Goal: Task Accomplishment & Management: Manage account settings

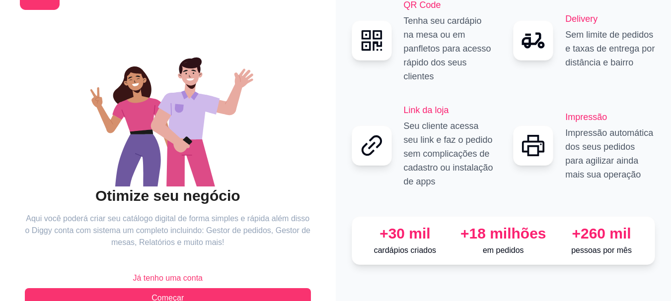
scroll to position [76, 0]
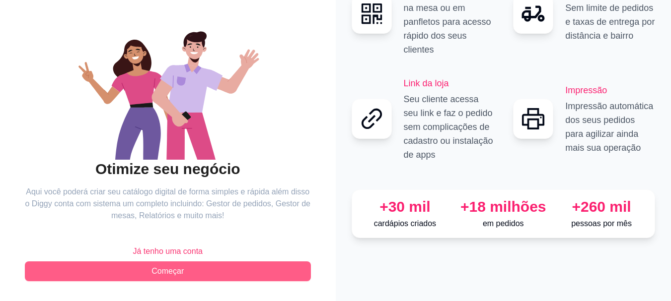
click at [158, 273] on span "Começar" at bounding box center [167, 272] width 32 height 12
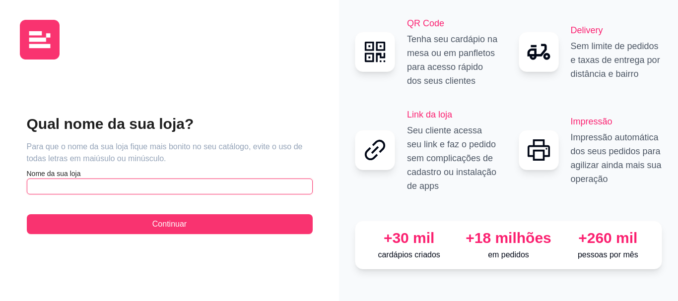
click at [120, 183] on input "text" at bounding box center [170, 187] width 286 height 16
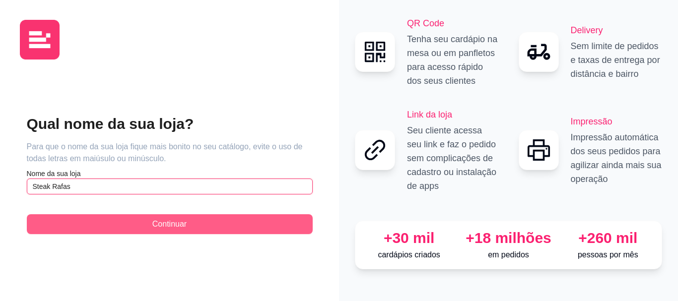
type input "Steak Rafas"
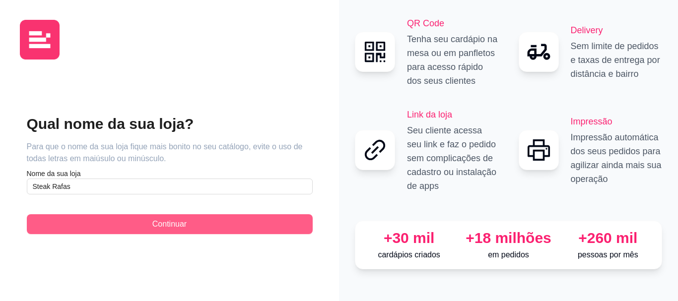
click at [259, 219] on button "Continuar" at bounding box center [170, 224] width 286 height 20
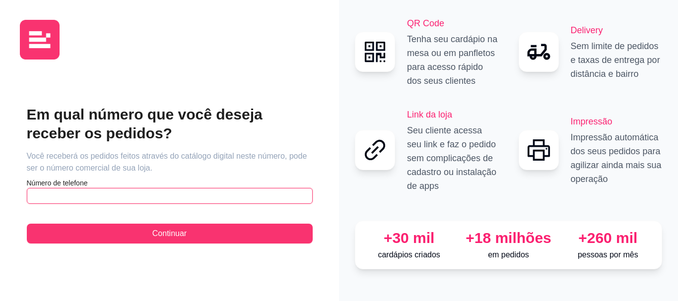
click at [112, 203] on input "text" at bounding box center [170, 196] width 286 height 16
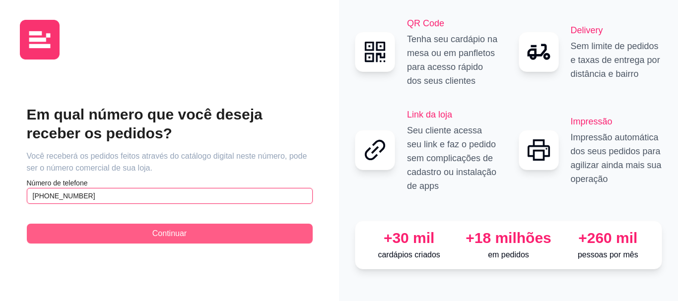
type input "[PHONE_NUMBER]"
click at [156, 232] on span "Continuar" at bounding box center [169, 234] width 34 height 12
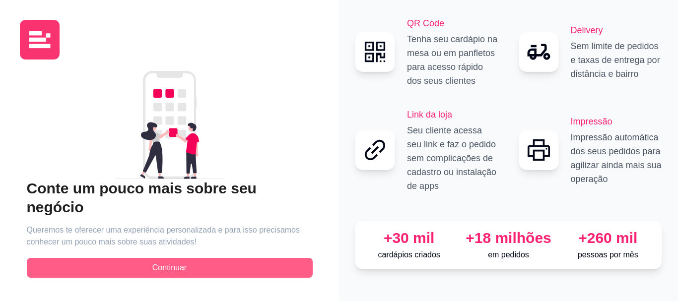
click at [155, 262] on span "Continuar" at bounding box center [169, 268] width 34 height 12
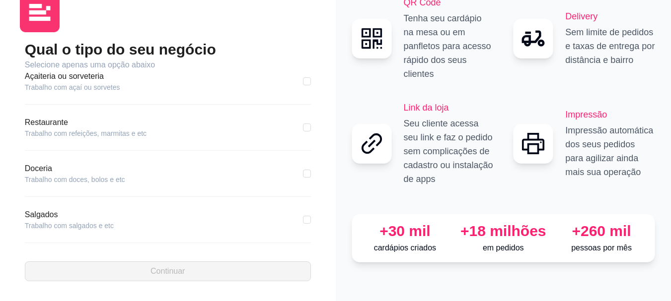
scroll to position [99, 0]
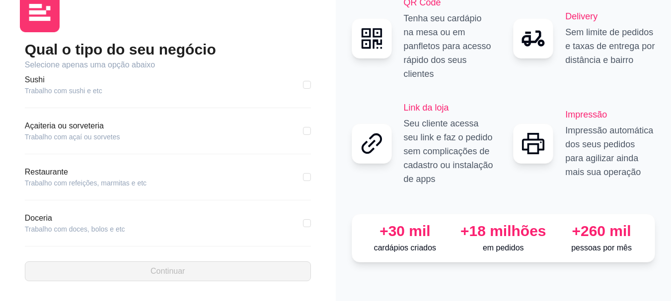
click at [81, 166] on article "Restaurante" at bounding box center [86, 172] width 122 height 12
click at [44, 173] on article "Restaurante" at bounding box center [86, 172] width 122 height 12
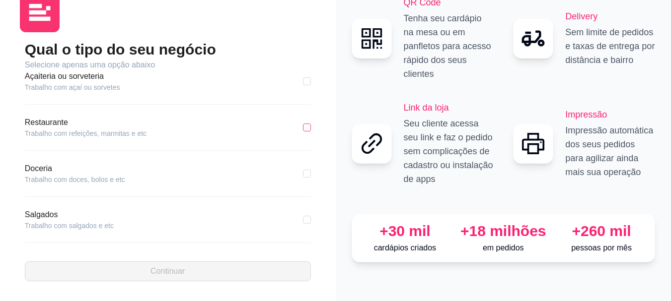
click at [303, 125] on input "checkbox" at bounding box center [307, 128] width 8 height 8
checkbox input "true"
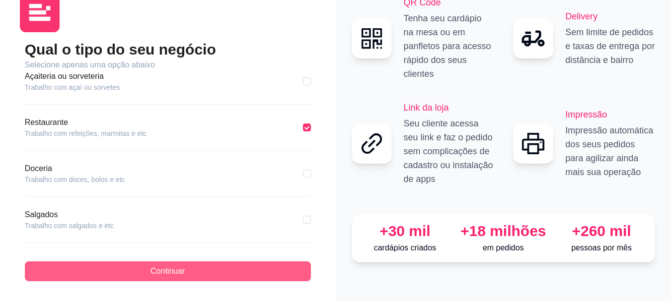
click at [112, 265] on button "Continuar" at bounding box center [168, 272] width 286 height 20
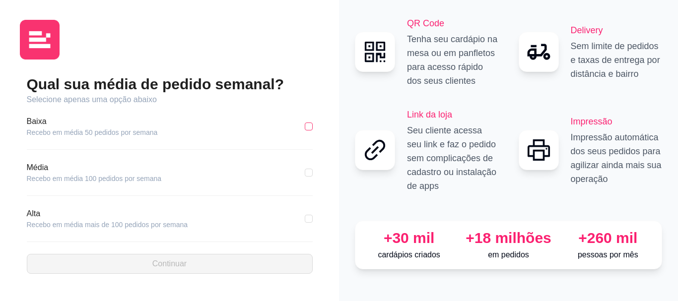
click at [309, 127] on input "checkbox" at bounding box center [309, 127] width 8 height 8
checkbox input "true"
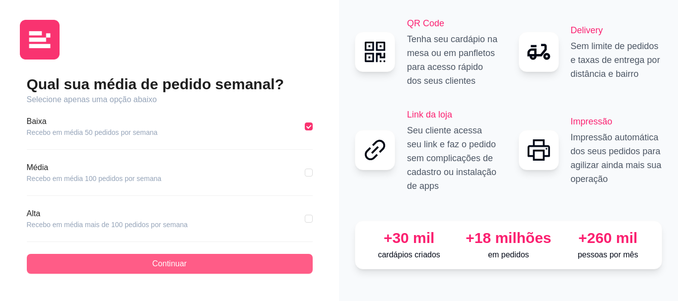
click at [172, 264] on span "Continuar" at bounding box center [169, 264] width 34 height 12
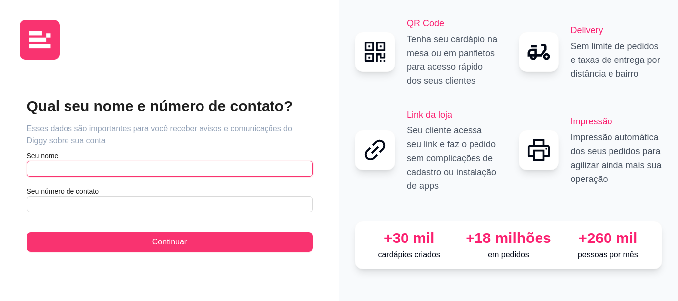
click at [85, 165] on input "text" at bounding box center [170, 169] width 286 height 16
type input "[PERSON_NAME]"
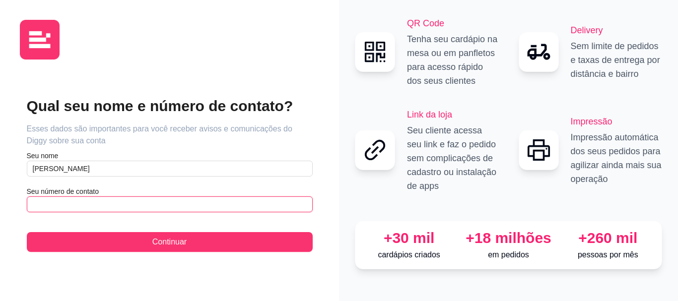
click at [89, 204] on input "text" at bounding box center [170, 205] width 286 height 16
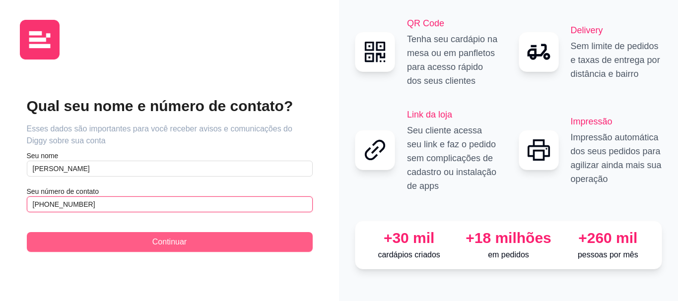
type input "[PHONE_NUMBER]"
click at [121, 236] on button "Continuar" at bounding box center [170, 242] width 286 height 20
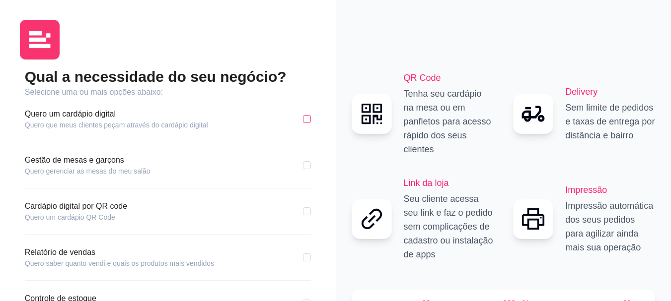
click at [310, 120] on input "checkbox" at bounding box center [307, 119] width 8 height 8
checkbox input "true"
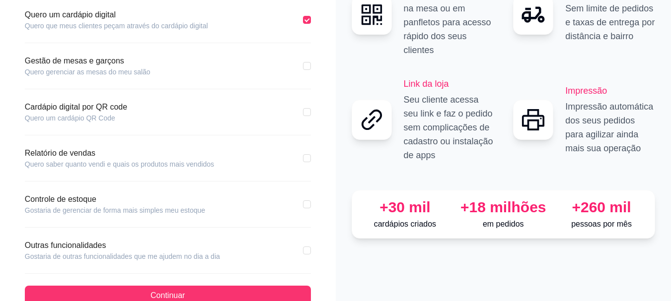
scroll to position [124, 0]
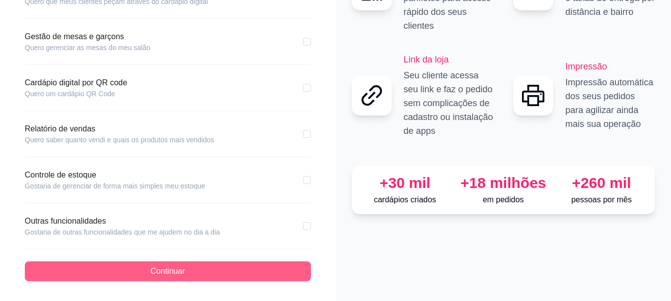
click at [225, 273] on button "Continuar" at bounding box center [168, 272] width 286 height 20
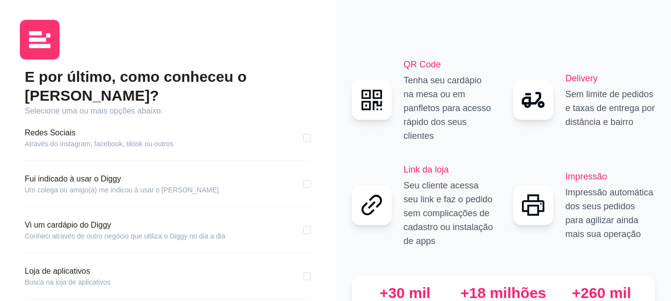
scroll to position [50, 0]
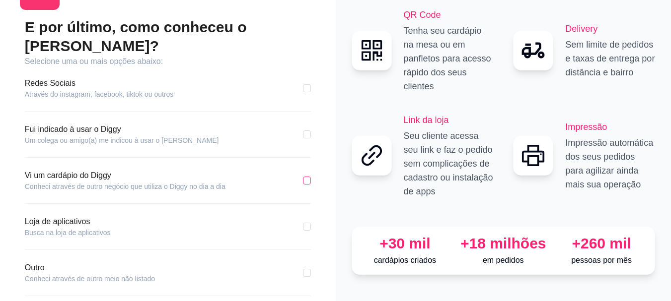
click at [309, 177] on input "checkbox" at bounding box center [307, 181] width 8 height 8
checkbox input "true"
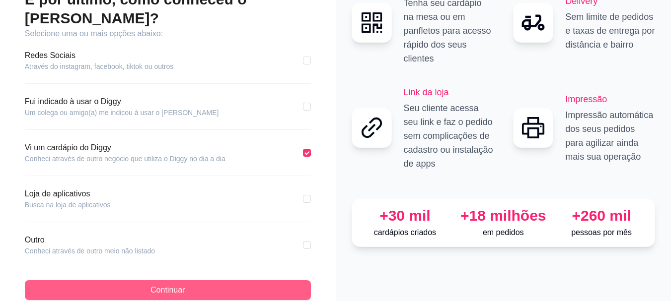
click at [172, 284] on span "Continuar" at bounding box center [167, 290] width 34 height 12
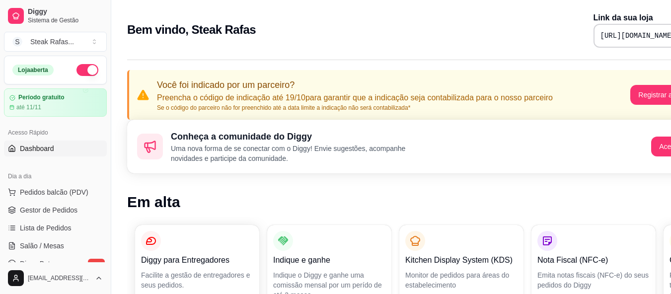
click at [85, 70] on button "button" at bounding box center [87, 70] width 22 height 12
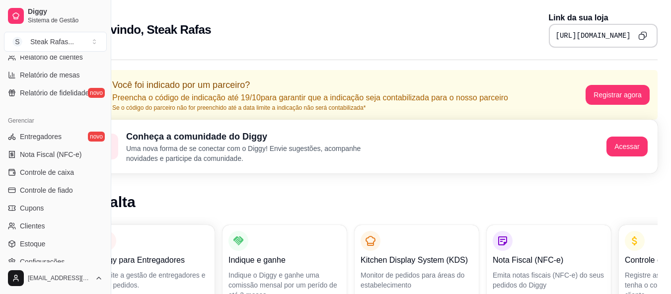
scroll to position [413, 0]
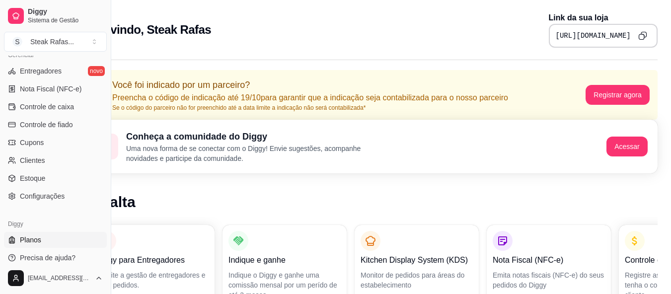
click at [23, 243] on span "Planos" at bounding box center [30, 240] width 21 height 10
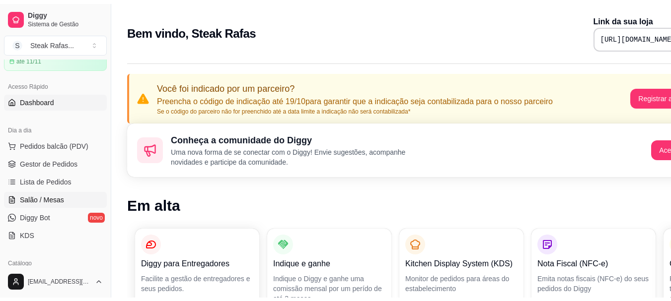
scroll to position [99, 0]
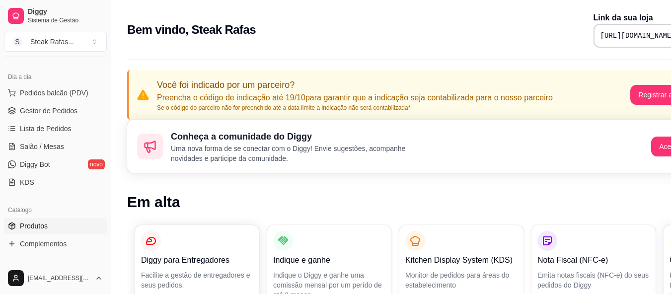
click at [72, 231] on link "Produtos" at bounding box center [55, 226] width 103 height 16
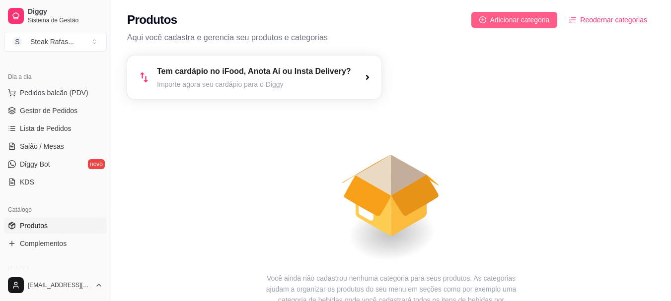
click at [512, 18] on span "Adicionar categoria" at bounding box center [520, 19] width 60 height 11
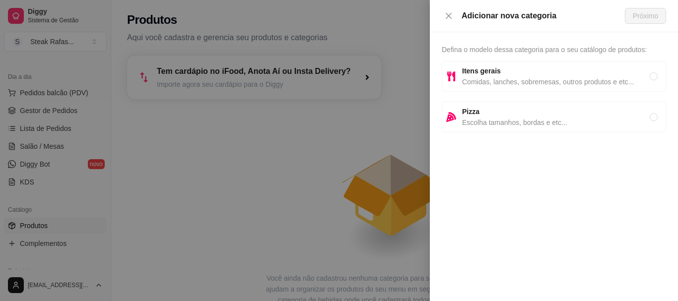
click at [516, 67] on span "Itens gerais" at bounding box center [556, 71] width 188 height 11
radio input "true"
click at [633, 14] on span "Próximo" at bounding box center [645, 15] width 25 height 11
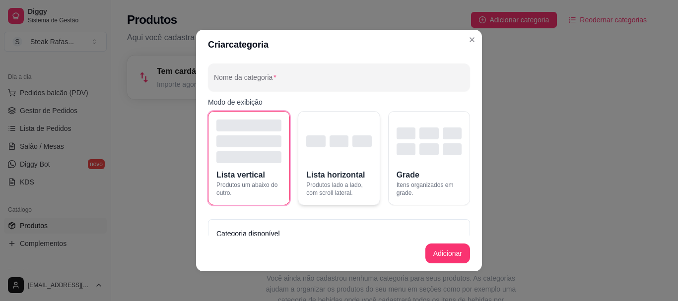
scroll to position [36, 0]
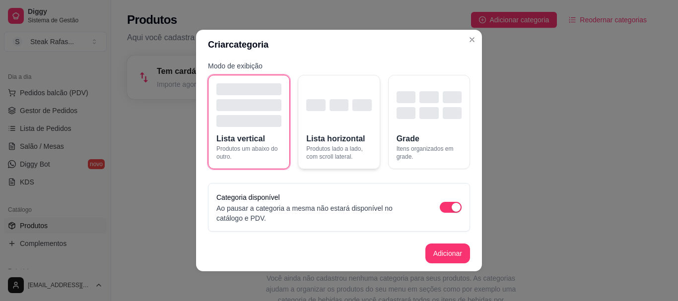
click at [333, 98] on div "button" at bounding box center [338, 105] width 65 height 44
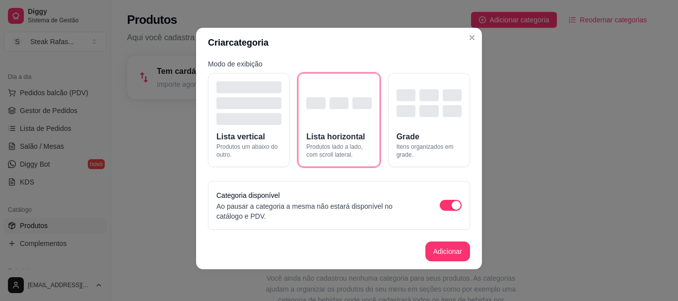
scroll to position [0, 0]
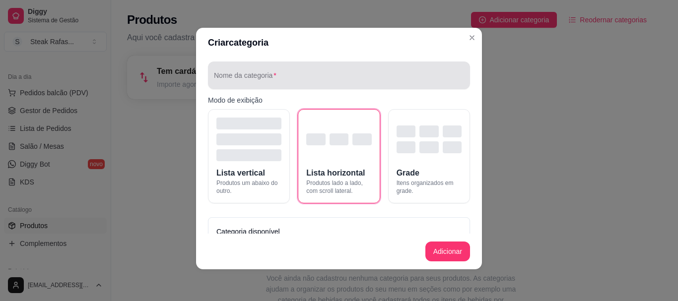
click at [274, 72] on div at bounding box center [339, 76] width 250 height 20
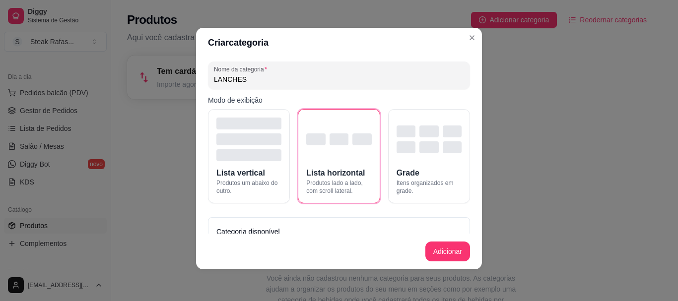
scroll to position [36, 0]
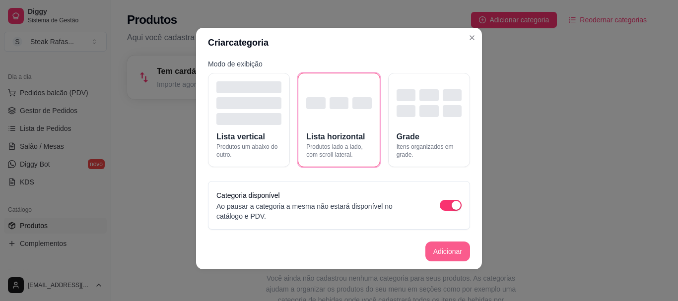
type input "LANCHES"
click at [436, 252] on button "Adicionar" at bounding box center [447, 252] width 45 height 20
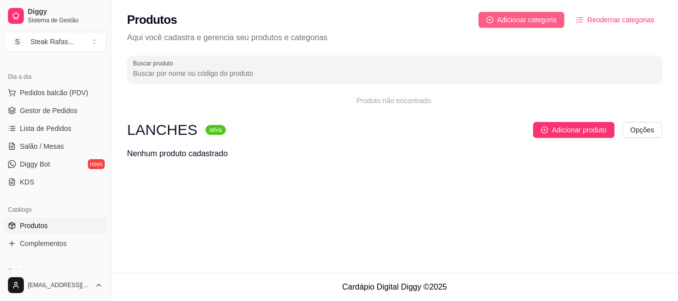
click at [512, 16] on span "Adicionar categoria" at bounding box center [527, 19] width 60 height 11
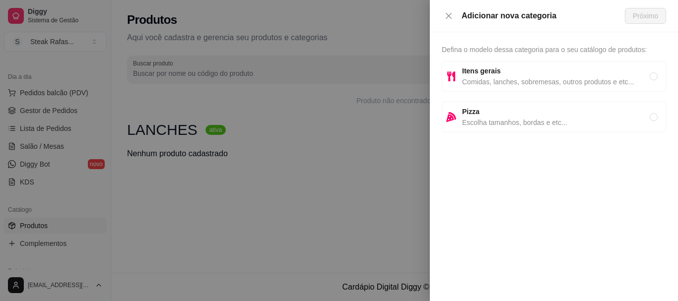
click at [483, 73] on strong "Itens gerais" at bounding box center [481, 71] width 39 height 8
radio input "true"
click at [647, 6] on div "Adicionar nova categoria Próximo" at bounding box center [554, 16] width 248 height 32
click at [647, 8] on div "Adicionar nova categoria Próximo" at bounding box center [554, 16] width 248 height 32
click at [647, 11] on span "Próximo" at bounding box center [645, 15] width 25 height 11
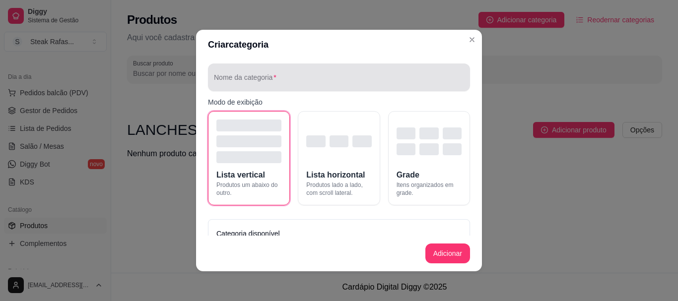
click at [288, 80] on input "Nome da categoria" at bounding box center [339, 81] width 250 height 10
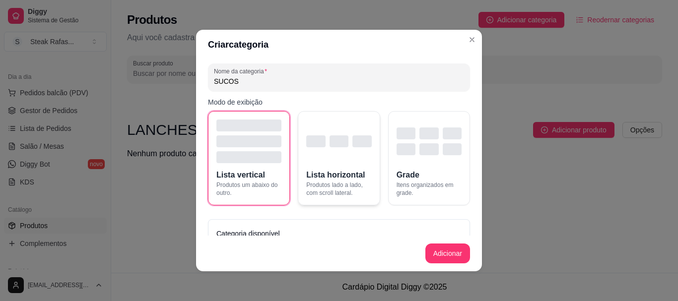
type input "SUCOS"
click at [333, 169] on span "Lista horizontal" at bounding box center [335, 175] width 59 height 12
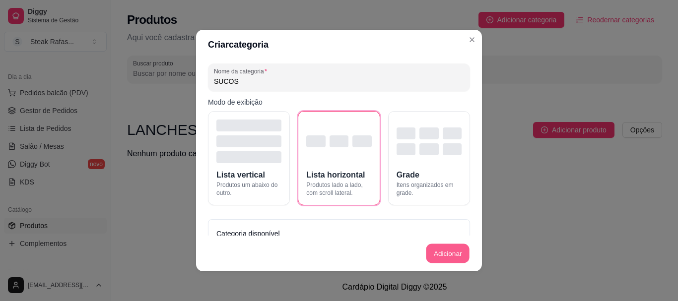
click at [442, 252] on button "Adicionar" at bounding box center [448, 253] width 44 height 19
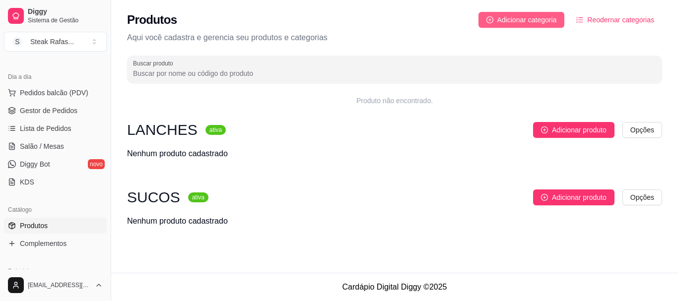
click at [527, 21] on span "Adicionar categoria" at bounding box center [527, 19] width 60 height 11
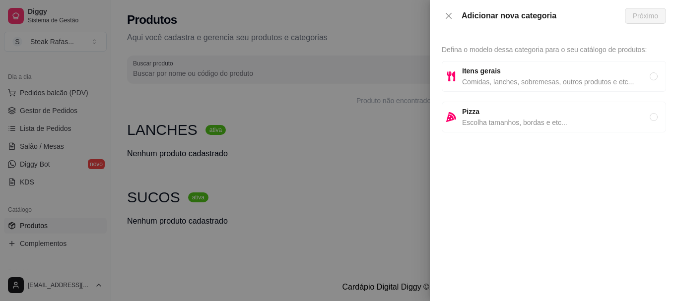
click at [492, 77] on span "Comidas, lanches, sobremesas, outros produtos e etc..." at bounding box center [556, 81] width 188 height 11
radio input "true"
click at [655, 14] on span "Próximo" at bounding box center [645, 15] width 25 height 11
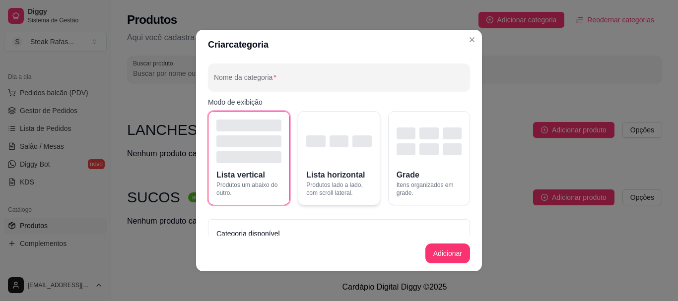
click at [318, 141] on div "button" at bounding box center [315, 142] width 19 height 12
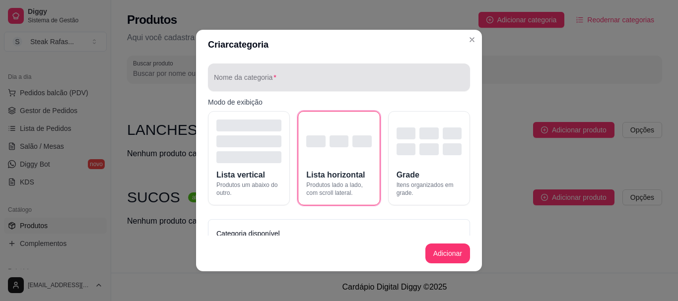
click at [292, 84] on input "Nome da categoria" at bounding box center [339, 81] width 250 height 10
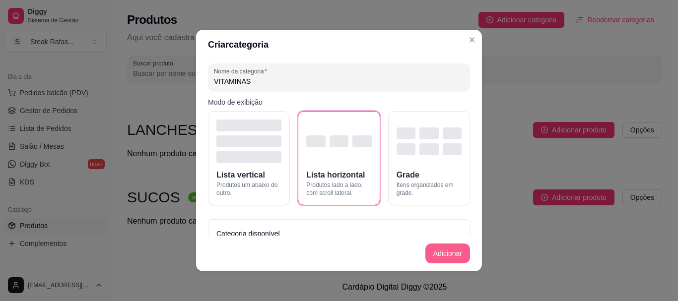
type input "VITAMINAS"
click at [434, 251] on button "Adicionar" at bounding box center [447, 254] width 45 height 20
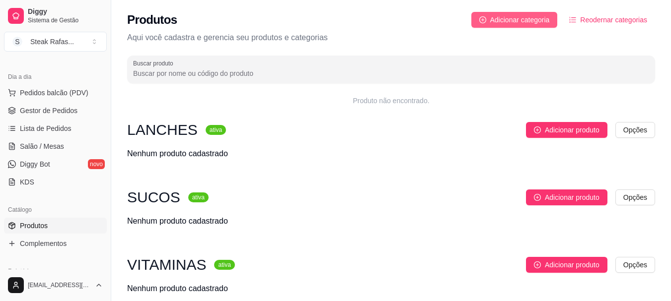
click at [512, 21] on span "Adicionar categoria" at bounding box center [520, 19] width 60 height 11
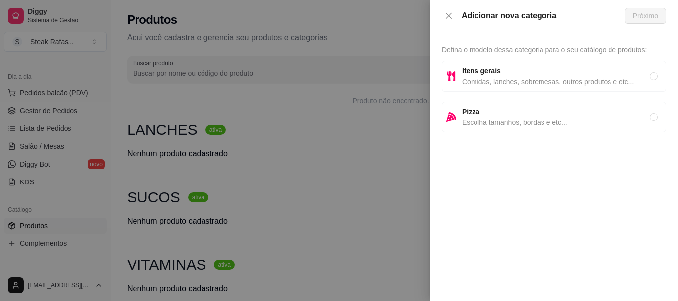
click at [509, 75] on span "Itens gerais" at bounding box center [556, 71] width 188 height 11
radio input "true"
click at [646, 15] on span "Próximo" at bounding box center [645, 15] width 25 height 11
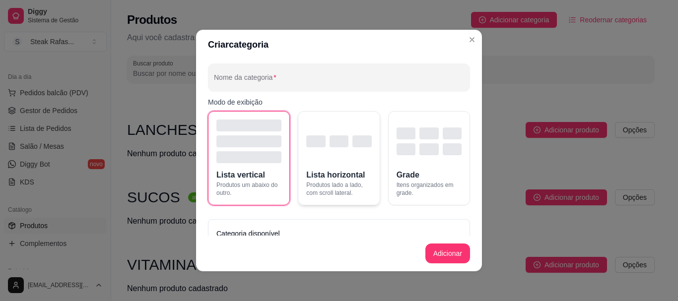
click at [343, 140] on div "button" at bounding box center [338, 142] width 65 height 12
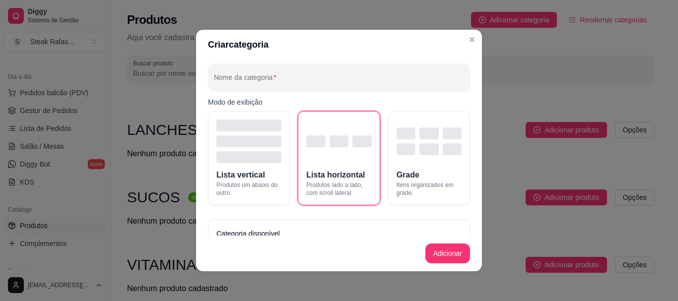
click at [280, 92] on div "Nome da categoria Modo de exibição Lista vertical Produtos um abaixo do outro. …" at bounding box center [339, 148] width 286 height 176
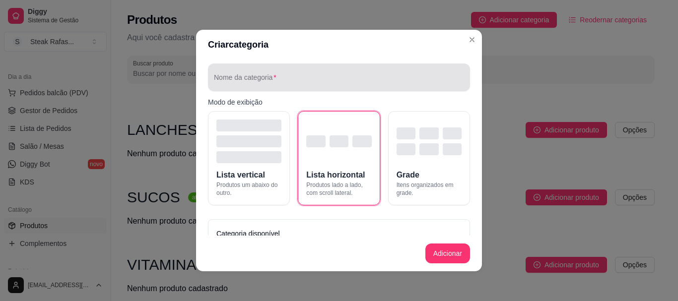
click at [303, 69] on div at bounding box center [339, 78] width 250 height 20
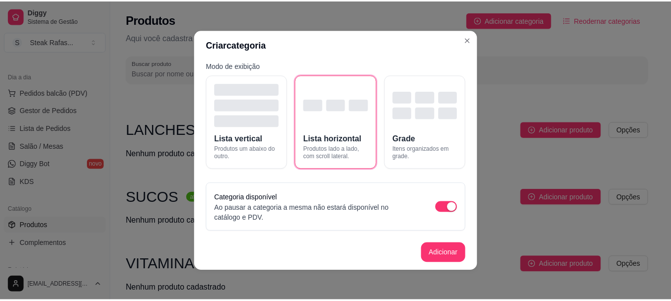
scroll to position [0, 0]
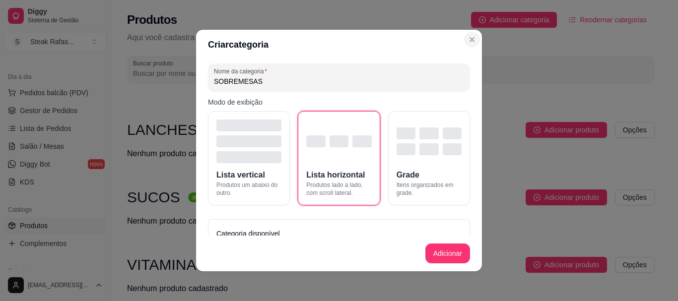
type input "SOBREMESAS"
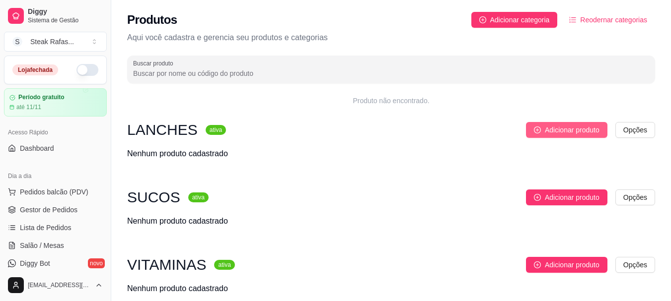
click at [575, 129] on span "Adicionar produto" at bounding box center [572, 130] width 55 height 11
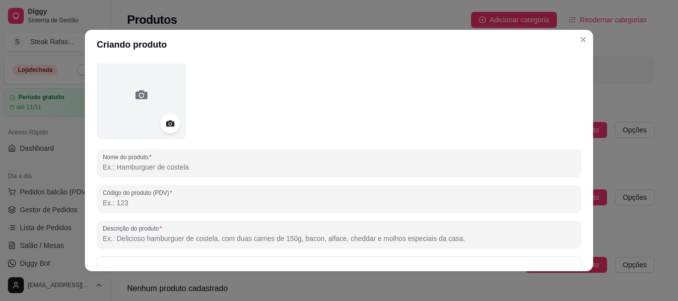
scroll to position [99, 0]
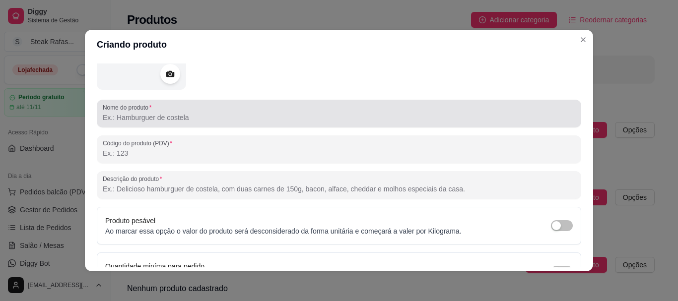
click at [175, 117] on input "Nome do produto" at bounding box center [339, 118] width 473 height 10
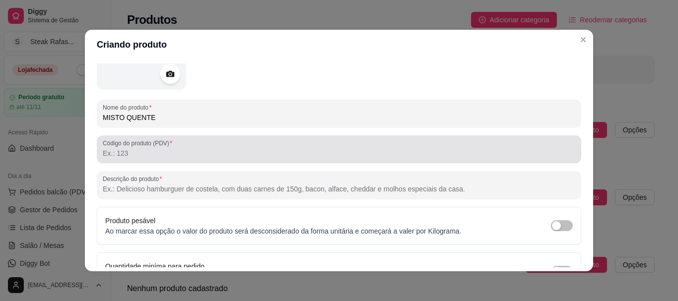
type input "MISTO QUENTE"
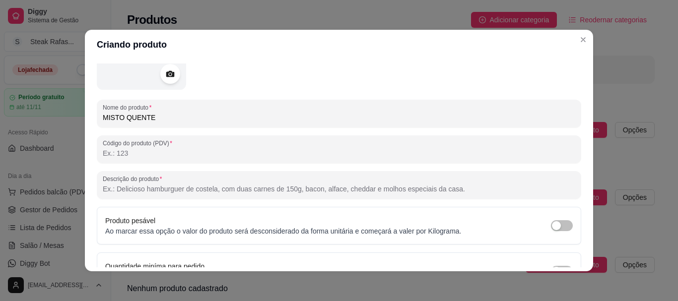
click at [165, 154] on input "Código do produto (PDV)" at bounding box center [339, 153] width 473 height 10
type input "1"
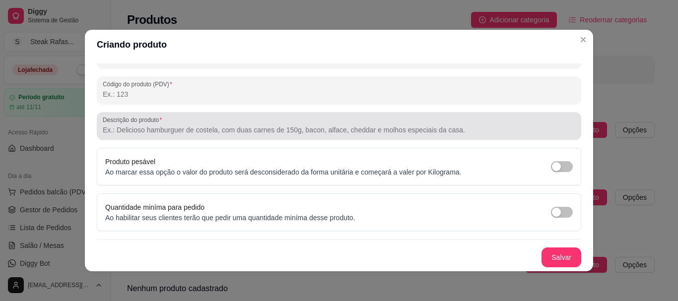
click at [139, 130] on input "Descrição do produto" at bounding box center [339, 130] width 473 height 10
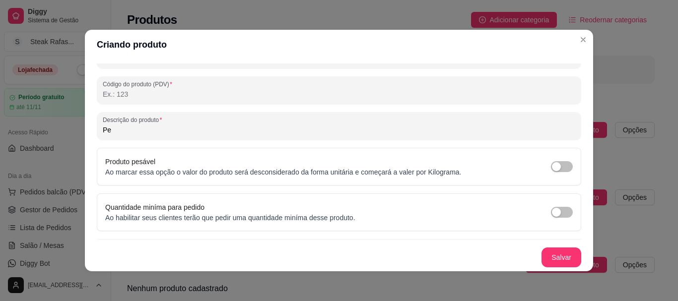
type input "P"
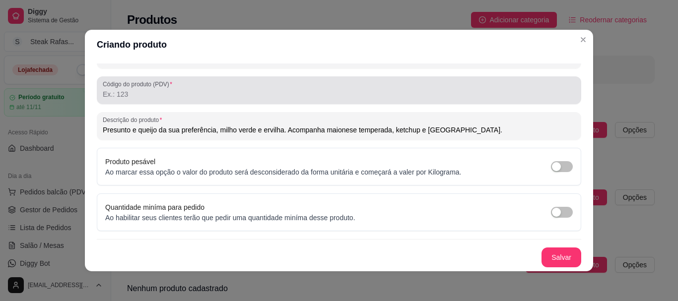
scroll to position [2, 0]
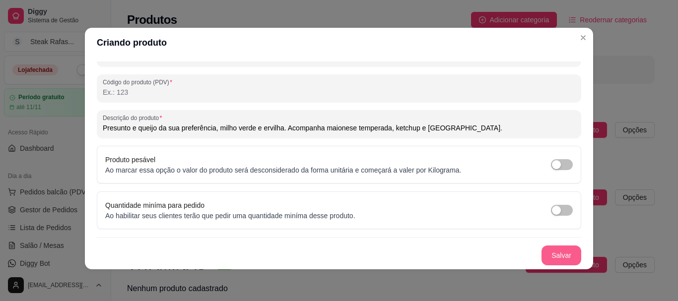
type input "Presunto e queijo da sua preferência, milho verde e ervilha. Acompanha maionese…"
click at [542, 251] on button "Salvar" at bounding box center [562, 256] width 40 height 20
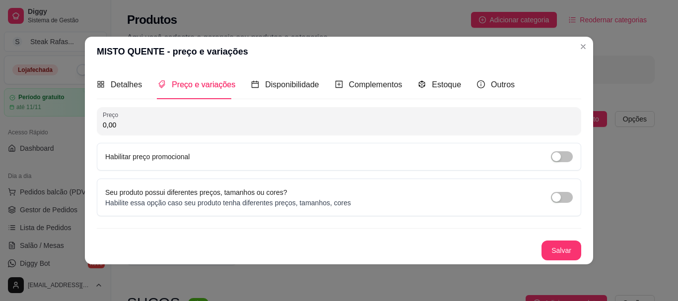
scroll to position [0, 0]
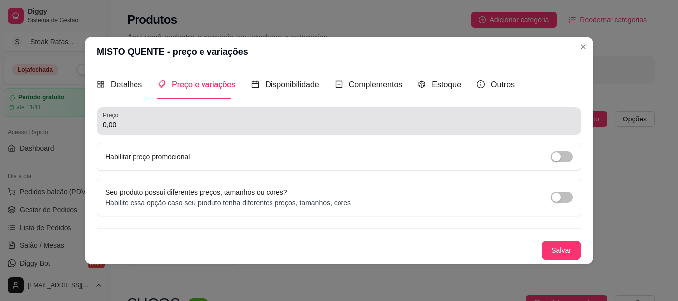
click at [140, 127] on input "0,00" at bounding box center [339, 125] width 473 height 10
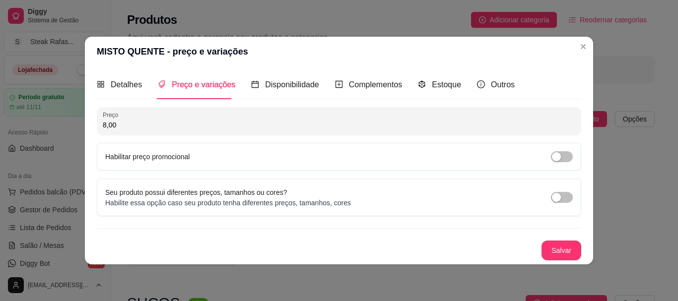
click at [561, 148] on div "Habilitar preço promocional" at bounding box center [339, 157] width 485 height 28
click at [561, 160] on span "button" at bounding box center [562, 156] width 22 height 11
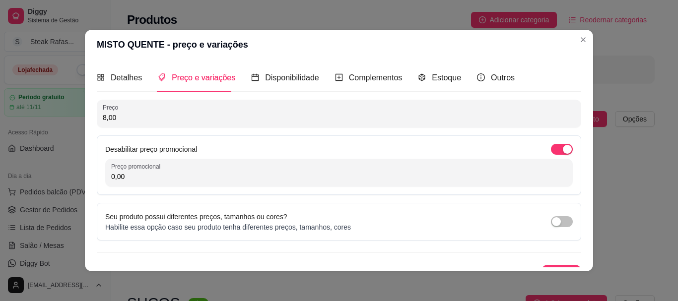
drag, startPoint x: 123, startPoint y: 120, endPoint x: 86, endPoint y: 118, distance: 36.8
click at [86, 118] on div "Detalhes Preço e variações Disponibilidade Complementos Estoque Outros Nome do …" at bounding box center [339, 166] width 508 height 212
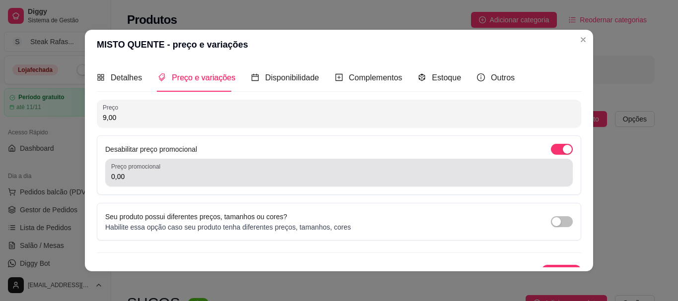
type input "9,00"
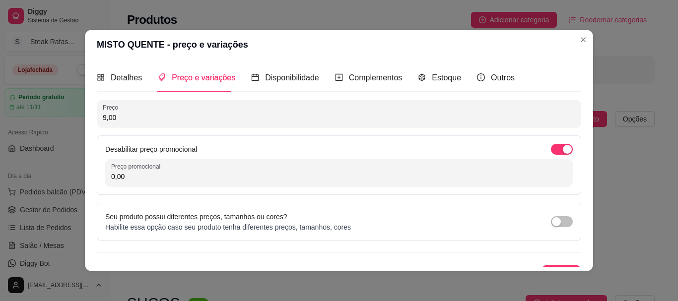
drag, startPoint x: 131, startPoint y: 177, endPoint x: 78, endPoint y: 176, distance: 52.1
click at [78, 176] on div "MISTO QUENTE - preço e variações Detalhes Preço e variações Disponibilidade Com…" at bounding box center [339, 150] width 678 height 301
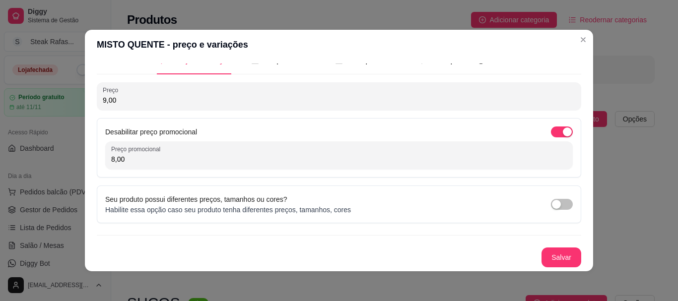
scroll to position [2, 0]
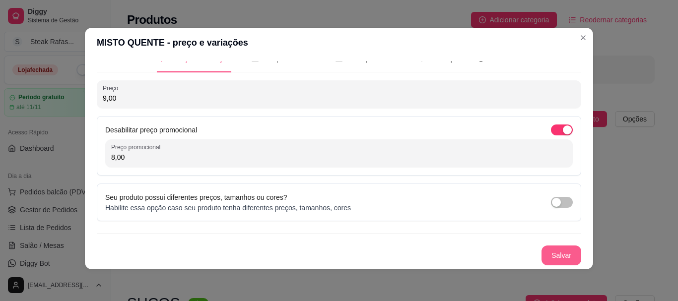
type input "8,00"
click at [549, 257] on button "Salvar" at bounding box center [562, 256] width 40 height 20
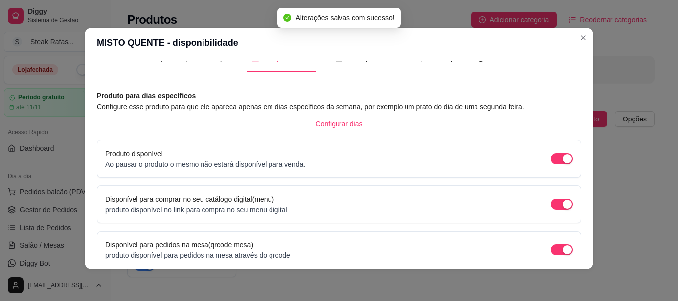
scroll to position [107, 0]
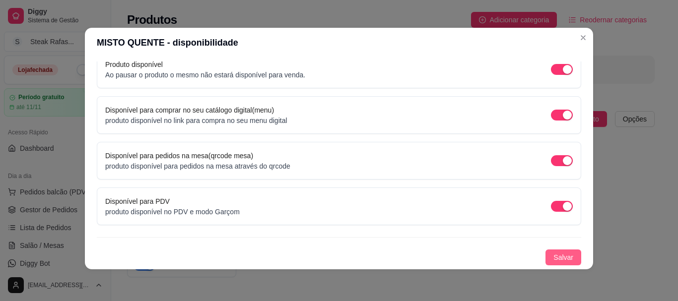
click at [554, 256] on span "Salvar" at bounding box center [564, 257] width 20 height 11
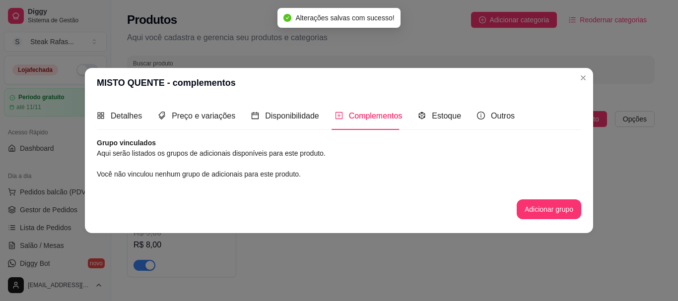
scroll to position [0, 0]
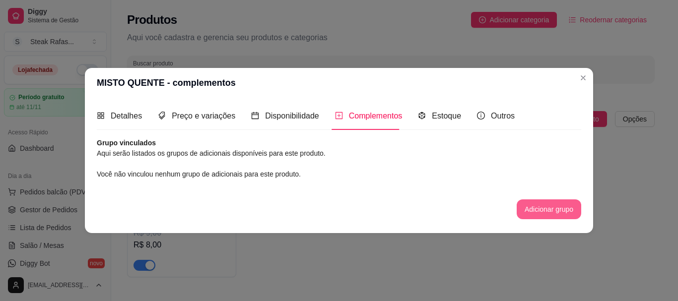
click at [533, 208] on button "Adicionar grupo" at bounding box center [549, 210] width 65 height 20
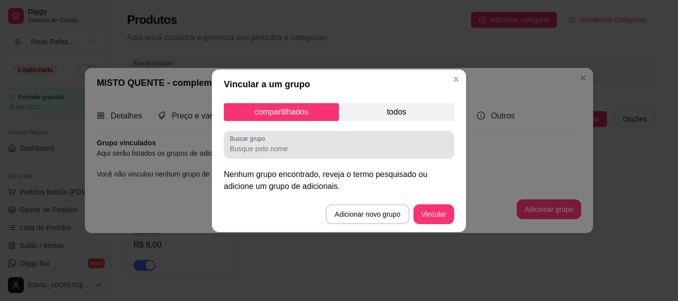
click at [289, 139] on div at bounding box center [339, 145] width 218 height 20
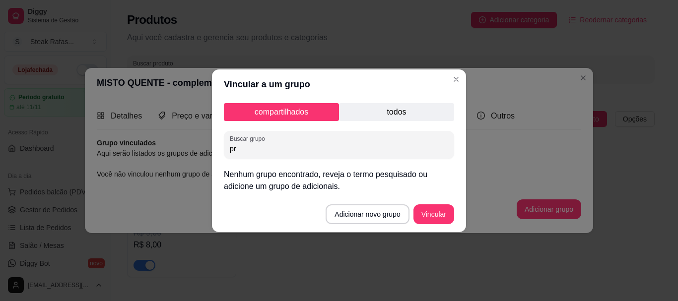
type input "p"
type input "PRESUNTO"
click at [355, 217] on button "Adicionar novo grupo" at bounding box center [367, 215] width 83 height 20
click at [355, 210] on button "Adicionar novo grupo" at bounding box center [367, 214] width 81 height 19
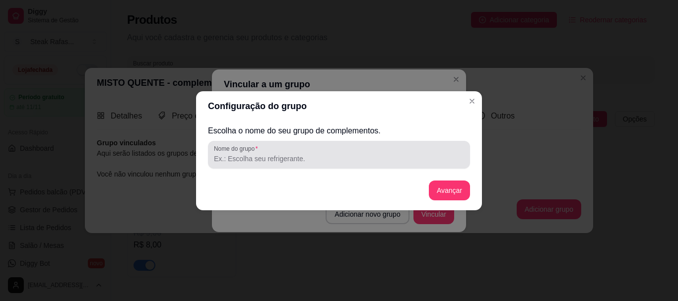
click at [268, 152] on div at bounding box center [339, 155] width 250 height 20
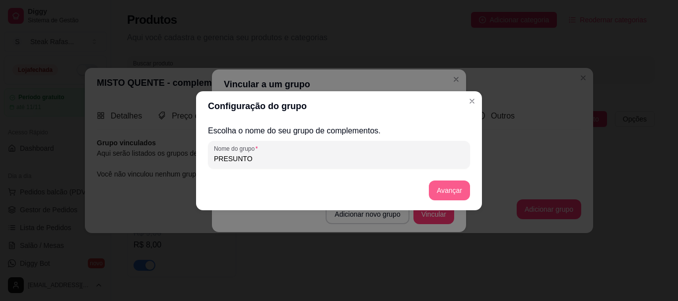
type input "PRESUNTO"
click at [438, 192] on button "Avançar" at bounding box center [449, 191] width 41 height 20
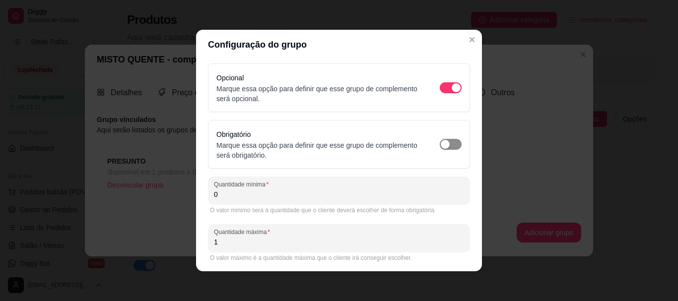
click at [444, 142] on span "button" at bounding box center [451, 144] width 22 height 11
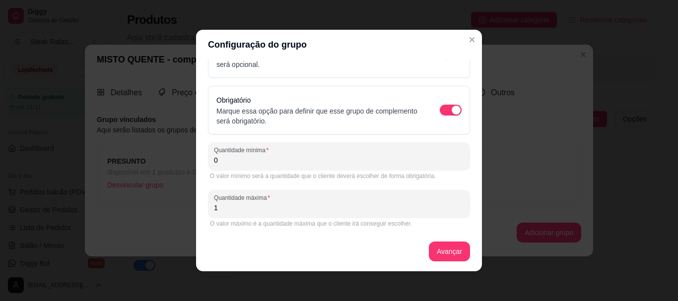
scroll to position [2, 0]
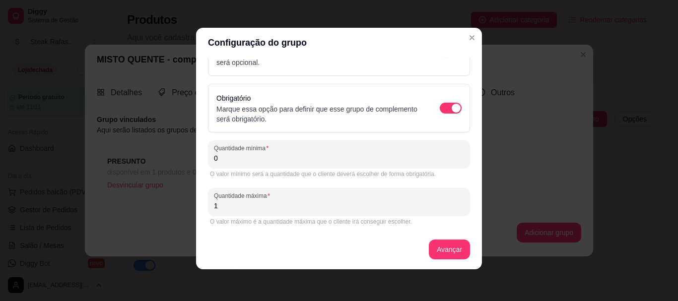
drag, startPoint x: 230, startPoint y: 155, endPoint x: 182, endPoint y: 152, distance: 48.3
click at [182, 152] on div "Configuração do grupo Opcional Marque essa opção para definir que esse grupo de…" at bounding box center [339, 150] width 678 height 301
type input "1"
click at [439, 251] on button "Avançar" at bounding box center [449, 250] width 41 height 20
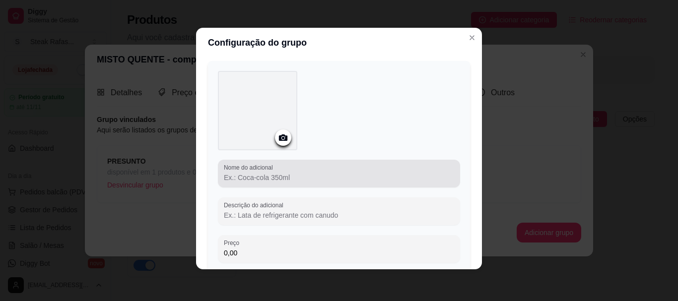
click at [318, 185] on div "Nome do adicional" at bounding box center [339, 174] width 242 height 28
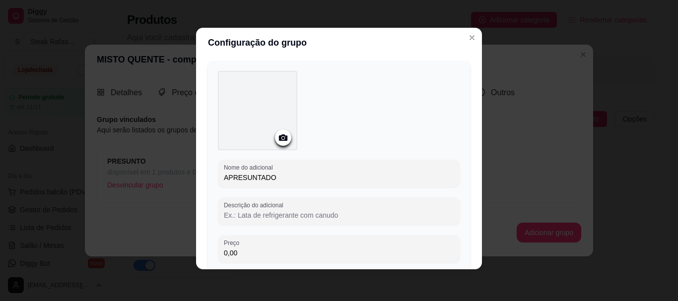
scroll to position [109, 0]
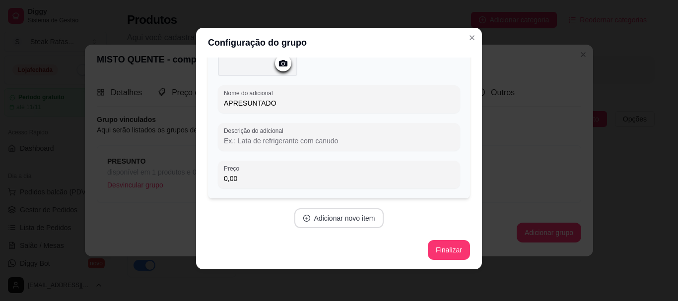
type input "APRESUNTADO"
click at [329, 219] on button "Adicionar novo item" at bounding box center [338, 218] width 87 height 19
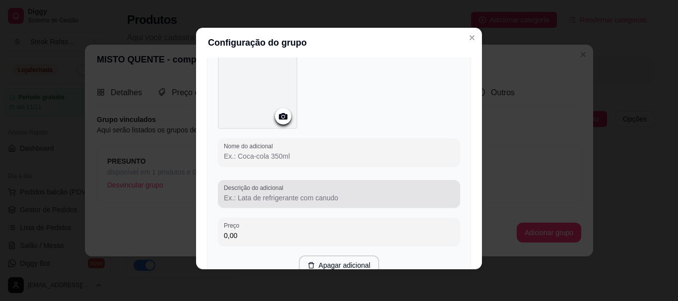
scroll to position [357, 0]
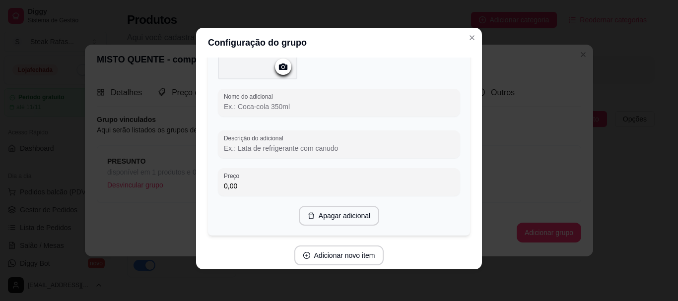
click at [265, 106] on input "Nome do adicional" at bounding box center [339, 107] width 230 height 10
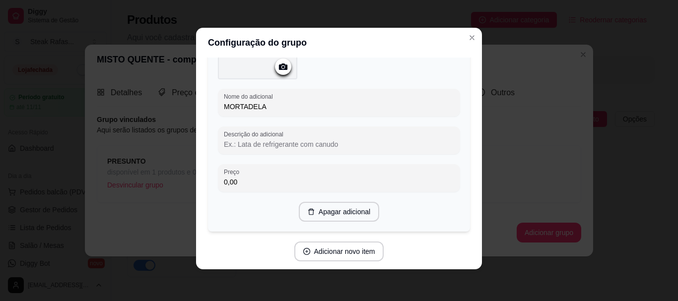
scroll to position [390, 0]
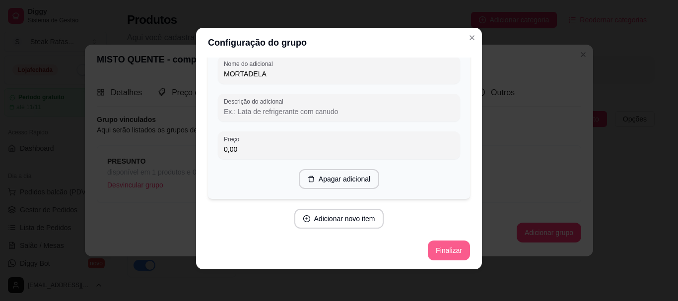
type input "MORTADELA"
click at [447, 247] on button "Finalizar" at bounding box center [449, 251] width 42 height 20
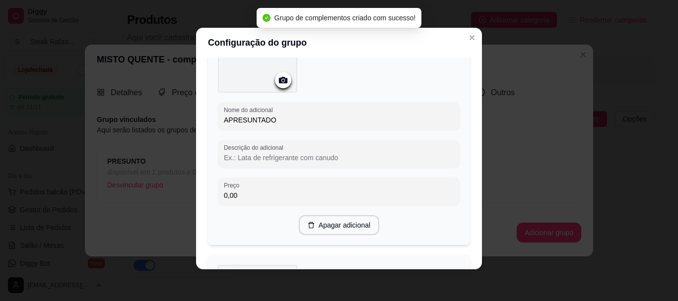
scroll to position [0, 0]
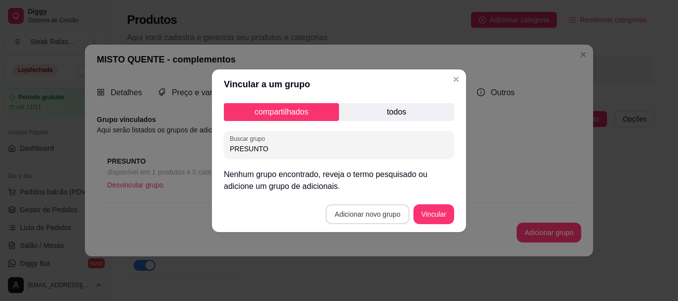
click at [359, 222] on button "Adicionar novo grupo" at bounding box center [367, 215] width 83 height 20
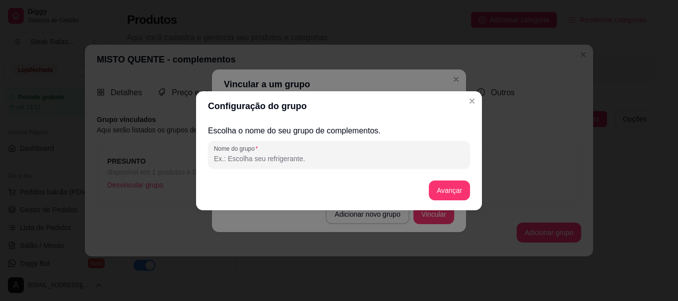
click at [324, 158] on input "Nome do grupo" at bounding box center [339, 159] width 250 height 10
type input "QUEIJO"
click at [434, 184] on button "Avançar" at bounding box center [449, 190] width 40 height 19
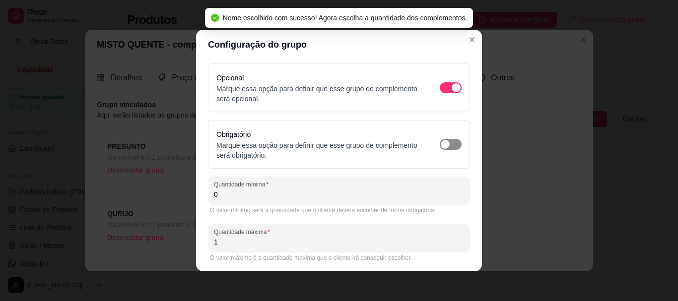
click at [440, 139] on span "button" at bounding box center [451, 144] width 22 height 11
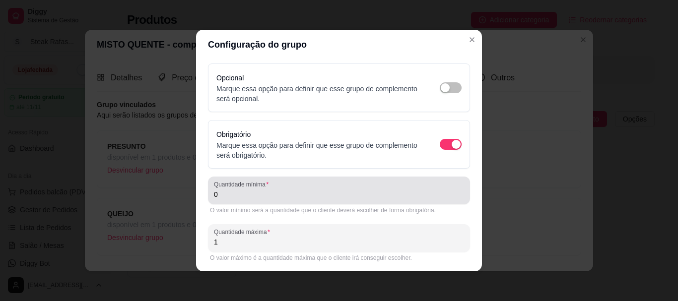
scroll to position [34, 0]
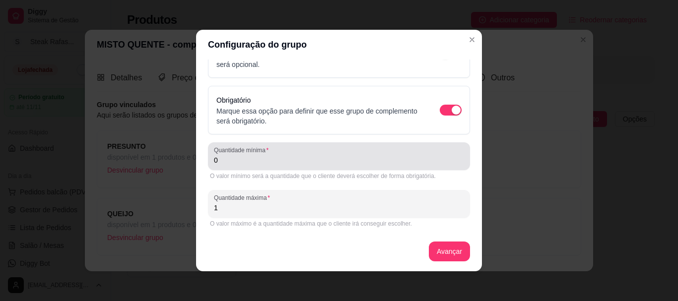
click at [249, 164] on input "0" at bounding box center [339, 160] width 250 height 10
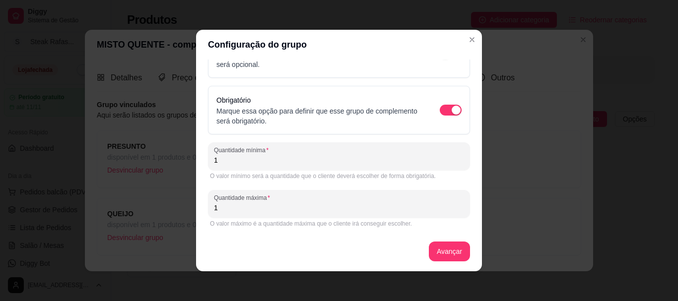
scroll to position [2, 0]
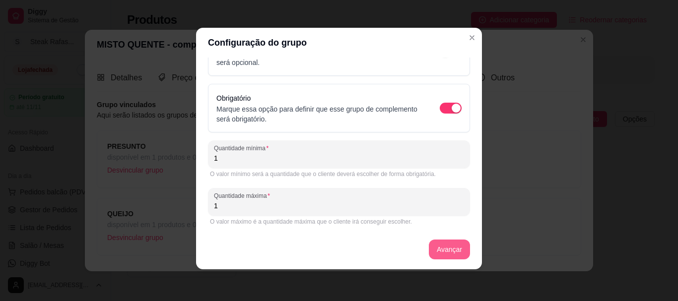
type input "1"
click at [429, 248] on button "Avançar" at bounding box center [449, 250] width 41 height 20
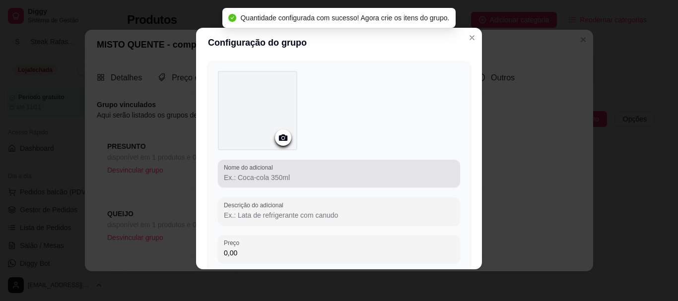
click at [270, 175] on input "Nome do adicional" at bounding box center [339, 178] width 230 height 10
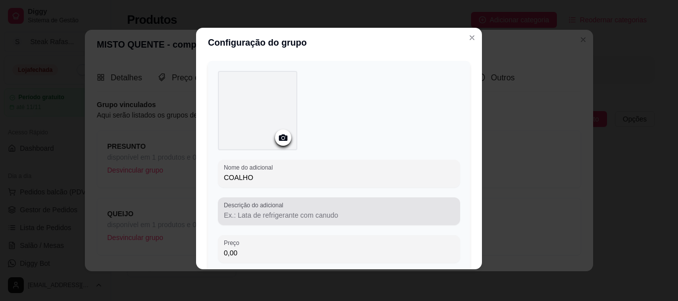
scroll to position [109, 0]
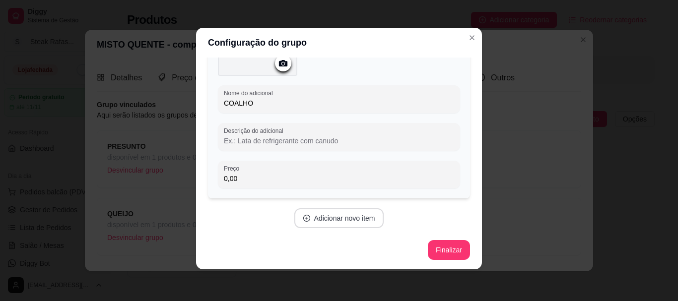
type input "COALHO"
click at [348, 222] on button "Adicionar novo item" at bounding box center [339, 219] width 90 height 20
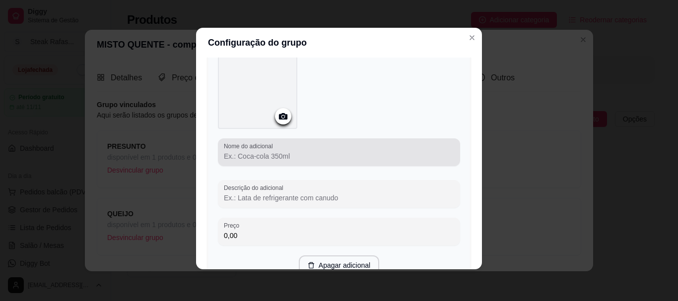
scroll to position [357, 0]
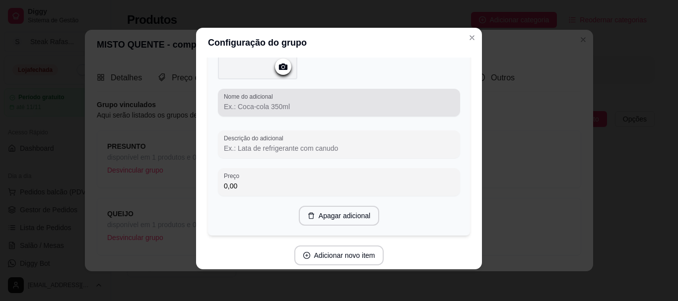
click at [274, 113] on div "Nome do adicional" at bounding box center [339, 103] width 242 height 28
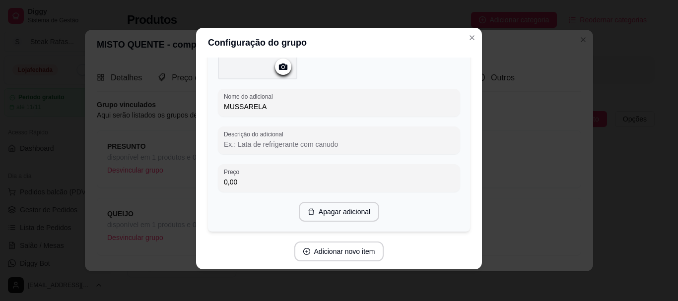
scroll to position [390, 0]
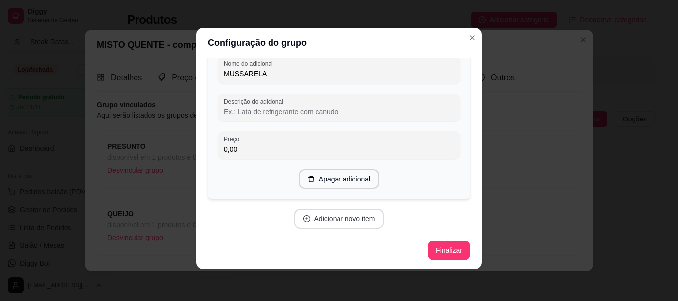
type input "MUSSARELA"
click at [366, 216] on button "Adicionar novo item" at bounding box center [338, 219] width 87 height 19
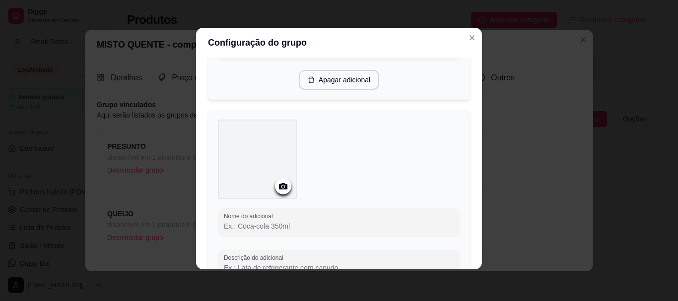
scroll to position [588, 0]
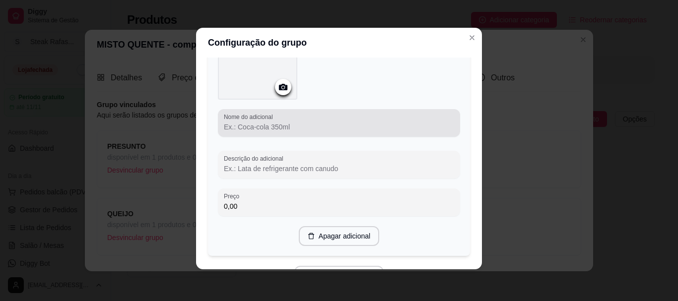
click at [268, 126] on input "Nome do adicional" at bounding box center [339, 127] width 230 height 10
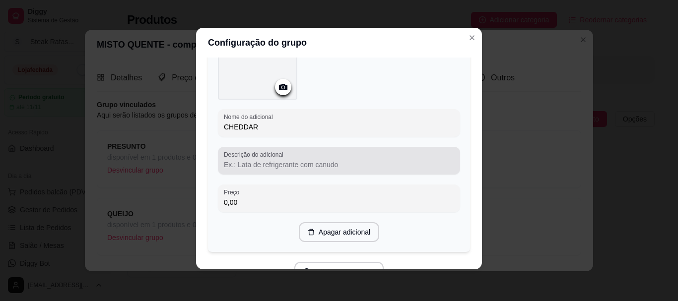
scroll to position [641, 0]
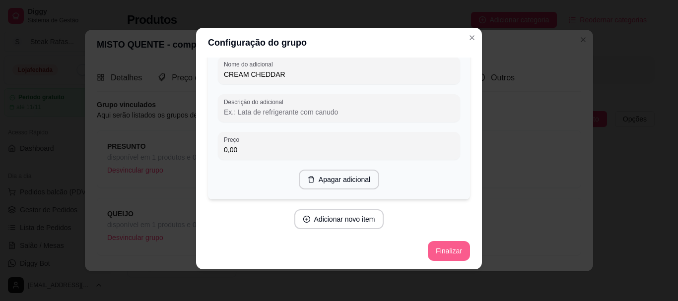
type input "CREAM CHEDDAR"
click at [432, 250] on button "Finalizar" at bounding box center [448, 251] width 41 height 19
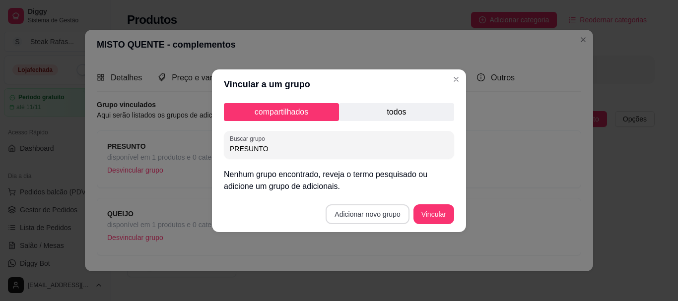
click at [383, 216] on button "Adicionar novo grupo" at bounding box center [367, 215] width 83 height 20
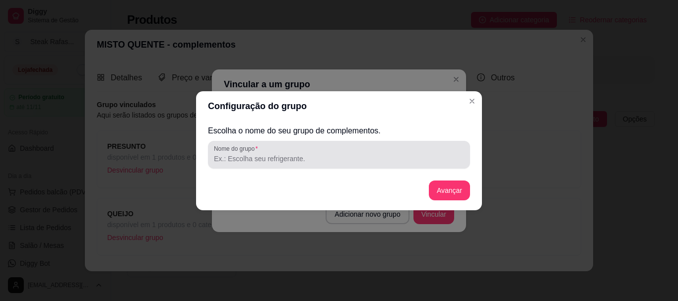
click at [316, 158] on input "Nome do grupo" at bounding box center [339, 159] width 250 height 10
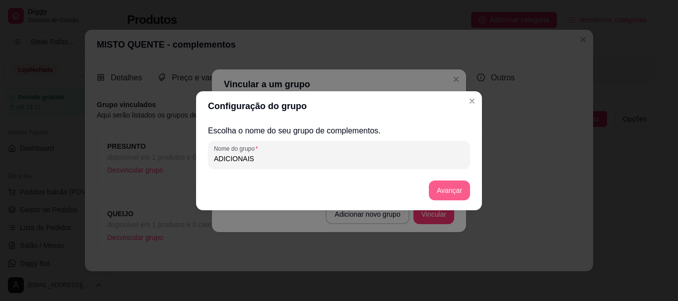
type input "ADICIONAIS"
click at [447, 184] on button "Avançar" at bounding box center [449, 191] width 41 height 20
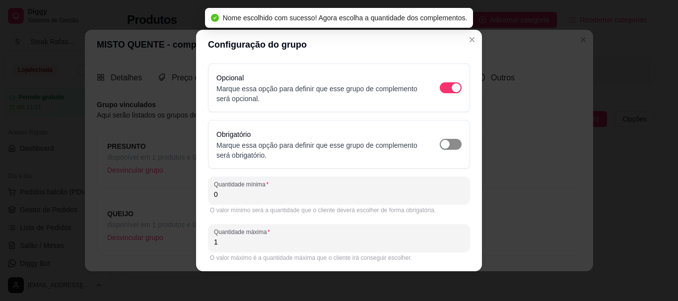
click at [442, 145] on span "button" at bounding box center [451, 144] width 22 height 11
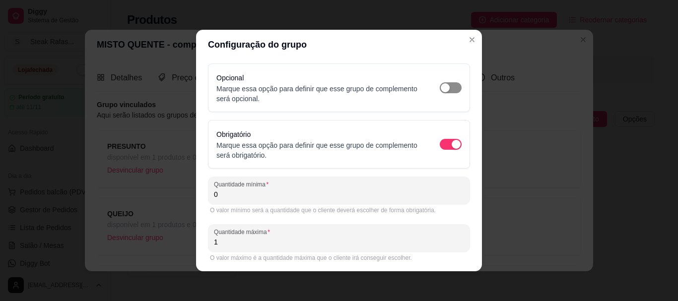
click at [442, 86] on span "button" at bounding box center [451, 87] width 22 height 11
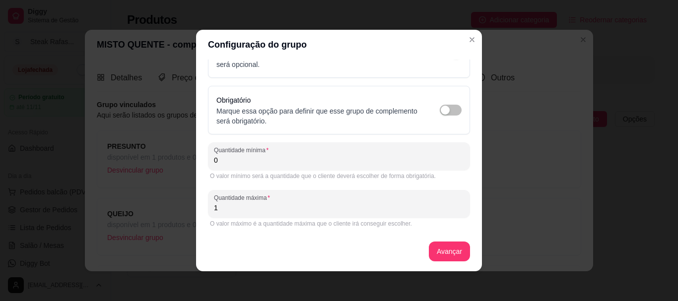
click at [237, 160] on input "0" at bounding box center [339, 160] width 250 height 10
drag, startPoint x: 236, startPoint y: 212, endPoint x: 211, endPoint y: 214, distance: 25.4
click at [211, 214] on div "Quantidade máxima 1" at bounding box center [339, 204] width 262 height 28
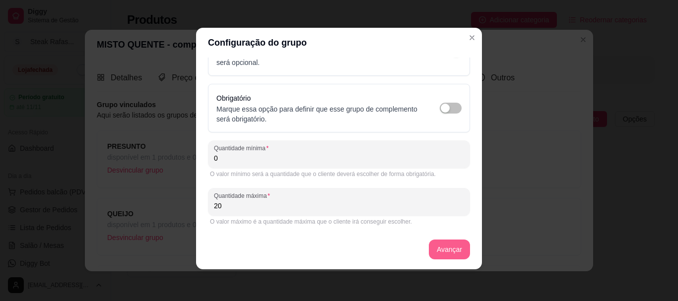
type input "20"
click at [432, 246] on button "Avançar" at bounding box center [449, 250] width 41 height 20
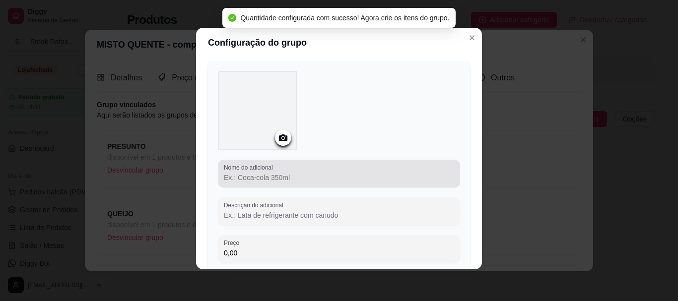
click at [267, 180] on input "Nome do adicional" at bounding box center [339, 178] width 230 height 10
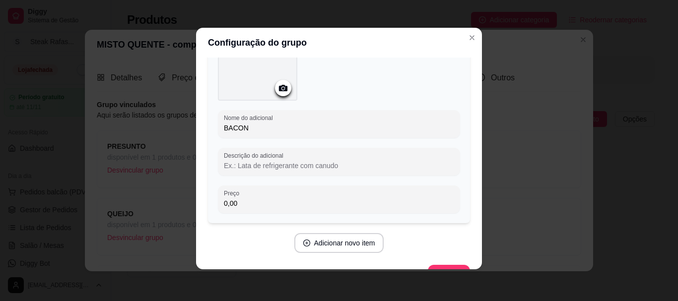
scroll to position [109, 0]
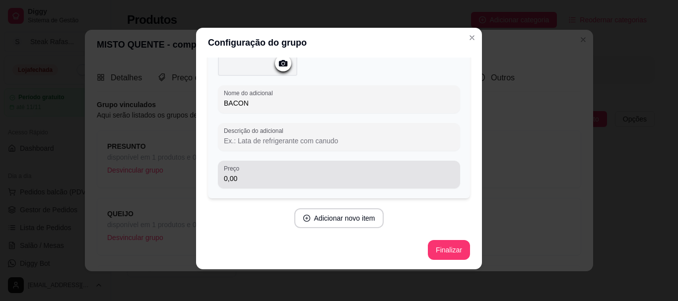
type input "BACON"
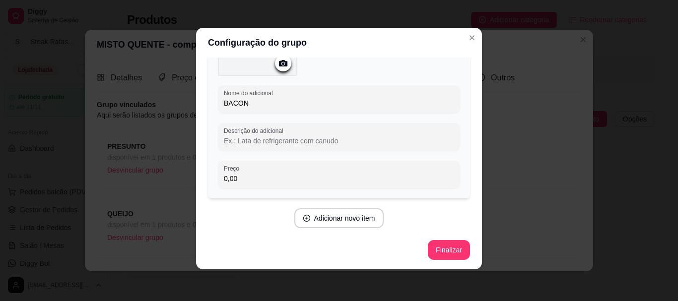
click at [255, 182] on input "0,00" at bounding box center [339, 179] width 230 height 10
type input "4,00"
click at [343, 212] on button "Adicionar novo item" at bounding box center [339, 219] width 90 height 20
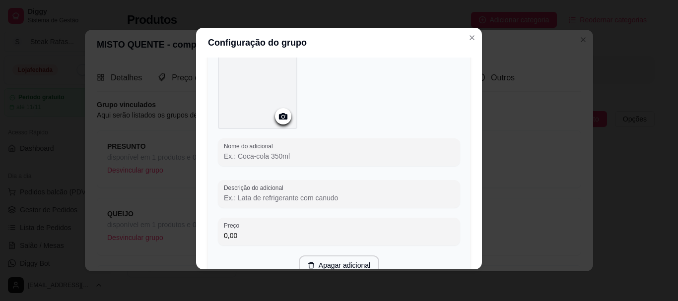
scroll to position [357, 0]
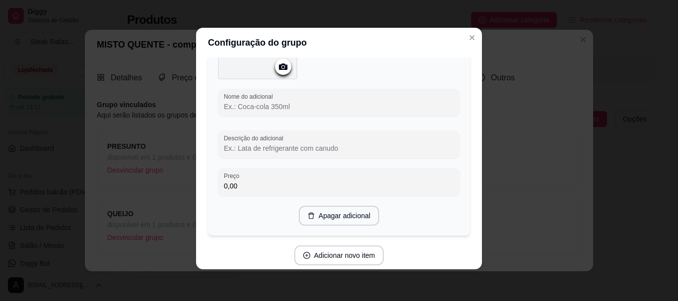
click at [256, 105] on input "Nome do adicional" at bounding box center [339, 107] width 230 height 10
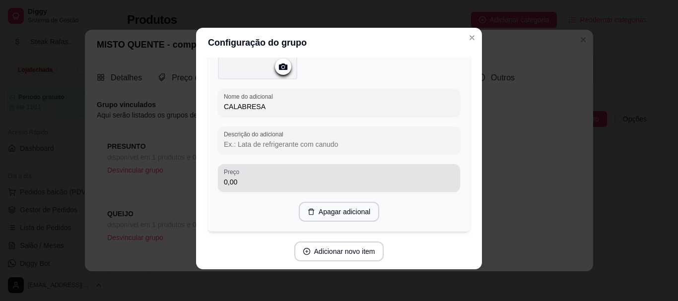
type input "CALABRESA"
click at [244, 180] on input "0,00" at bounding box center [339, 182] width 230 height 10
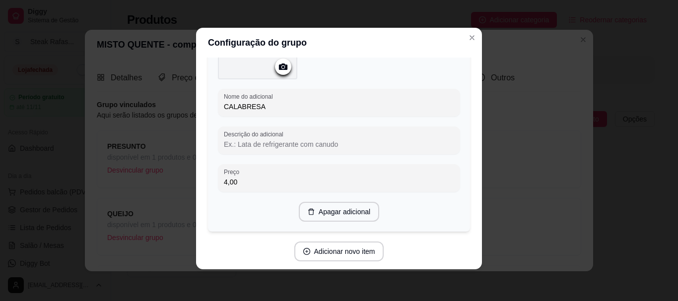
scroll to position [390, 0]
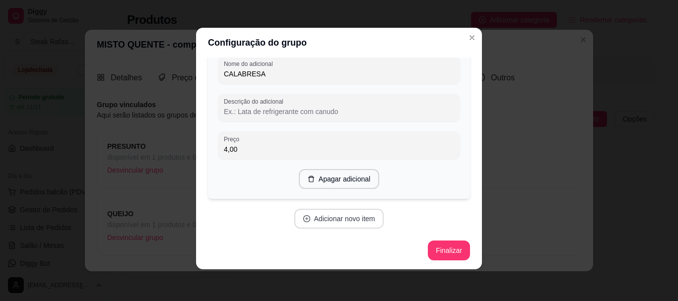
type input "4,00"
click at [330, 221] on button "Adicionar novo item" at bounding box center [339, 219] width 90 height 20
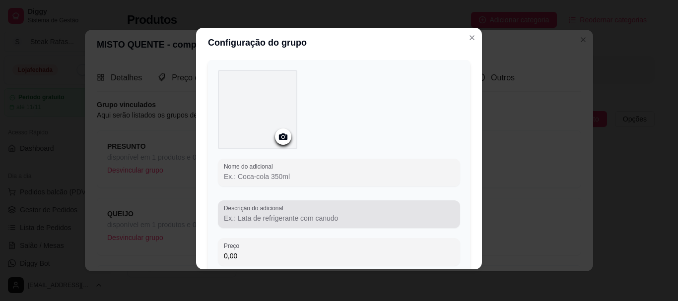
scroll to position [588, 0]
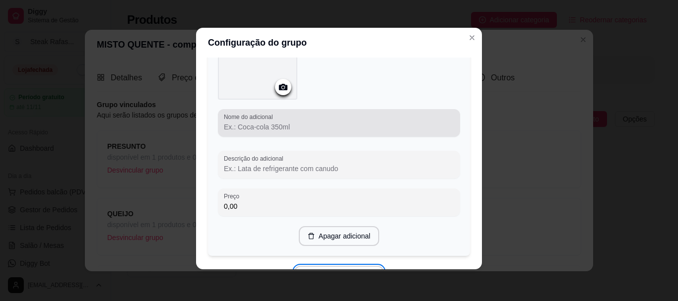
click at [306, 122] on input "Nome do adicional" at bounding box center [339, 127] width 230 height 10
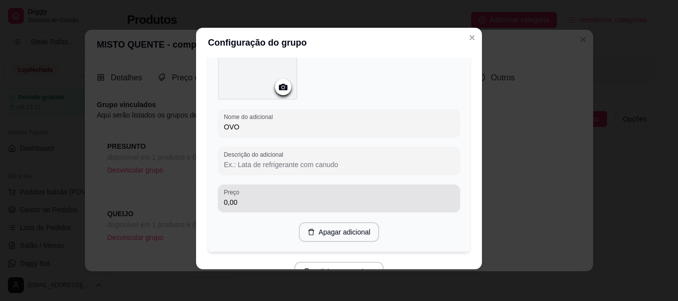
type input "OVO"
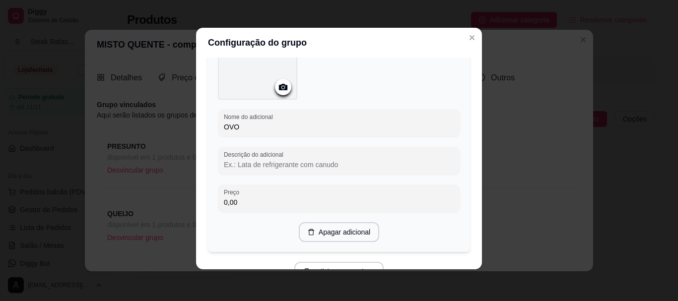
click at [246, 198] on input "0,00" at bounding box center [339, 203] width 230 height 10
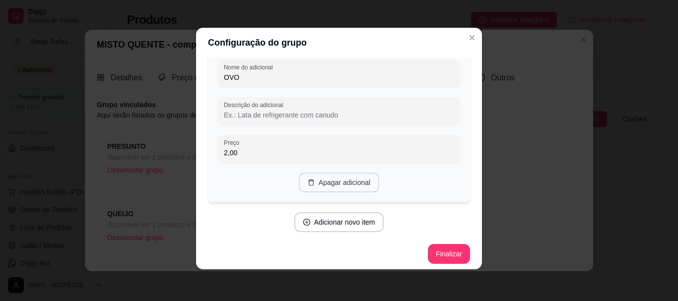
scroll to position [641, 0]
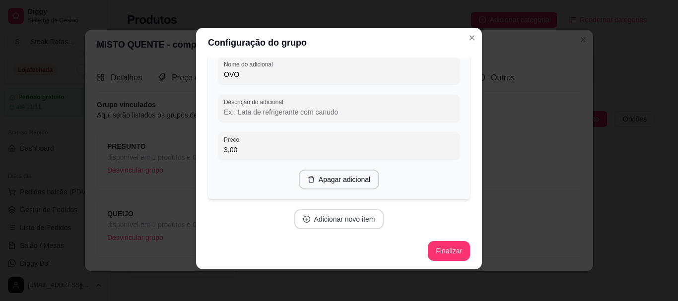
type input "3,00"
click at [336, 222] on button "Adicionar novo item" at bounding box center [339, 220] width 90 height 20
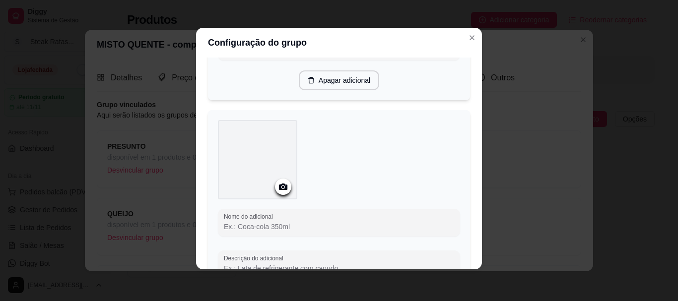
scroll to position [790, 0]
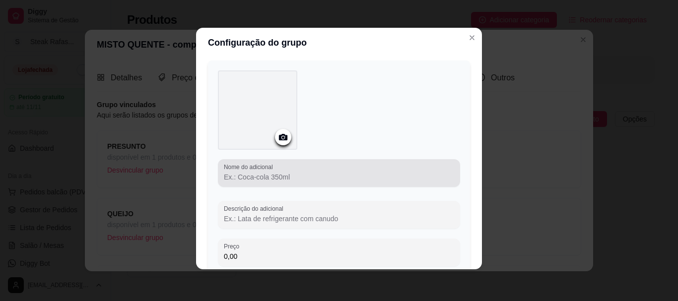
click at [242, 182] on div "Nome do adicional" at bounding box center [339, 173] width 242 height 28
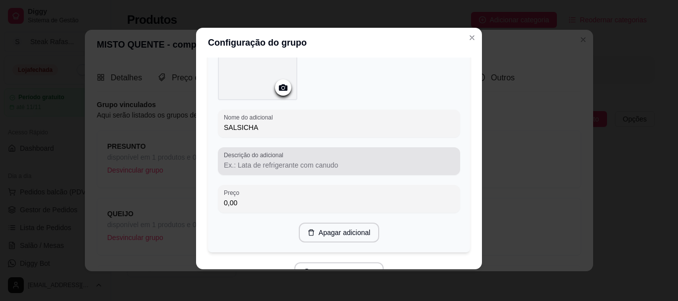
scroll to position [889, 0]
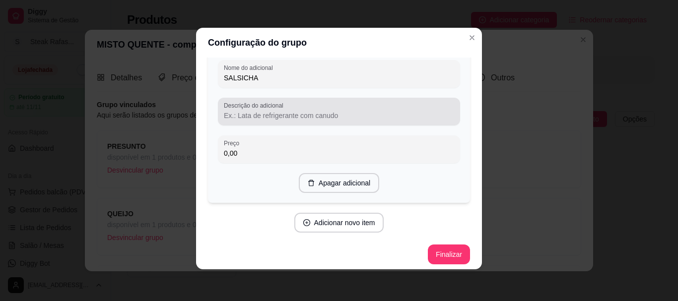
type input "SALSICHA"
click at [246, 119] on div at bounding box center [339, 112] width 230 height 20
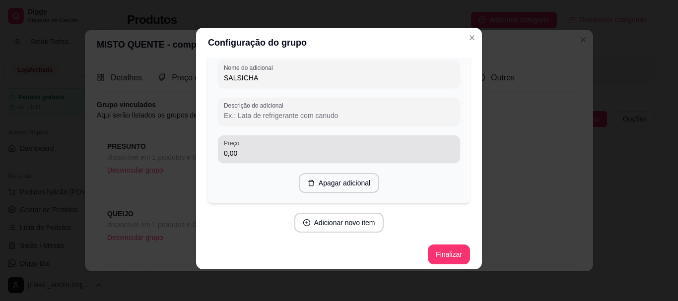
click at [243, 150] on input "0,00" at bounding box center [339, 153] width 230 height 10
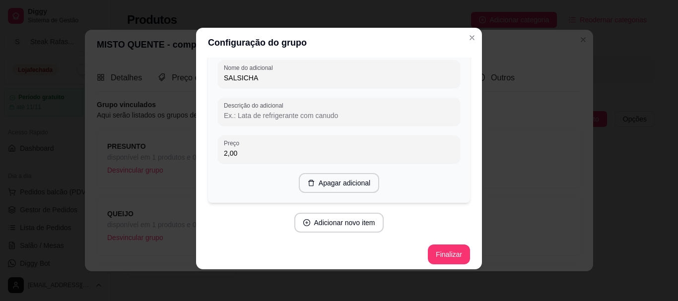
scroll to position [892, 0]
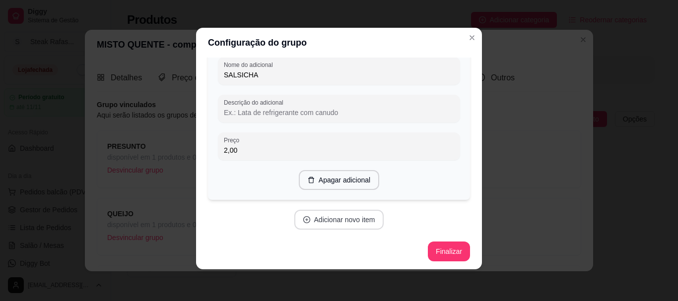
type input "2,00"
click at [332, 215] on button "Adicionar novo item" at bounding box center [339, 220] width 90 height 20
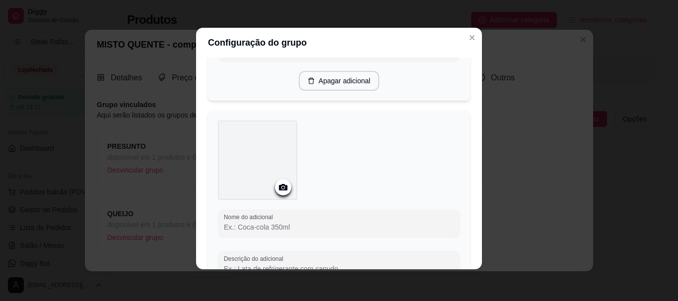
scroll to position [1041, 0]
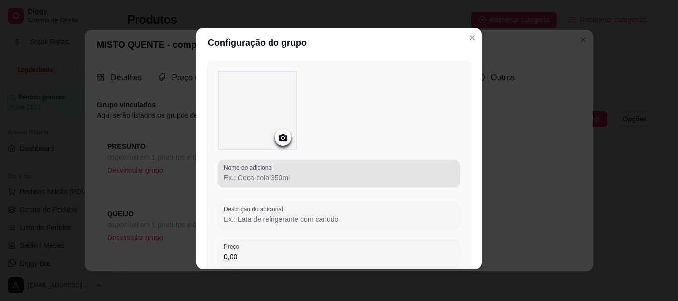
click at [233, 176] on input "Nome do adicional" at bounding box center [339, 178] width 230 height 10
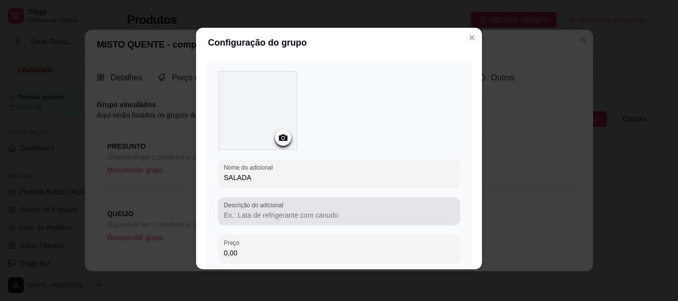
type input "SALADA"
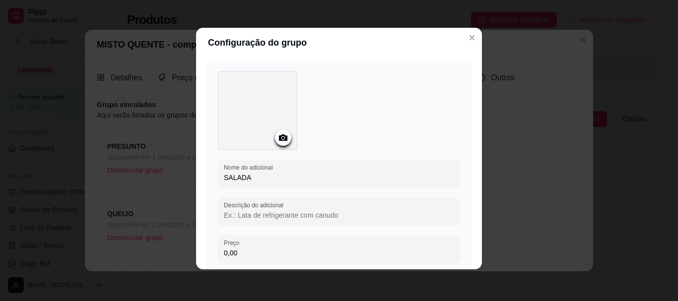
click at [263, 212] on input "Descrição do adicional" at bounding box center [339, 215] width 230 height 10
type input "A"
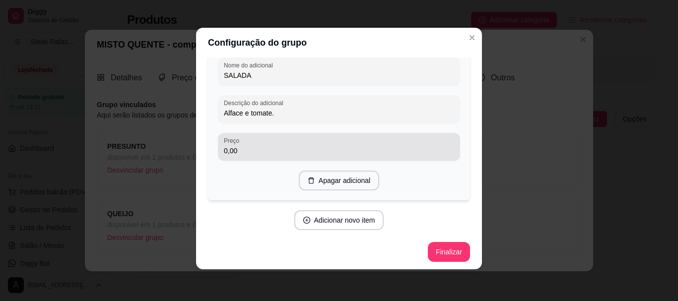
type input "Alface e tomate."
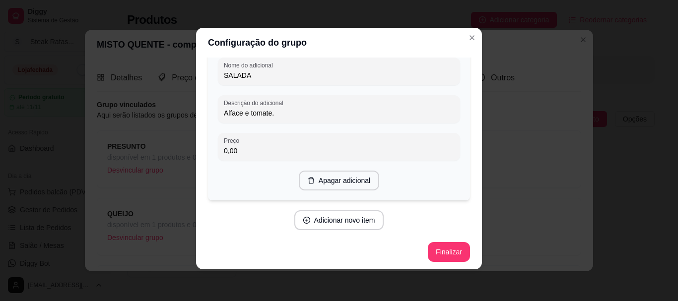
drag, startPoint x: 268, startPoint y: 149, endPoint x: 183, endPoint y: 142, distance: 85.2
click at [183, 142] on div "Configuração do grupo Adicione os itens que irão compor este grupo, depois você…" at bounding box center [339, 150] width 678 height 301
type input "1,00"
click at [345, 220] on button "Adicionar novo item" at bounding box center [338, 220] width 87 height 19
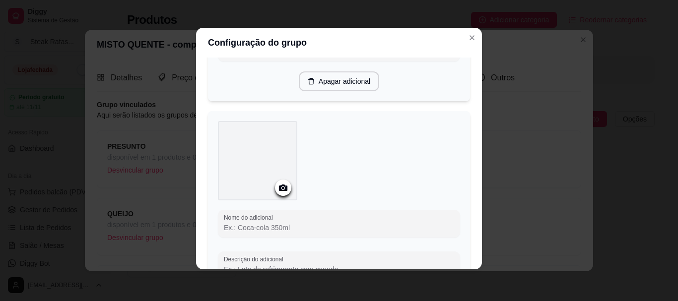
scroll to position [1292, 0]
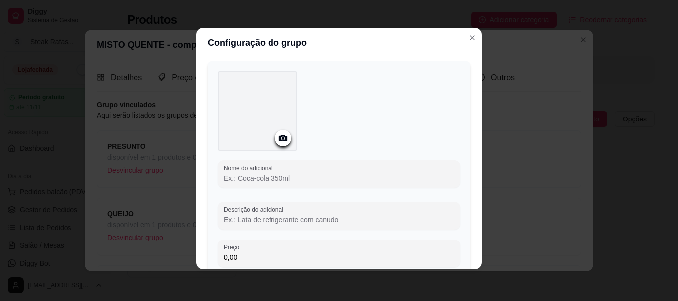
click at [291, 173] on input "Nome do adicional" at bounding box center [339, 178] width 230 height 10
type input "q"
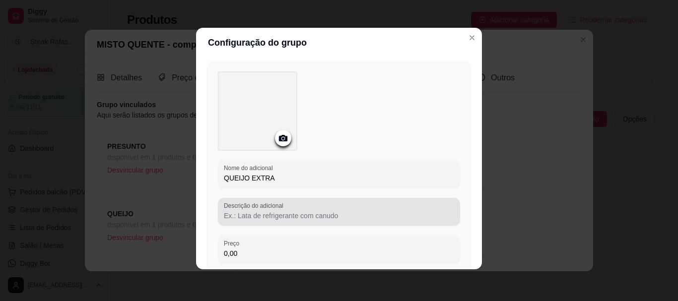
type input "QUEIJO EXTRA"
click at [236, 211] on input "Descrição do adicional" at bounding box center [339, 216] width 230 height 10
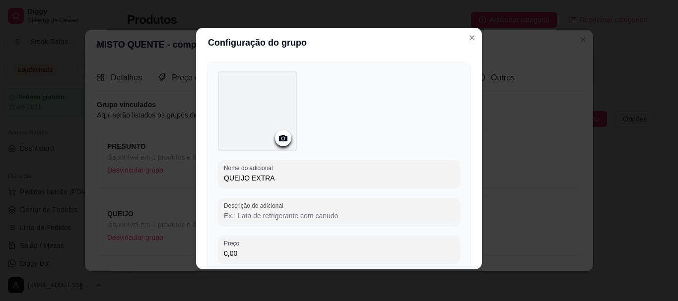
type input "f"
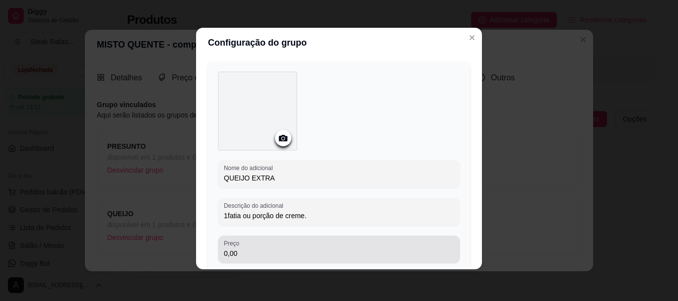
type input "1fatia ou porção de creme."
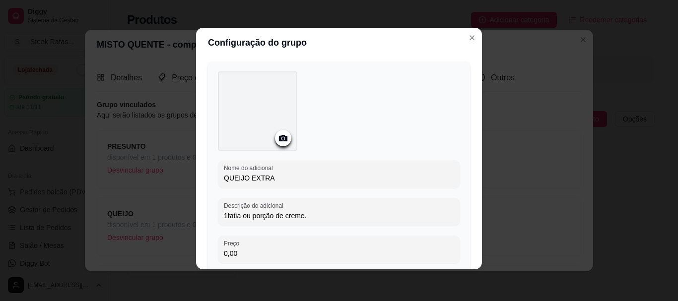
drag, startPoint x: 247, startPoint y: 248, endPoint x: 201, endPoint y: 242, distance: 46.6
click at [201, 242] on div "Adicione os itens que irão compor este grupo, depois você poderá configurá-los …" at bounding box center [339, 164] width 286 height 212
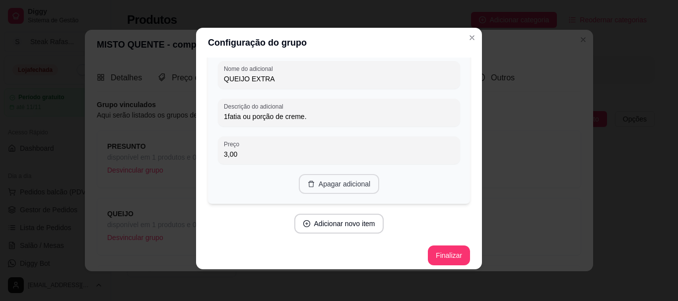
scroll to position [1395, 0]
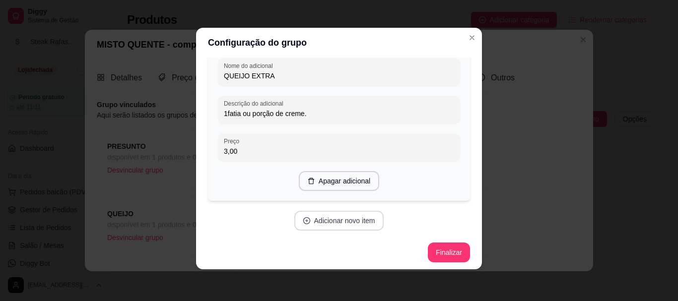
type input "3,00"
click at [356, 212] on button "Adicionar novo item" at bounding box center [339, 221] width 90 height 20
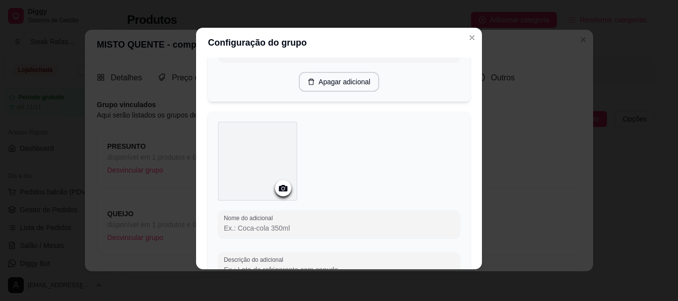
scroll to position [1543, 0]
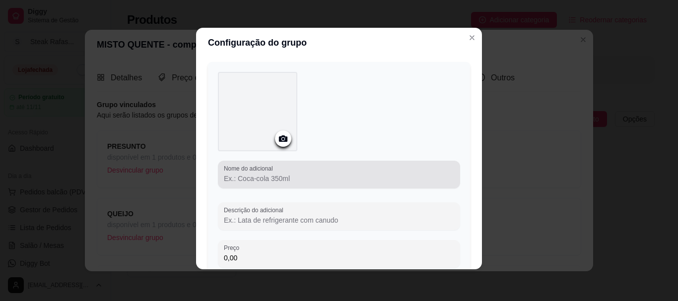
click at [302, 174] on input "Nome do adicional" at bounding box center [339, 179] width 230 height 10
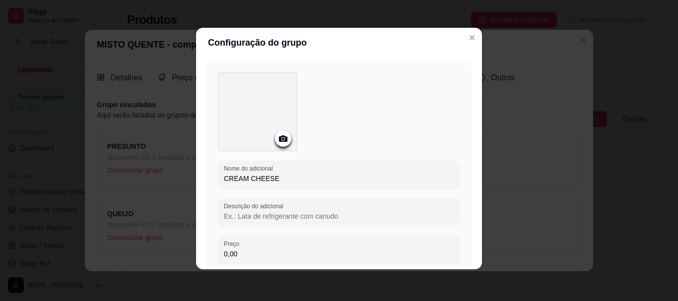
scroll to position [1593, 0]
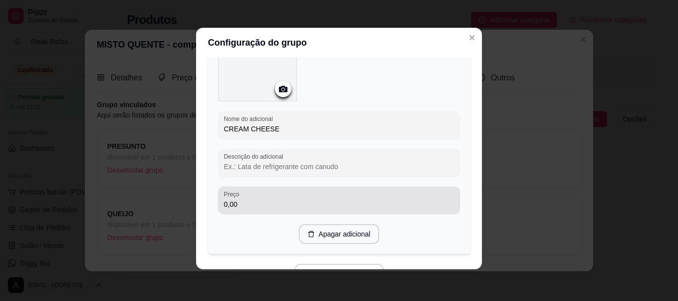
type input "CREAM CHEESE"
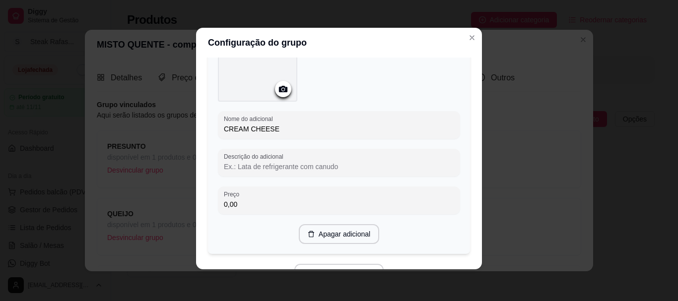
drag, startPoint x: 243, startPoint y: 198, endPoint x: 206, endPoint y: 202, distance: 37.4
click at [208, 202] on div "Nome do adicional CREAM CHEESE Descrição do adicional Preço 0,00 Apagar adicion…" at bounding box center [339, 133] width 262 height 242
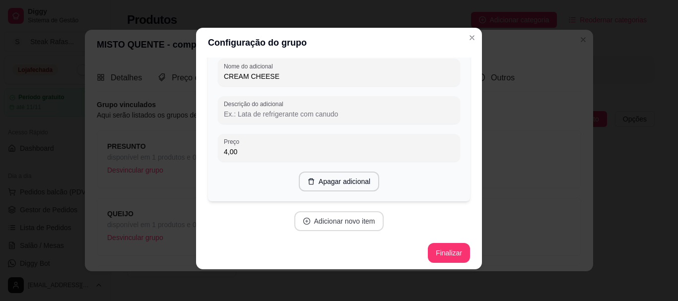
type input "4,00"
click at [330, 223] on button "Adicionar novo item" at bounding box center [339, 221] width 90 height 20
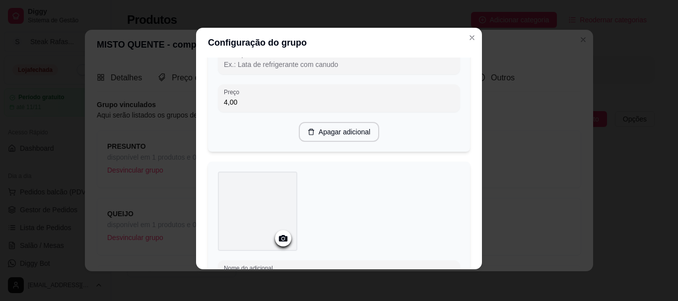
scroll to position [1795, 0]
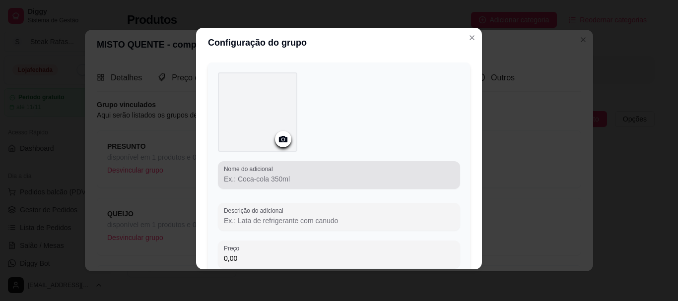
click at [297, 168] on div at bounding box center [339, 175] width 230 height 20
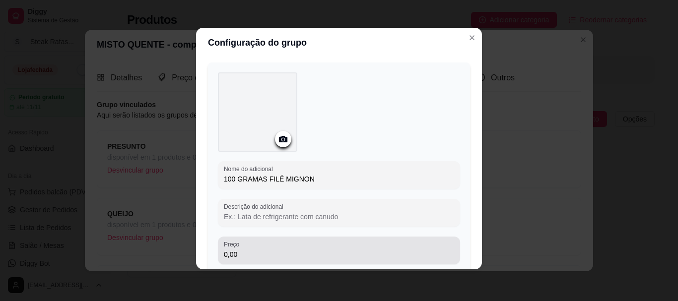
type input "100 GRAMAS FILÉ MIGNON"
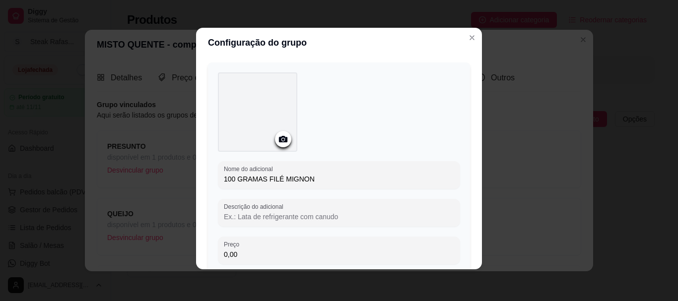
drag, startPoint x: 259, startPoint y: 256, endPoint x: 208, endPoint y: 248, distance: 52.3
click at [208, 248] on div "Nome do adicional 100 GRAMAS FILÉ MIGNON Descrição do adicional Preço 0,00 Apag…" at bounding box center [339, 184] width 262 height 242
drag, startPoint x: 235, startPoint y: 249, endPoint x: 213, endPoint y: 250, distance: 22.4
click at [213, 250] on div "Nome do adicional 100 GRAMAS FILÉ MIGNON Descrição do adicional Preço 0,00 Apag…" at bounding box center [339, 184] width 262 height 242
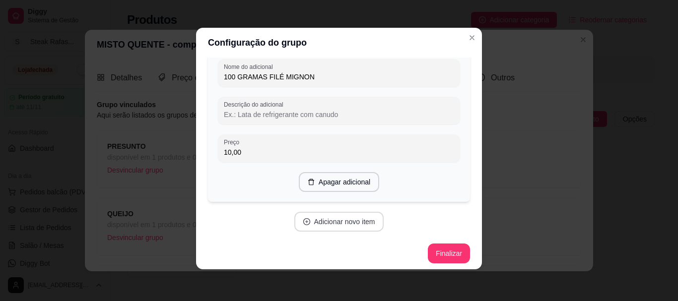
type input "10,00"
click at [338, 221] on button "Adicionar novo item" at bounding box center [338, 221] width 87 height 19
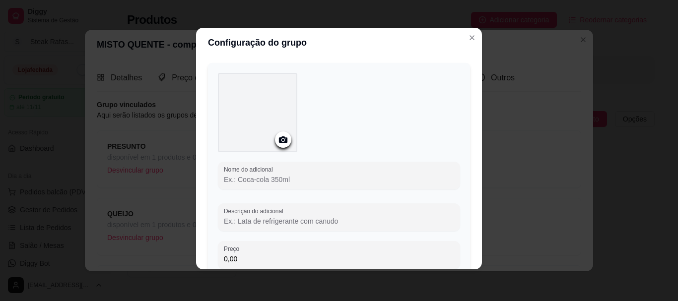
scroll to position [2096, 0]
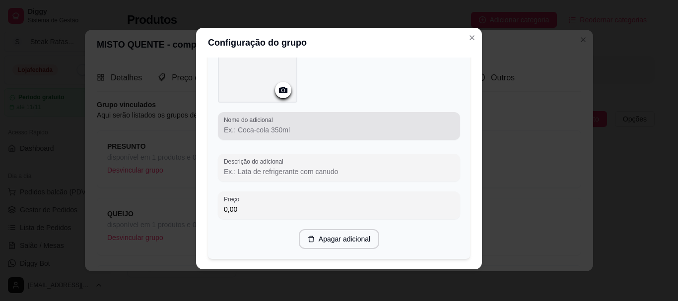
click at [233, 125] on input "Nome do adicional" at bounding box center [339, 130] width 230 height 10
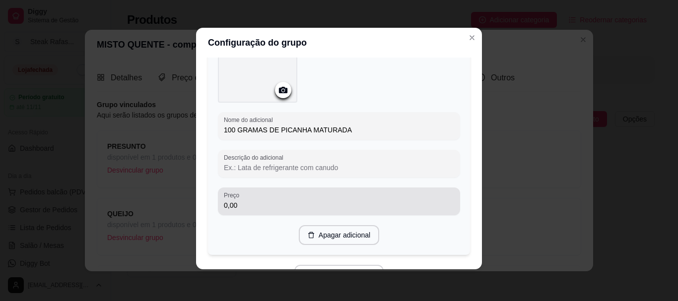
type input "100 GRAMAS DE PICANHA MATURADA"
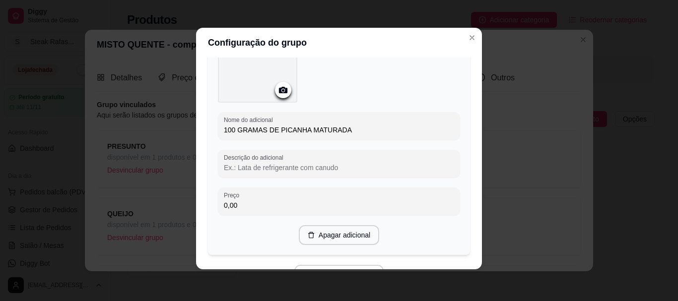
drag, startPoint x: 248, startPoint y: 203, endPoint x: 218, endPoint y: 202, distance: 30.3
click at [218, 202] on div "Preço 0,00" at bounding box center [339, 202] width 242 height 28
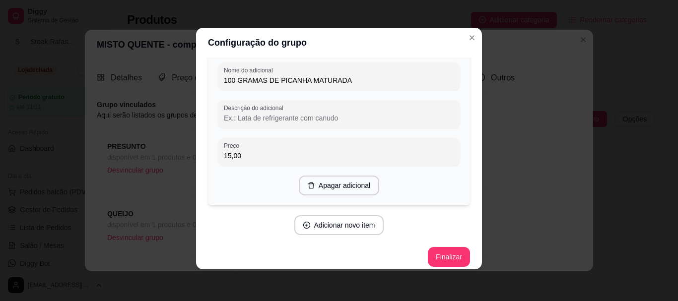
scroll to position [2148, 0]
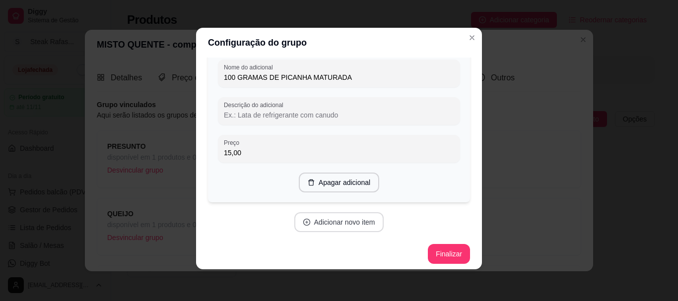
type input "15,00"
click at [351, 214] on button "Adicionar novo item" at bounding box center [338, 222] width 87 height 19
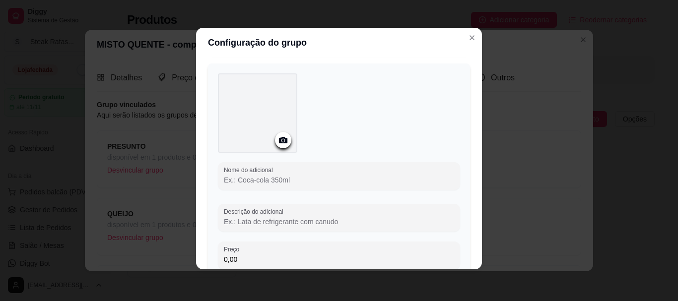
scroll to position [2347, 0]
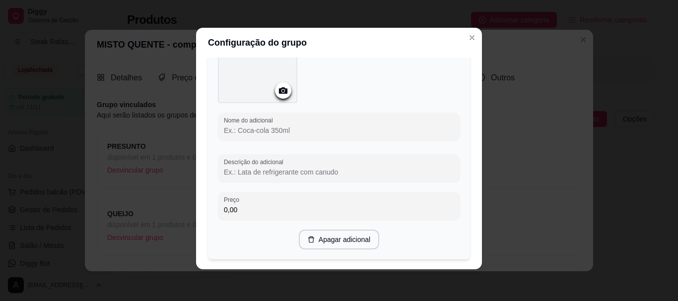
click at [271, 126] on input "Nome do adicional" at bounding box center [339, 131] width 230 height 10
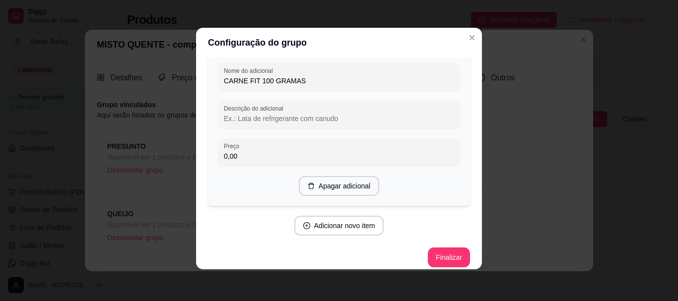
scroll to position [2399, 0]
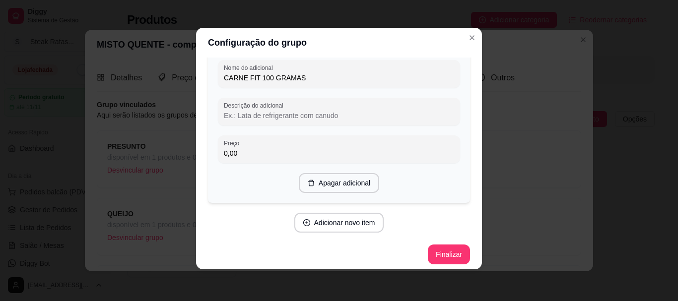
click at [242, 73] on input "CARNE FIT 100 GRAMAS" at bounding box center [339, 78] width 230 height 10
click at [298, 73] on input "CARNE HAMBURGUER FIT 100 GRAMAS" at bounding box center [339, 78] width 230 height 10
click at [300, 74] on input "CARNE HAMBURGUER FIT 100 GRAMAS" at bounding box center [339, 78] width 230 height 10
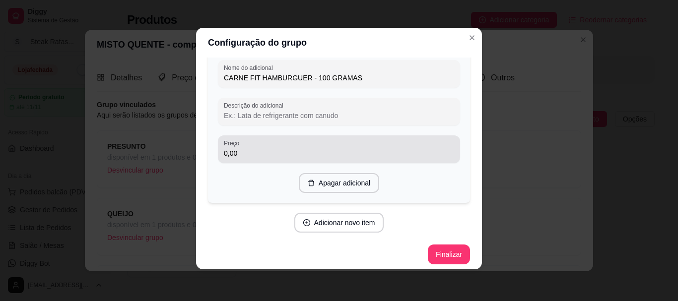
type input "CARNE FIT HAMBURGUER - 100 GRAMAS"
drag, startPoint x: 244, startPoint y: 143, endPoint x: 215, endPoint y: 146, distance: 29.5
click at [218, 146] on div "Preço 0,00" at bounding box center [339, 150] width 242 height 28
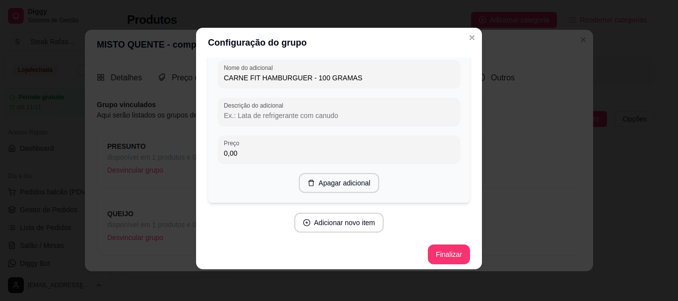
drag, startPoint x: 237, startPoint y: 152, endPoint x: 214, endPoint y: 150, distance: 22.9
click at [218, 150] on div "Preço 0,00" at bounding box center [339, 150] width 242 height 28
type input "5,00"
click at [354, 220] on button "Adicionar novo item" at bounding box center [338, 222] width 87 height 19
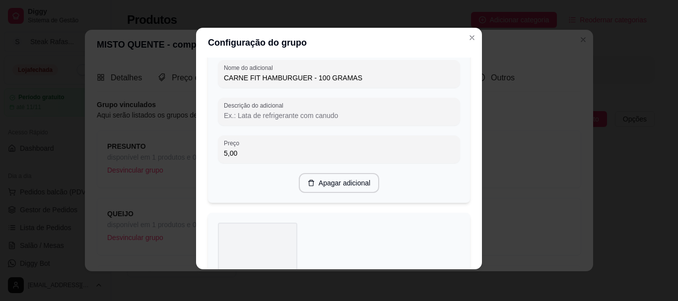
scroll to position [2548, 0]
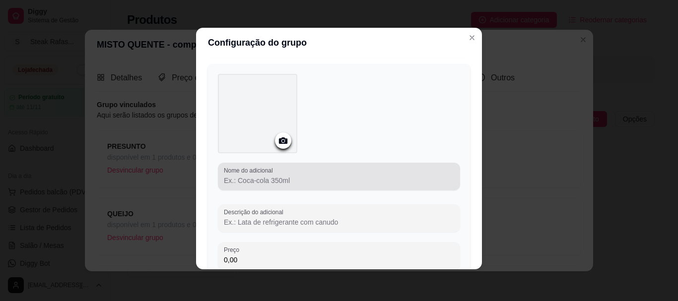
click at [266, 169] on div at bounding box center [339, 177] width 230 height 20
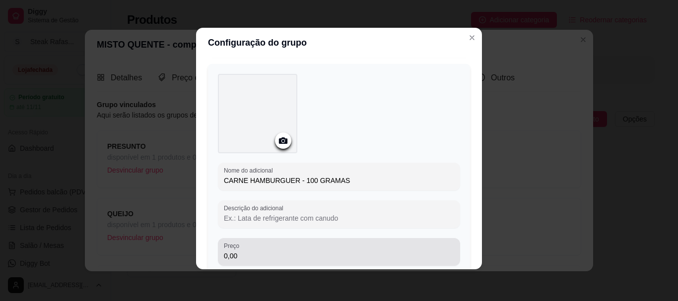
type input "CARNE HAMBURGUER - 100 GRAMAS"
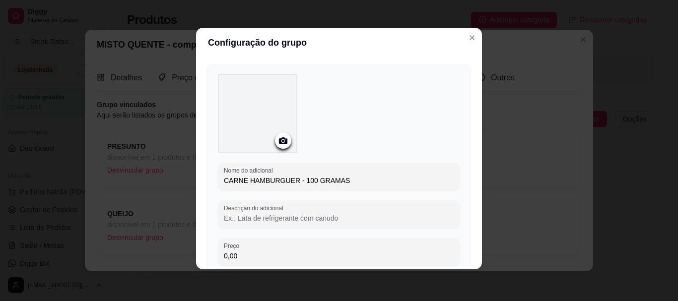
drag, startPoint x: 257, startPoint y: 251, endPoint x: 203, endPoint y: 249, distance: 54.6
click at [203, 249] on div "Adicione os itens que irão compor este grupo, depois você poderá configurá-los …" at bounding box center [339, 164] width 286 height 212
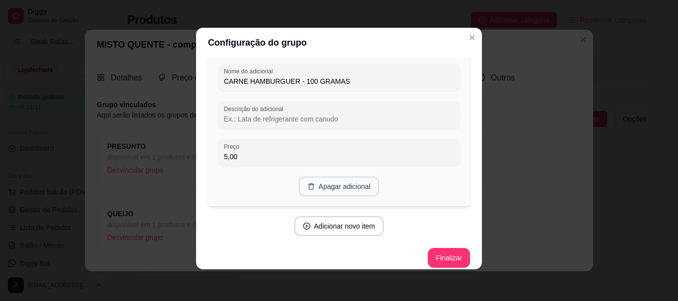
scroll to position [2651, 0]
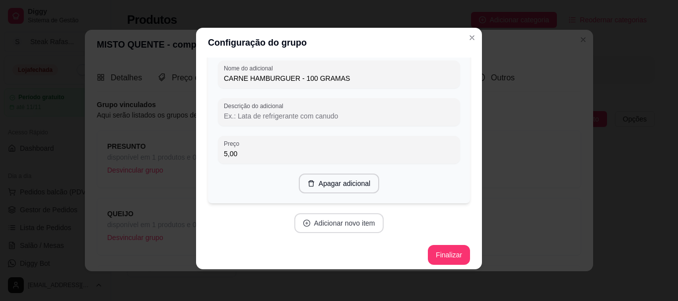
type input "5,00"
click at [325, 221] on button "Adicionar novo item" at bounding box center [338, 223] width 87 height 19
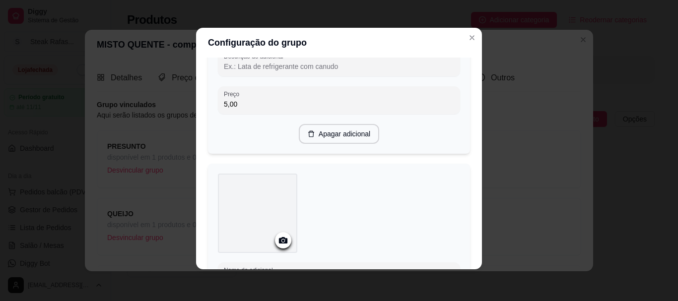
scroll to position [2799, 0]
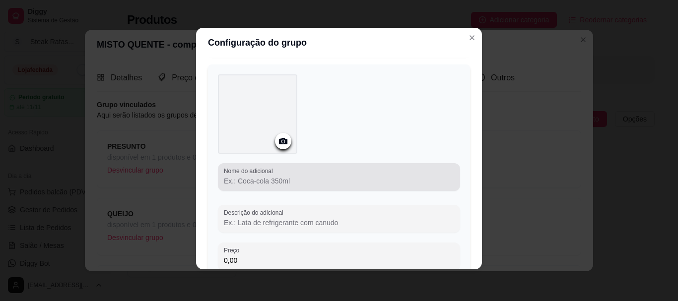
click at [251, 178] on input "Nome do adicional" at bounding box center [339, 181] width 230 height 10
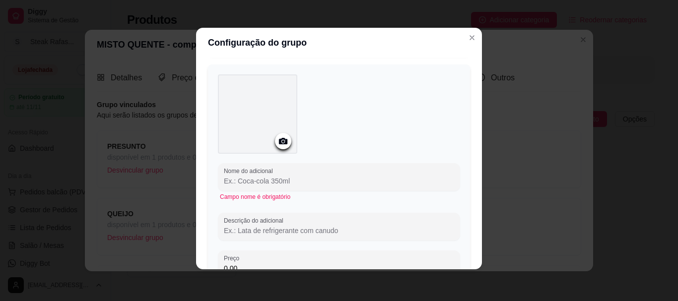
click at [242, 200] on div "Nome do adicional Campo nome é obrigatório Descrição do adicional Preço 0,00" at bounding box center [339, 220] width 242 height 115
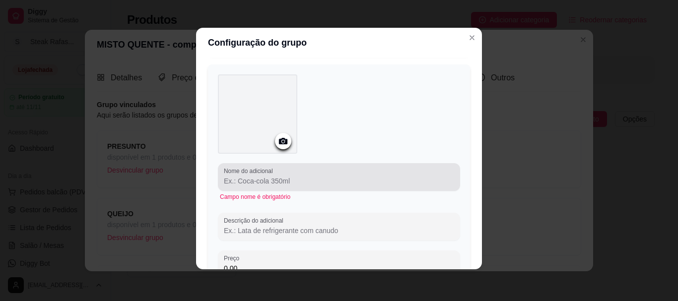
click at [267, 176] on input "Nome do adicional" at bounding box center [339, 181] width 230 height 10
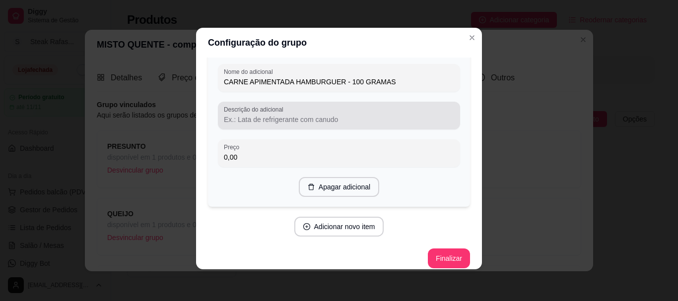
scroll to position [2902, 0]
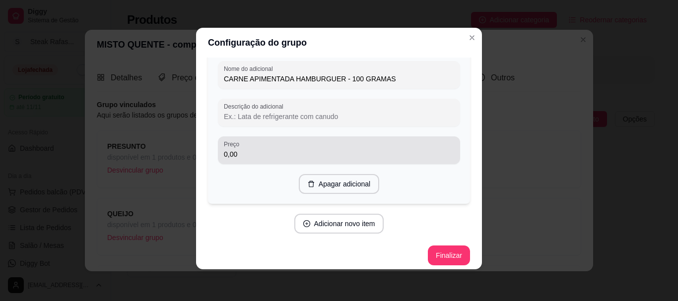
type input "CARNE APIMENTADA HAMBURGUER - 100 GRAMAS"
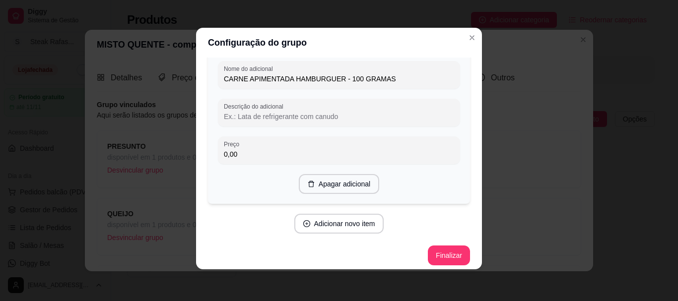
drag, startPoint x: 239, startPoint y: 150, endPoint x: 206, endPoint y: 151, distance: 33.3
click at [208, 151] on div "Nome do adicional CARNE APIMENTADA HAMBURGUER - 100 GRAMAS Descrição do adicion…" at bounding box center [339, 83] width 262 height 242
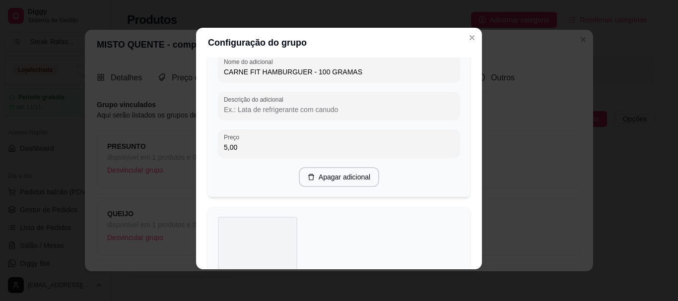
scroll to position [2356, 0]
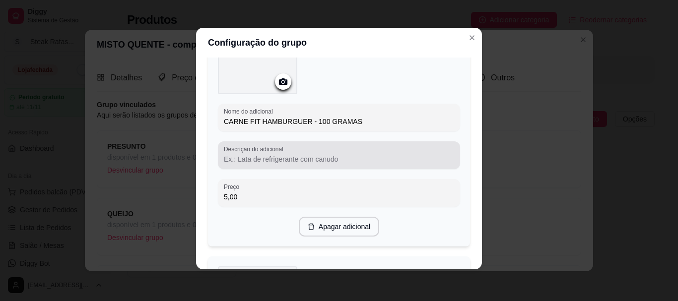
click at [270, 154] on input "Descrição do adicional" at bounding box center [339, 159] width 230 height 10
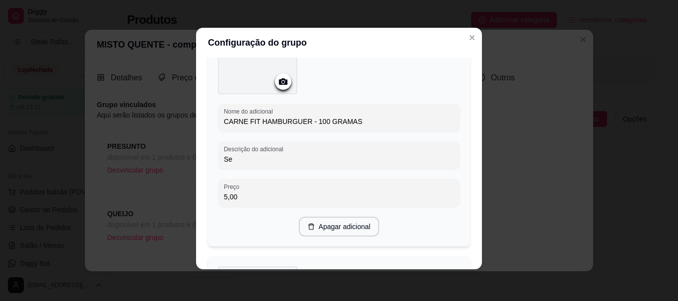
type input "S"
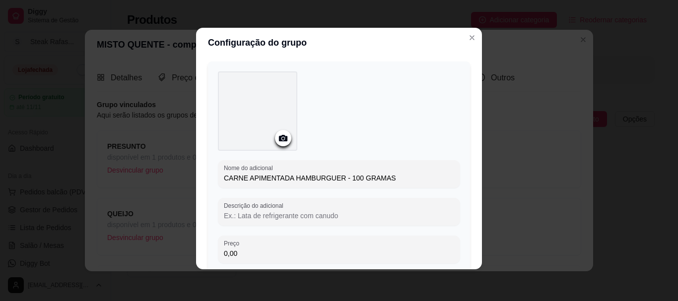
scroll to position [2902, 0]
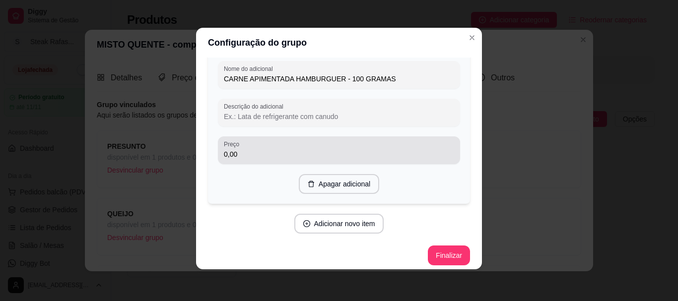
type input "Patinho moído"
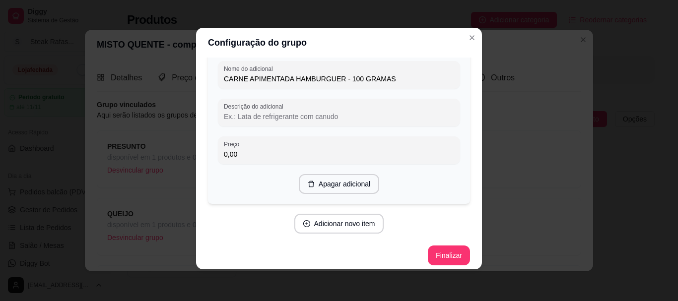
drag, startPoint x: 256, startPoint y: 145, endPoint x: 211, endPoint y: 149, distance: 44.9
click at [211, 149] on div "Nome do adicional CARNE APIMENTADA HAMBURGUER - 100 GRAMAS Descrição do adicion…" at bounding box center [339, 83] width 262 height 242
type input "5,00"
click at [325, 216] on button "Adicionar novo item" at bounding box center [339, 224] width 90 height 20
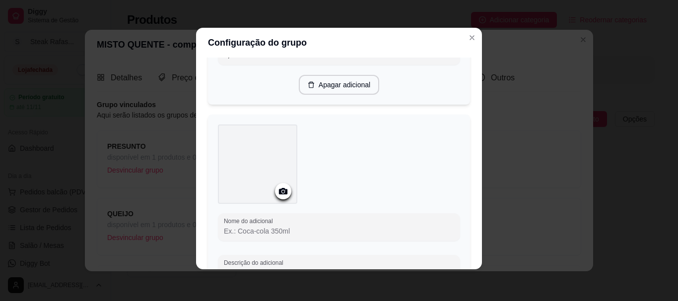
scroll to position [3051, 0]
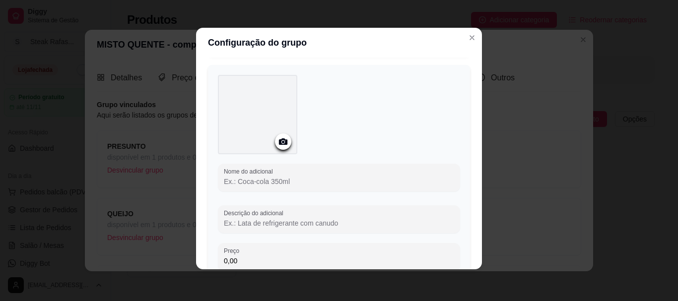
click at [253, 177] on input "Nome do adicional" at bounding box center [339, 182] width 230 height 10
type input "c"
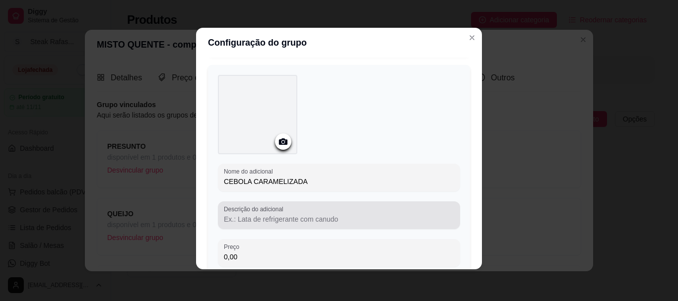
scroll to position [3150, 0]
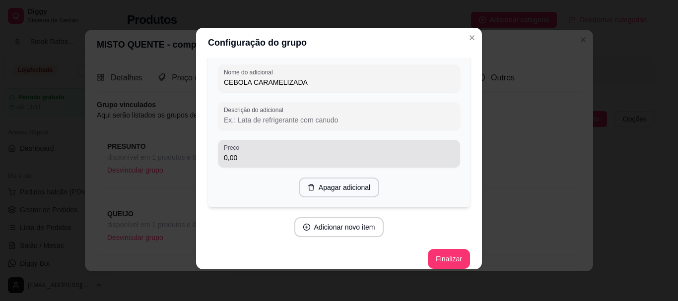
type input "CEBOLA CARAMELIZADA"
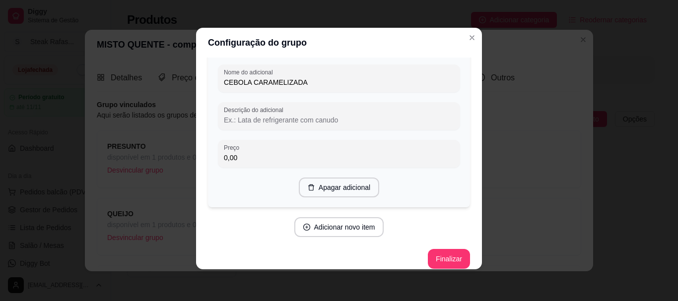
drag, startPoint x: 233, startPoint y: 148, endPoint x: 201, endPoint y: 151, distance: 32.9
click at [201, 151] on div "Adicione os itens que irão compor este grupo, depois você poderá configurá-los …" at bounding box center [339, 164] width 286 height 212
type input "3,00"
click at [438, 252] on button "Finalizar" at bounding box center [449, 259] width 42 height 20
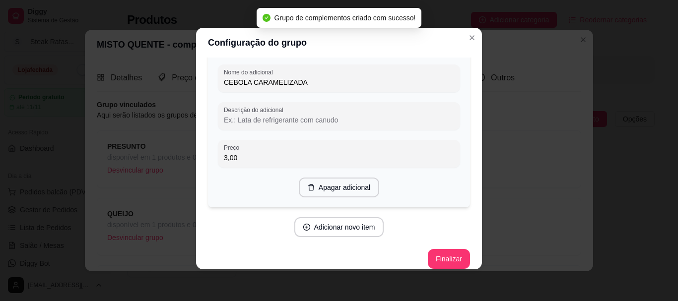
scroll to position [3051, 0]
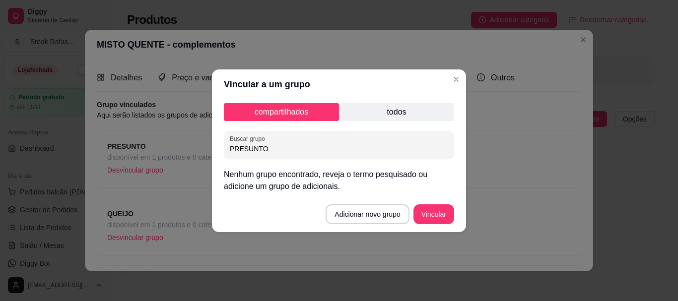
click at [368, 118] on p "todos" at bounding box center [396, 112] width 115 height 18
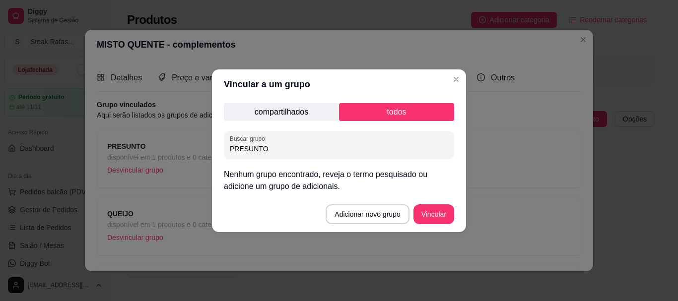
click at [287, 109] on p "compartilhados" at bounding box center [281, 112] width 115 height 18
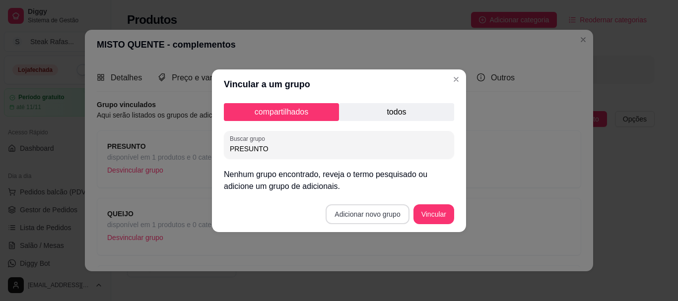
click at [361, 212] on button "Adicionar novo grupo" at bounding box center [367, 215] width 83 height 20
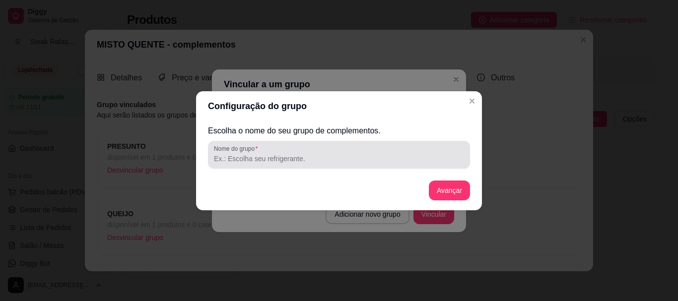
click at [275, 163] on input "Nome do grupo" at bounding box center [339, 159] width 250 height 10
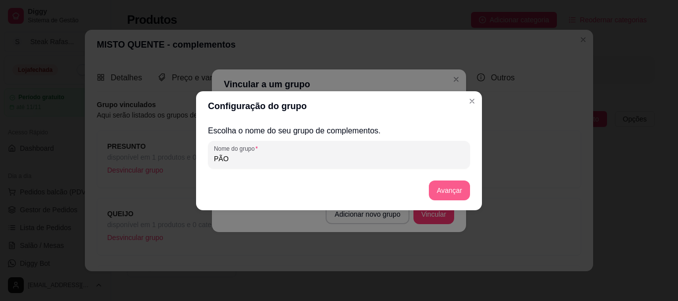
type input "PÃO"
click at [456, 188] on button "Avançar" at bounding box center [449, 190] width 40 height 19
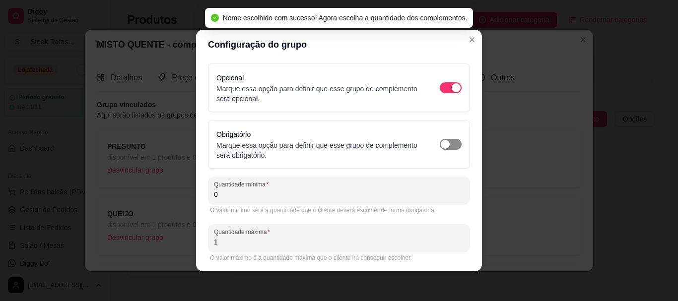
click at [441, 145] on div "button" at bounding box center [445, 144] width 9 height 9
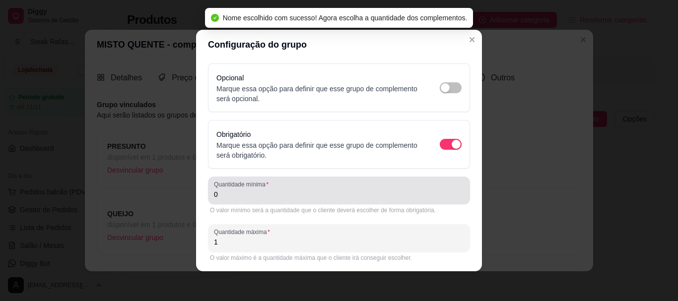
click at [253, 193] on input "0" at bounding box center [339, 195] width 250 height 10
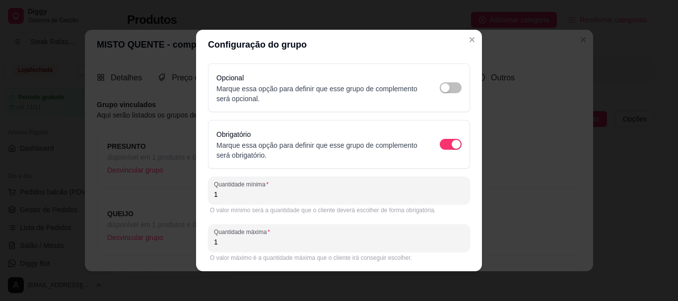
scroll to position [34, 0]
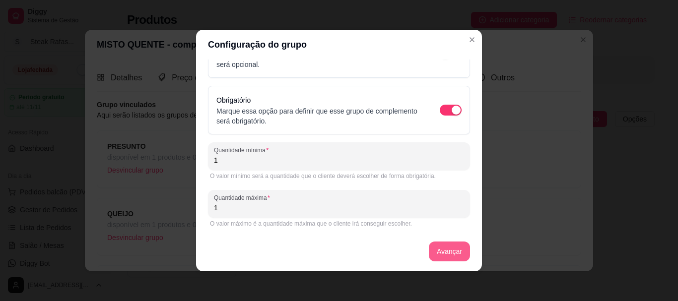
type input "1"
click at [440, 248] on button "Avançar" at bounding box center [449, 252] width 41 height 20
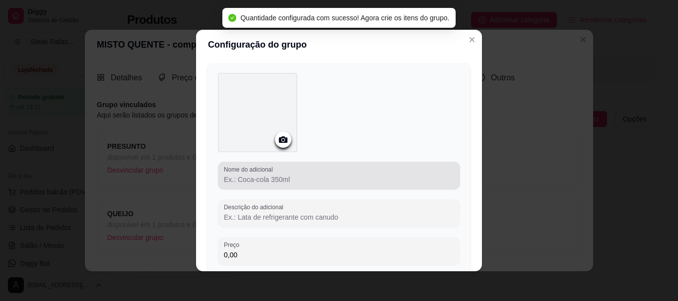
click at [267, 175] on input "Nome do adicional" at bounding box center [339, 180] width 230 height 10
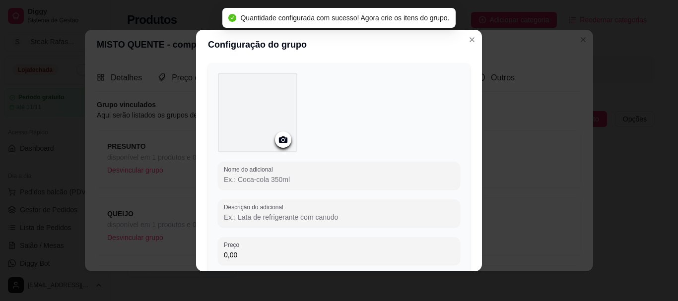
type input "F"
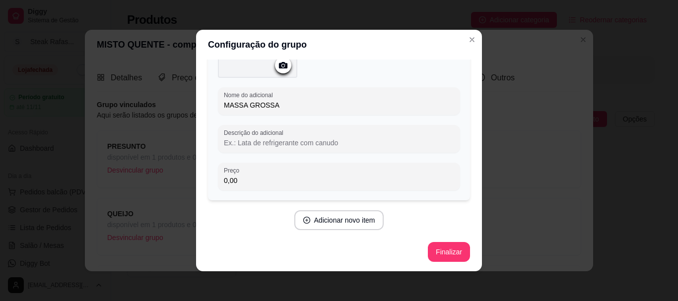
scroll to position [2, 0]
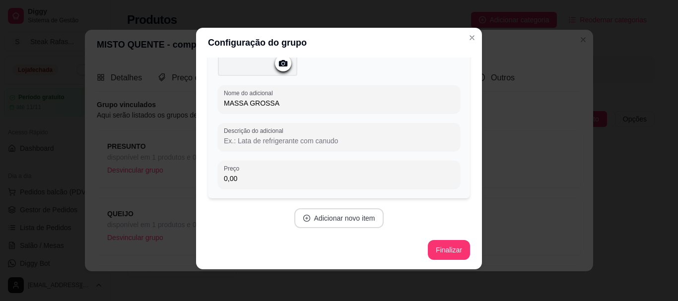
type input "MASSA GROSSA"
click at [310, 214] on button "Adicionar novo item" at bounding box center [339, 219] width 90 height 20
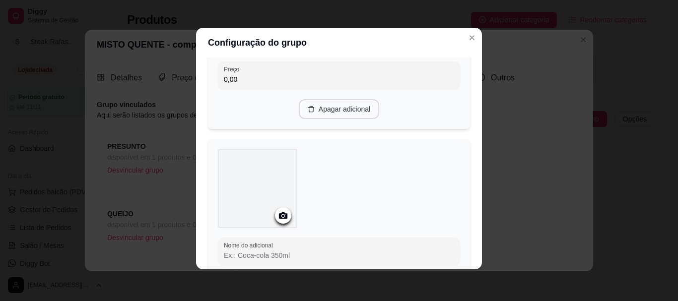
scroll to position [307, 0]
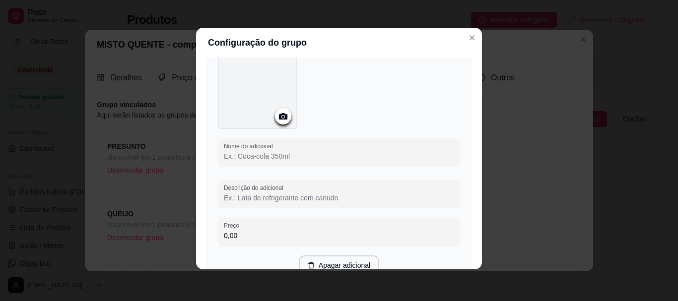
click at [287, 151] on input "Nome do adicional" at bounding box center [339, 156] width 230 height 10
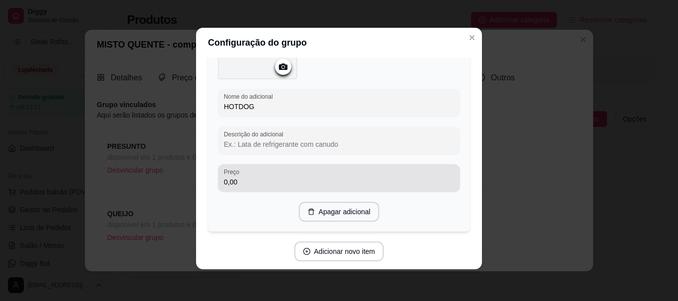
scroll to position [390, 0]
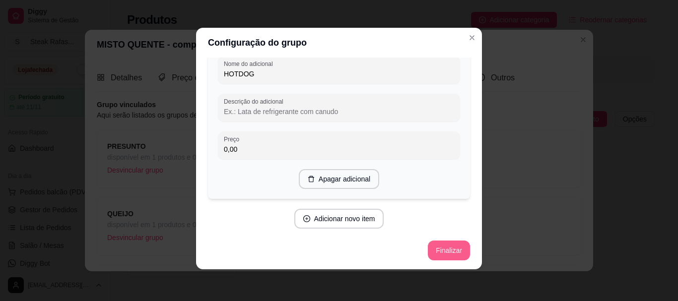
type input "HOTDOG"
click at [428, 253] on button "Finalizar" at bounding box center [448, 250] width 41 height 19
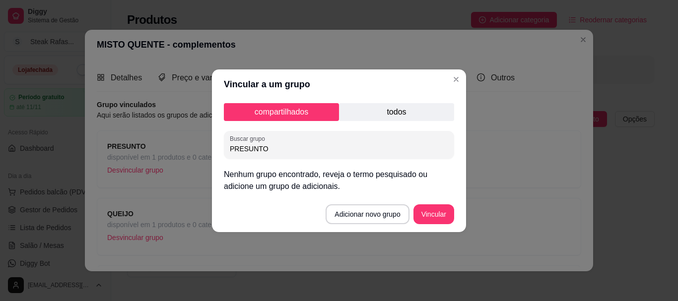
click at [383, 116] on p "todos" at bounding box center [396, 112] width 115 height 18
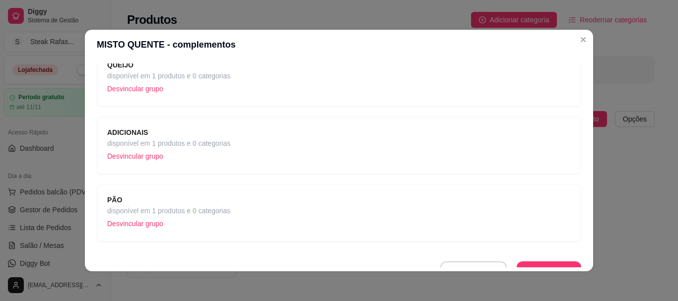
scroll to position [163, 0]
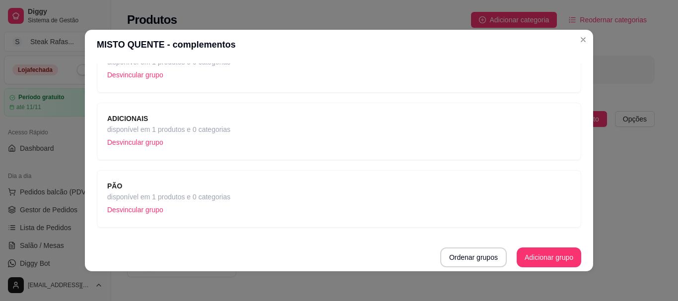
click at [197, 116] on span "ADICIONAIS" at bounding box center [168, 118] width 123 height 11
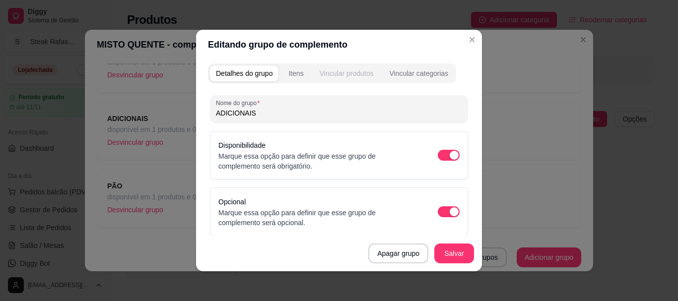
click at [361, 73] on div "Vincular produtos" at bounding box center [347, 74] width 54 height 10
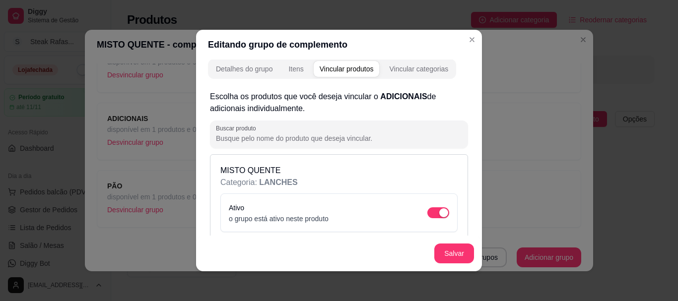
scroll to position [0, 0]
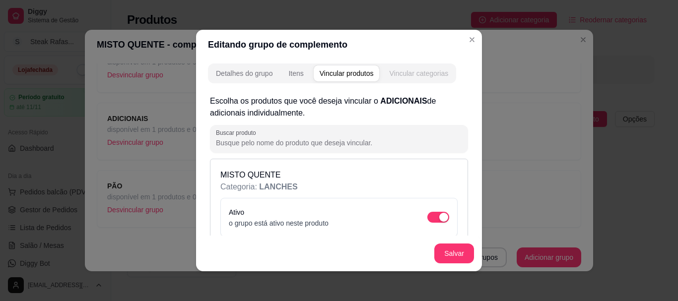
click at [415, 71] on div "Vincular categorias" at bounding box center [418, 74] width 59 height 10
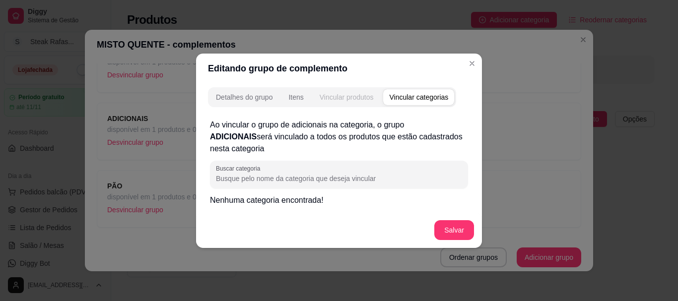
click at [343, 100] on div "Vincular produtos" at bounding box center [347, 97] width 54 height 10
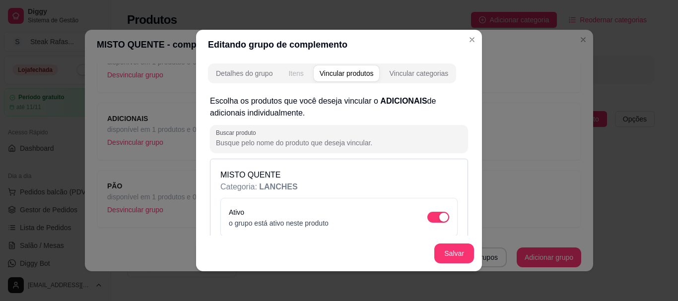
click at [292, 74] on div "Itens" at bounding box center [295, 74] width 15 height 10
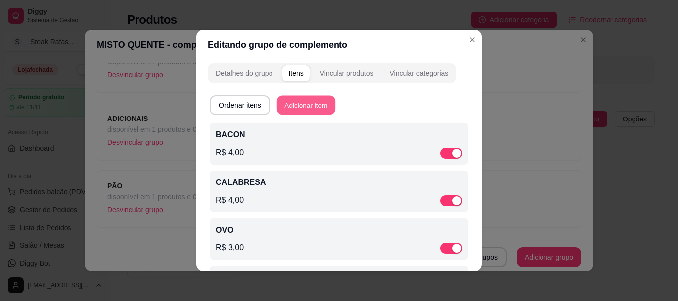
click at [302, 106] on button "Adicionar item" at bounding box center [306, 105] width 58 height 19
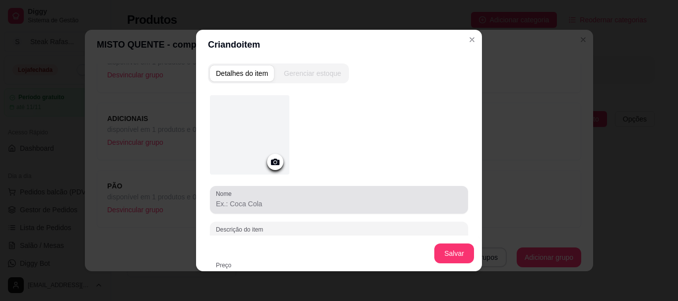
click at [288, 194] on div at bounding box center [339, 200] width 246 height 20
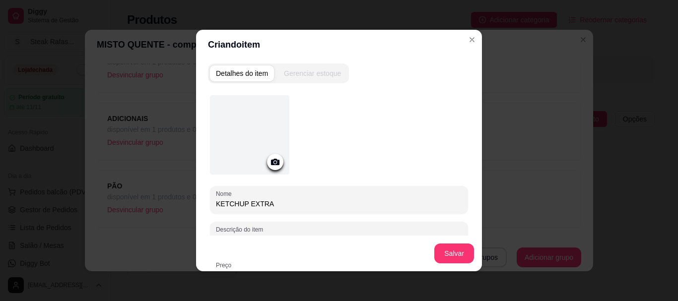
scroll to position [99, 0]
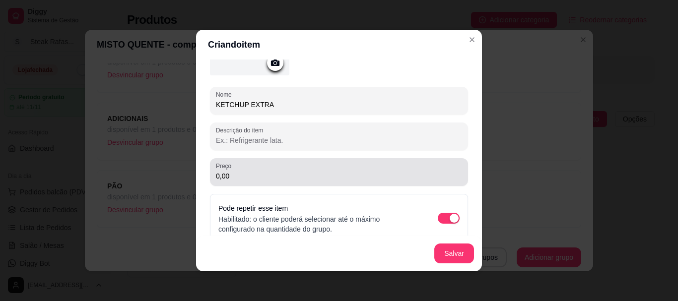
type input "KETCHUP EXTRA"
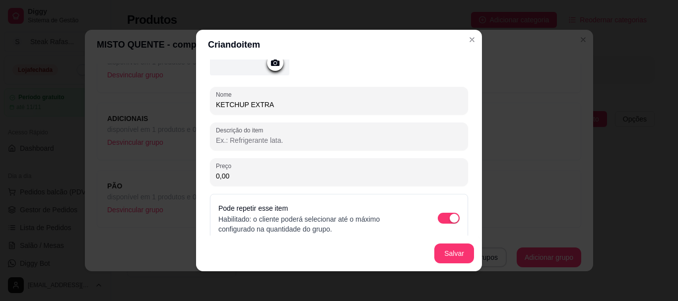
drag, startPoint x: 237, startPoint y: 171, endPoint x: 178, endPoint y: 183, distance: 60.8
click at [178, 183] on div "Criando item Detalhes do item Gerenciar estoque Nome KETCHUP EXTRA Descrição do…" at bounding box center [339, 150] width 678 height 301
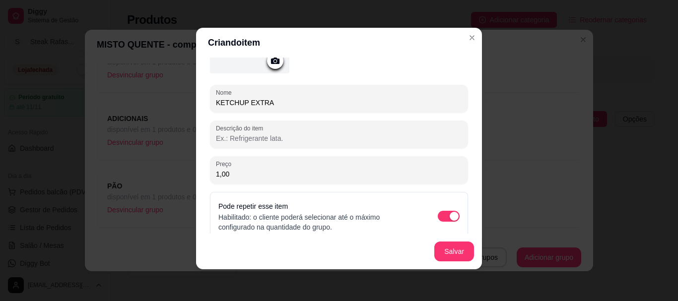
scroll to position [112, 0]
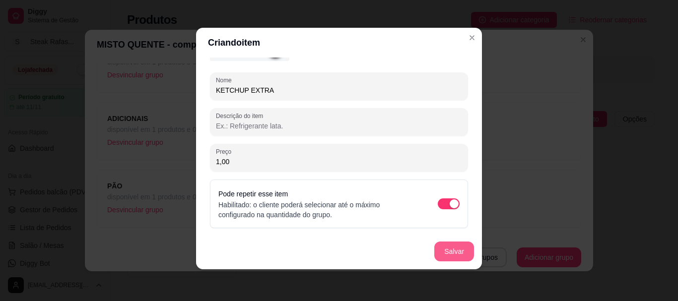
type input "1,00"
click at [453, 255] on button "Salvar" at bounding box center [454, 251] width 39 height 19
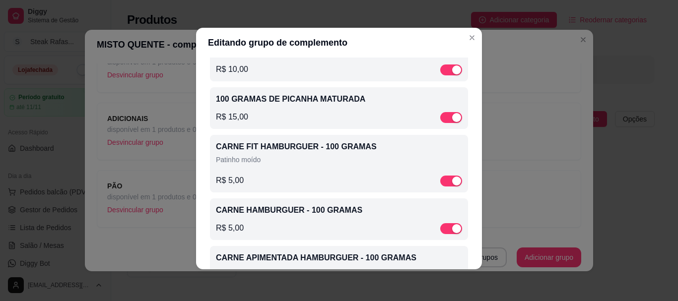
scroll to position [546, 0]
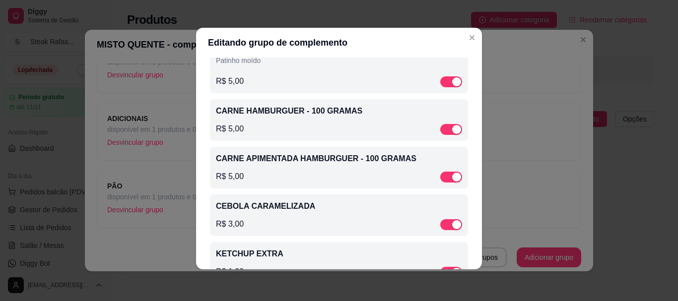
click at [345, 175] on div "CARNE APIMENTADA HAMBURGUER - 100 GRAMAS R$ 5,00" at bounding box center [339, 168] width 246 height 30
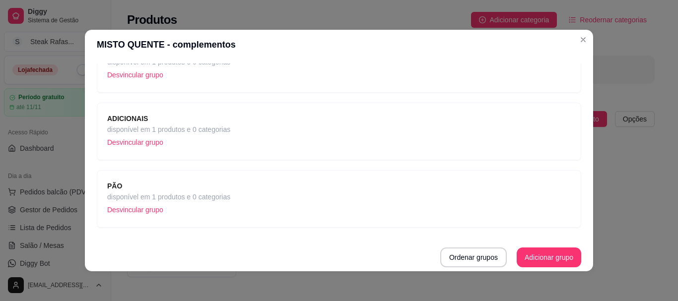
click at [227, 134] on div "ADICIONAIS disponível em 1 produtos e 0 categorias Desvincular grupo" at bounding box center [339, 131] width 464 height 37
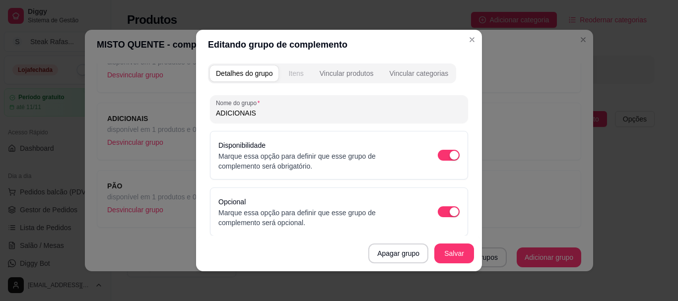
click at [296, 76] on div "Itens" at bounding box center [295, 74] width 15 height 10
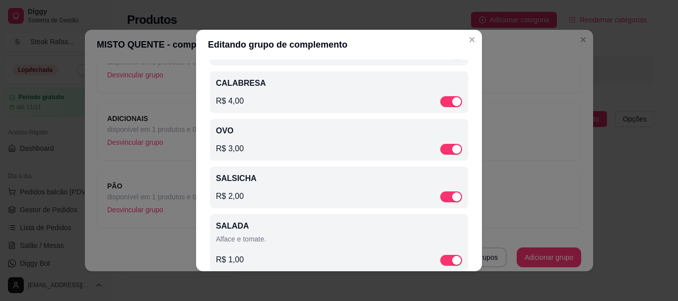
scroll to position [0, 0]
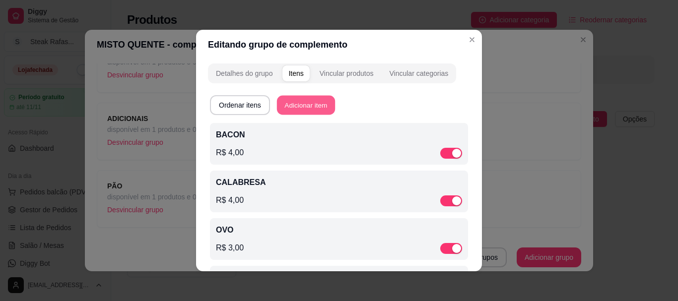
click at [299, 107] on button "Adicionar item" at bounding box center [306, 105] width 58 height 19
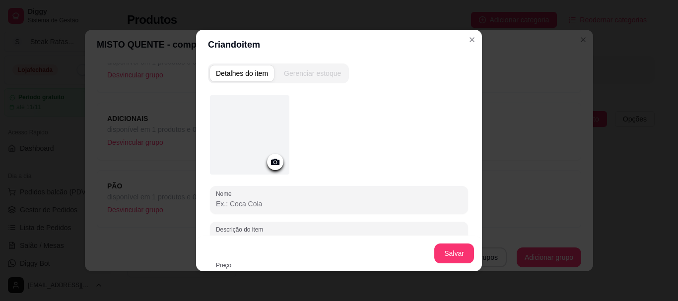
click at [259, 202] on input "Nome" at bounding box center [339, 204] width 246 height 10
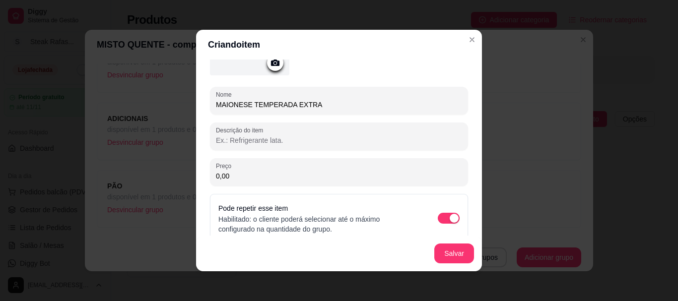
scroll to position [112, 0]
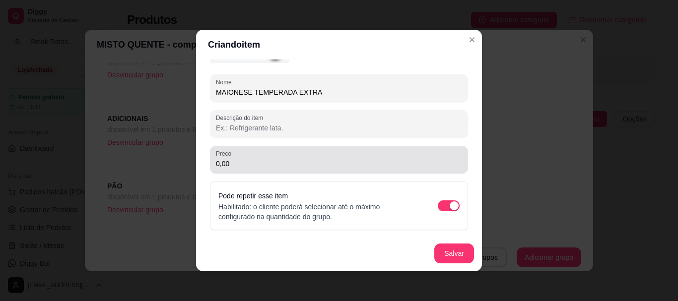
type input "MAIONESE TEMPERADA EXTRA"
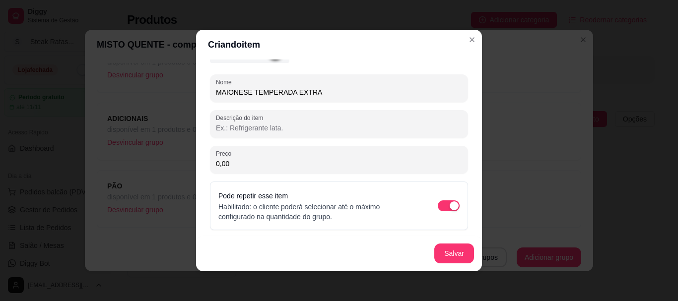
drag, startPoint x: 234, startPoint y: 164, endPoint x: 182, endPoint y: 159, distance: 52.4
click at [182, 160] on div "Criando item Detalhes do item Gerenciar estoque Nome MAIONESE TEMPERADA EXTRA D…" at bounding box center [339, 150] width 678 height 301
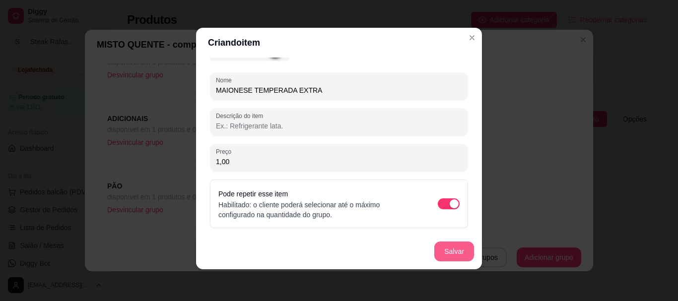
type input "1,00"
click at [456, 247] on button "Salvar" at bounding box center [454, 251] width 39 height 19
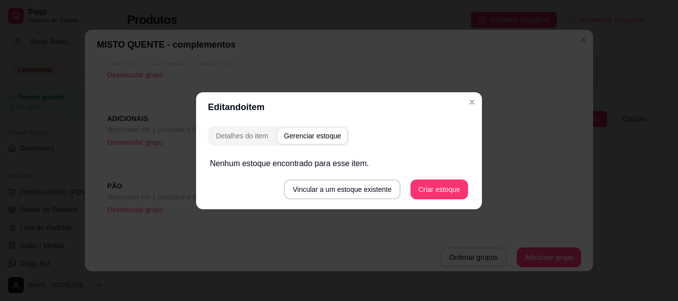
scroll to position [0, 0]
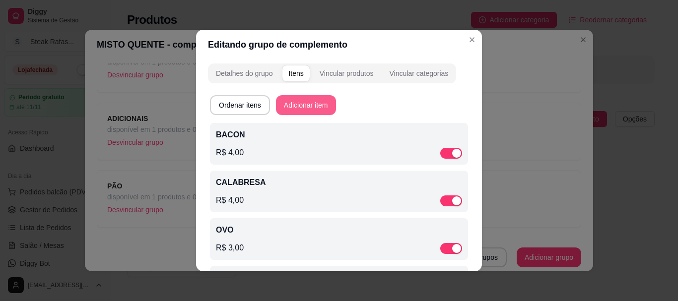
click at [308, 105] on button "Adicionar item" at bounding box center [306, 105] width 60 height 20
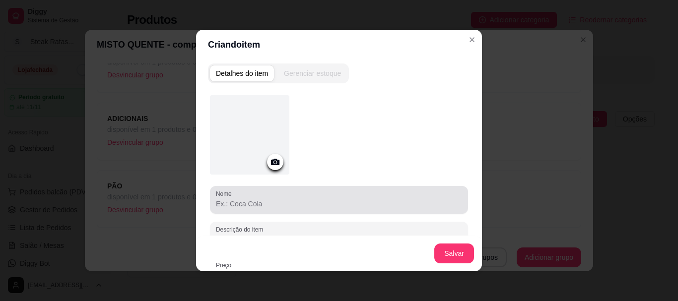
click at [269, 198] on div at bounding box center [339, 200] width 246 height 20
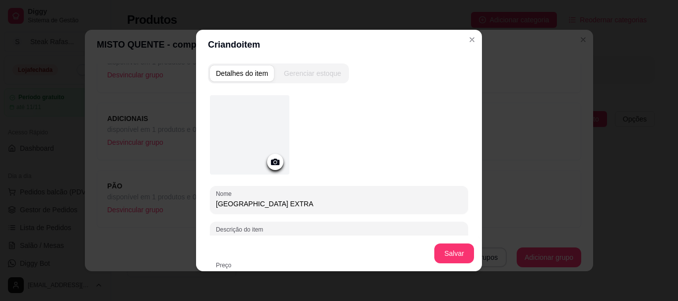
scroll to position [99, 0]
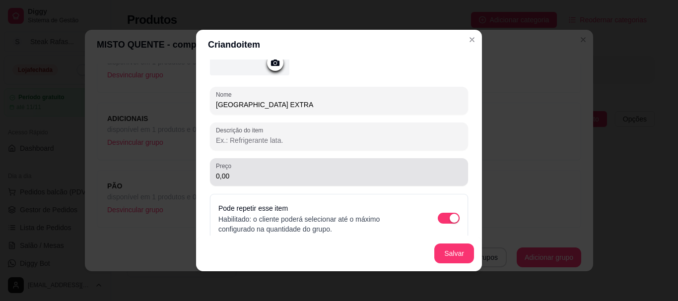
type input "[GEOGRAPHIC_DATA] EXTRA"
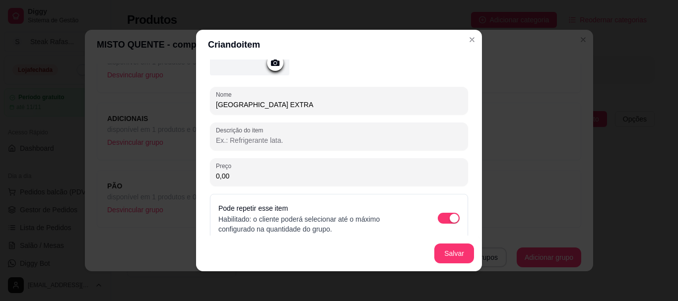
click at [273, 178] on input "0,00" at bounding box center [339, 176] width 246 height 10
type input "1,00"
click at [460, 255] on button "Salvar" at bounding box center [454, 254] width 40 height 20
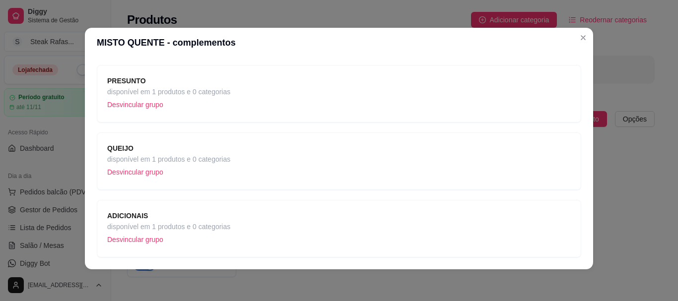
scroll to position [0, 0]
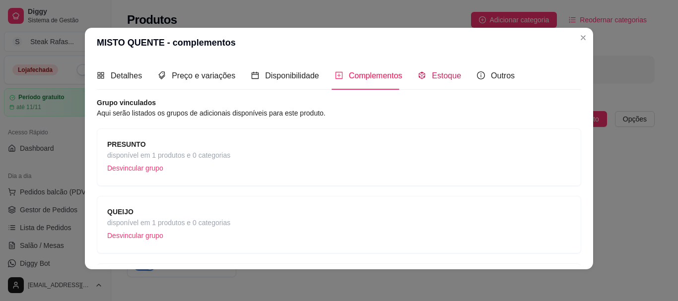
click at [443, 75] on span "Estoque" at bounding box center [446, 75] width 29 height 8
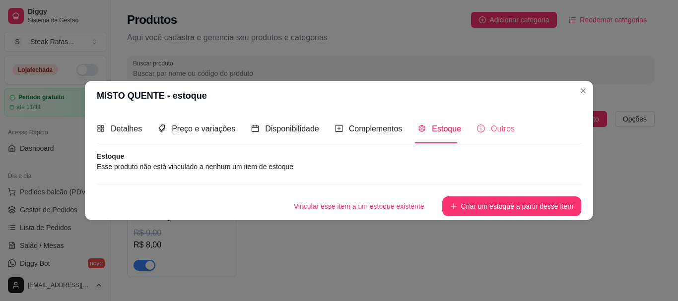
click at [498, 136] on div "Outros" at bounding box center [496, 129] width 38 height 28
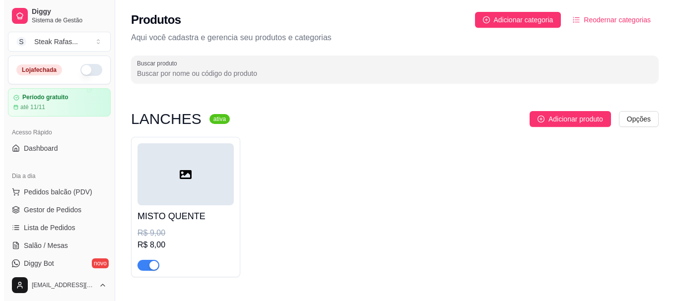
scroll to position [50, 0]
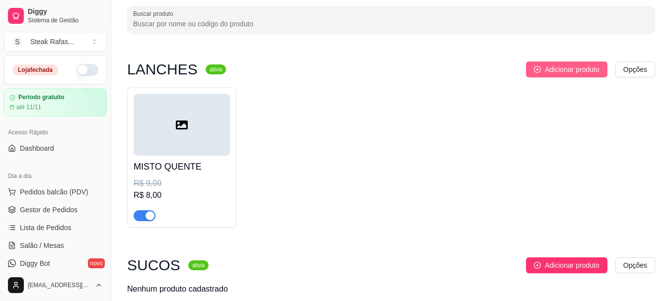
click at [584, 71] on span "Adicionar produto" at bounding box center [572, 69] width 55 height 11
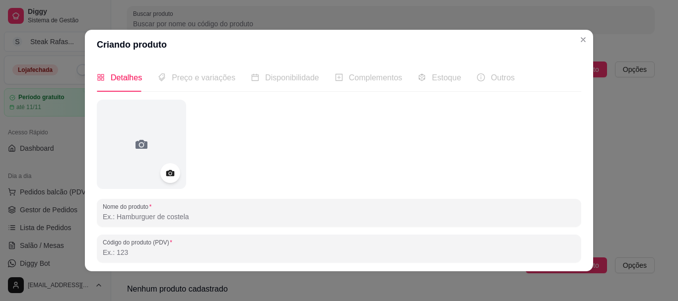
scroll to position [99, 0]
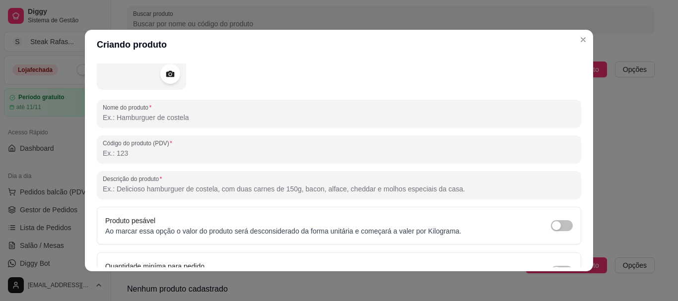
click at [187, 116] on input "Nome do produto" at bounding box center [339, 118] width 473 height 10
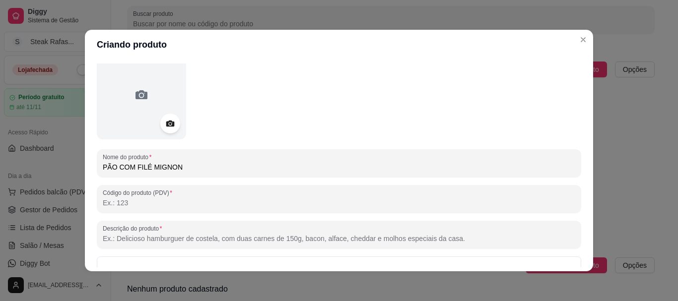
scroll to position [149, 0]
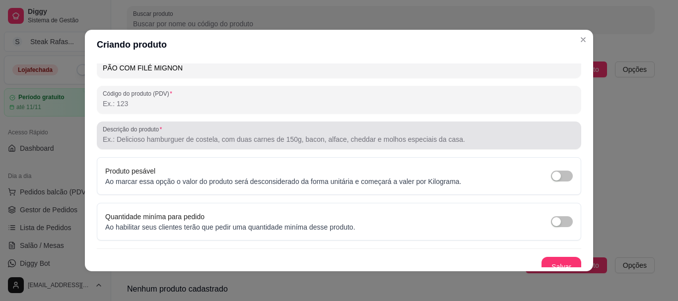
type input "PÃO COM FILÉ MIGNON"
click at [176, 139] on input "Descrição do produto" at bounding box center [339, 140] width 473 height 10
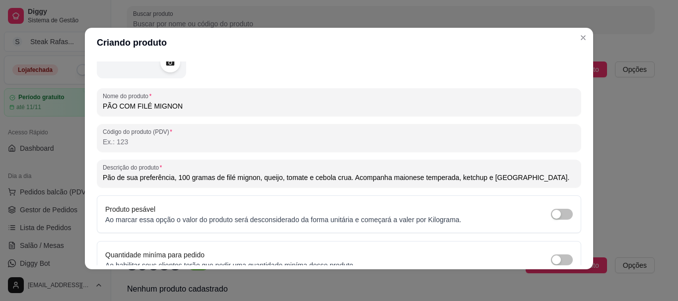
scroll to position [158, 0]
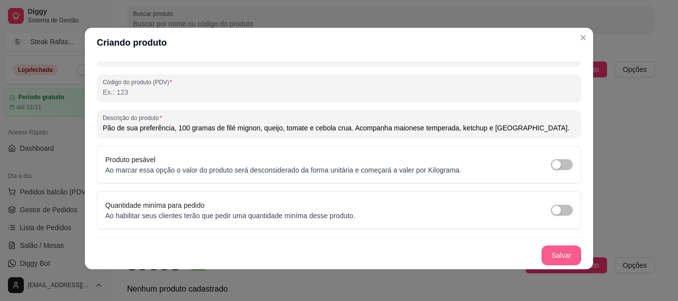
type input "Pão de sua preferência, 100 gramas de filé mignon, queijo, tomate e cebola crua…"
click at [550, 252] on button "Salvar" at bounding box center [561, 255] width 39 height 19
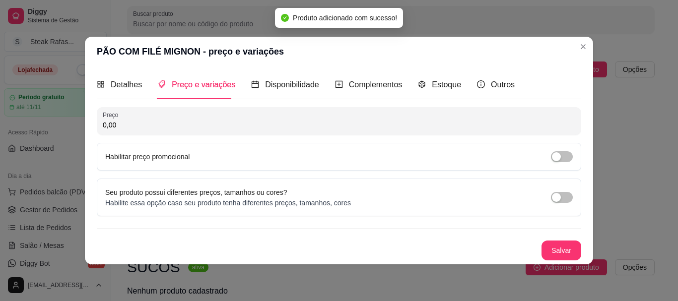
drag, startPoint x: 137, startPoint y: 122, endPoint x: 74, endPoint y: 118, distance: 62.2
click at [74, 118] on div "PÃO COM FILÉ MIGNON - preço e variações Detalhes Preço e variações Disponibilid…" at bounding box center [339, 150] width 678 height 301
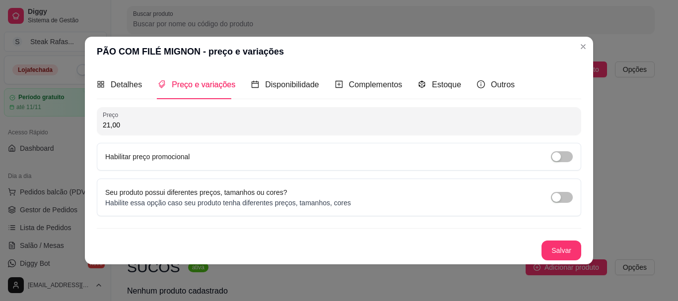
drag, startPoint x: 104, startPoint y: 127, endPoint x: 82, endPoint y: 127, distance: 21.3
click at [82, 127] on div "PÃO COM FILÉ MIGNON - preço e variações Detalhes Preço e variações Disponibilid…" at bounding box center [339, 150] width 678 height 301
type input "20,00"
click at [555, 157] on div "button" at bounding box center [556, 156] width 9 height 9
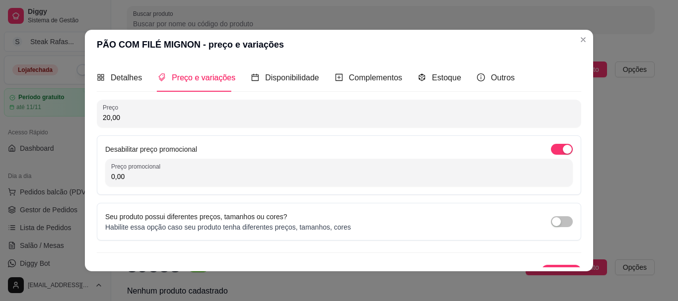
drag, startPoint x: 168, startPoint y: 181, endPoint x: 53, endPoint y: 183, distance: 115.2
click at [100, 184] on div "Desabilitar preço promocional Preço promocional 0,00" at bounding box center [339, 166] width 485 height 60
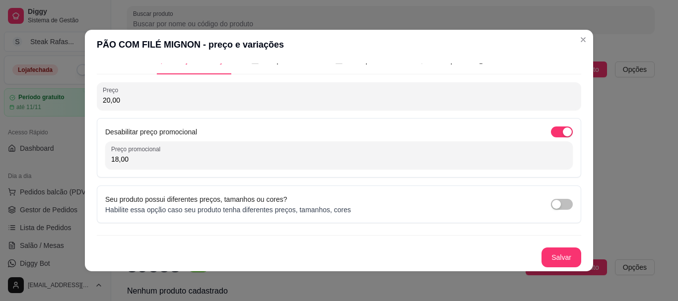
scroll to position [2, 0]
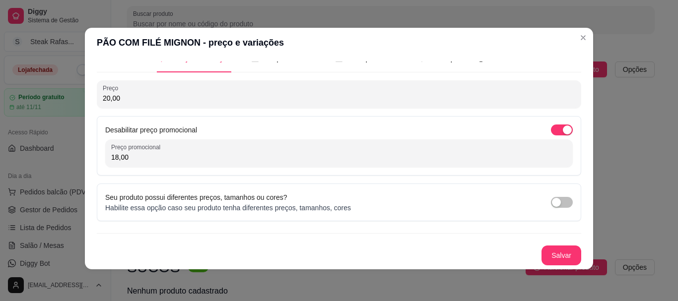
drag, startPoint x: 143, startPoint y: 155, endPoint x: 75, endPoint y: 155, distance: 68.0
click at [75, 155] on div "PÃO COM FILÉ MIGNON - preço e variações Detalhes Preço e variações Disponibilid…" at bounding box center [339, 150] width 678 height 301
drag, startPoint x: 153, startPoint y: 158, endPoint x: 44, endPoint y: 150, distance: 109.5
click at [44, 150] on div "PÃO COM FILÉ MIGNON - preço e variações Detalhes Preço e variações Disponibilid…" at bounding box center [339, 150] width 678 height 301
type input "18,00"
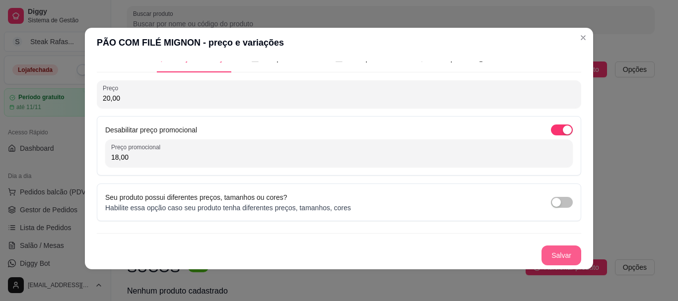
click at [556, 260] on button "Salvar" at bounding box center [562, 256] width 40 height 20
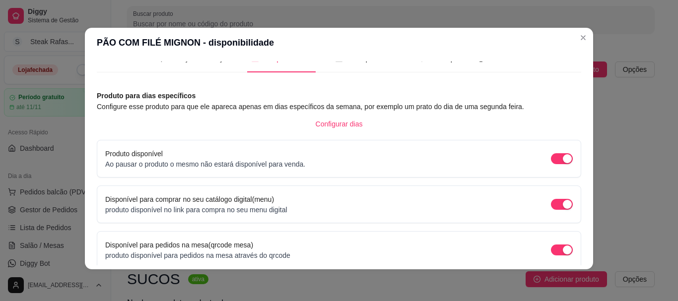
scroll to position [107, 0]
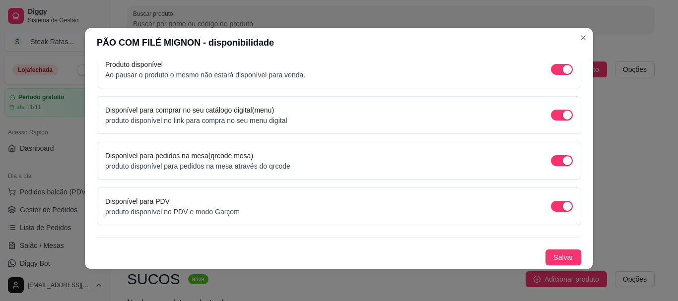
drag, startPoint x: 551, startPoint y: 257, endPoint x: 511, endPoint y: 257, distance: 40.2
click at [554, 257] on span "Salvar" at bounding box center [564, 257] width 20 height 11
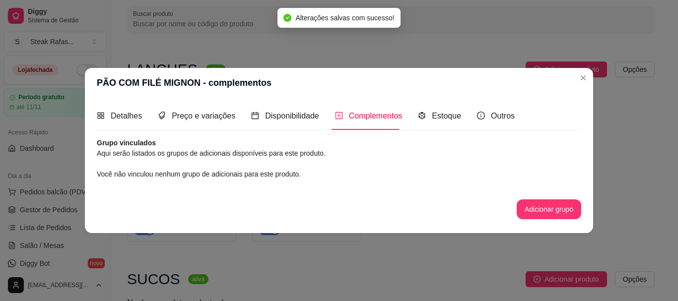
scroll to position [0, 0]
click at [547, 209] on button "Adicionar grupo" at bounding box center [549, 210] width 65 height 20
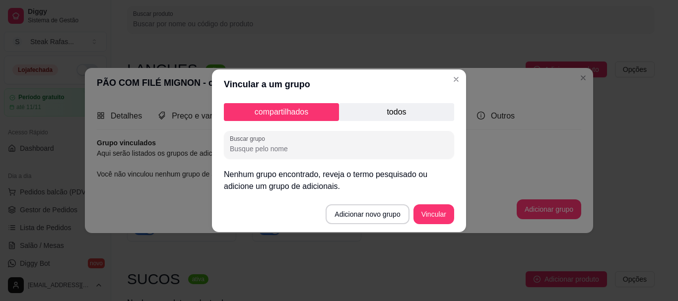
click at [382, 110] on p "todos" at bounding box center [396, 112] width 115 height 18
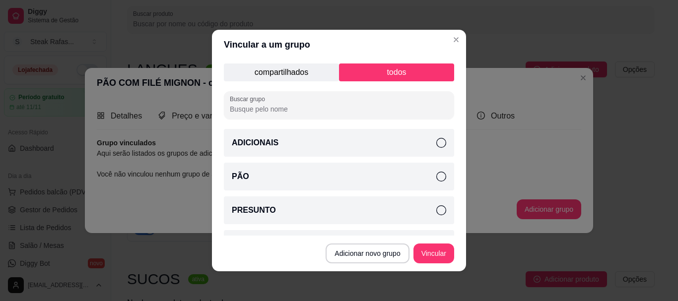
click at [436, 143] on icon at bounding box center [441, 143] width 10 height 10
click at [436, 179] on icon at bounding box center [441, 177] width 10 height 10
click at [436, 210] on icon at bounding box center [441, 211] width 10 height 10
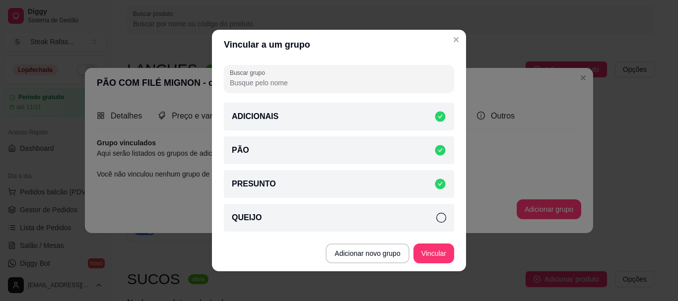
click at [435, 184] on icon at bounding box center [440, 184] width 10 height 10
click at [436, 214] on icon at bounding box center [441, 218] width 10 height 10
click at [434, 259] on button "Vincular" at bounding box center [434, 254] width 41 height 20
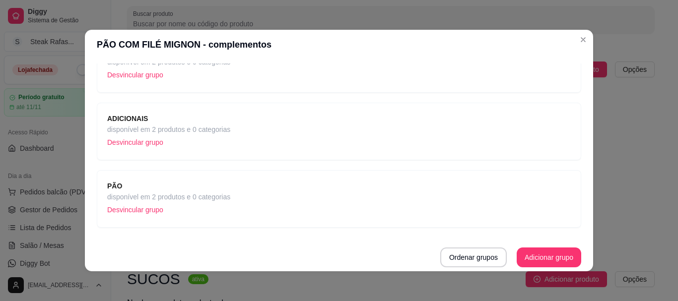
scroll to position [2, 0]
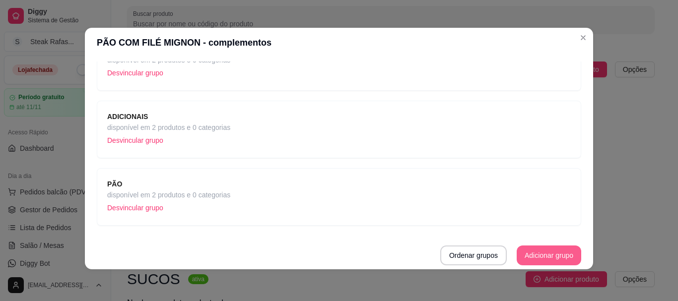
click at [551, 249] on button "Adicionar grupo" at bounding box center [549, 256] width 65 height 20
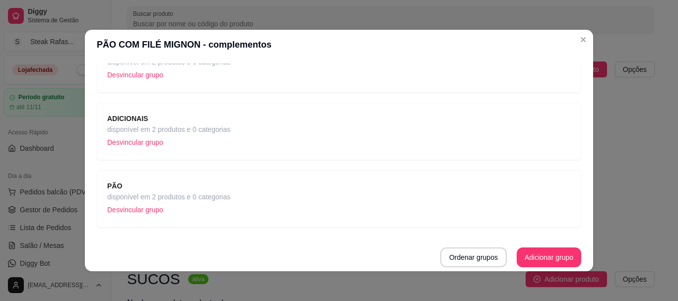
scroll to position [0, 0]
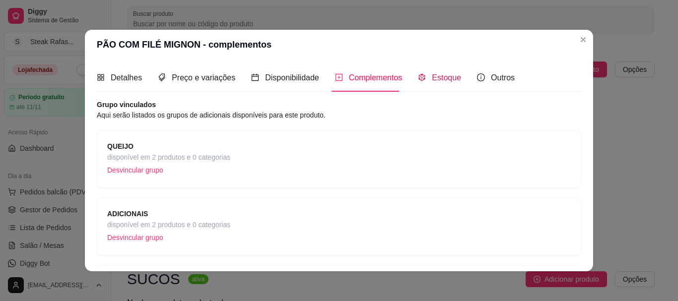
click at [433, 75] on span "Estoque" at bounding box center [446, 77] width 29 height 8
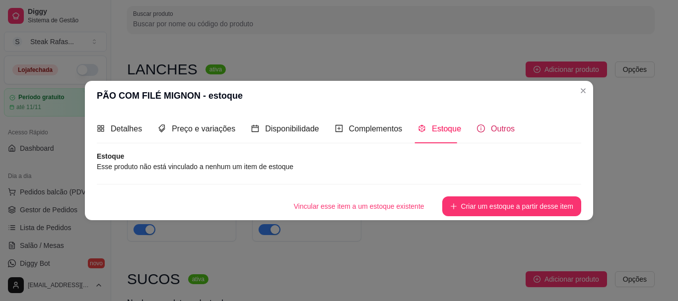
click at [509, 128] on span "Outros" at bounding box center [503, 129] width 24 height 8
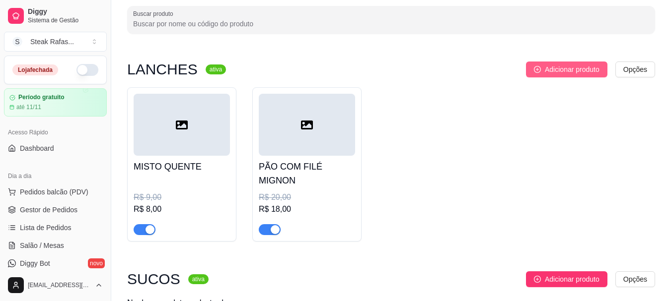
click at [571, 69] on span "Adicionar produto" at bounding box center [572, 69] width 55 height 11
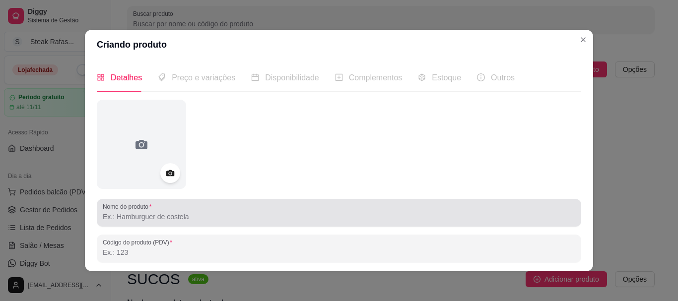
click at [186, 221] on input "Nome do produto" at bounding box center [339, 217] width 473 height 10
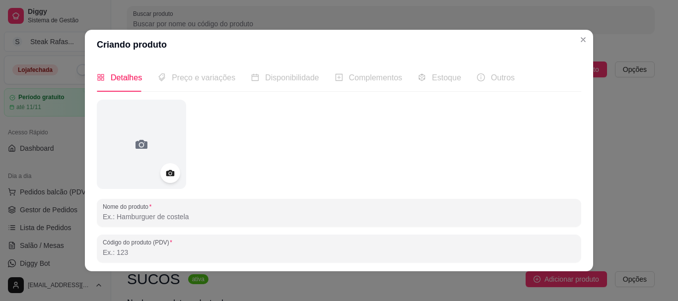
type input "p"
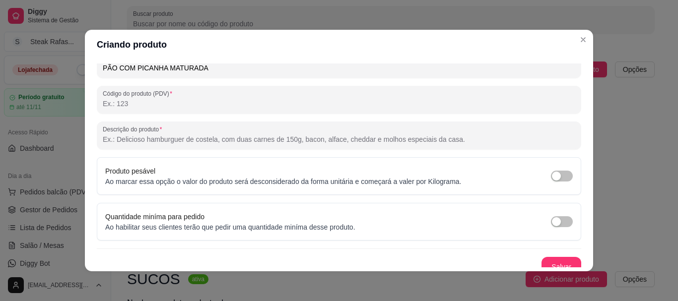
scroll to position [158, 0]
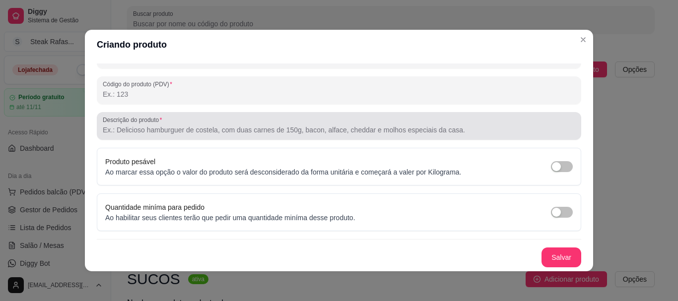
type input "PÃO COM PICANHA MATURADA"
click at [166, 127] on input "Descrição do produto" at bounding box center [339, 130] width 473 height 10
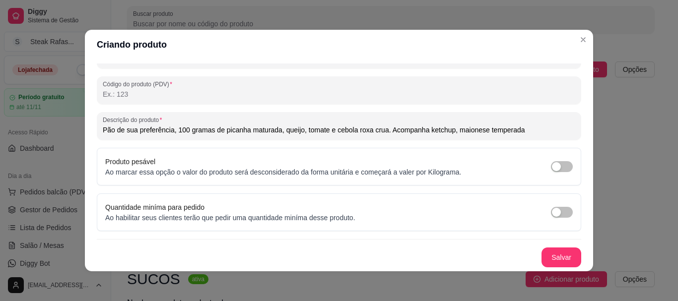
drag, startPoint x: 166, startPoint y: 127, endPoint x: 385, endPoint y: 76, distance: 224.7
click at [385, 76] on div "Código do produto (PDV)" at bounding box center [339, 90] width 485 height 28
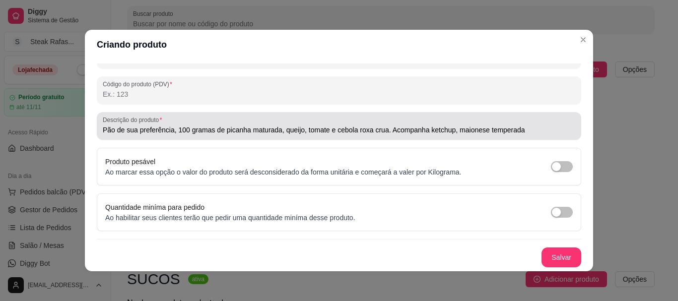
click at [521, 131] on input "Pão de sua preferência, 100 gramas de picanha maturada, queijo, tomate e cebola…" at bounding box center [339, 130] width 473 height 10
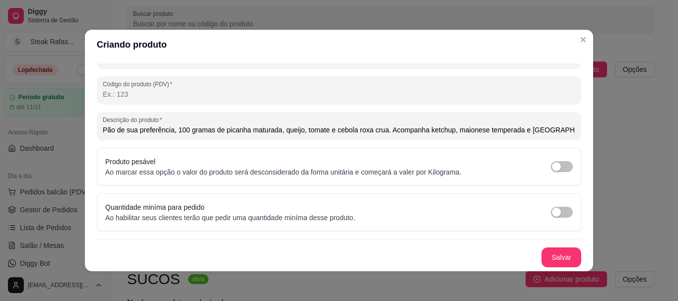
scroll to position [2, 0]
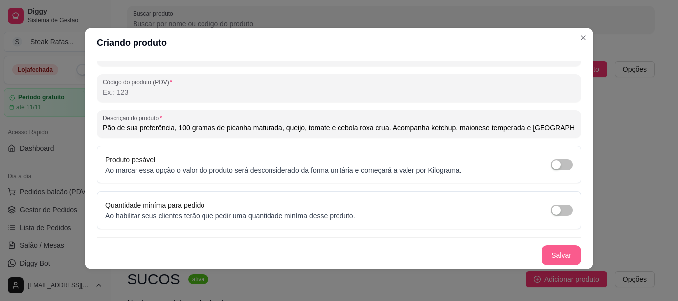
type input "Pão de sua preferência, 100 gramas de picanha maturada, queijo, tomate e cebola…"
click at [552, 260] on button "Salvar" at bounding box center [562, 256] width 40 height 20
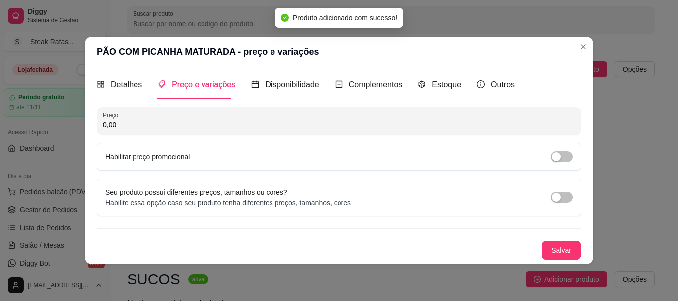
scroll to position [0, 0]
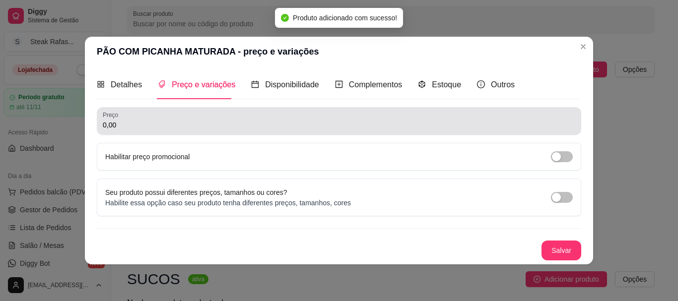
drag, startPoint x: 202, startPoint y: 131, endPoint x: 61, endPoint y: 124, distance: 141.7
click at [61, 124] on div "PÃO COM PICANHA MATURADA - preço e variações Detalhes Preço e variações Disponi…" at bounding box center [339, 150] width 678 height 301
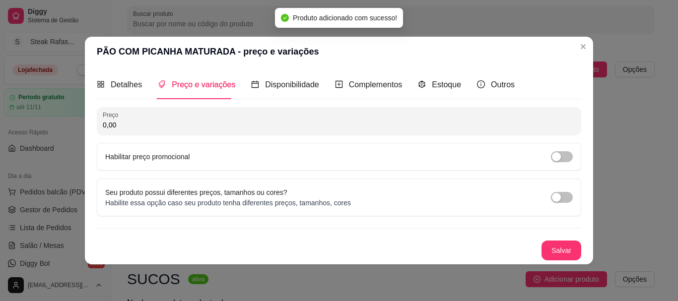
drag, startPoint x: 121, startPoint y: 125, endPoint x: 90, endPoint y: 122, distance: 31.4
click at [90, 122] on div "Detalhes Preço e variações Disponibilidade Complementos Estoque Outros Nome do …" at bounding box center [339, 166] width 508 height 198
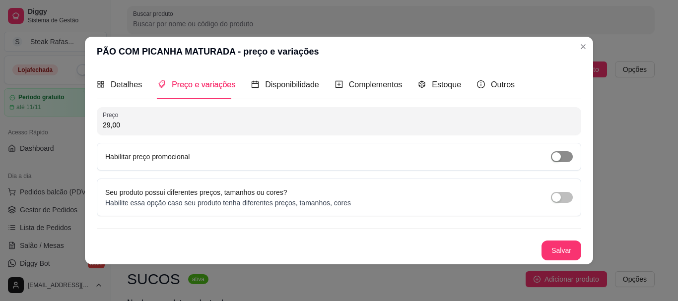
type input "29,00"
click at [569, 156] on span "button" at bounding box center [562, 156] width 22 height 11
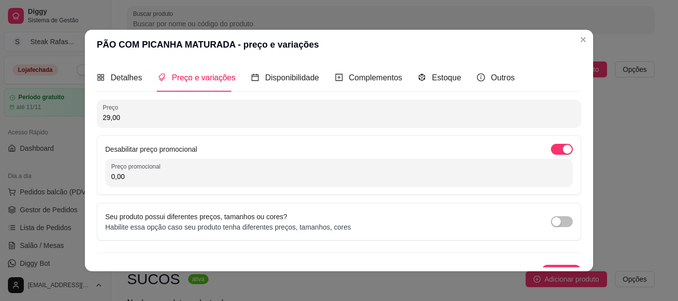
drag, startPoint x: 178, startPoint y: 172, endPoint x: 70, endPoint y: 179, distance: 108.5
click at [70, 179] on div "PÃO COM PICANHA MATURADA - preço e variações Detalhes Preço e variações Disponi…" at bounding box center [339, 150] width 678 height 301
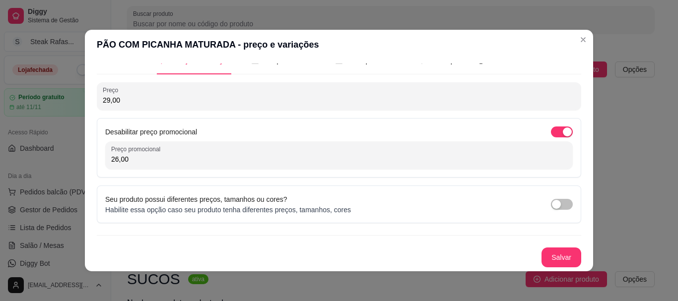
scroll to position [2, 0]
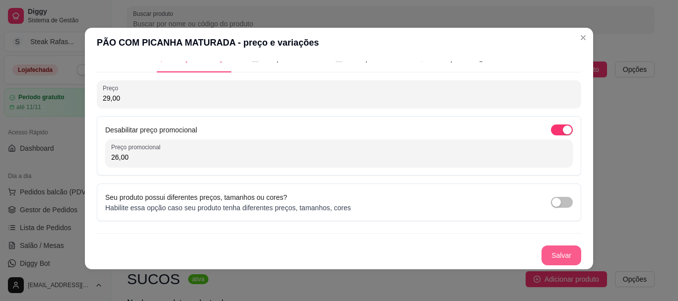
type input "26,00"
click at [562, 249] on button "Salvar" at bounding box center [562, 256] width 40 height 20
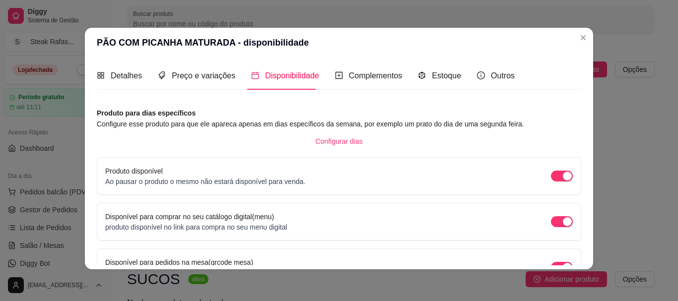
scroll to position [107, 0]
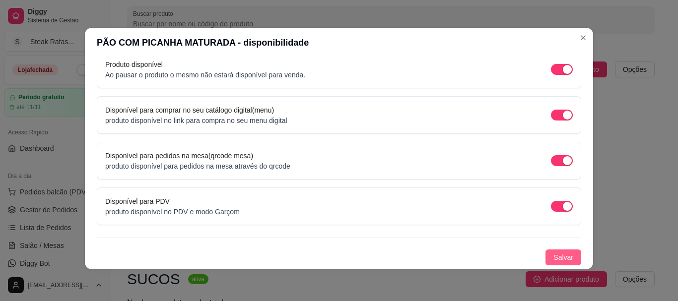
click at [555, 258] on span "Salvar" at bounding box center [564, 257] width 20 height 11
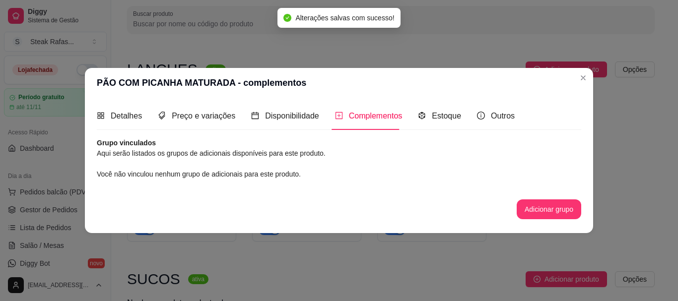
scroll to position [0, 0]
click at [529, 205] on button "Adicionar grupo" at bounding box center [549, 209] width 63 height 19
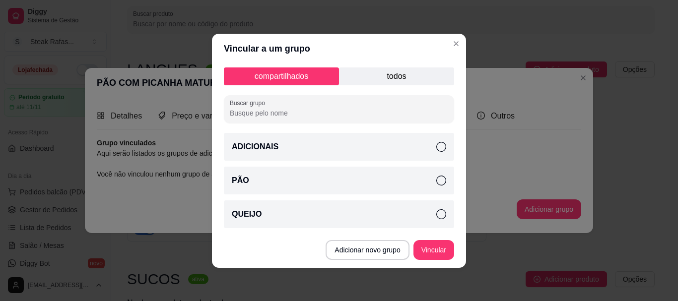
click at [436, 145] on icon at bounding box center [441, 147] width 10 height 10
click at [436, 186] on div "PÃO" at bounding box center [339, 181] width 230 height 28
click at [444, 217] on icon at bounding box center [441, 215] width 10 height 10
click at [382, 74] on p "todos" at bounding box center [396, 77] width 115 height 18
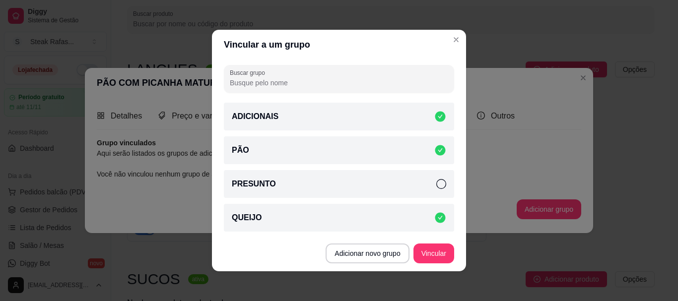
scroll to position [2, 0]
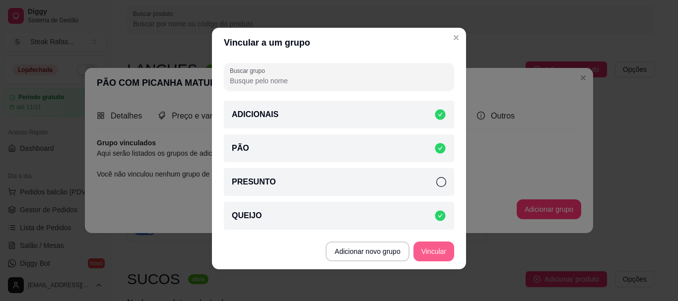
click at [428, 245] on button "Vincular" at bounding box center [434, 252] width 41 height 20
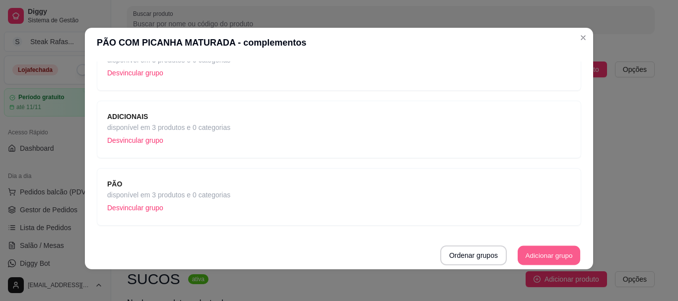
click at [560, 248] on button "Adicionar grupo" at bounding box center [549, 255] width 63 height 19
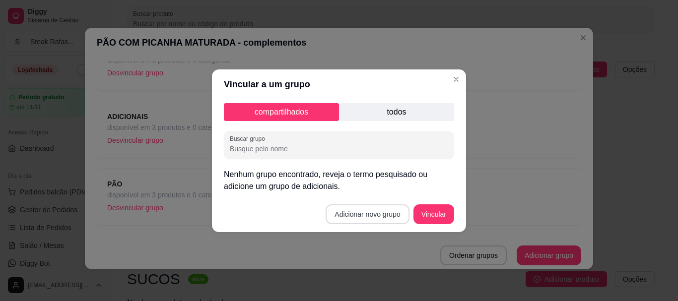
click at [388, 212] on button "Adicionar novo grupo" at bounding box center [367, 215] width 83 height 20
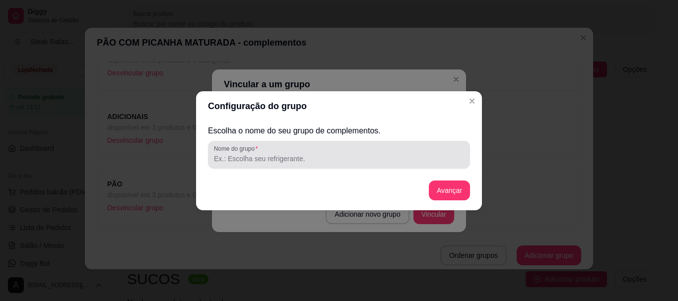
click at [287, 165] on div "Nome do grupo" at bounding box center [339, 155] width 262 height 28
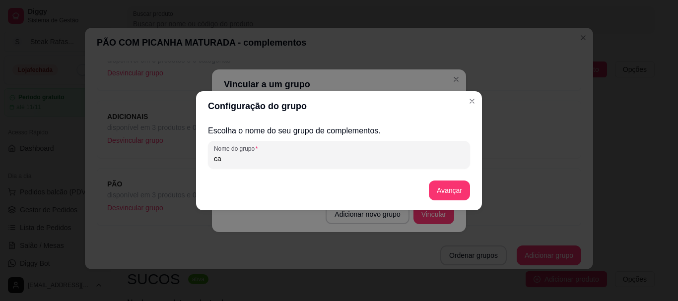
type input "c"
type input "CARNE EXTRA"
click at [448, 191] on button "Avançar" at bounding box center [449, 191] width 41 height 20
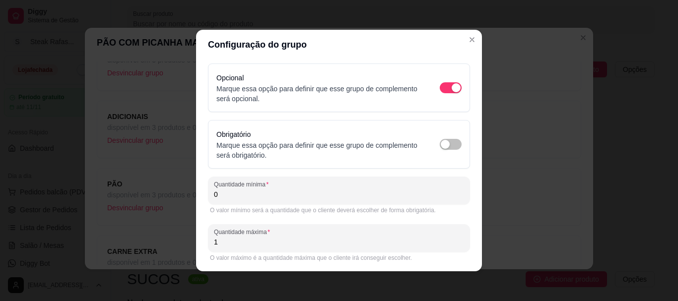
scroll to position [34, 0]
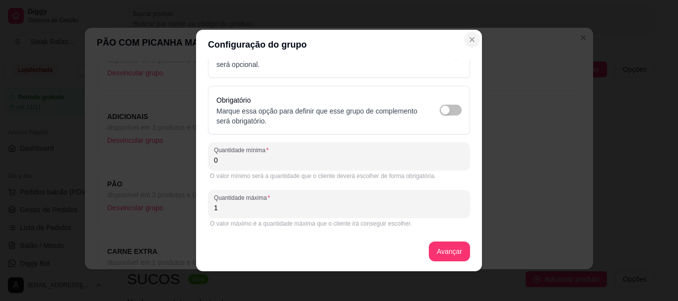
click at [472, 40] on icon "Close" at bounding box center [472, 40] width 8 height 8
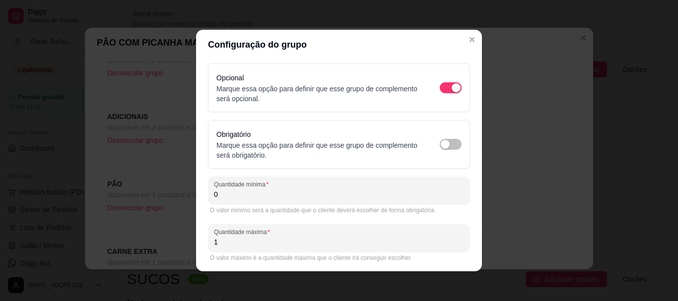
scroll to position [0, 0]
click at [468, 40] on icon "Close" at bounding box center [472, 40] width 8 height 8
click at [536, 66] on div "Configuração do grupo Opcional Marque essa opção para definir que esse grupo de…" at bounding box center [339, 150] width 678 height 301
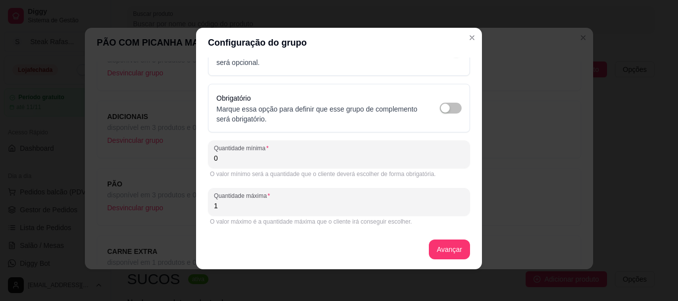
scroll to position [34, 0]
click at [452, 246] on button "Avançar" at bounding box center [449, 249] width 40 height 19
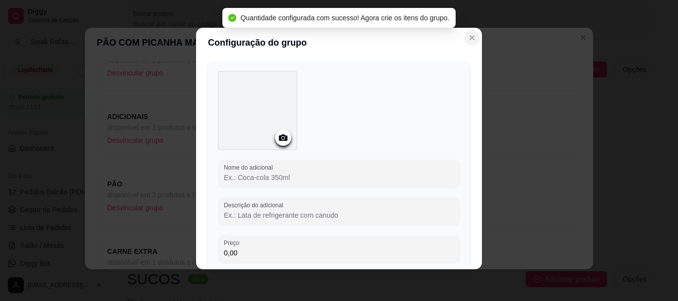
click at [469, 38] on icon "Close" at bounding box center [472, 38] width 8 height 8
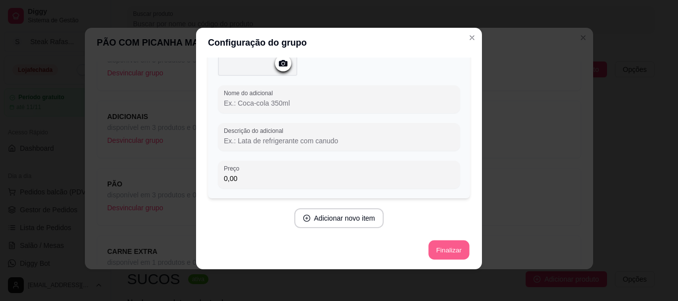
click at [447, 249] on button "Finalizar" at bounding box center [448, 250] width 41 height 19
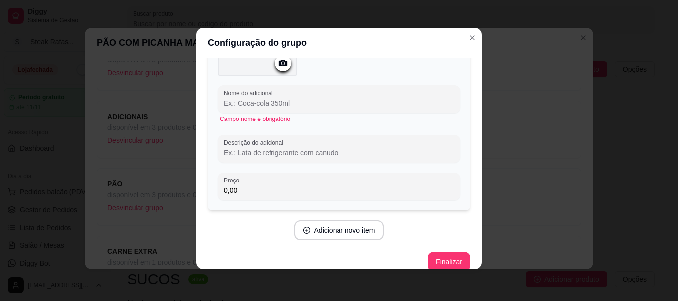
click at [285, 102] on input "Nome do adicional" at bounding box center [339, 103] width 230 height 10
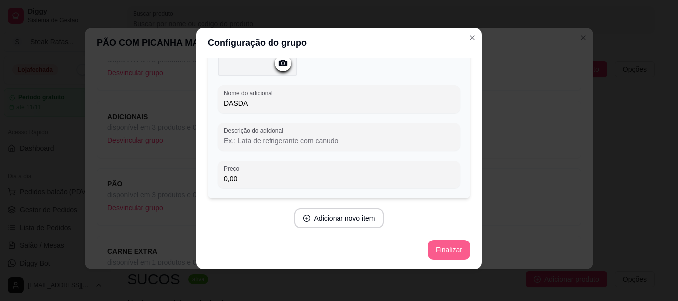
type input "DASDA"
click at [435, 249] on button "Finalizar" at bounding box center [449, 250] width 42 height 20
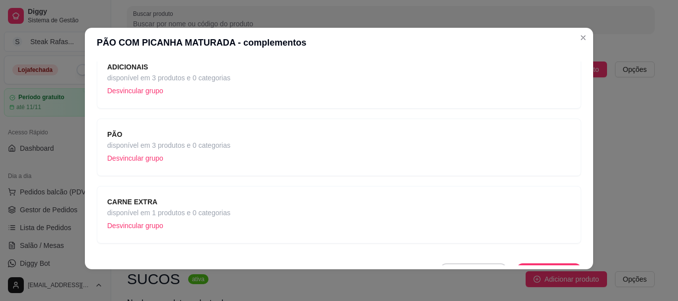
scroll to position [163, 0]
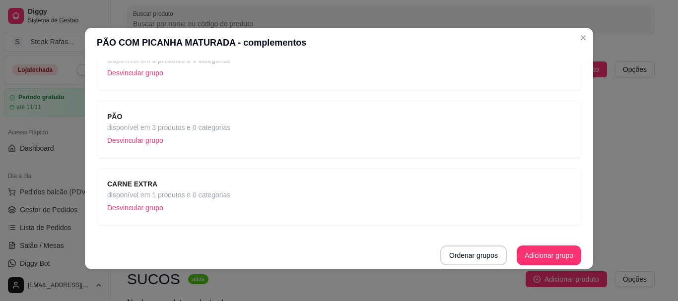
click at [414, 194] on div "CARNE EXTRA disponível em 1 produtos e 0 categorias Desvincular grupo" at bounding box center [339, 197] width 464 height 37
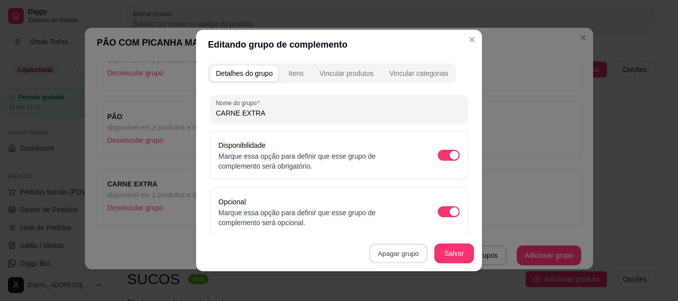
click at [401, 251] on button "Apagar grupo" at bounding box center [398, 253] width 58 height 19
click at [391, 223] on button "Confirmar" at bounding box center [395, 225] width 37 height 15
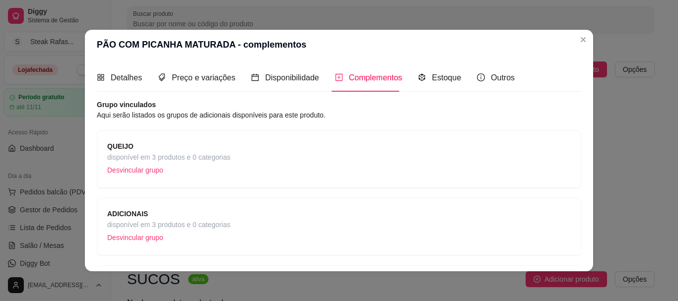
scroll to position [95, 0]
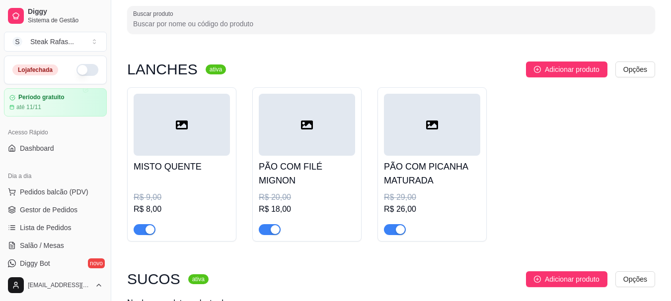
click at [420, 146] on div at bounding box center [432, 125] width 96 height 62
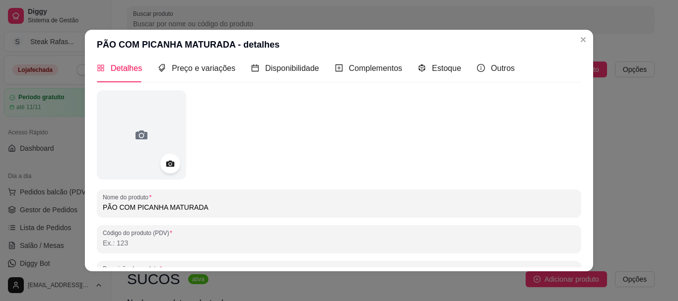
scroll to position [0, 0]
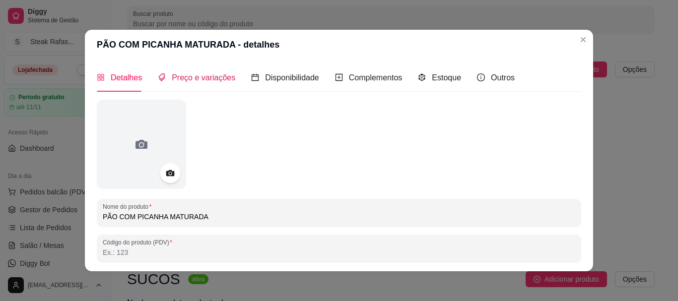
click at [207, 75] on span "Preço e variações" at bounding box center [204, 77] width 64 height 8
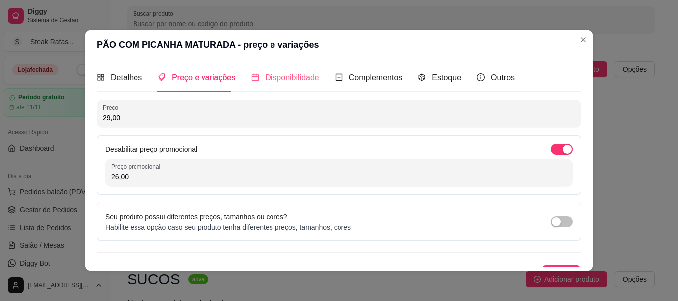
click at [291, 68] on div "Disponibilidade" at bounding box center [285, 78] width 68 height 28
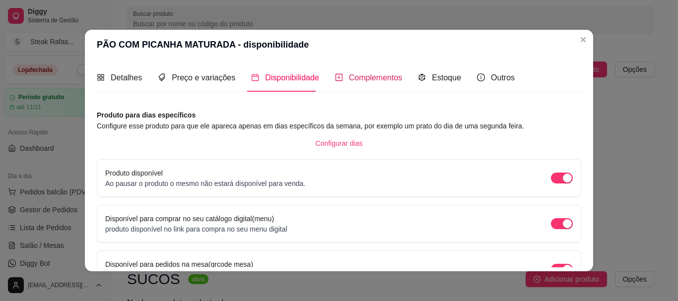
click at [365, 77] on span "Complementos" at bounding box center [376, 77] width 54 height 8
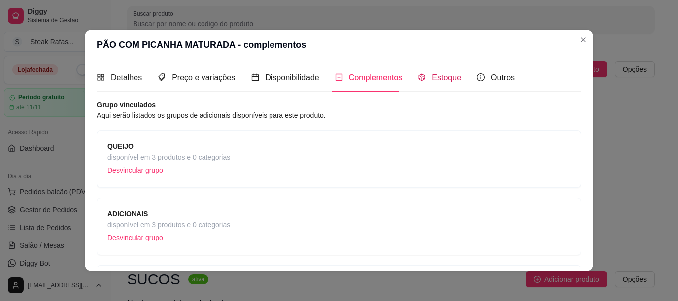
click at [434, 73] on span "Estoque" at bounding box center [446, 77] width 29 height 8
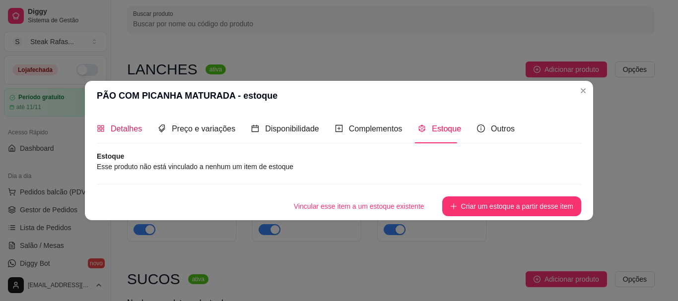
click at [120, 131] on span "Detalhes" at bounding box center [126, 129] width 31 height 8
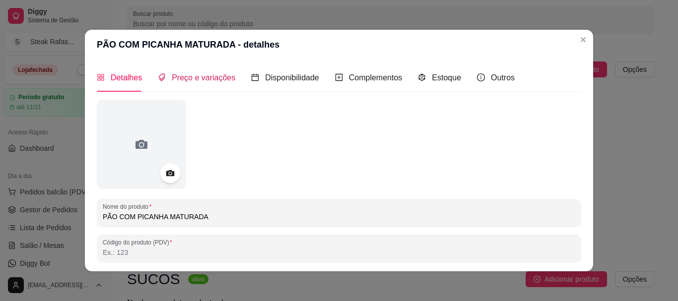
click at [202, 80] on span "Preço e variações" at bounding box center [204, 77] width 64 height 8
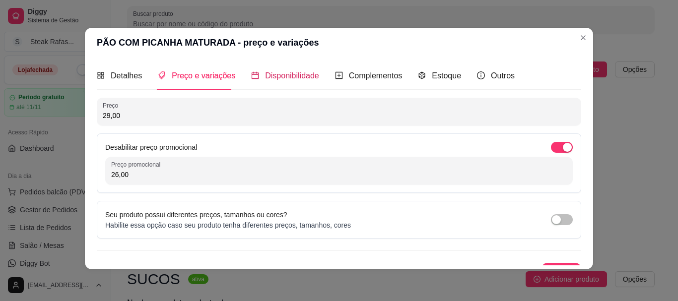
click at [273, 72] on span "Disponibilidade" at bounding box center [292, 75] width 54 height 8
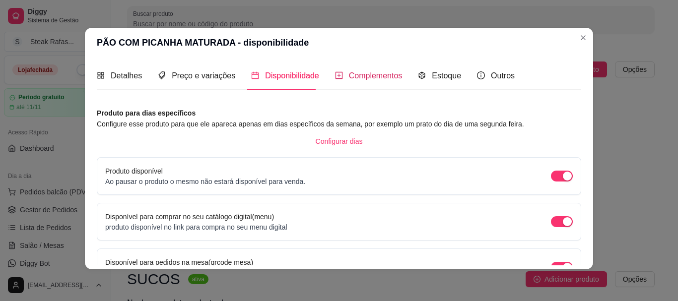
click at [364, 75] on span "Complementos" at bounding box center [376, 75] width 54 height 8
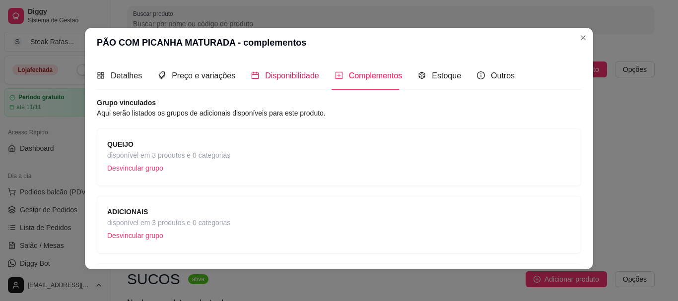
click at [267, 79] on span "Disponibilidade" at bounding box center [292, 75] width 54 height 8
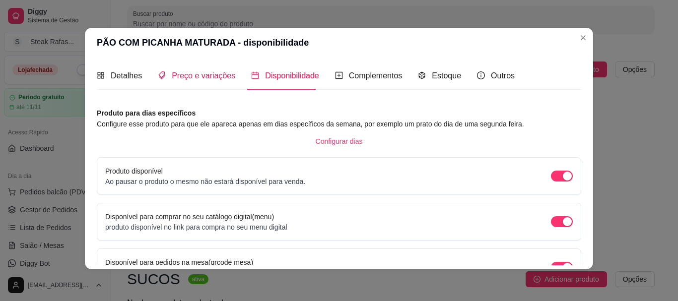
click at [198, 76] on span "Preço e variações" at bounding box center [204, 75] width 64 height 8
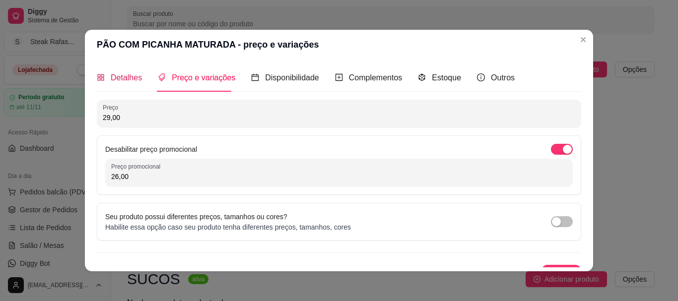
click at [131, 77] on span "Detalhes" at bounding box center [126, 77] width 31 height 8
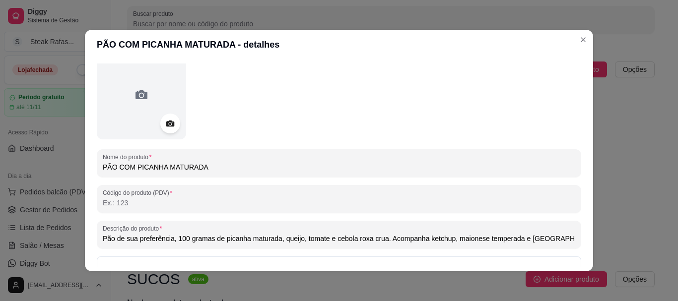
scroll to position [99, 0]
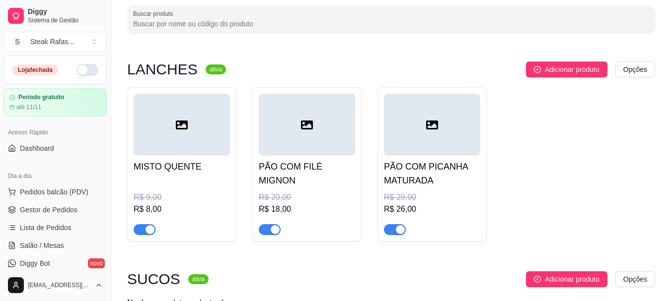
click at [311, 136] on div at bounding box center [307, 125] width 96 height 62
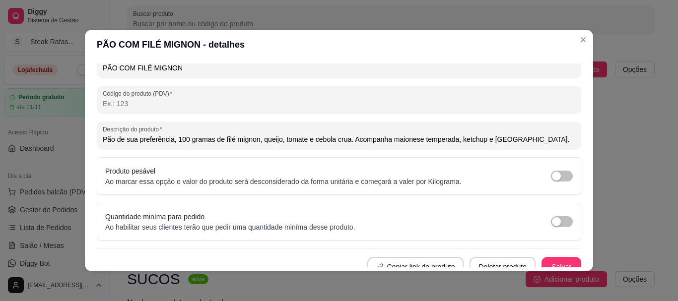
scroll to position [158, 0]
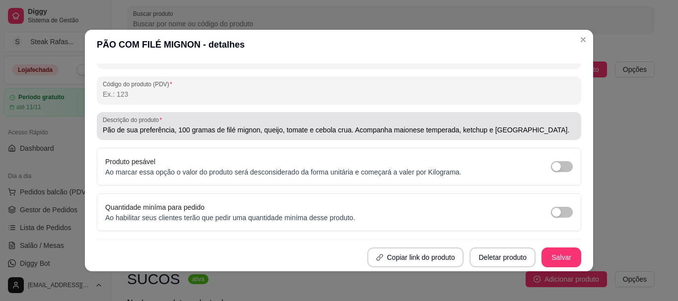
click at [328, 130] on input "Pão de sua preferência, 100 gramas de filé mignon, queijo, tomate e cebola crua…" at bounding box center [339, 130] width 473 height 10
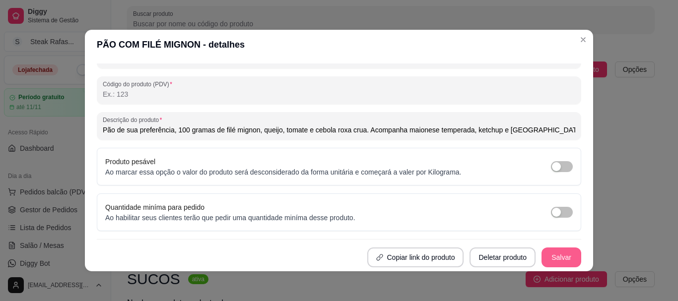
type input "Pão de sua preferência, 100 gramas de filé mignon, queijo, tomate e cebola roxa…"
click at [561, 257] on button "Salvar" at bounding box center [562, 258] width 40 height 20
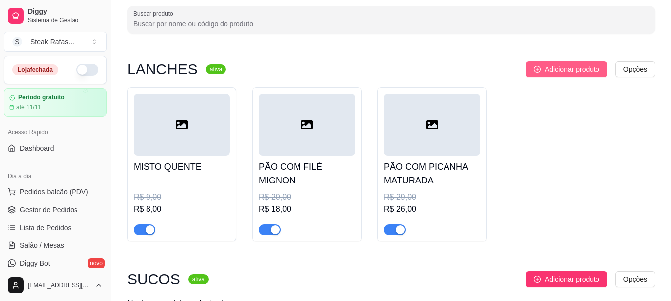
click at [586, 70] on span "Adicionar produto" at bounding box center [572, 69] width 55 height 11
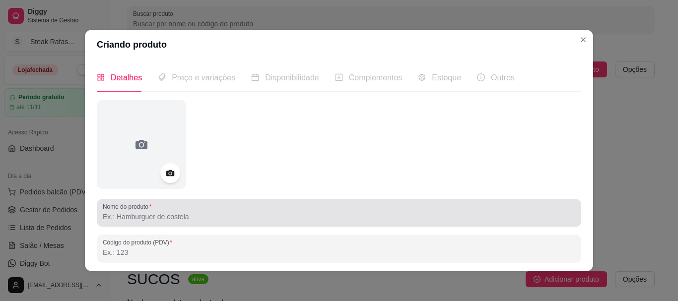
click at [189, 221] on input "Nome do produto" at bounding box center [339, 217] width 473 height 10
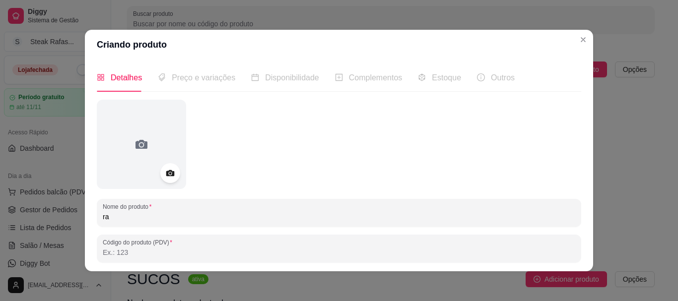
type input "r"
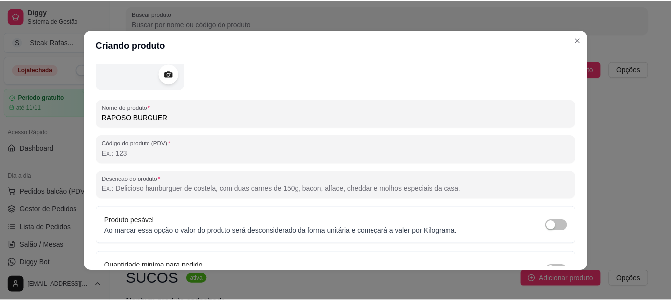
scroll to position [149, 0]
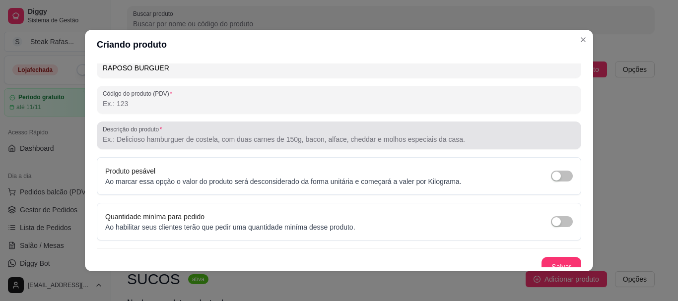
type input "RAPOSO BURGUER"
click at [168, 143] on input "Descrição do produto" at bounding box center [339, 140] width 473 height 10
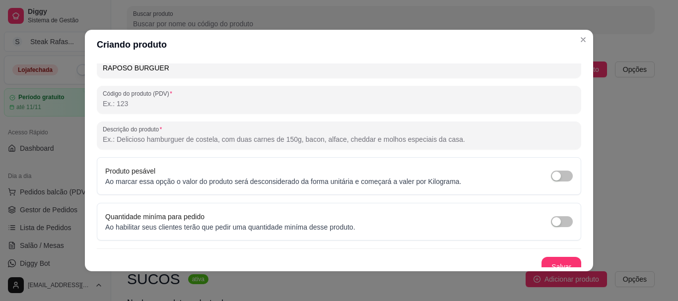
type input "p"
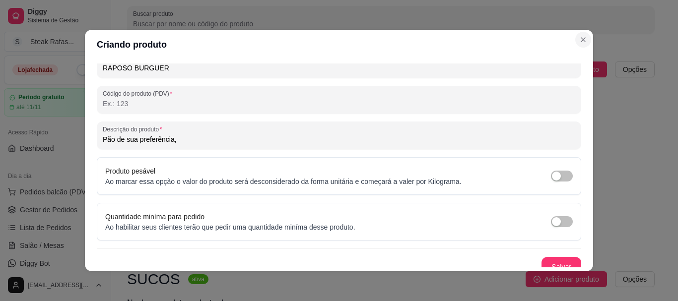
type input "Pão de sua preferência,"
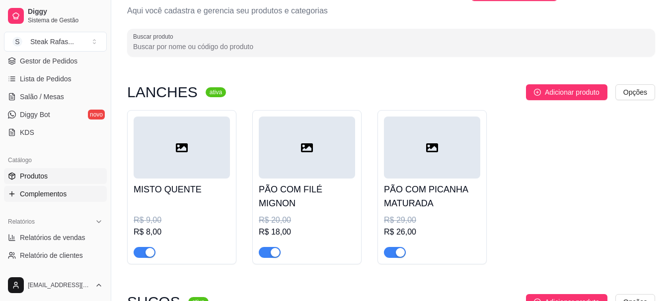
click at [50, 193] on span "Complementos" at bounding box center [43, 194] width 47 height 10
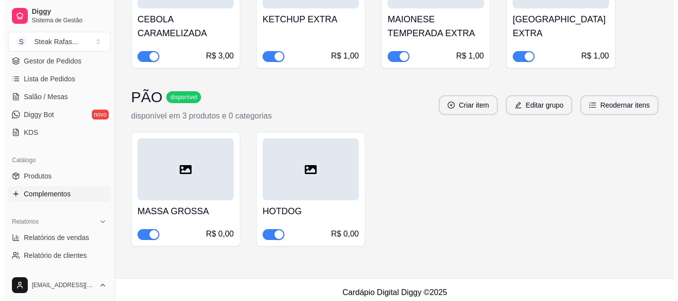
scroll to position [1048, 0]
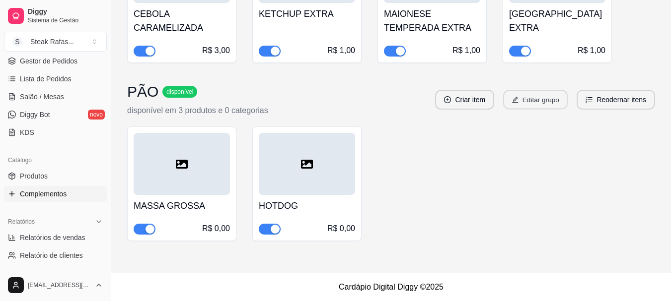
click at [546, 99] on button "Editar grupo" at bounding box center [535, 99] width 65 height 19
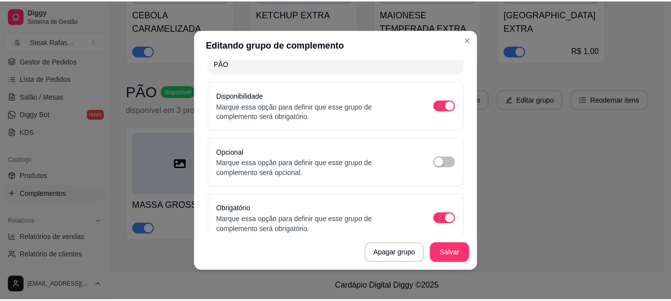
scroll to position [0, 0]
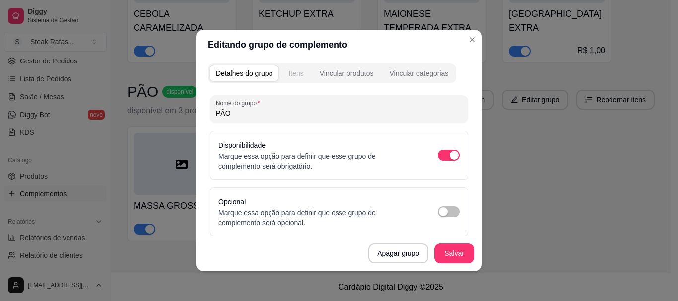
click at [291, 69] on div "Itens" at bounding box center [295, 74] width 15 height 10
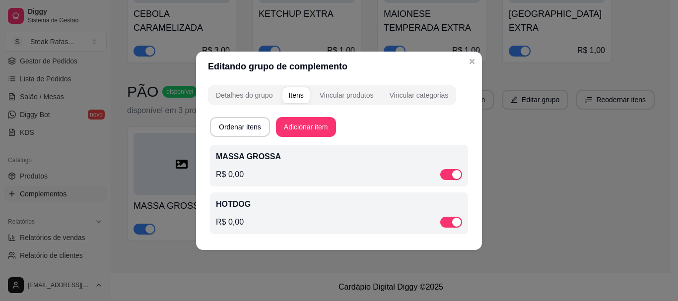
click at [278, 211] on div "HOTDOG R$ 0,00" at bounding box center [339, 214] width 246 height 30
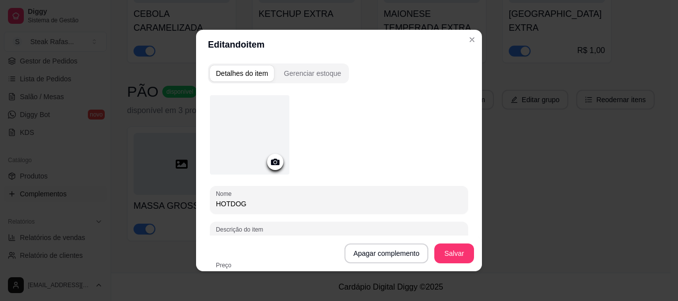
drag, startPoint x: 268, startPoint y: 204, endPoint x: 174, endPoint y: 200, distance: 94.4
click at [178, 203] on div "Editando item Detalhes do item Gerenciar estoque Nome HOTDOG Descrição do item …" at bounding box center [339, 150] width 678 height 301
type input "m"
type input "MASSA FINA"
click at [451, 252] on button "Salvar" at bounding box center [454, 254] width 40 height 20
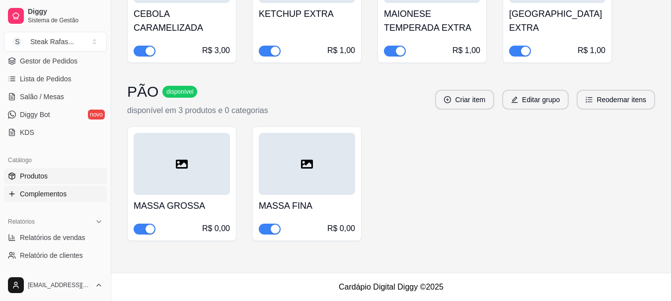
click at [34, 173] on span "Produtos" at bounding box center [34, 176] width 28 height 10
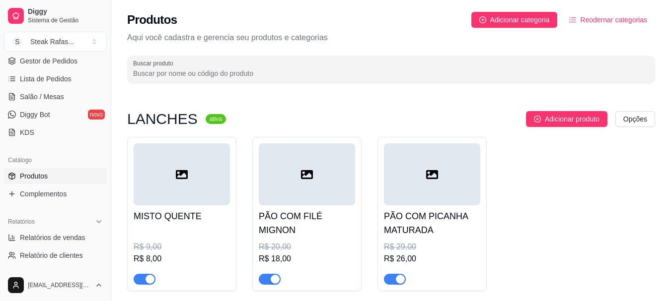
click at [303, 170] on icon at bounding box center [307, 174] width 12 height 9
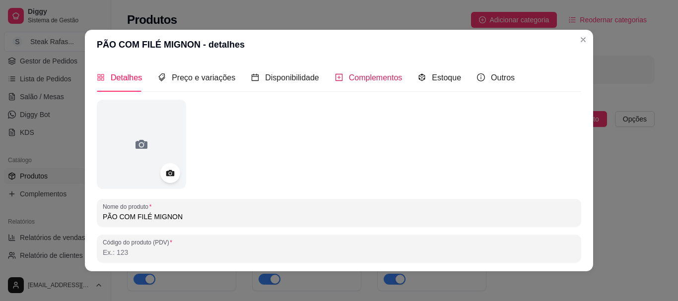
click at [386, 74] on span "Complementos" at bounding box center [376, 77] width 54 height 8
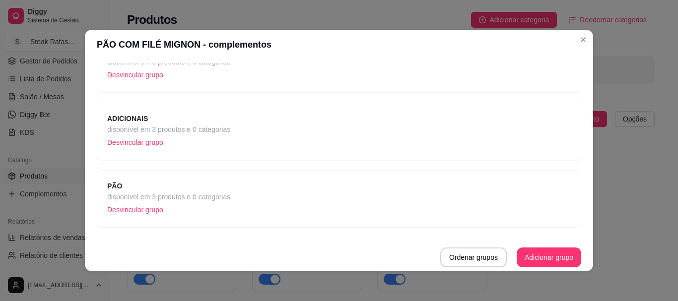
scroll to position [2, 0]
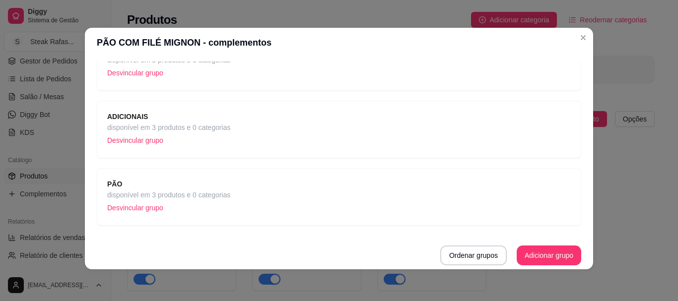
click at [255, 172] on div "PÃO disponível em 3 produtos e 0 categorias Desvincular grupo" at bounding box center [339, 197] width 485 height 58
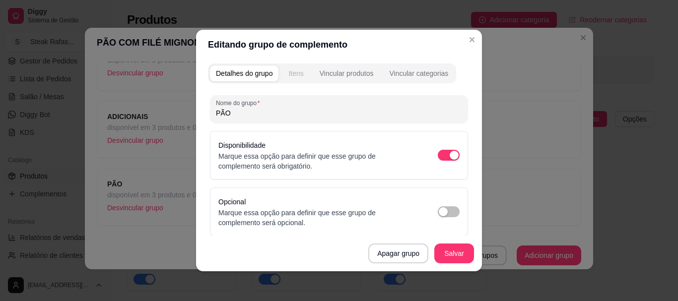
click at [288, 69] on div "Itens" at bounding box center [295, 74] width 15 height 10
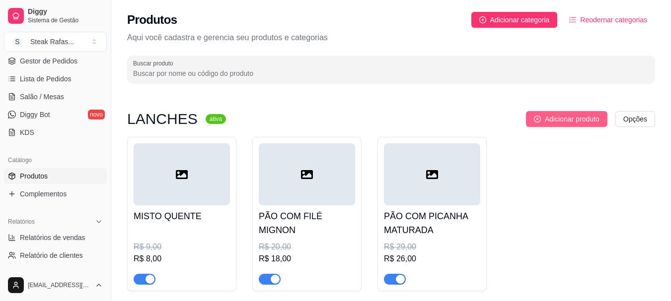
click at [548, 122] on span "Adicionar produto" at bounding box center [572, 119] width 55 height 11
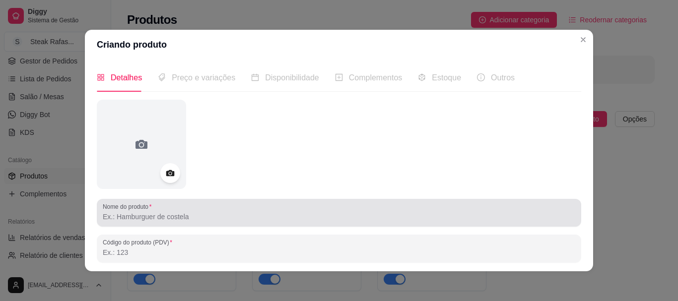
click at [201, 210] on div at bounding box center [339, 213] width 473 height 20
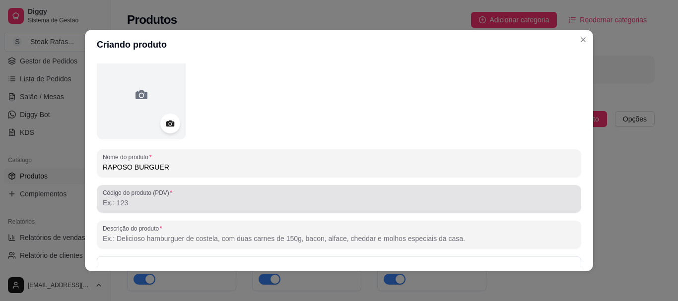
scroll to position [99, 0]
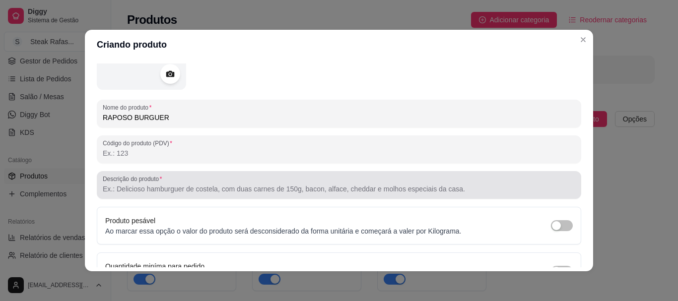
type input "RAPOSO BURGUER"
click at [159, 182] on label "Descrição do produto" at bounding box center [134, 179] width 63 height 8
click at [159, 184] on input "Descrição do produto" at bounding box center [339, 189] width 473 height 10
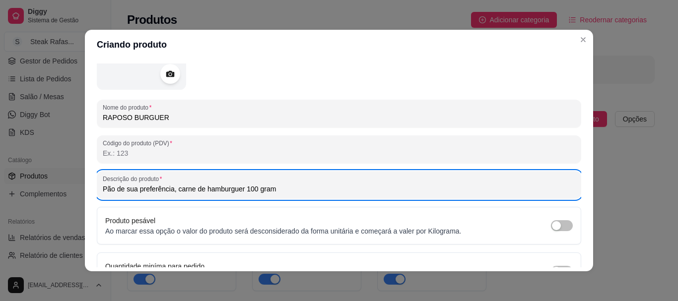
type input "s"
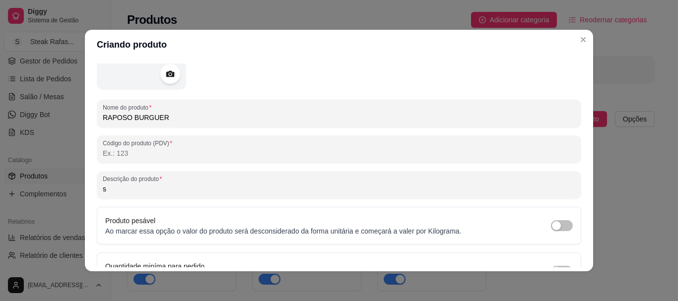
drag, startPoint x: 149, startPoint y: 185, endPoint x: 53, endPoint y: 185, distance: 96.3
click at [54, 185] on div "Criando produto Detalhes Preço e variações Disponibilidade Complementos Estoque…" at bounding box center [339, 150] width 678 height 301
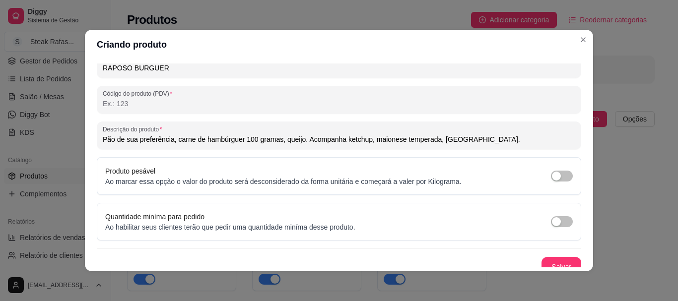
scroll to position [158, 0]
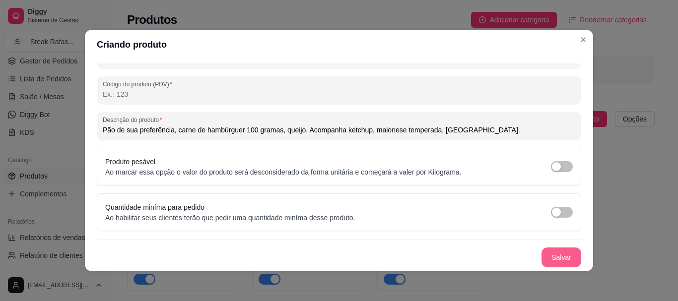
type input "Pão de sua preferência, carne de hambúrguer 100 gramas, queijo. Acompanha ketch…"
click at [553, 257] on button "Salvar" at bounding box center [562, 258] width 40 height 20
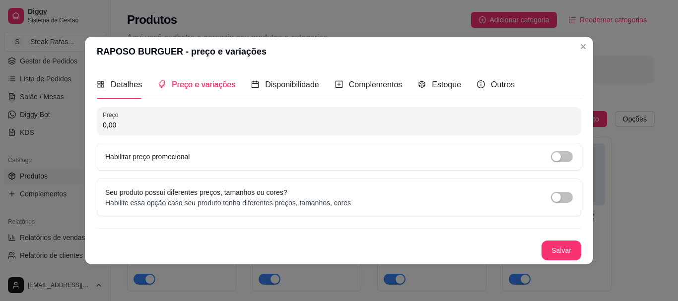
scroll to position [0, 0]
click at [127, 92] on div "Detalhes" at bounding box center [119, 84] width 45 height 28
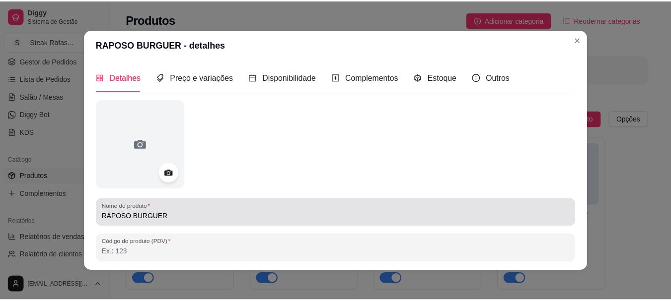
scroll to position [149, 0]
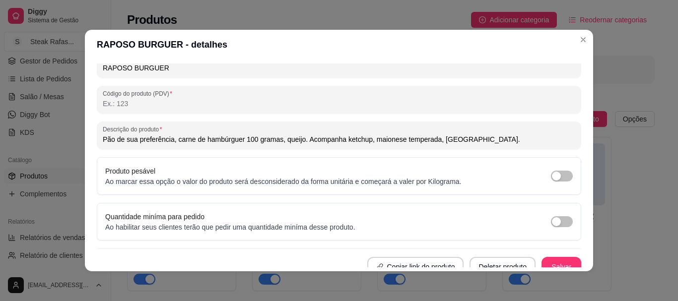
drag, startPoint x: 479, startPoint y: 142, endPoint x: 46, endPoint y: 147, distance: 432.9
click at [46, 147] on div "RAPOSO BURGUER - detalhes Detalhes Preço e variações Disponibilidade Complement…" at bounding box center [339, 150] width 678 height 301
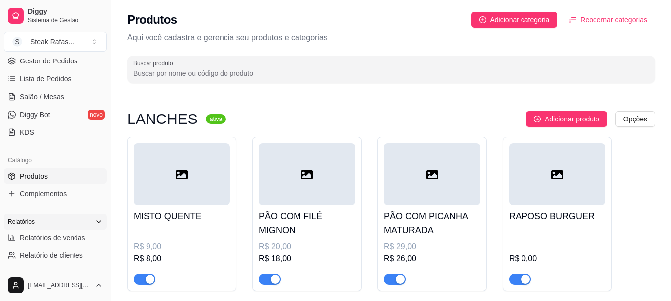
scroll to position [248, 0]
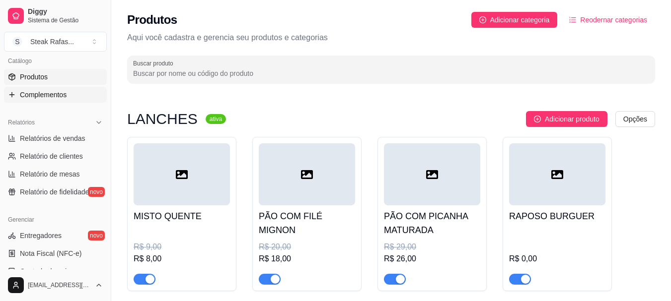
click at [41, 94] on span "Complementos" at bounding box center [43, 95] width 47 height 10
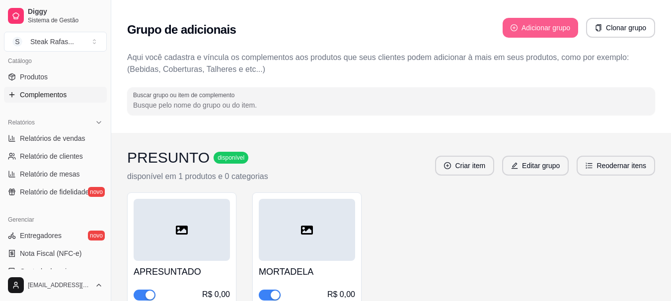
click at [548, 26] on button "Adicionar grupo" at bounding box center [539, 28] width 75 height 20
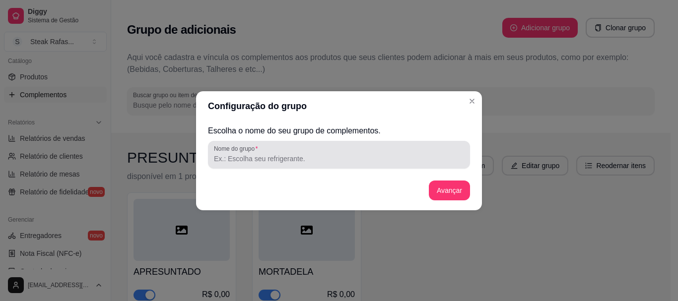
click at [278, 158] on input "Nome do grupo" at bounding box center [339, 159] width 250 height 10
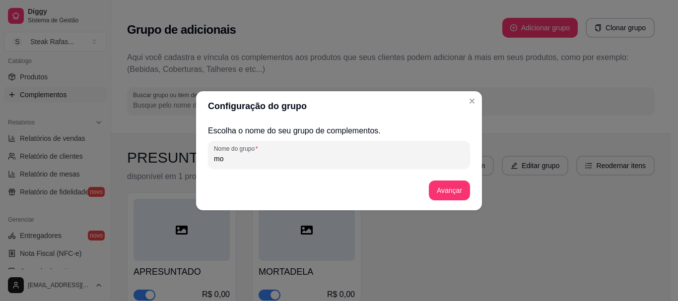
type input "m"
type input "MOLHOS"
click at [459, 190] on button "Avançar" at bounding box center [449, 191] width 41 height 20
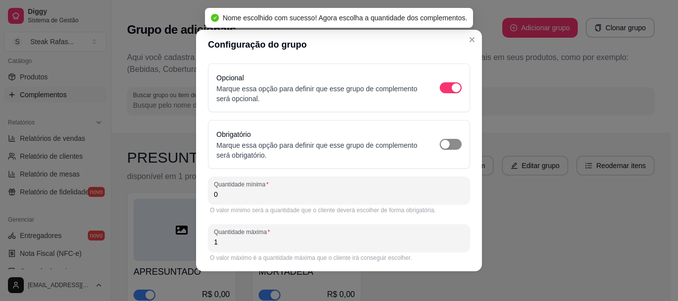
click at [441, 146] on div "button" at bounding box center [445, 144] width 9 height 9
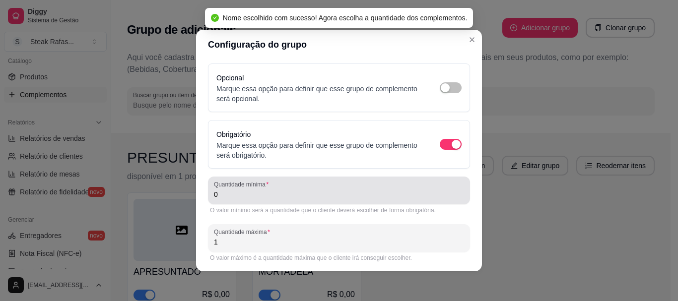
drag, startPoint x: 225, startPoint y: 202, endPoint x: 182, endPoint y: 194, distance: 43.4
click at [182, 194] on div "Configuração do grupo Opcional Marque essa opção para definir que esse grupo de…" at bounding box center [339, 150] width 678 height 301
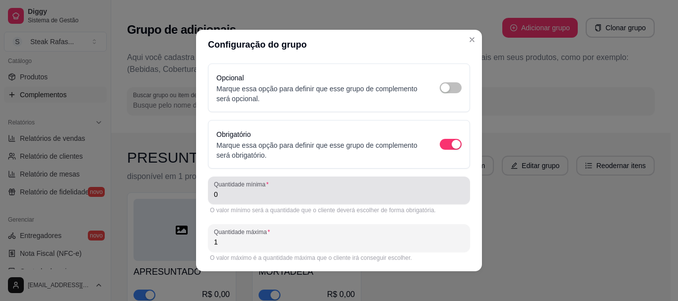
drag, startPoint x: 233, startPoint y: 193, endPoint x: 172, endPoint y: 186, distance: 61.0
click at [174, 187] on div "Configuração do grupo Opcional Marque essa opção para definir que esse grupo de…" at bounding box center [339, 150] width 678 height 301
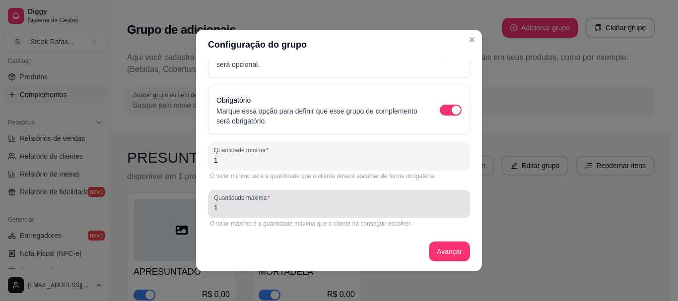
scroll to position [2, 0]
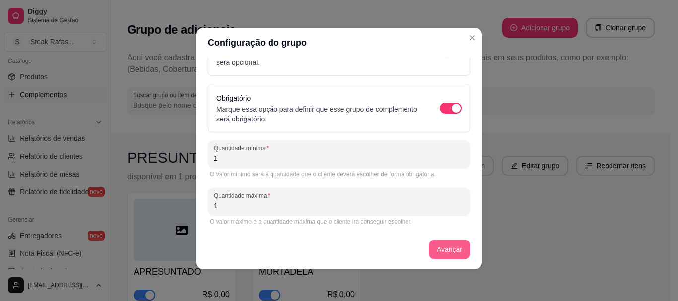
type input "1"
click at [445, 256] on button "Avançar" at bounding box center [449, 249] width 40 height 19
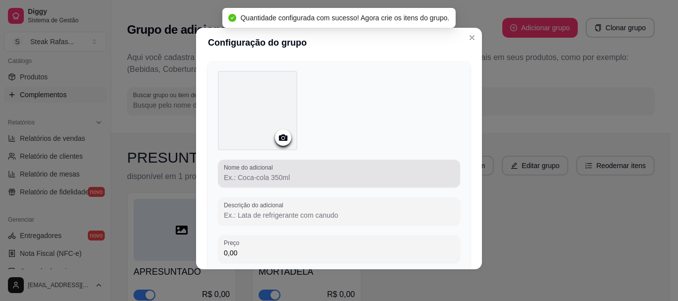
click at [246, 180] on input "Nome do adicional" at bounding box center [339, 178] width 230 height 10
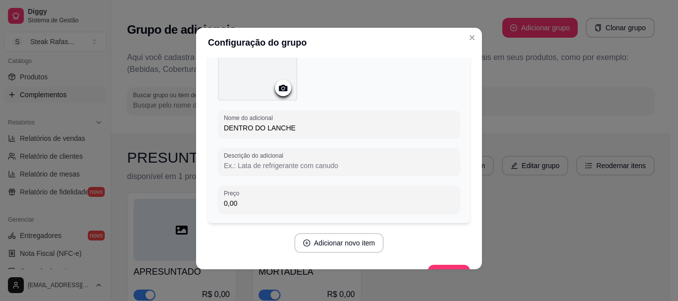
scroll to position [109, 0]
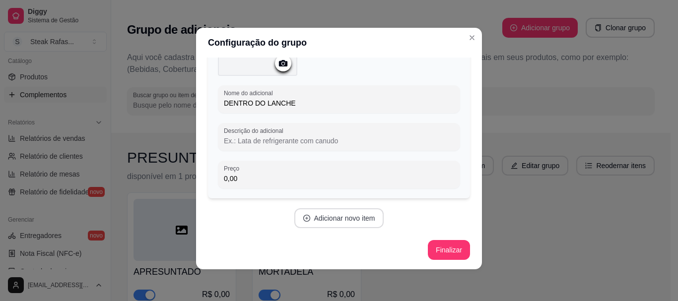
type input "DENTRO DO LANCHE"
click at [326, 217] on button "Adicionar novo item" at bounding box center [339, 219] width 90 height 20
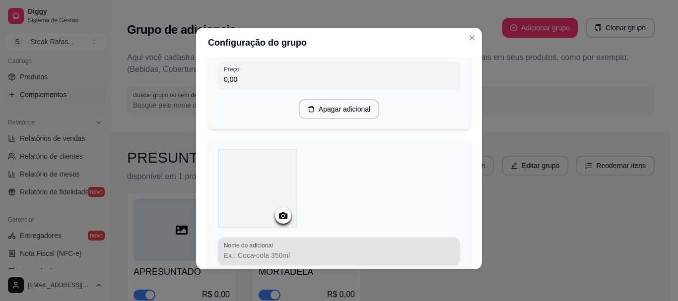
scroll to position [357, 0]
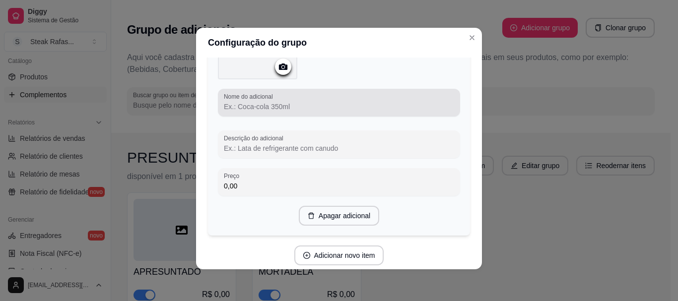
click at [265, 104] on input "Nome do adicional" at bounding box center [339, 107] width 230 height 10
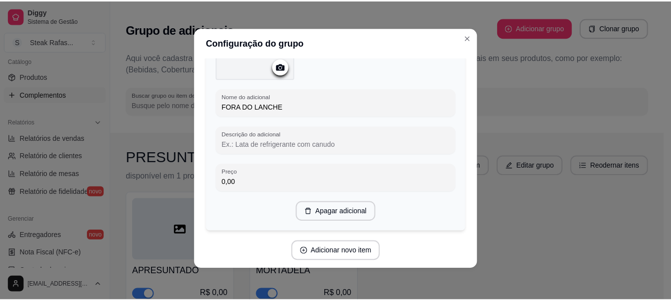
scroll to position [390, 0]
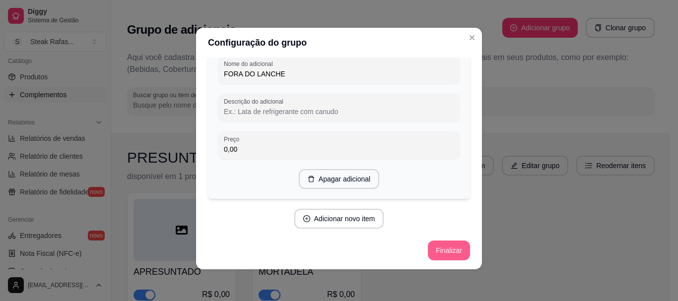
type input "FORA DO LANCHE"
click at [445, 250] on button "Finalizar" at bounding box center [449, 251] width 42 height 20
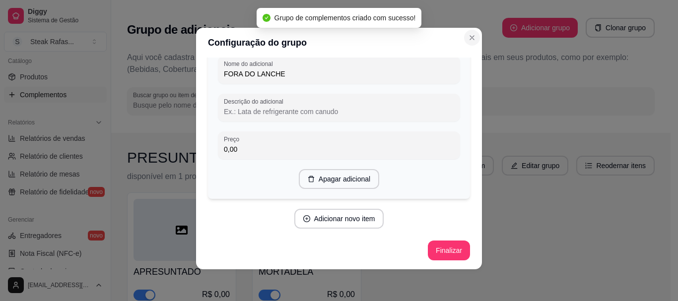
click at [470, 38] on icon "Close" at bounding box center [472, 38] width 8 height 8
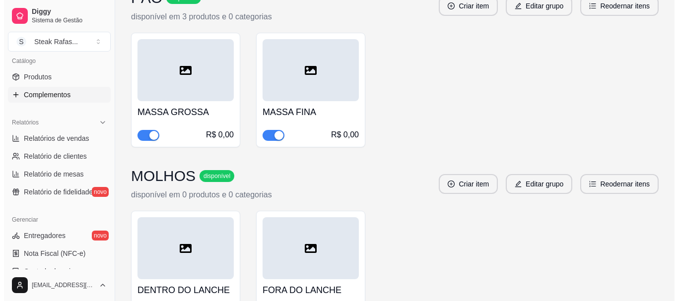
scroll to position [1191, 0]
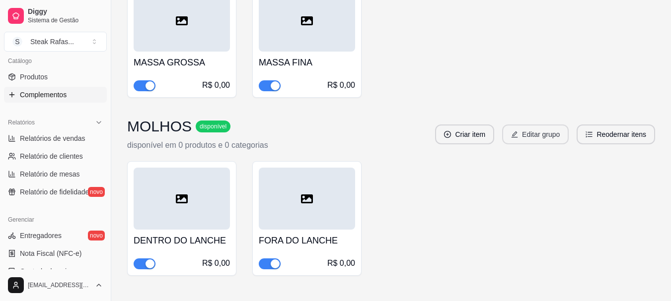
click at [533, 136] on button "Editar grupo" at bounding box center [535, 135] width 67 height 20
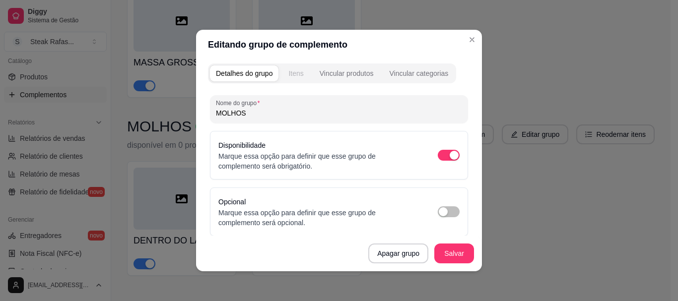
click at [298, 75] on div "Itens" at bounding box center [295, 74] width 15 height 10
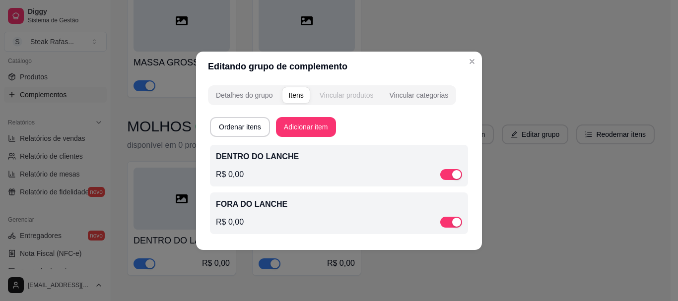
click at [333, 95] on div "Vincular produtos" at bounding box center [347, 95] width 54 height 10
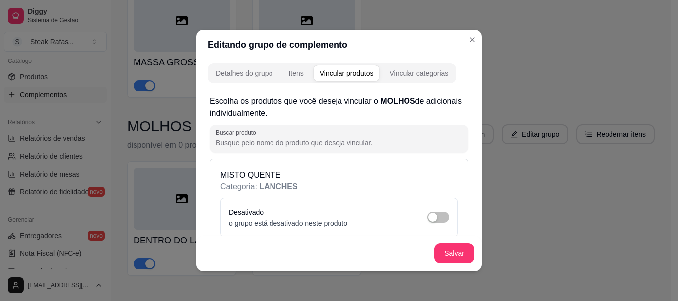
scroll to position [50, 0]
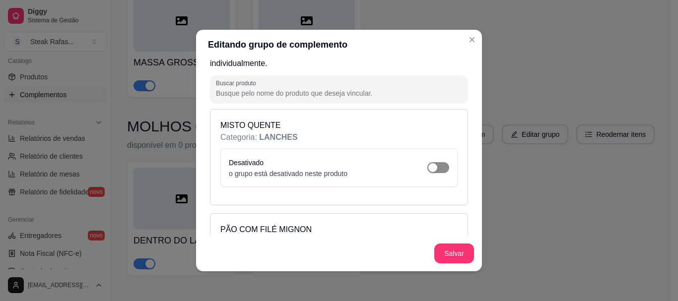
click at [427, 167] on span "button" at bounding box center [438, 167] width 22 height 11
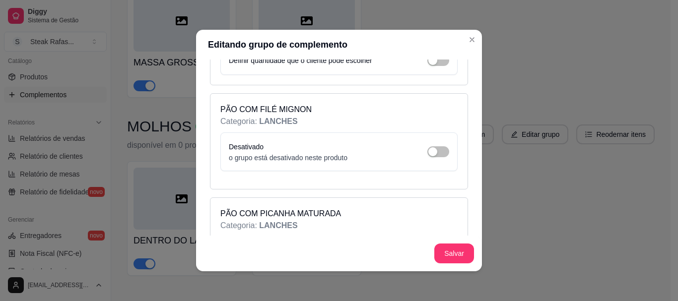
scroll to position [149, 0]
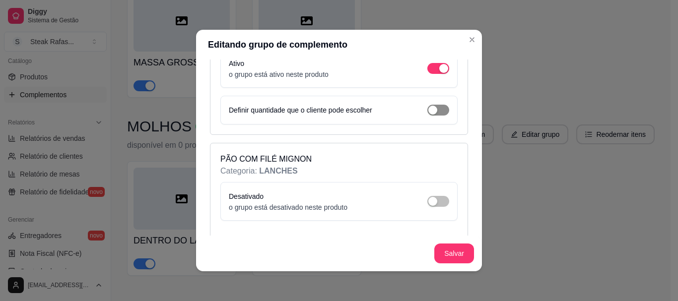
click at [428, 110] on div "button" at bounding box center [432, 110] width 9 height 9
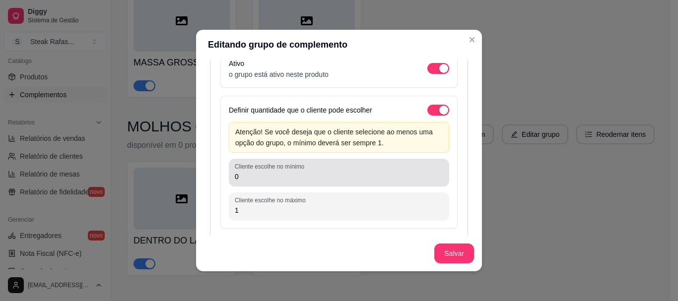
drag, startPoint x: 255, startPoint y: 183, endPoint x: 202, endPoint y: 181, distance: 53.7
click at [202, 181] on div "Detalhes do grupo Itens Vincular produtos Vincular categorias Escolha os produt…" at bounding box center [339, 166] width 286 height 212
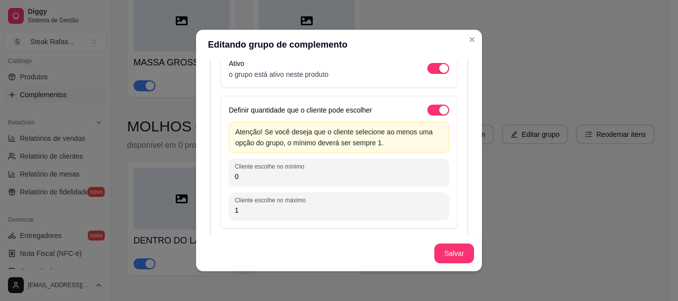
drag, startPoint x: 245, startPoint y: 178, endPoint x: 213, endPoint y: 174, distance: 32.0
click at [213, 174] on div "MISTO QUENTE Categoria: LANCHES Ativo o grupo está ativo neste produto Definir …" at bounding box center [339, 124] width 258 height 229
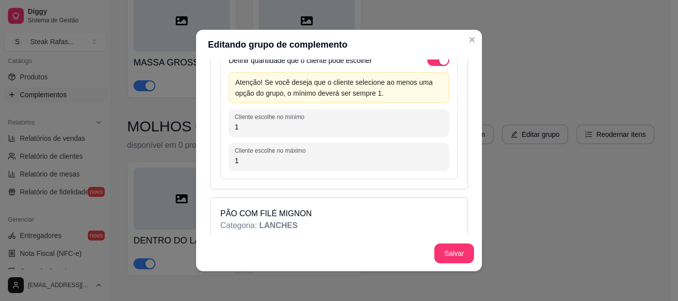
scroll to position [298, 0]
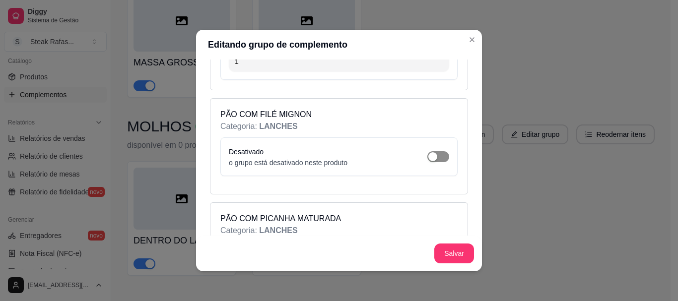
type input "1"
click at [430, 155] on span "button" at bounding box center [438, 156] width 22 height 11
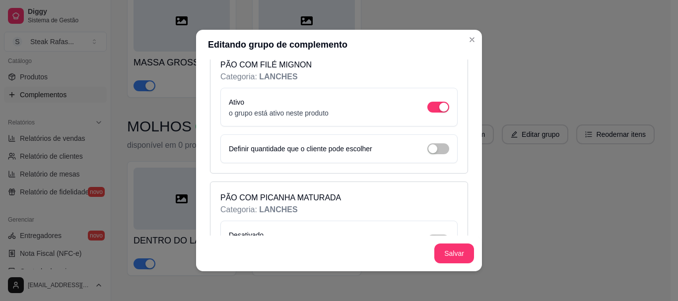
scroll to position [397, 0]
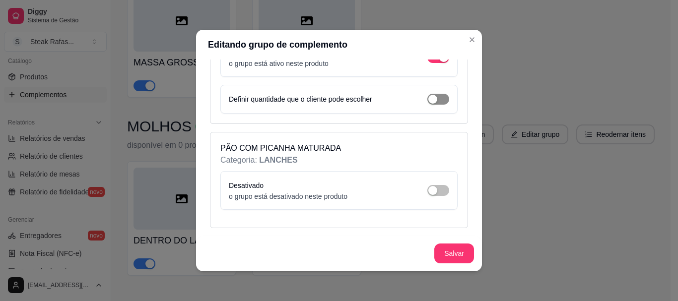
click at [427, 95] on span "button" at bounding box center [438, 99] width 22 height 11
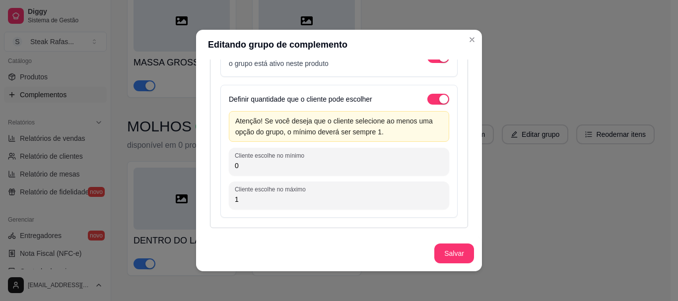
drag, startPoint x: 243, startPoint y: 170, endPoint x: 209, endPoint y: 163, distance: 35.4
click at [210, 163] on div "PÃO COM FILÉ MIGNON Categoria: LANCHES Ativo o grupo está ativo neste produto D…" at bounding box center [339, 113] width 258 height 229
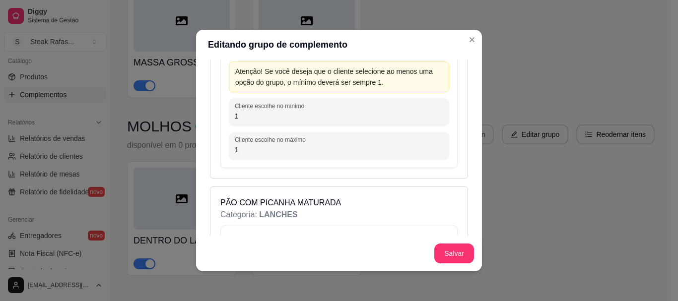
scroll to position [496, 0]
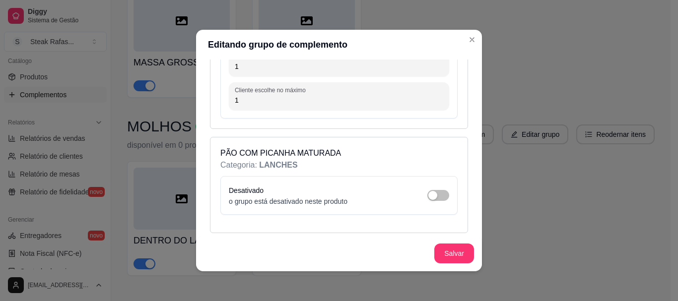
type input "1"
click at [334, 162] on p "Categoria: LANCHES" at bounding box center [338, 165] width 237 height 12
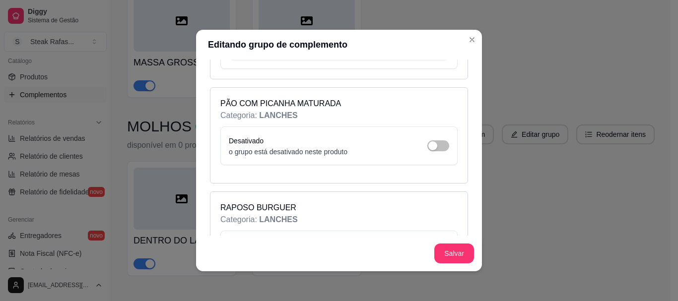
scroll to position [596, 0]
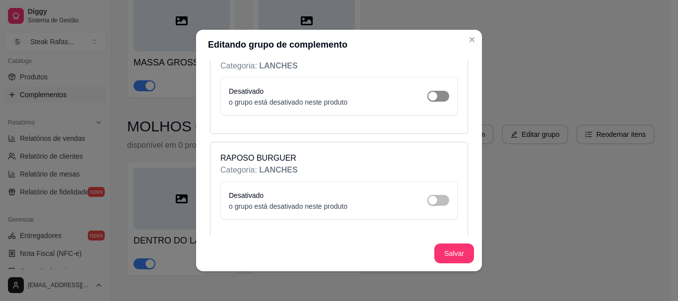
click at [428, 95] on div "button" at bounding box center [432, 96] width 9 height 9
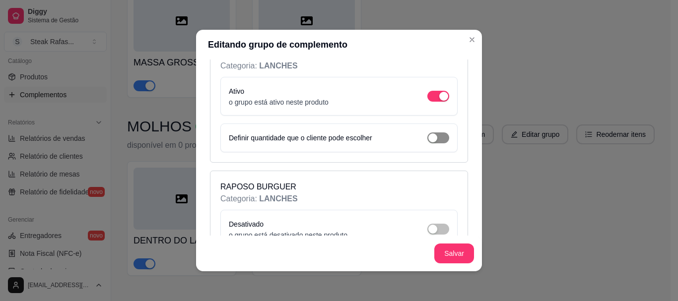
click at [427, 139] on span "button" at bounding box center [438, 138] width 22 height 11
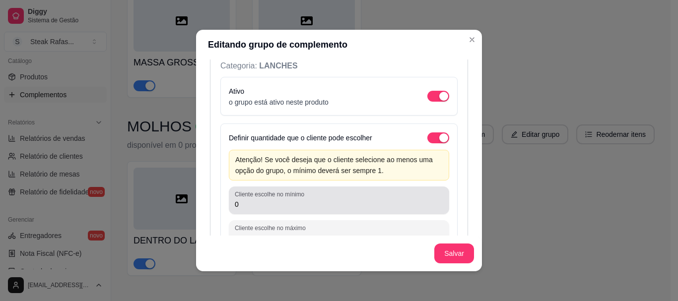
drag, startPoint x: 273, startPoint y: 206, endPoint x: 196, endPoint y: 205, distance: 77.0
click at [197, 205] on div "Detalhes do grupo Itens Vincular produtos Vincular categorias Escolha os produt…" at bounding box center [339, 166] width 286 height 212
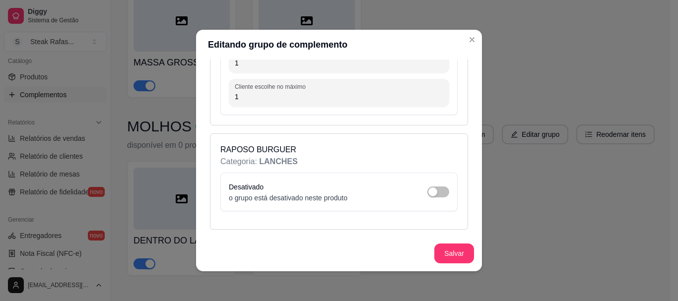
scroll to position [2, 0]
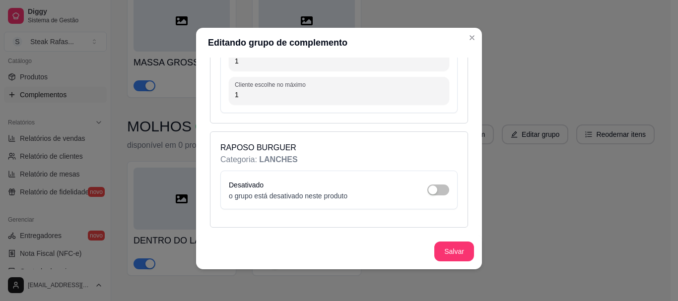
type input "1"
click at [334, 146] on p "RAPOSO BURGUER" at bounding box center [338, 148] width 237 height 12
click at [297, 166] on div "RAPOSO BURGUER Categoria: LANCHES Desativado o grupo está desativado neste prod…" at bounding box center [339, 180] width 258 height 96
click at [269, 158] on span "LANCHES" at bounding box center [278, 159] width 38 height 8
click at [428, 190] on div "button" at bounding box center [432, 190] width 9 height 9
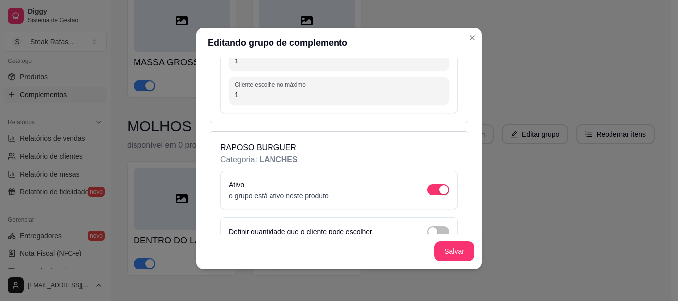
scroll to position [766, 0]
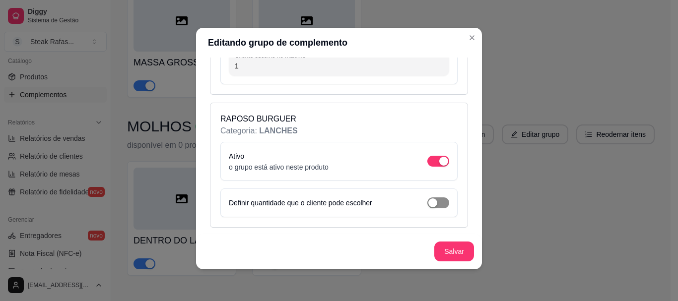
click at [433, 201] on span "button" at bounding box center [438, 203] width 22 height 11
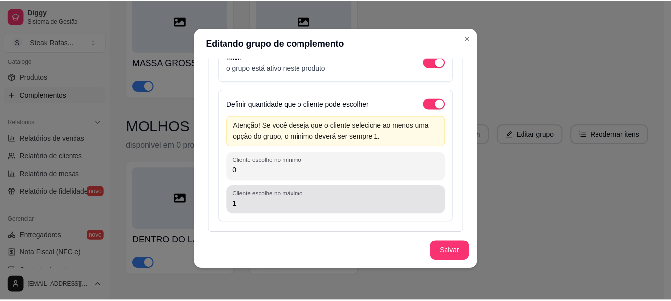
scroll to position [870, 0]
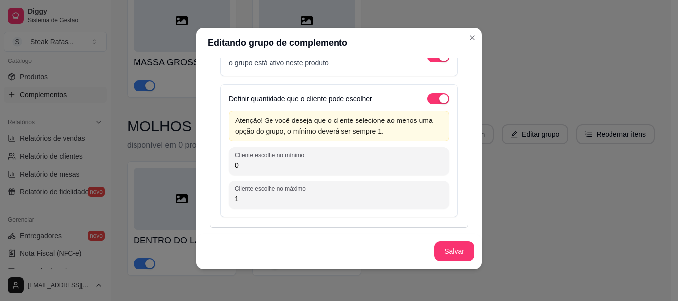
drag, startPoint x: 261, startPoint y: 165, endPoint x: 214, endPoint y: 166, distance: 46.7
click at [216, 166] on div "RAPOSO BURGUER Categoria: LANCHES Ativo o grupo está ativo neste produto Defini…" at bounding box center [339, 113] width 258 height 229
type input "1"
click at [444, 246] on button "Salvar" at bounding box center [454, 252] width 40 height 20
click at [447, 245] on button "Salvar" at bounding box center [454, 251] width 39 height 19
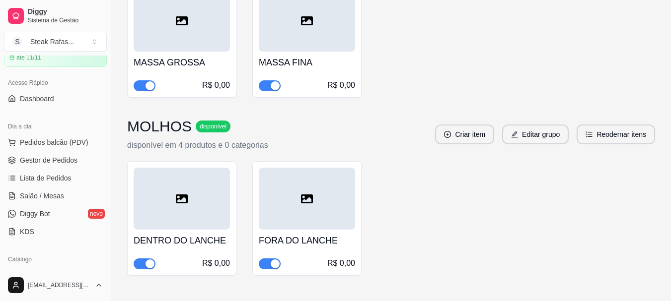
scroll to position [149, 0]
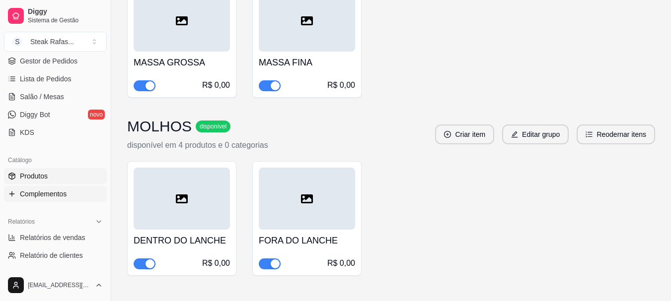
click at [40, 174] on span "Produtos" at bounding box center [34, 176] width 28 height 10
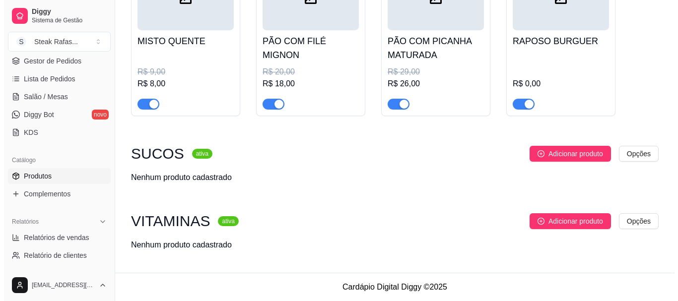
scroll to position [126, 0]
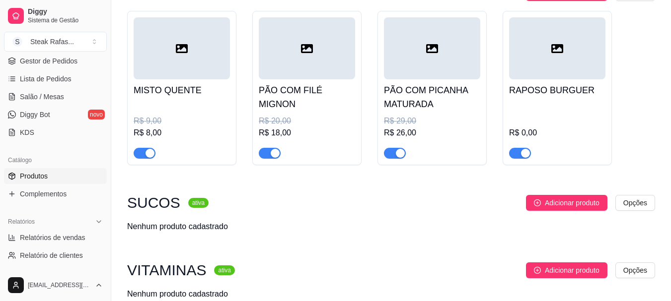
click at [551, 78] on div at bounding box center [557, 48] width 96 height 62
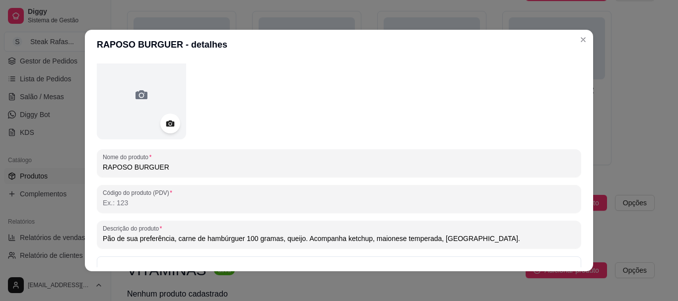
scroll to position [0, 0]
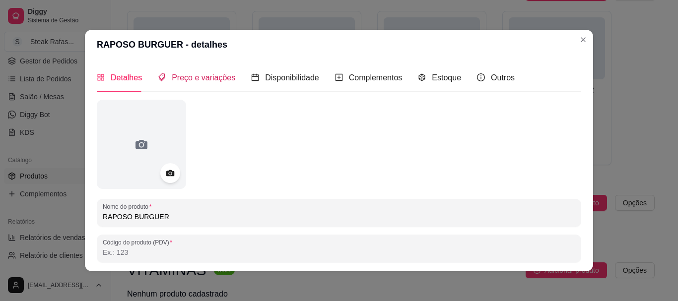
click at [194, 80] on span "Preço e variações" at bounding box center [204, 77] width 64 height 8
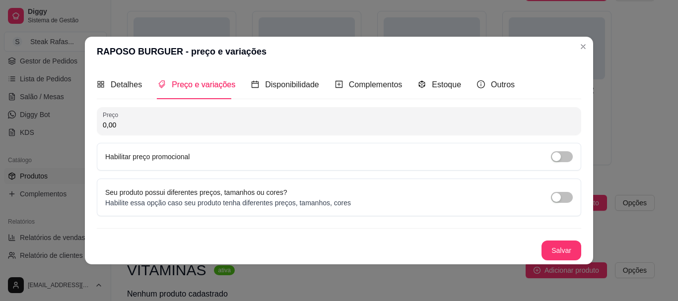
drag, startPoint x: 177, startPoint y: 120, endPoint x: 75, endPoint y: 121, distance: 101.8
click at [75, 121] on div "RAPOSO BURGUER - preço e variações Detalhes Preço e variações Disponibilidade C…" at bounding box center [339, 150] width 678 height 301
type input "13,00"
click at [558, 159] on div "button" at bounding box center [556, 156] width 9 height 9
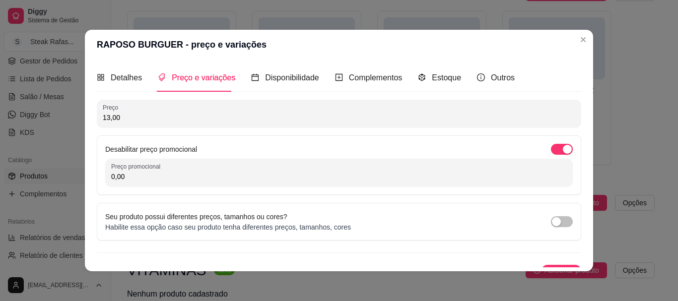
drag, startPoint x: 157, startPoint y: 176, endPoint x: 66, endPoint y: 178, distance: 91.4
click at [67, 178] on div "RAPOSO BURGUER - preço e variações Detalhes Preço e variações Disponibilidade C…" at bounding box center [339, 150] width 678 height 301
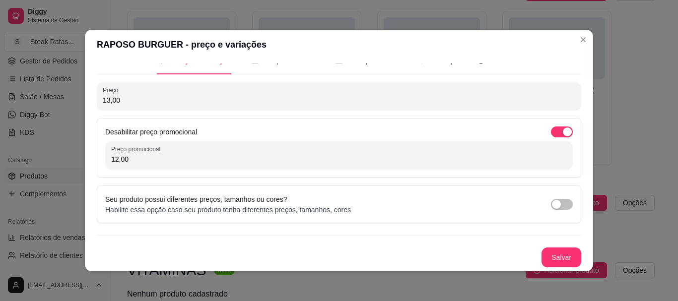
scroll to position [2, 0]
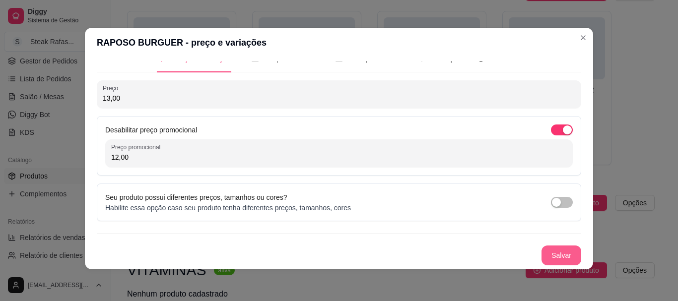
type input "12,00"
click at [556, 254] on button "Salvar" at bounding box center [561, 255] width 39 height 19
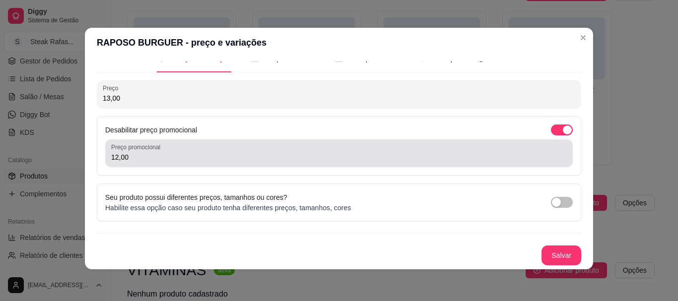
scroll to position [0, 0]
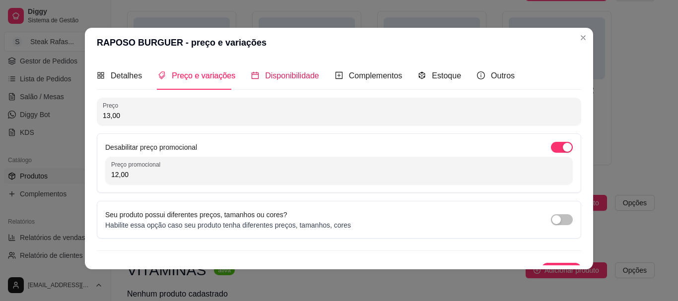
click at [278, 73] on span "Disponibilidade" at bounding box center [292, 75] width 54 height 8
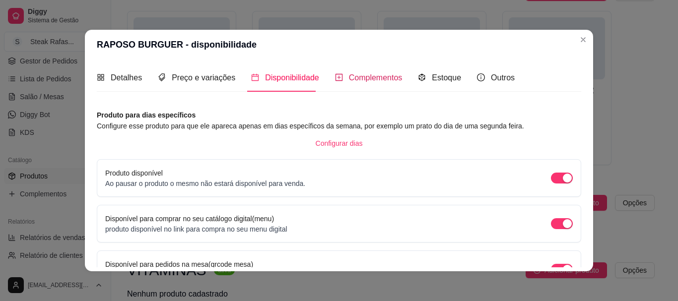
click at [366, 79] on span "Complementos" at bounding box center [376, 77] width 54 height 8
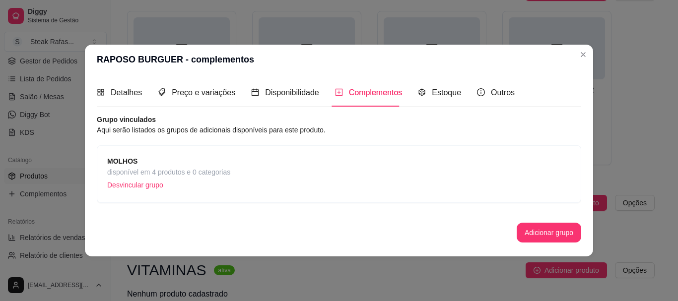
click at [546, 222] on div "Grupo vinculados Aqui serão listados os grupos de adicionais disponíveis para e…" at bounding box center [339, 179] width 485 height 128
click at [537, 239] on button "Adicionar grupo" at bounding box center [549, 233] width 65 height 20
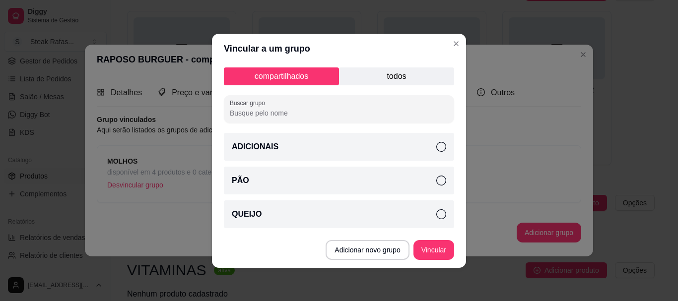
click at [392, 70] on p "todos" at bounding box center [396, 77] width 115 height 18
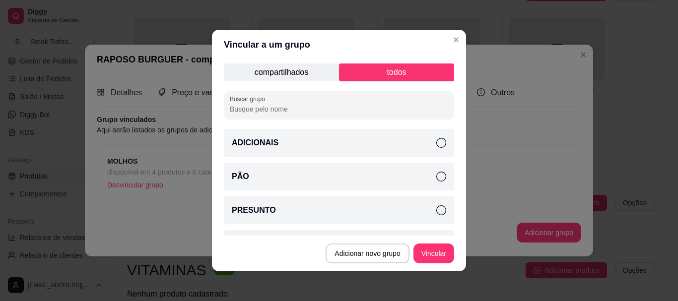
scroll to position [26, 0]
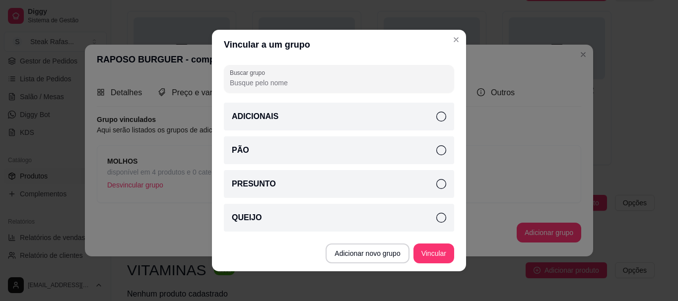
drag, startPoint x: 427, startPoint y: 117, endPoint x: 435, endPoint y: 139, distance: 23.1
click at [436, 118] on icon at bounding box center [441, 117] width 10 height 10
click at [436, 148] on icon at bounding box center [441, 150] width 10 height 10
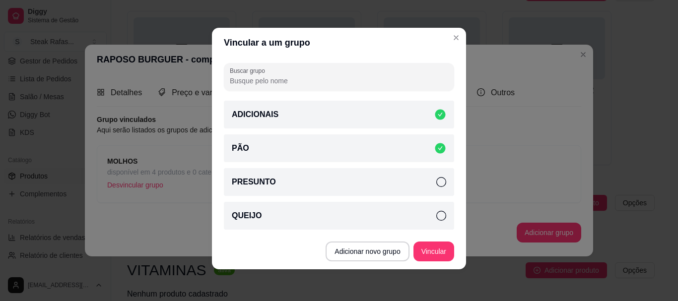
click at [436, 214] on icon at bounding box center [441, 216] width 10 height 10
click at [426, 254] on button "Vincular" at bounding box center [434, 252] width 41 height 20
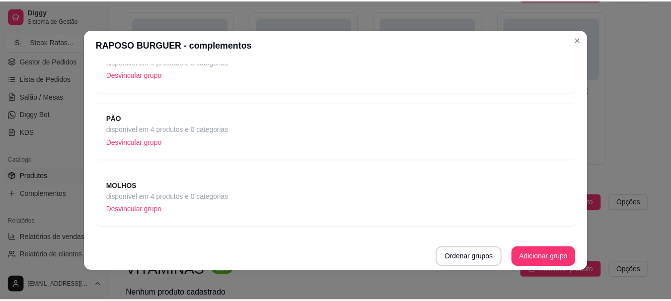
scroll to position [0, 0]
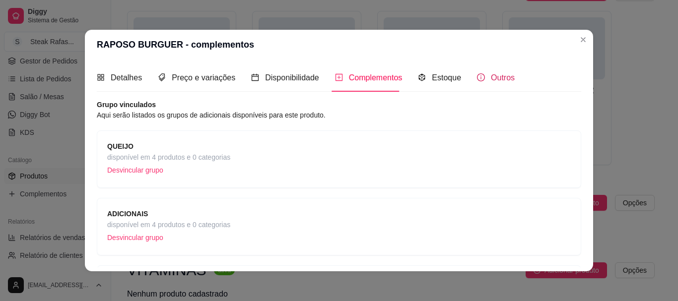
click at [490, 83] on div "Outros" at bounding box center [496, 77] width 38 height 12
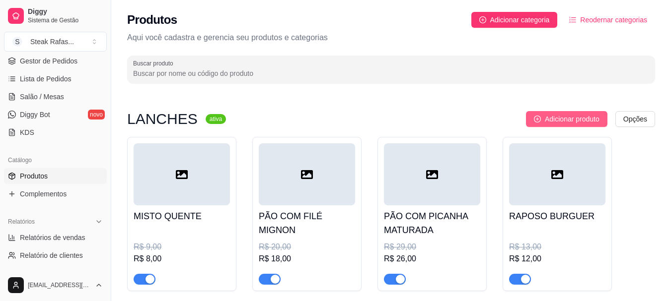
click at [545, 114] on span "Adicionar produto" at bounding box center [572, 119] width 55 height 11
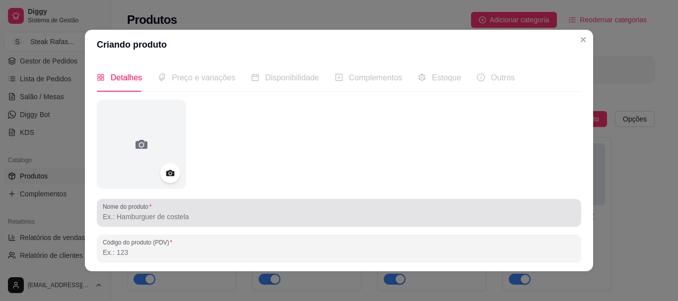
click at [168, 221] on input "Nome do produto" at bounding box center [339, 217] width 473 height 10
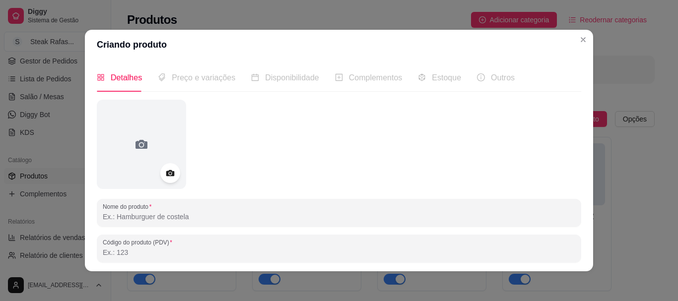
click at [168, 221] on input "Nome do produto" at bounding box center [339, 217] width 473 height 10
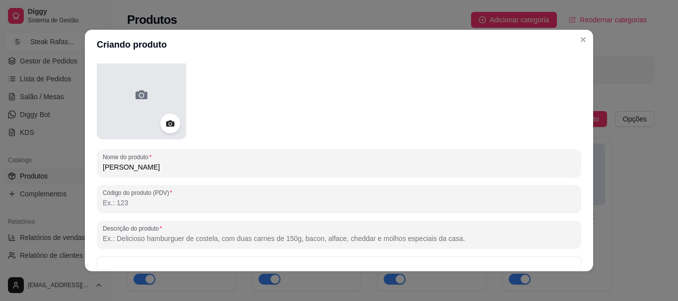
scroll to position [99, 0]
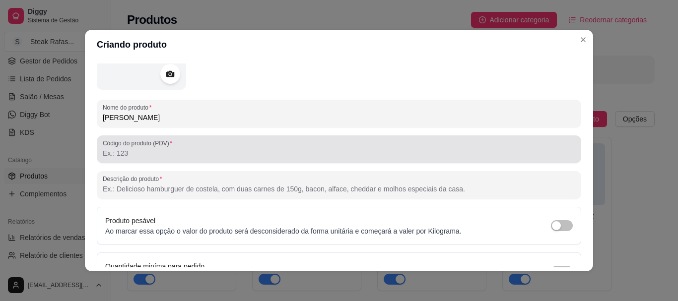
type input "[PERSON_NAME]"
click at [135, 148] on div at bounding box center [339, 150] width 473 height 20
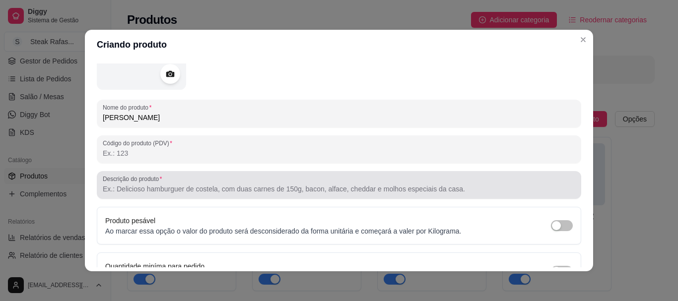
click at [135, 182] on label "Descrição do produto" at bounding box center [134, 179] width 63 height 8
click at [135, 184] on input "Descrição do produto" at bounding box center [339, 189] width 473 height 10
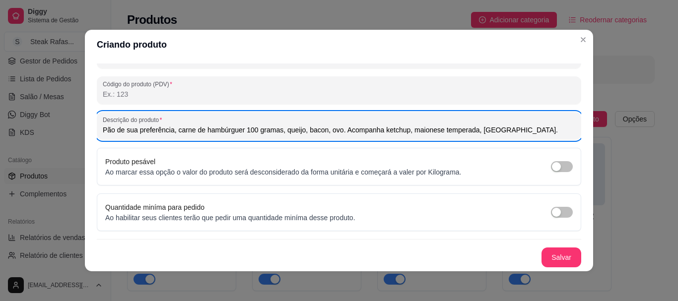
scroll to position [2, 0]
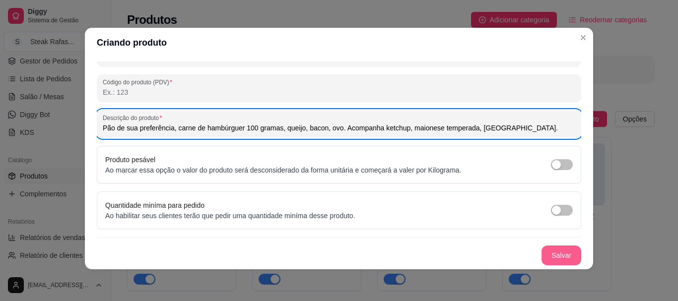
type input "Pão de sua preferência, carne de hambúrguer 100 gramas, queijo, bacon, ovo. Aco…"
click at [547, 255] on button "Salvar" at bounding box center [562, 256] width 40 height 20
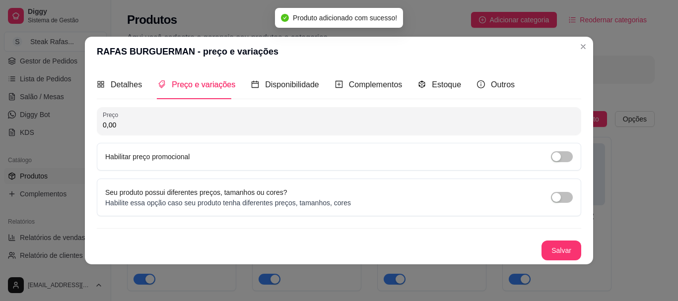
scroll to position [0, 0]
drag, startPoint x: 136, startPoint y: 126, endPoint x: 79, endPoint y: 126, distance: 56.1
click at [79, 126] on div "RAFAS BURGUERMAN - preço e variações Detalhes Preço e variações Disponibilidade…" at bounding box center [339, 150] width 678 height 301
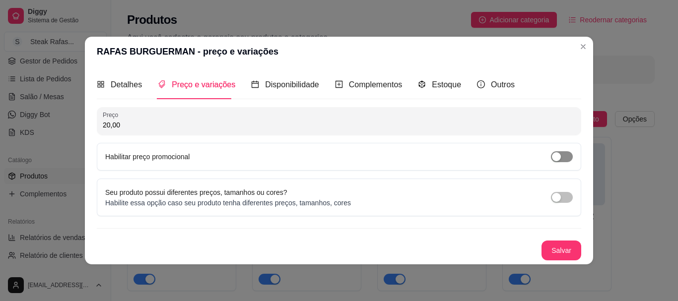
type input "20,00"
click at [553, 157] on div "button" at bounding box center [556, 156] width 9 height 9
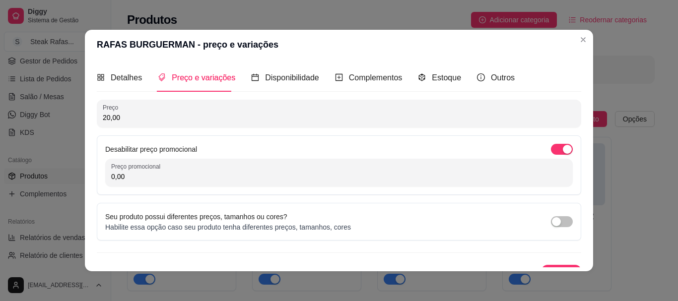
drag, startPoint x: 156, startPoint y: 182, endPoint x: 107, endPoint y: 183, distance: 49.2
click at [108, 183] on div "Preço promocional 0,00" at bounding box center [339, 173] width 468 height 28
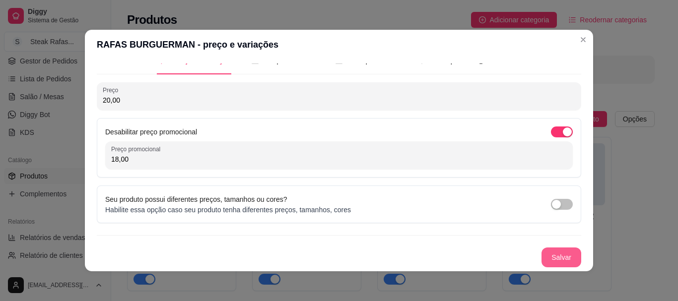
type input "18,00"
click at [553, 256] on button "Salvar" at bounding box center [562, 258] width 40 height 20
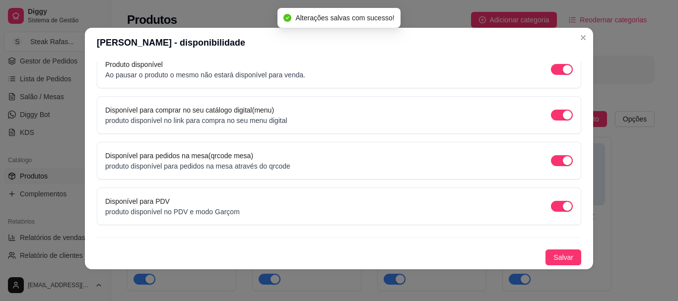
scroll to position [107, 0]
click at [554, 256] on span "Salvar" at bounding box center [564, 257] width 20 height 11
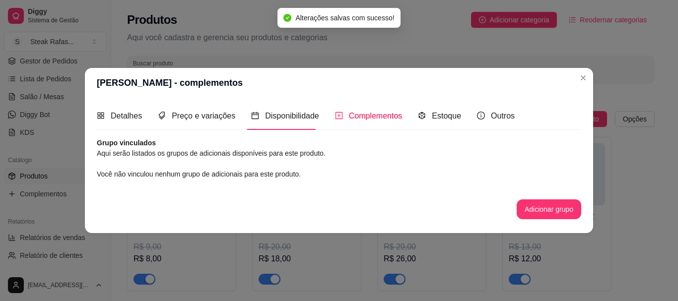
scroll to position [0, 0]
click at [574, 217] on button "Adicionar grupo" at bounding box center [549, 210] width 65 height 20
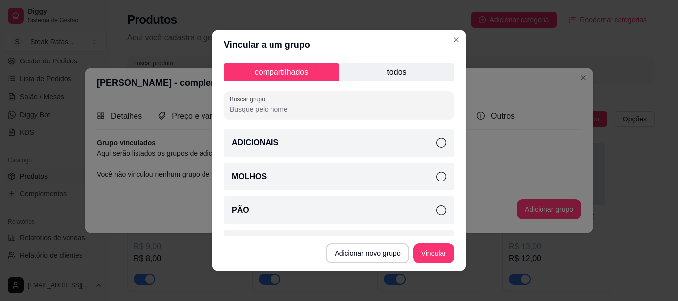
click at [436, 142] on icon at bounding box center [441, 143] width 10 height 10
click at [436, 172] on icon at bounding box center [441, 177] width 10 height 10
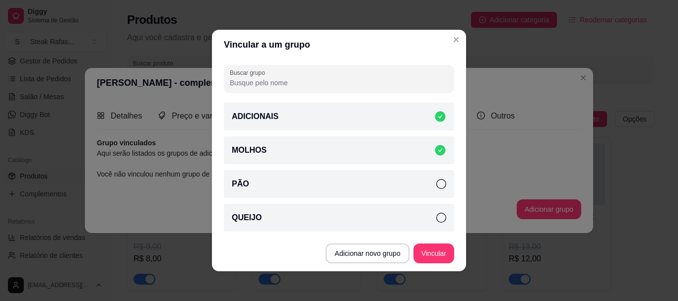
click at [436, 184] on icon at bounding box center [441, 184] width 10 height 10
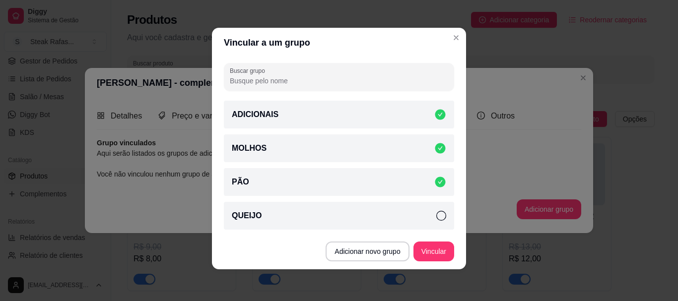
click at [436, 215] on icon at bounding box center [441, 216] width 10 height 10
click at [429, 254] on button "Vincular" at bounding box center [434, 251] width 40 height 19
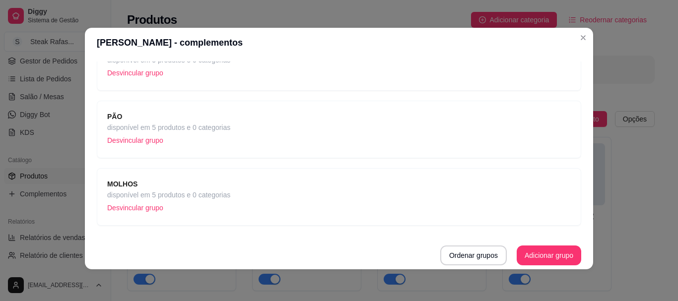
scroll to position [0, 0]
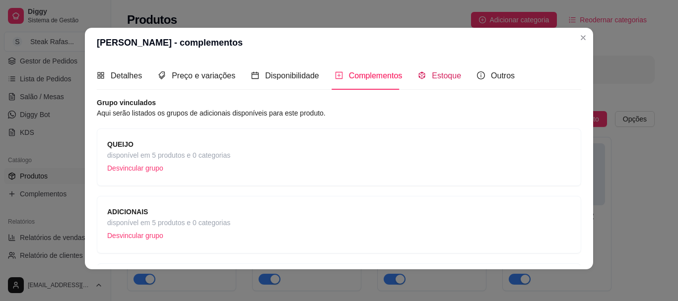
click at [448, 79] on span "Estoque" at bounding box center [446, 75] width 29 height 8
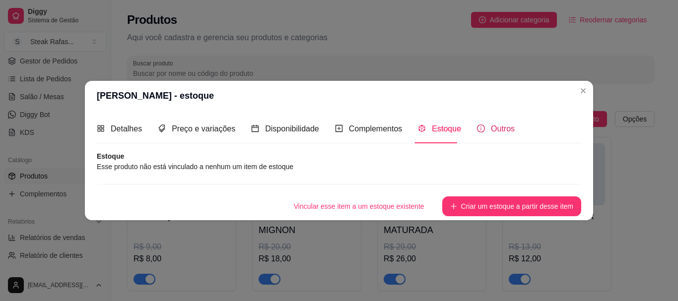
click at [506, 127] on span "Outros" at bounding box center [503, 129] width 24 height 8
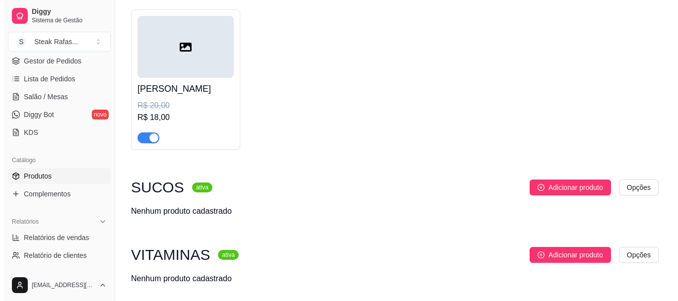
scroll to position [333, 0]
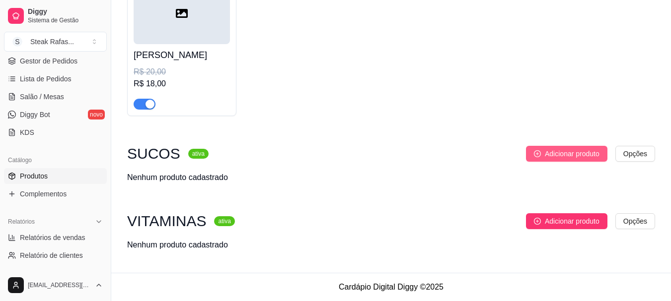
click at [551, 153] on span "Adicionar produto" at bounding box center [572, 153] width 55 height 11
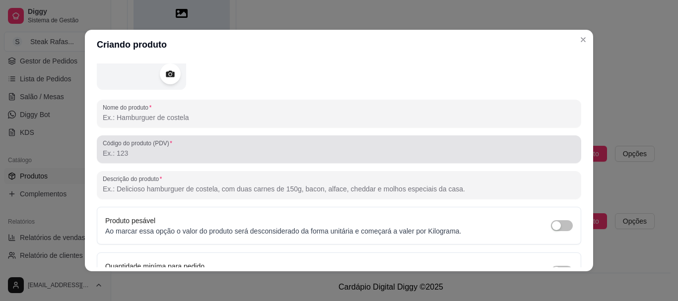
scroll to position [50, 0]
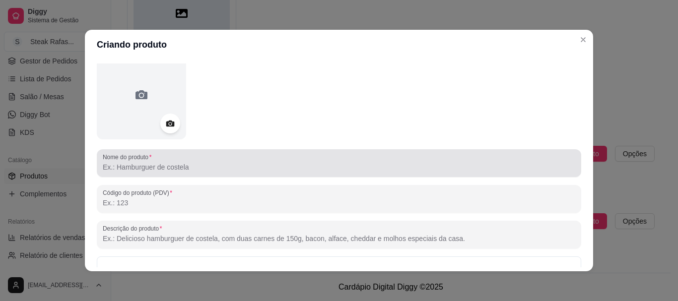
click at [160, 167] on input "Nome do produto" at bounding box center [339, 167] width 473 height 10
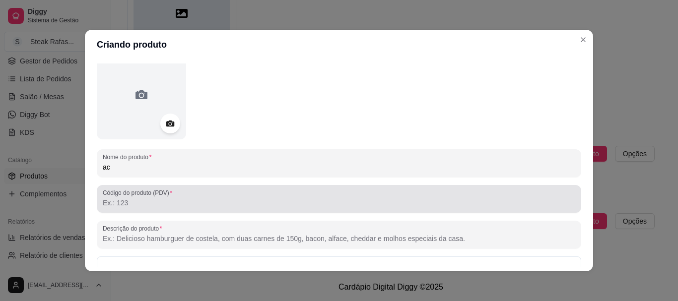
type input "a"
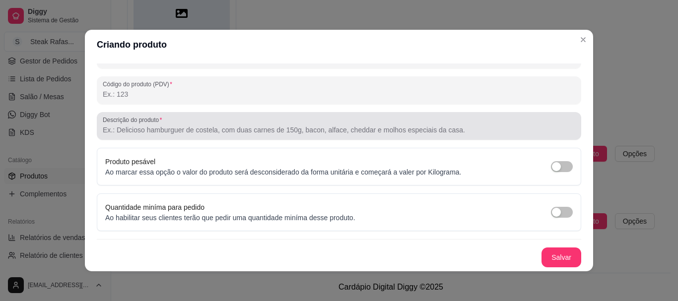
scroll to position [2, 0]
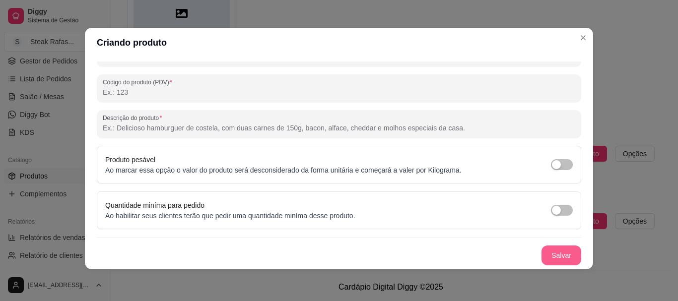
type input "ACEROLA"
click at [542, 253] on button "Salvar" at bounding box center [562, 256] width 40 height 20
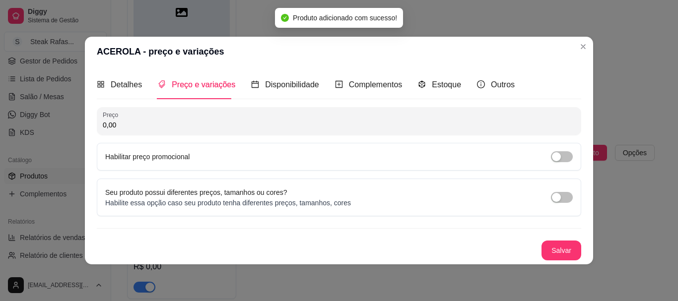
click at [81, 122] on div "ACEROLA - preço e variações Detalhes Preço e variações Disponibilidade Compleme…" at bounding box center [339, 150] width 678 height 301
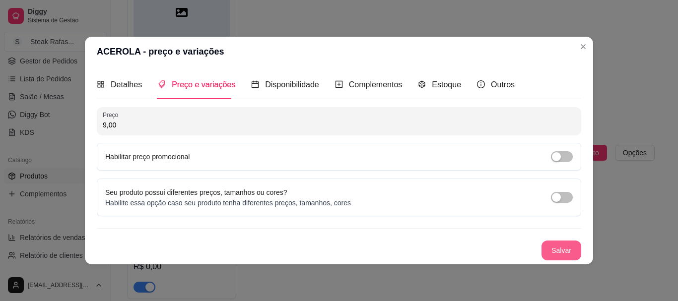
type input "9,00"
click at [556, 247] on button "Salvar" at bounding box center [562, 251] width 40 height 20
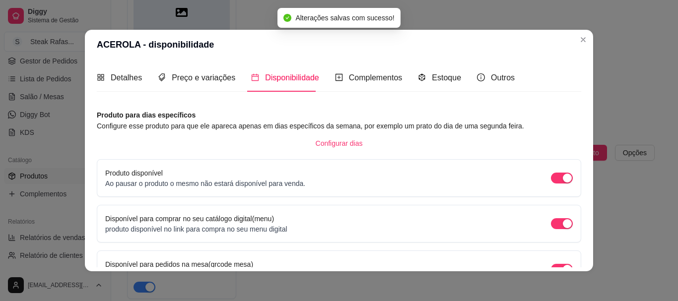
scroll to position [107, 0]
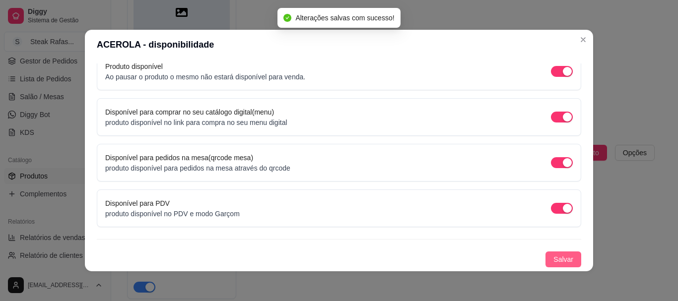
click at [554, 261] on span "Salvar" at bounding box center [564, 259] width 20 height 11
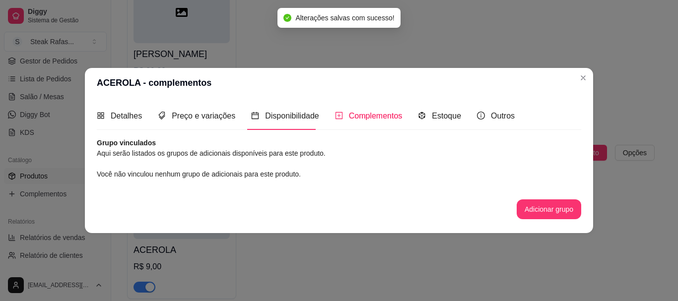
scroll to position [0, 0]
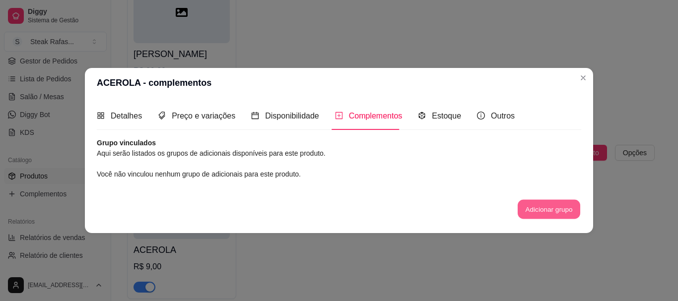
click at [540, 213] on button "Adicionar grupo" at bounding box center [549, 209] width 63 height 19
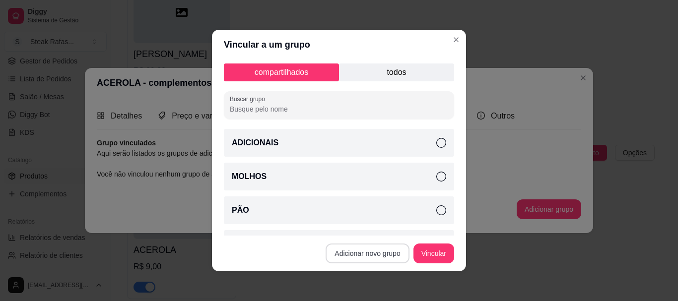
click at [360, 251] on button "Adicionar novo grupo" at bounding box center [367, 254] width 83 height 20
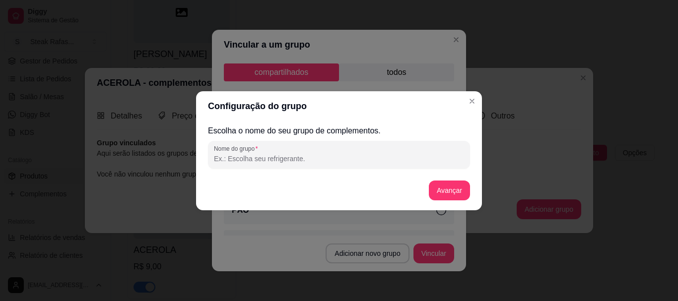
click at [249, 157] on input "Nome do grupo" at bounding box center [339, 159] width 250 height 10
drag, startPoint x: 286, startPoint y: 158, endPoint x: 253, endPoint y: 157, distance: 32.8
click at [253, 157] on input "ADICIONAIS SUCOS" at bounding box center [339, 159] width 250 height 10
type input "ADICIONAIS"
click at [439, 190] on button "Avançar" at bounding box center [449, 190] width 40 height 19
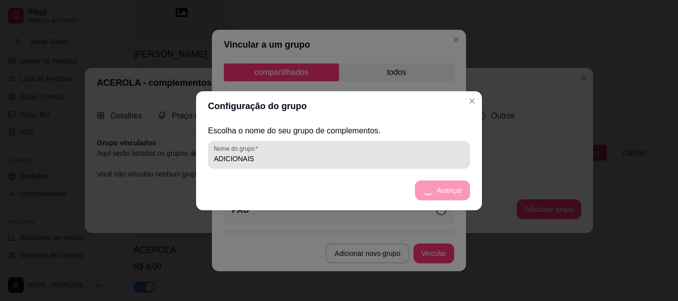
click at [306, 155] on input "ADICIONAIS" at bounding box center [339, 159] width 250 height 10
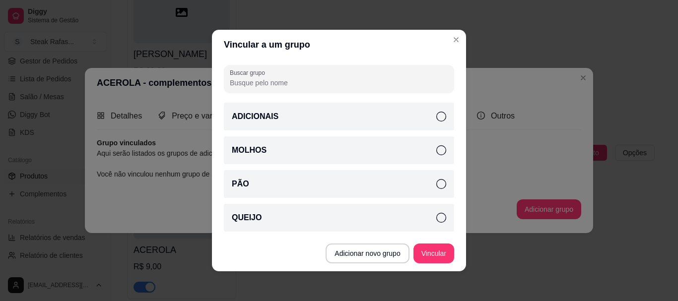
scroll to position [2, 0]
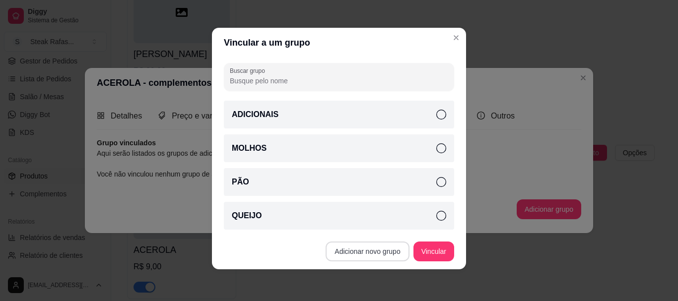
click at [371, 253] on button "Adicionar novo grupo" at bounding box center [367, 252] width 83 height 20
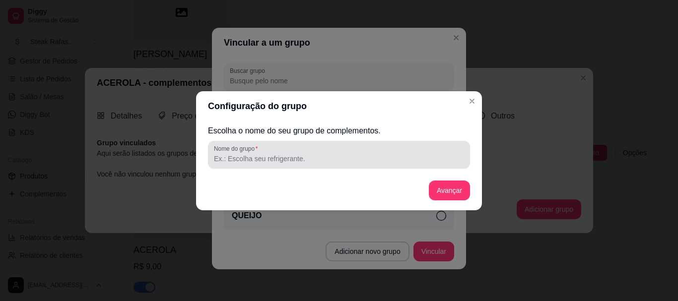
click at [283, 150] on div at bounding box center [339, 155] width 250 height 20
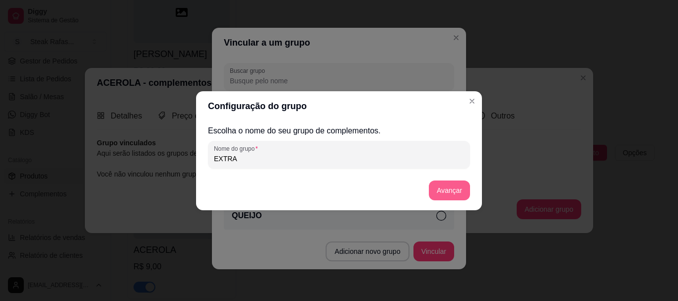
type input "EXTRA"
click at [443, 185] on button "Avançar" at bounding box center [449, 191] width 41 height 20
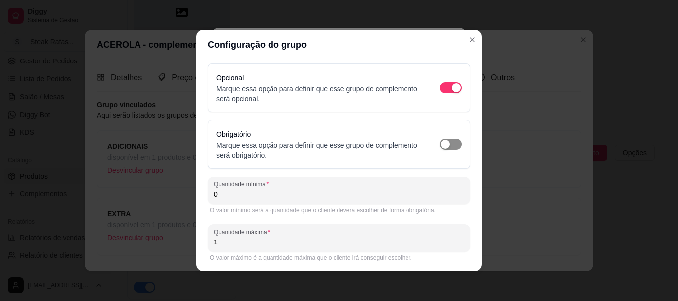
click at [441, 146] on div "button" at bounding box center [445, 144] width 9 height 9
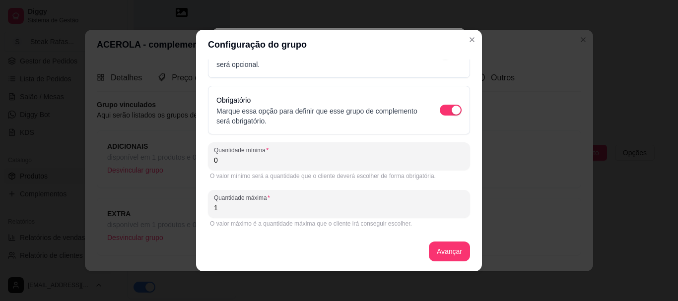
drag, startPoint x: 233, startPoint y: 162, endPoint x: 193, endPoint y: 161, distance: 39.7
click at [196, 162] on div "Opcional Marque essa opção para definir que esse grupo de complemento será opci…" at bounding box center [339, 166] width 286 height 212
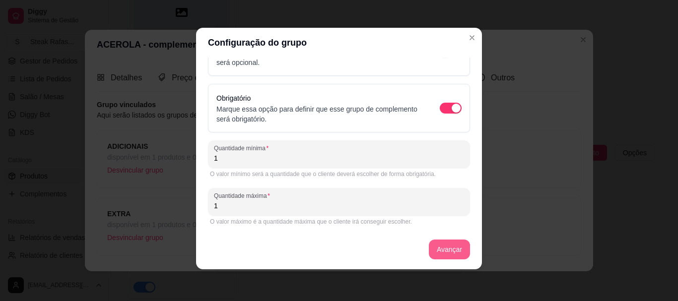
type input "1"
click at [448, 248] on button "Avançar" at bounding box center [449, 250] width 41 height 20
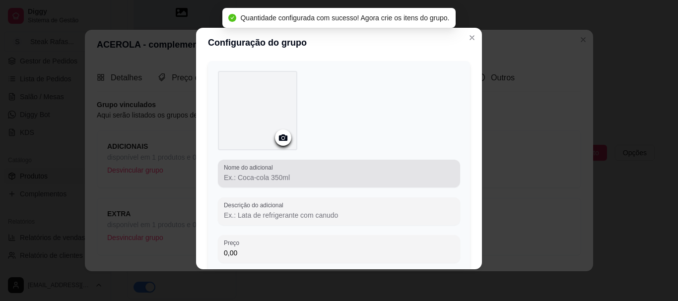
click at [260, 177] on input "Nome do adicional" at bounding box center [339, 178] width 230 height 10
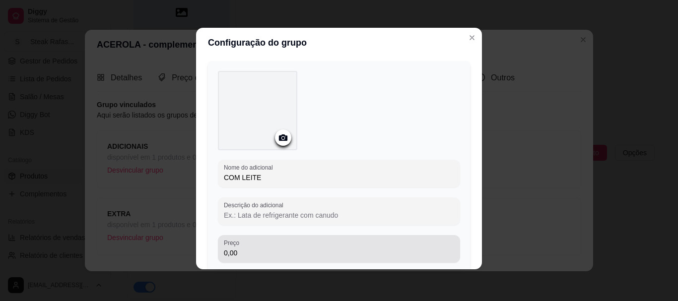
type input "COM LEITE"
drag, startPoint x: 239, startPoint y: 253, endPoint x: 213, endPoint y: 252, distance: 25.3
click at [213, 252] on div "Nome do adicional COM LEITE Descrição do adicional Preço 0,00" at bounding box center [339, 167] width 262 height 212
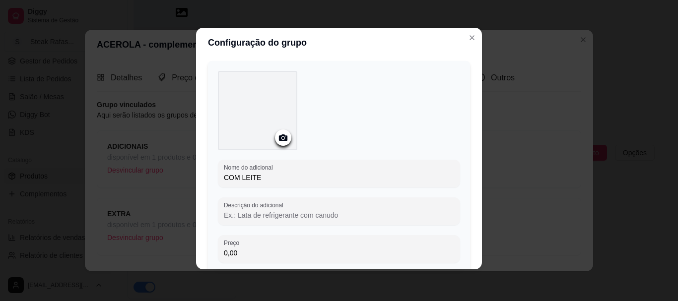
drag, startPoint x: 239, startPoint y: 254, endPoint x: 216, endPoint y: 256, distance: 22.4
click at [218, 256] on div "Preço 0,00" at bounding box center [339, 249] width 242 height 28
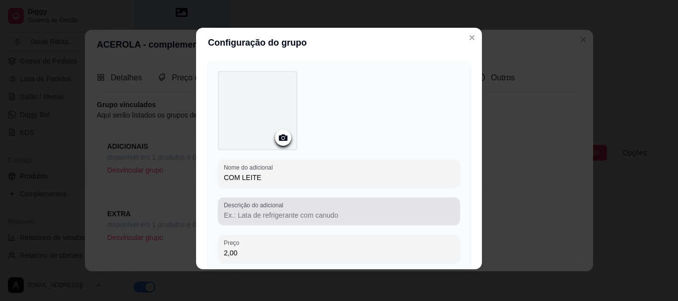
scroll to position [109, 0]
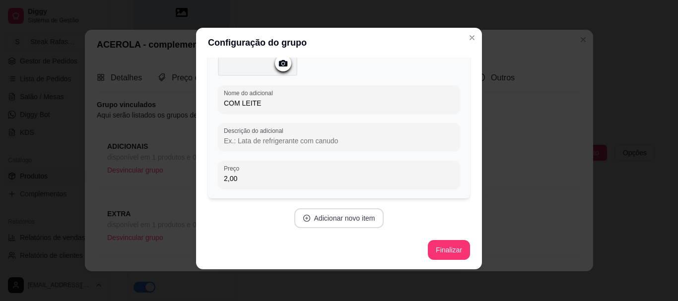
type input "2,00"
click at [304, 215] on button "Adicionar novo item" at bounding box center [339, 219] width 90 height 20
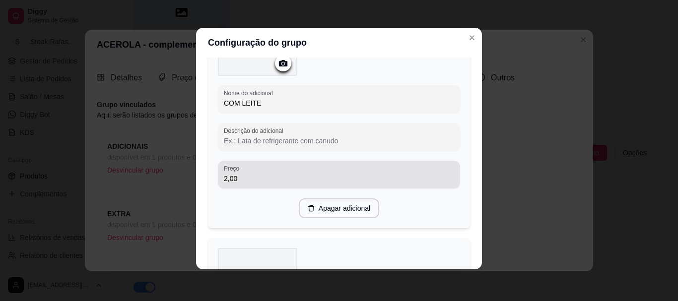
scroll to position [307, 0]
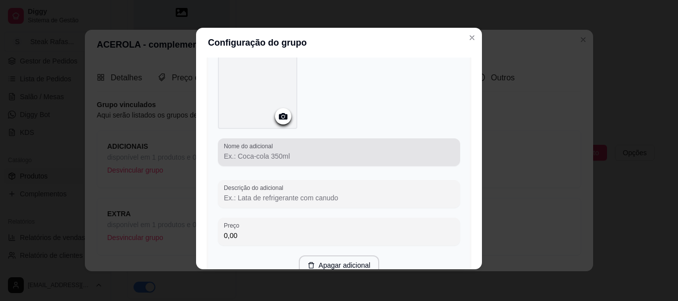
click at [247, 160] on div at bounding box center [339, 152] width 230 height 20
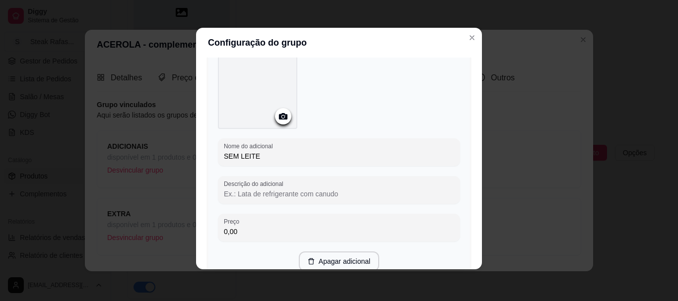
scroll to position [390, 0]
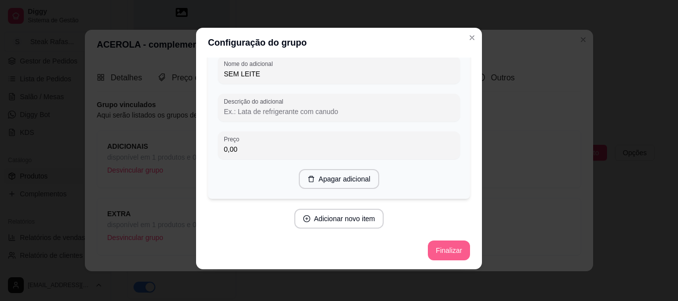
type input "SEM LEITE"
click at [449, 242] on button "Finalizar" at bounding box center [449, 251] width 42 height 20
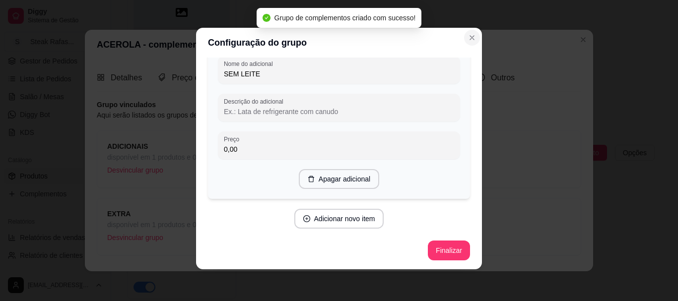
click at [473, 39] on button "Close" at bounding box center [472, 38] width 16 height 16
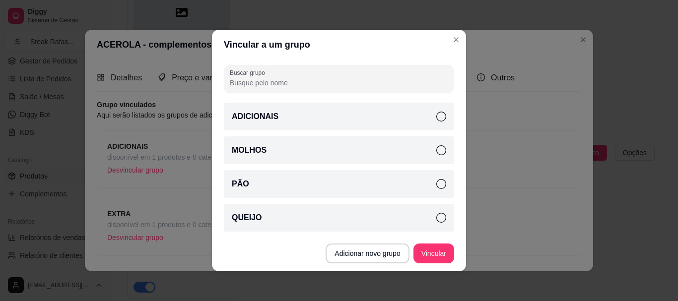
scroll to position [0, 0]
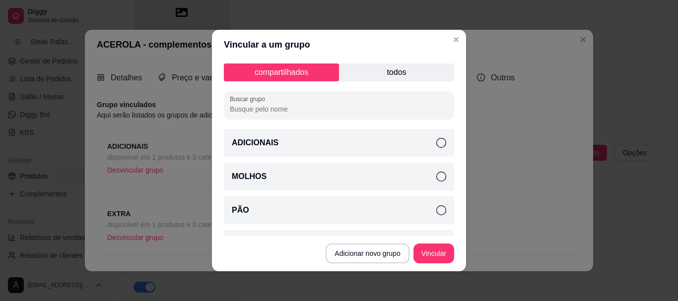
click at [365, 77] on p "todos" at bounding box center [396, 73] width 115 height 18
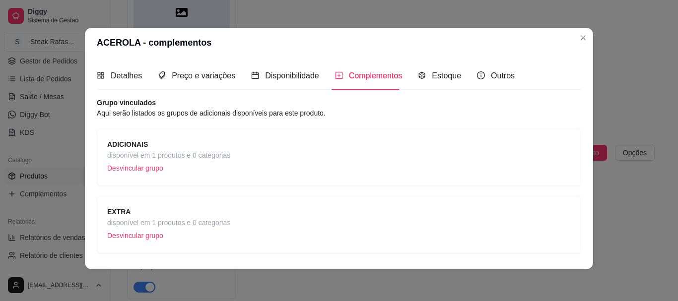
click at [271, 152] on div "ADICIONAIS disponível em 1 produtos e 0 categorias Desvincular grupo" at bounding box center [339, 157] width 464 height 37
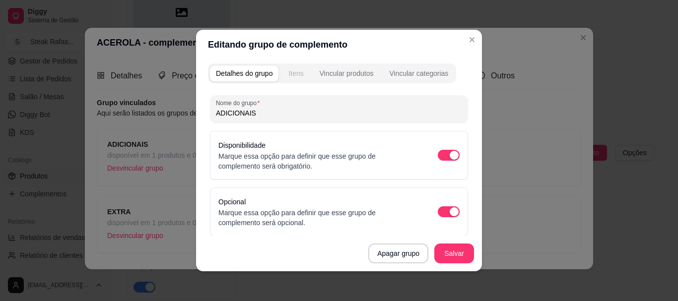
click at [297, 76] on div "Itens" at bounding box center [295, 74] width 15 height 10
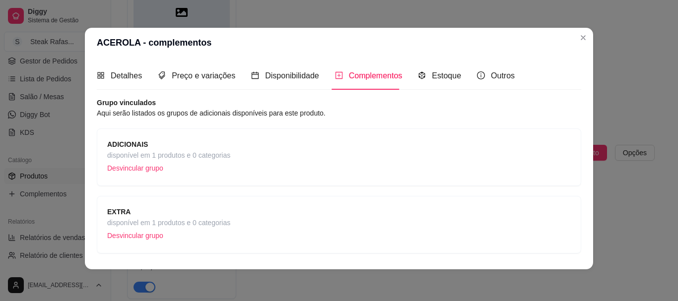
click at [218, 153] on span "disponível em 1 produtos e 0 categorias" at bounding box center [168, 155] width 123 height 11
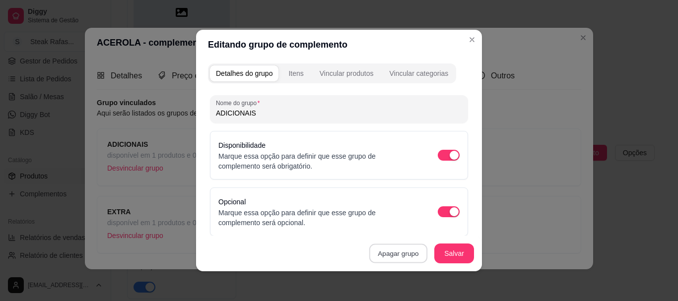
click at [392, 253] on button "Apagar grupo" at bounding box center [398, 253] width 58 height 19
click at [396, 224] on button "Confirmar" at bounding box center [395, 225] width 37 height 15
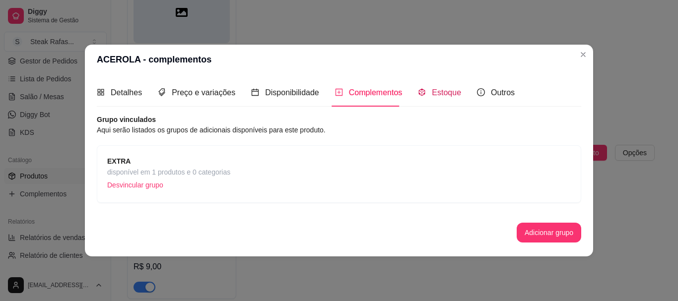
click at [455, 95] on span "Estoque" at bounding box center [446, 92] width 29 height 8
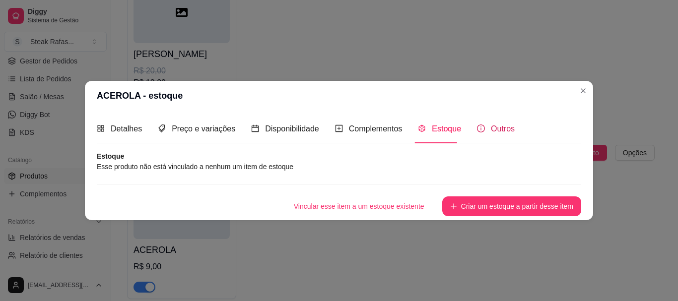
click at [491, 127] on span "Outros" at bounding box center [503, 129] width 24 height 8
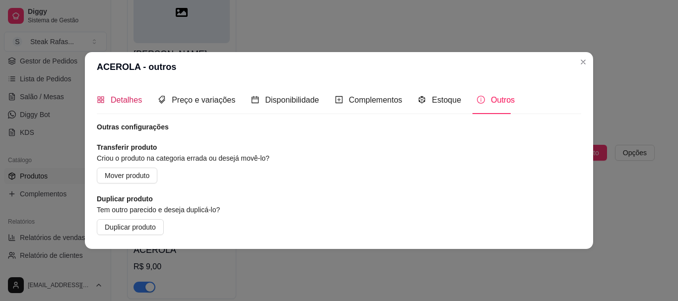
click at [114, 100] on span "Detalhes" at bounding box center [126, 100] width 31 height 8
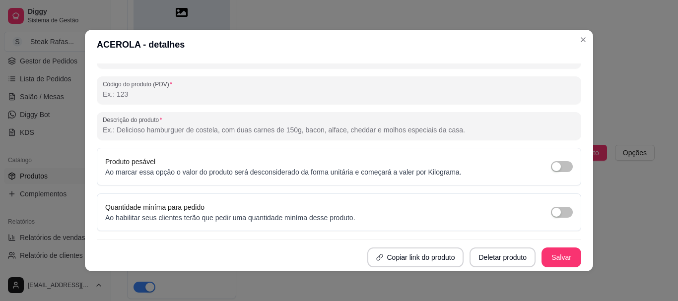
scroll to position [2, 0]
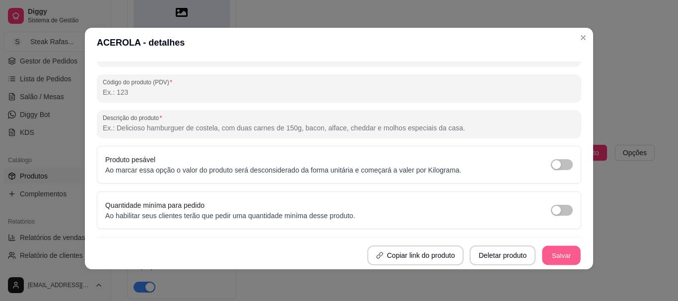
click at [564, 250] on button "Salvar" at bounding box center [561, 255] width 39 height 19
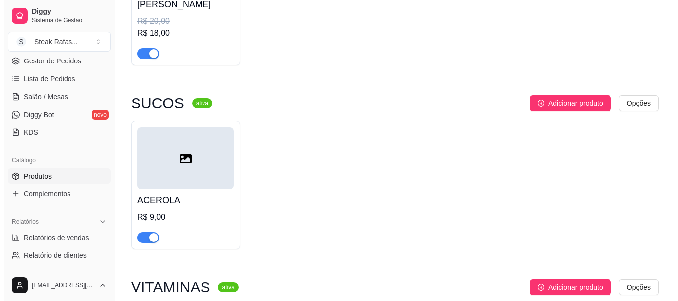
scroll to position [432, 0]
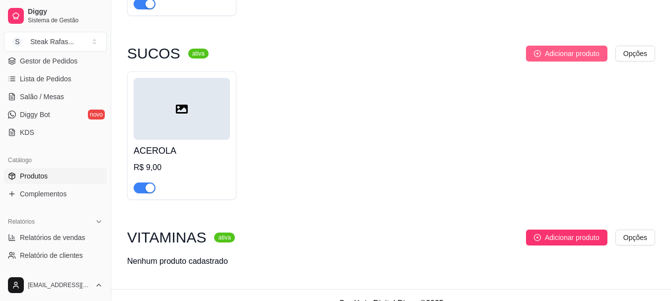
click at [557, 57] on span "Adicionar produto" at bounding box center [572, 53] width 55 height 11
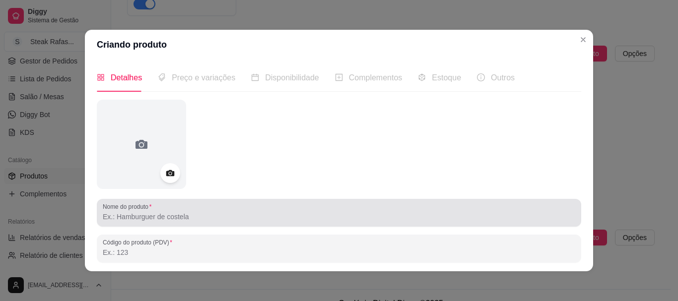
click at [179, 224] on div "Nome do produto" at bounding box center [339, 213] width 485 height 28
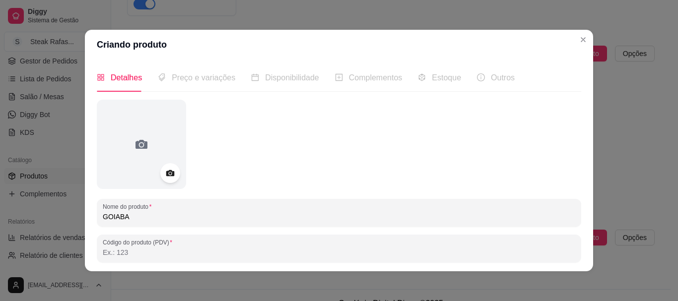
scroll to position [99, 0]
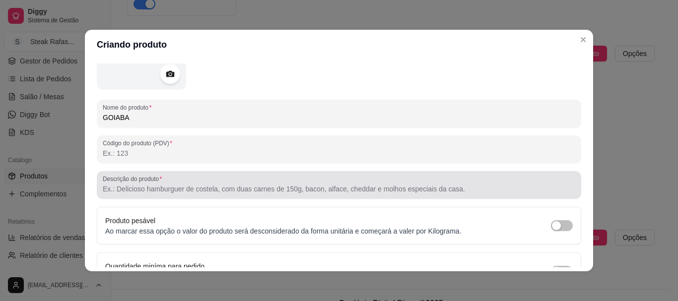
type input "GOIABA"
click at [162, 188] on input "Descrição do produto" at bounding box center [339, 189] width 473 height 10
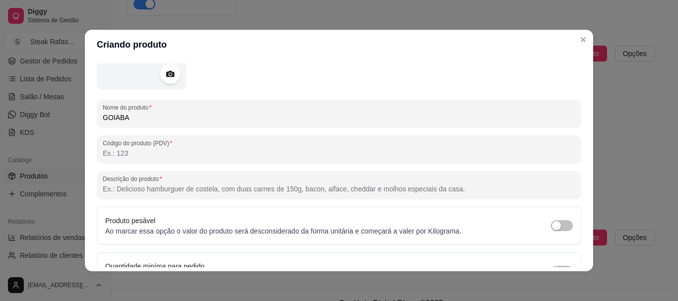
scroll to position [158, 0]
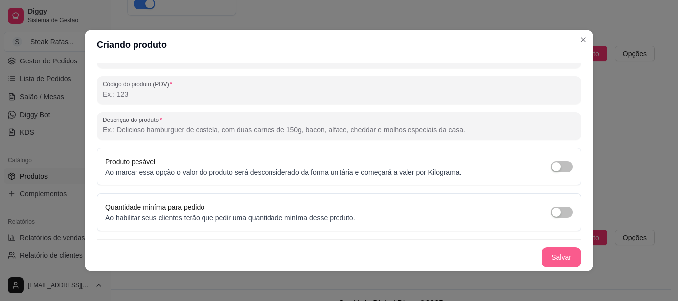
click at [566, 251] on button "Salvar" at bounding box center [562, 258] width 40 height 20
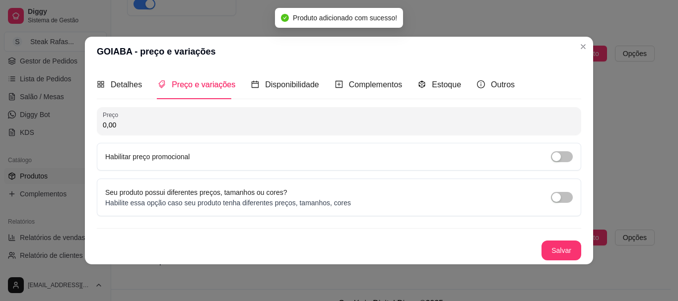
drag, startPoint x: 138, startPoint y: 118, endPoint x: 48, endPoint y: 118, distance: 89.4
click at [48, 118] on div "GOIABA - preço e variações Detalhes Preço e variações Disponibilidade Complemen…" at bounding box center [339, 150] width 678 height 301
drag, startPoint x: 126, startPoint y: 128, endPoint x: 72, endPoint y: 124, distance: 53.2
click at [72, 124] on div "GOIABA - preço e variações Detalhes Preço e variações Disponibilidade Complemen…" at bounding box center [339, 150] width 678 height 301
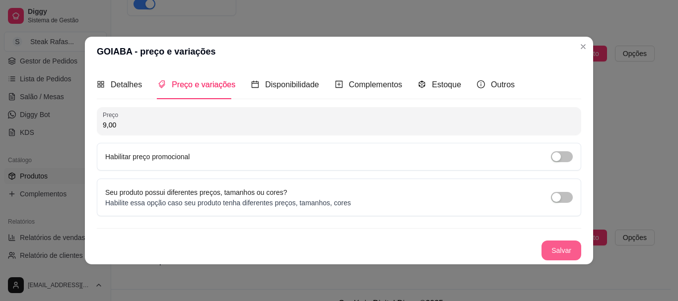
type input "9,00"
click at [555, 244] on button "Salvar" at bounding box center [562, 251] width 40 height 20
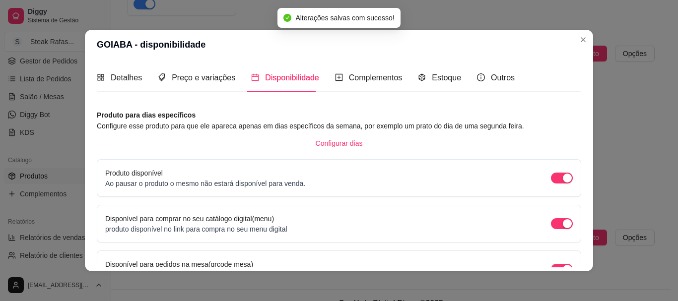
scroll to position [107, 0]
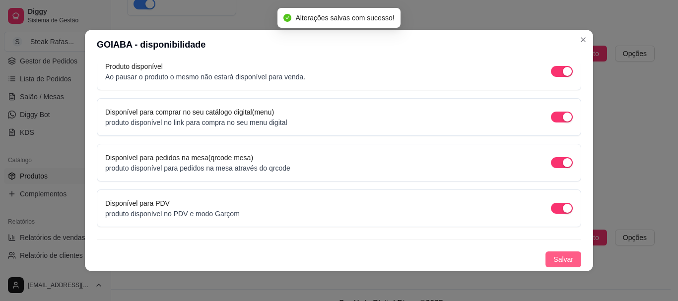
click at [557, 253] on button "Salvar" at bounding box center [564, 260] width 36 height 16
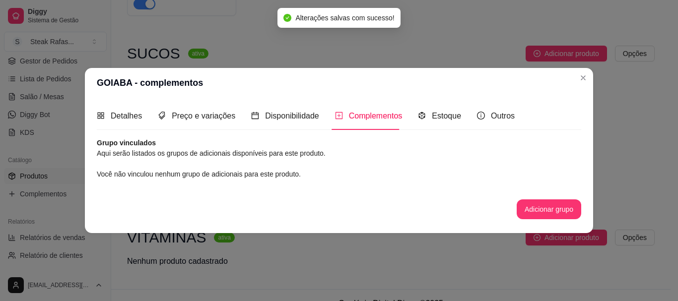
scroll to position [0, 0]
click at [543, 202] on button "Adicionar grupo" at bounding box center [549, 210] width 65 height 20
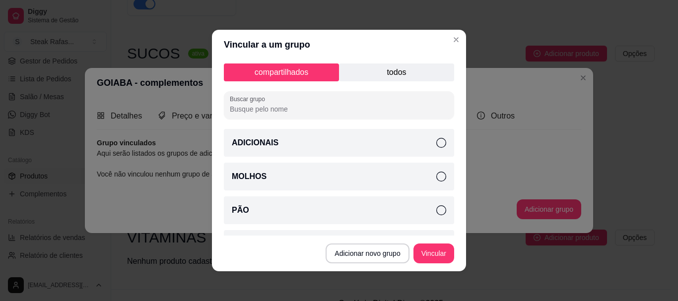
click at [372, 79] on p "todos" at bounding box center [396, 73] width 115 height 18
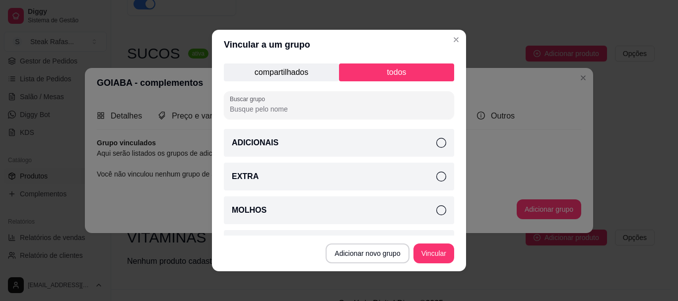
scroll to position [2, 0]
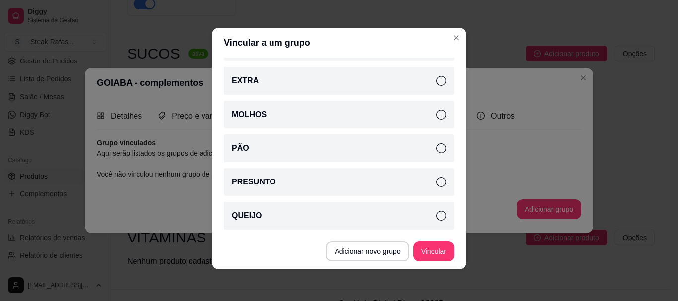
click at [289, 83] on div "EXTRA" at bounding box center [339, 81] width 230 height 28
click at [441, 252] on button "Vincular" at bounding box center [434, 252] width 41 height 20
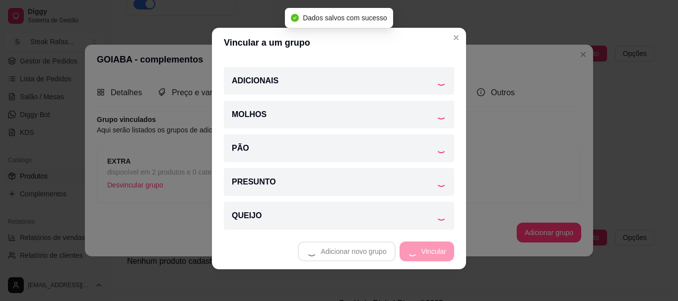
scroll to position [60, 0]
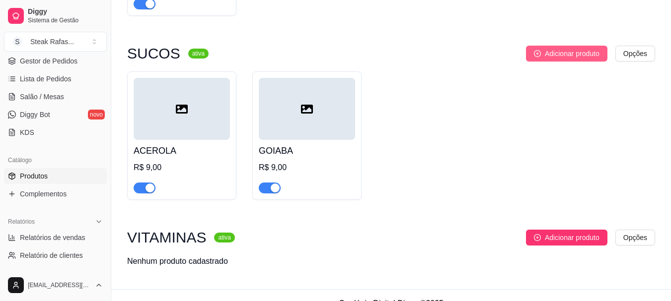
click at [566, 47] on button "Adicionar produto" at bounding box center [566, 54] width 81 height 16
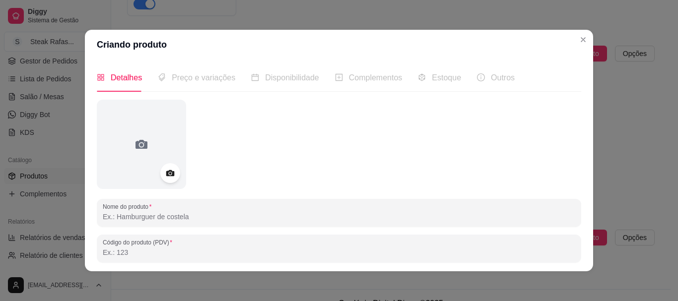
click at [189, 212] on input "Nome do produto" at bounding box center [339, 217] width 473 height 10
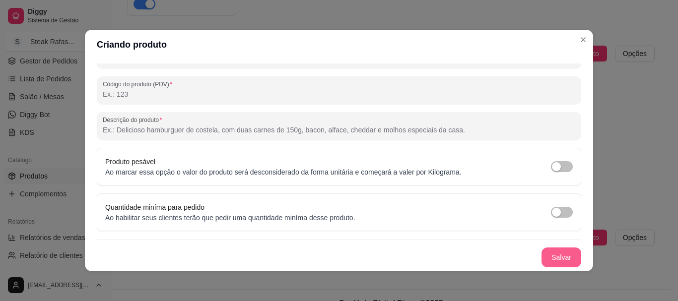
type input "CAJÁ"
click at [556, 263] on button "Salvar" at bounding box center [562, 258] width 40 height 20
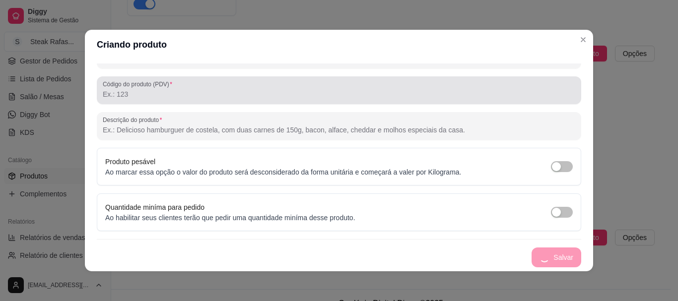
scroll to position [0, 0]
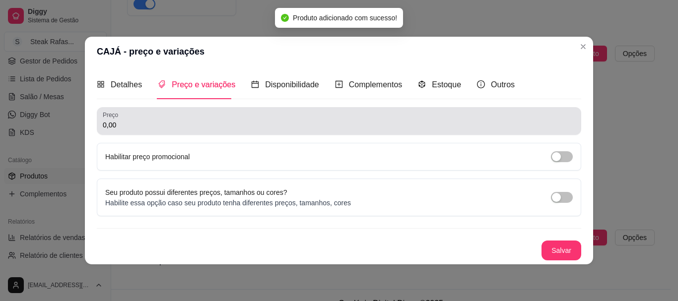
drag, startPoint x: 152, startPoint y: 115, endPoint x: 92, endPoint y: 127, distance: 61.7
click at [92, 127] on div "Detalhes Preço e variações Disponibilidade Complementos Estoque Outros Nome do …" at bounding box center [339, 166] width 508 height 198
drag, startPoint x: 122, startPoint y: 131, endPoint x: 80, endPoint y: 123, distance: 42.0
click at [80, 123] on div "CAJÁ - preço e variações Detalhes Preço e variações Disponibilidade Complemento…" at bounding box center [339, 150] width 678 height 301
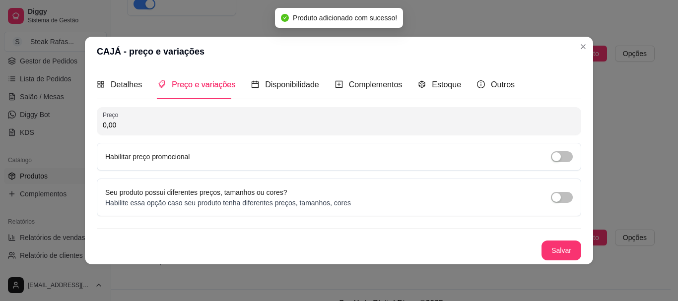
drag, startPoint x: 137, startPoint y: 124, endPoint x: 50, endPoint y: 126, distance: 86.9
click at [50, 126] on div "CAJÁ - preço e variações Detalhes Preço e variações Disponibilidade Complemento…" at bounding box center [339, 150] width 678 height 301
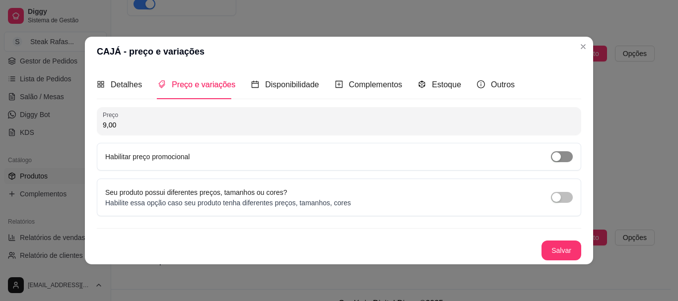
type input "9,00"
click at [557, 158] on div "button" at bounding box center [556, 156] width 9 height 9
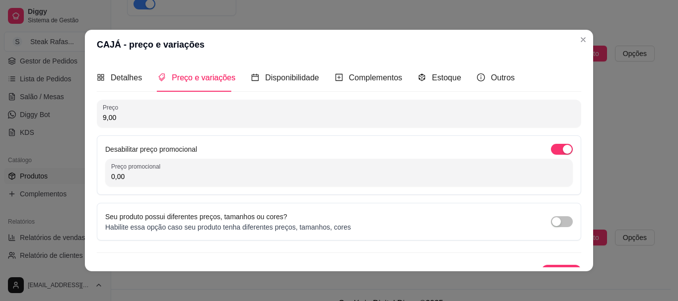
drag, startPoint x: 128, startPoint y: 177, endPoint x: 82, endPoint y: 168, distance: 46.6
click at [85, 172] on div "Detalhes Preço e variações Disponibilidade Complementos Estoque Outros Nome do …" at bounding box center [339, 166] width 508 height 212
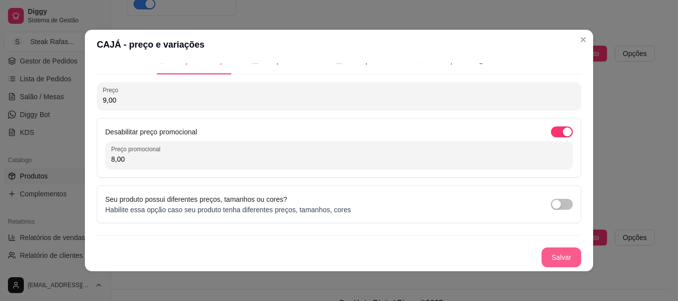
type input "8,00"
click at [542, 257] on button "Salvar" at bounding box center [562, 258] width 40 height 20
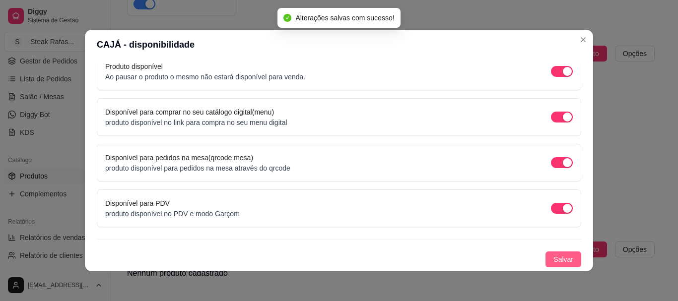
scroll to position [2, 0]
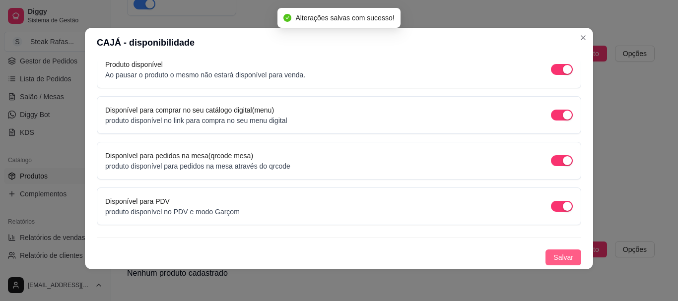
click at [566, 256] on button "Salvar" at bounding box center [564, 258] width 36 height 16
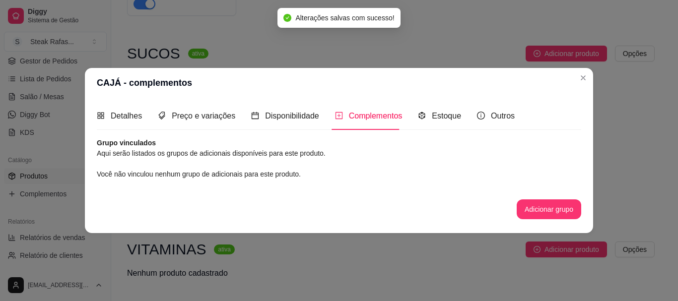
scroll to position [0, 0]
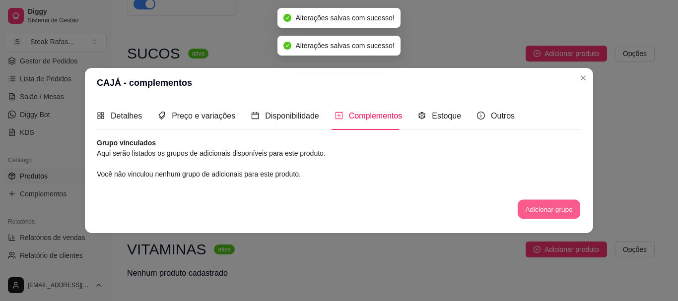
click at [536, 202] on button "Adicionar grupo" at bounding box center [549, 209] width 63 height 19
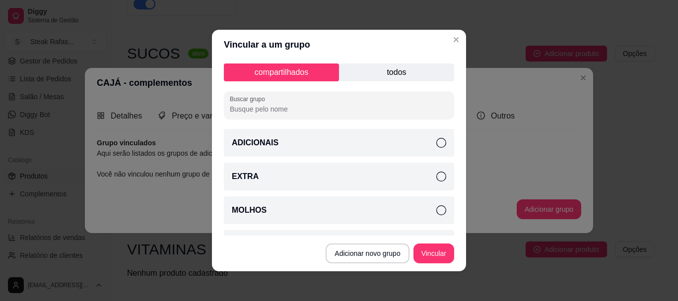
click at [326, 171] on div "EXTRA" at bounding box center [339, 177] width 230 height 28
click at [426, 250] on button "Vincular" at bounding box center [434, 254] width 41 height 20
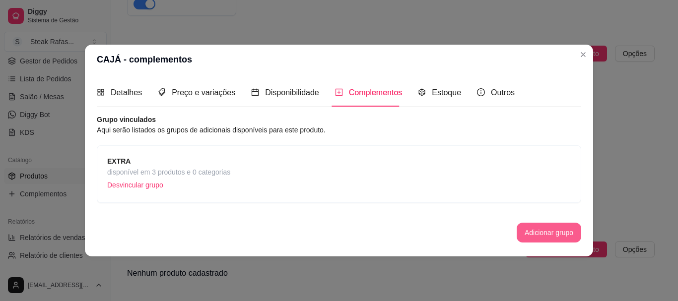
click at [549, 229] on button "Adicionar grupo" at bounding box center [549, 233] width 65 height 20
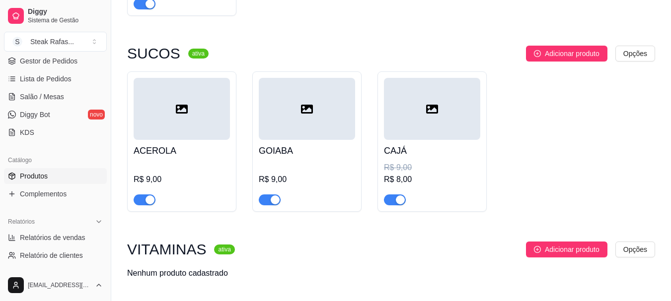
click at [298, 119] on div at bounding box center [307, 109] width 96 height 62
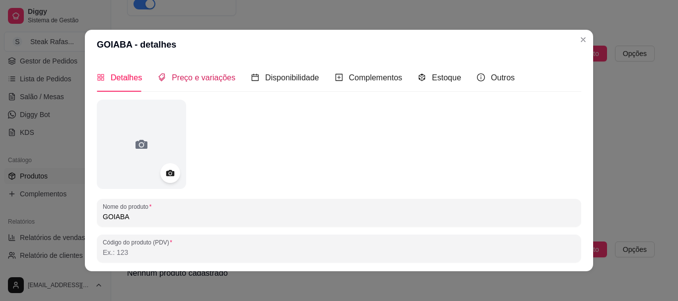
click at [184, 81] on span "Preço e variações" at bounding box center [204, 77] width 64 height 8
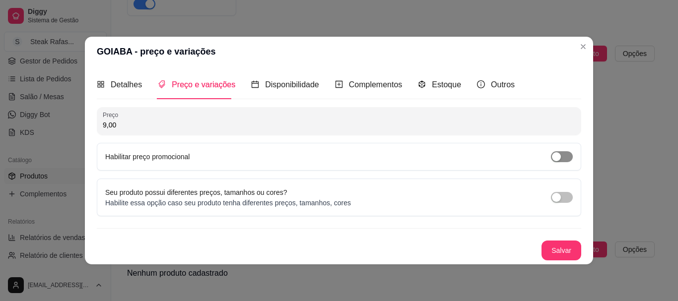
click at [559, 158] on div "button" at bounding box center [556, 156] width 9 height 9
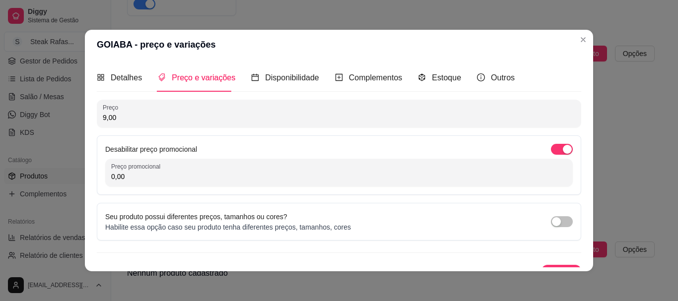
drag, startPoint x: 176, startPoint y: 181, endPoint x: 52, endPoint y: 182, distance: 124.6
click at [58, 182] on div "GOIABA - preço e variações Detalhes Preço e variações Disponibilidade Complemen…" at bounding box center [339, 150] width 678 height 301
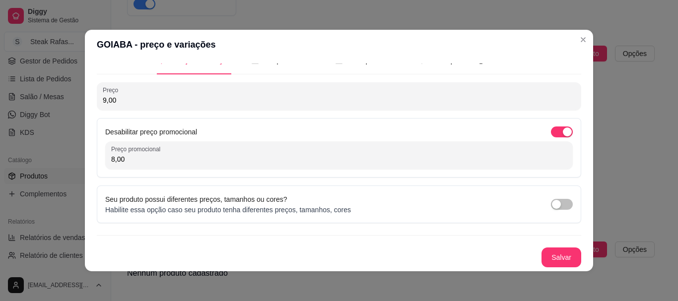
scroll to position [2, 0]
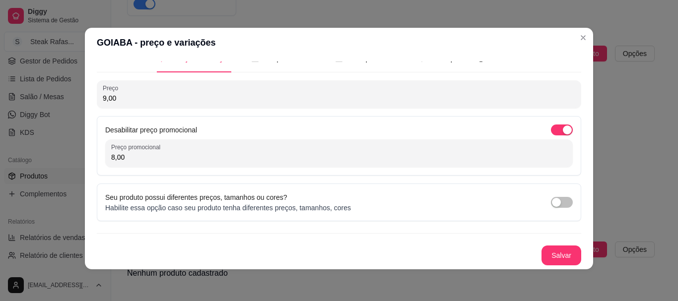
type input "8,00"
click at [553, 251] on button "Salvar" at bounding box center [561, 255] width 39 height 19
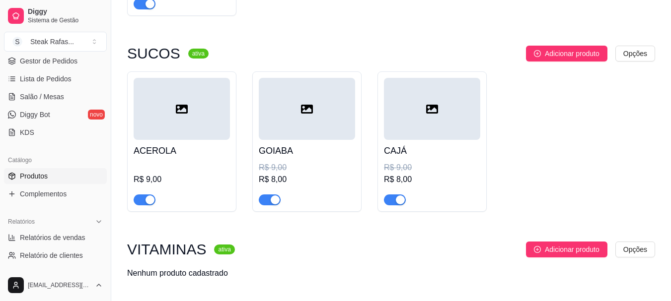
drag, startPoint x: 419, startPoint y: 82, endPoint x: 419, endPoint y: 90, distance: 7.4
click at [419, 90] on div at bounding box center [432, 109] width 96 height 62
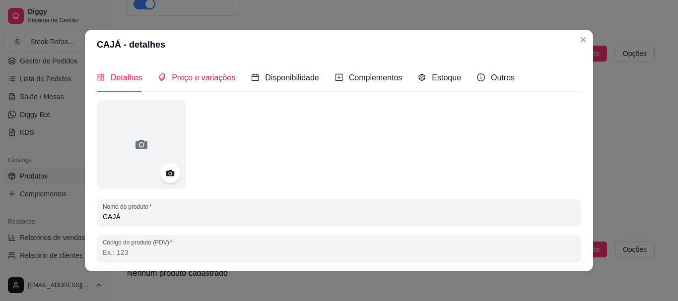
click at [179, 81] on span "Preço e variações" at bounding box center [204, 77] width 64 height 8
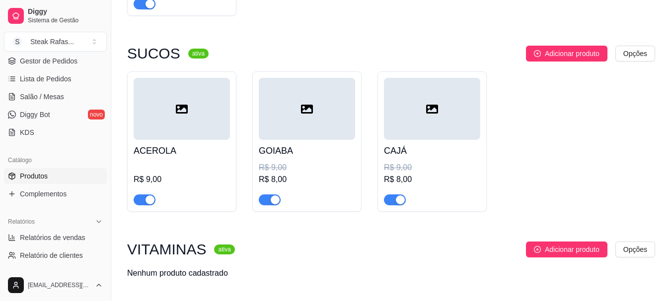
click at [153, 112] on div at bounding box center [182, 109] width 96 height 62
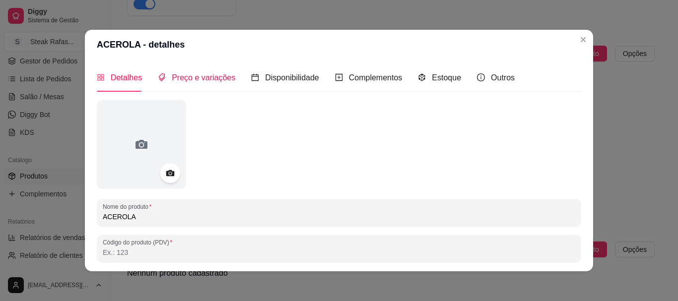
click at [198, 80] on span "Preço e variações" at bounding box center [204, 77] width 64 height 8
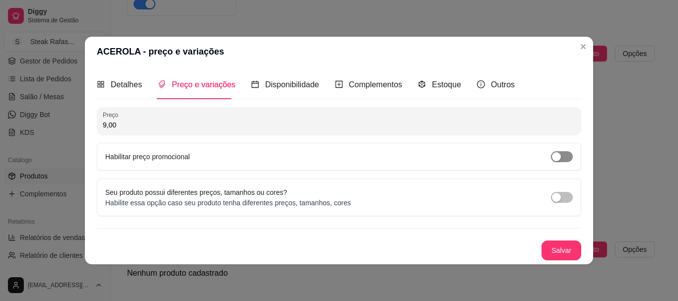
click at [563, 156] on span "button" at bounding box center [562, 156] width 22 height 11
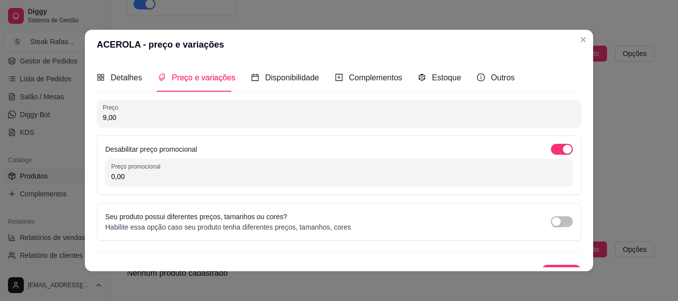
click at [191, 182] on div "Desabilitar preço promocional Preço promocional 0,00" at bounding box center [339, 166] width 485 height 60
drag, startPoint x: 188, startPoint y: 180, endPoint x: 72, endPoint y: 179, distance: 116.2
click at [85, 179] on div "Detalhes Preço e variações Disponibilidade Complementos Estoque Outros Nome do …" at bounding box center [339, 166] width 508 height 212
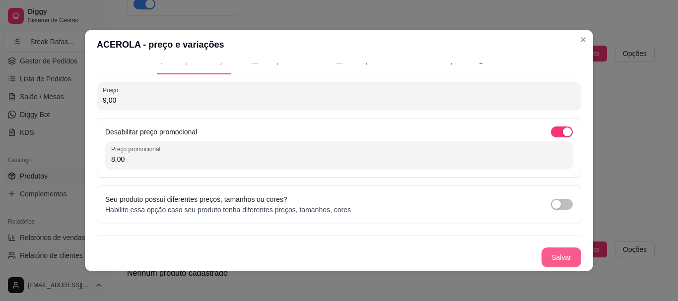
type input "8,00"
click at [562, 259] on button "Salvar" at bounding box center [562, 258] width 40 height 20
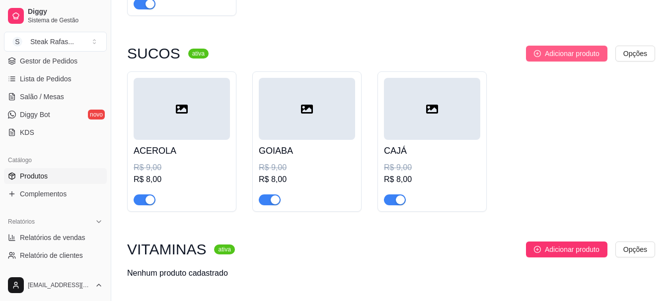
click at [547, 55] on span "Adicionar produto" at bounding box center [572, 53] width 55 height 11
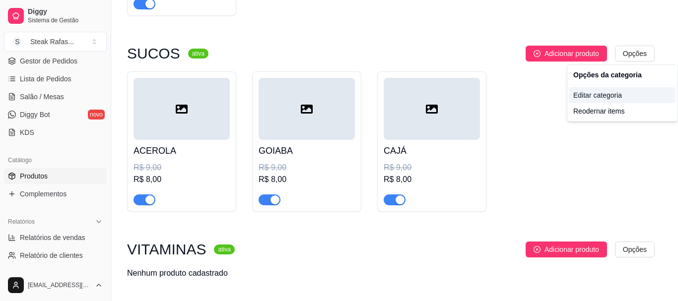
click at [613, 97] on div "Editar categoria" at bounding box center [622, 95] width 106 height 16
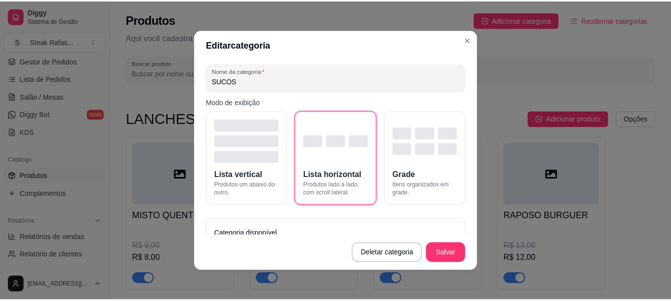
scroll to position [336, 0]
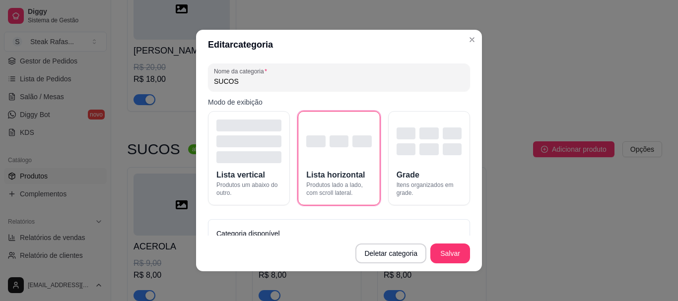
click at [292, 80] on input "SUCOS" at bounding box center [339, 81] width 250 height 10
type input "SUCOS 300ML"
click at [449, 255] on button "Salvar" at bounding box center [450, 254] width 40 height 20
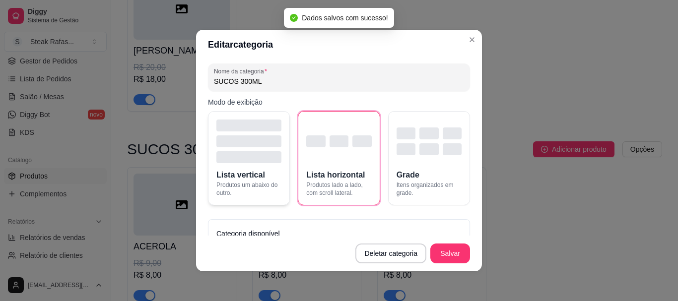
click at [236, 149] on div "button" at bounding box center [248, 142] width 65 height 44
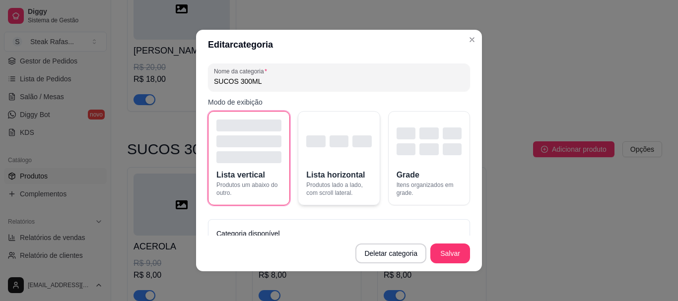
click at [306, 156] on div "button" at bounding box center [338, 142] width 65 height 44
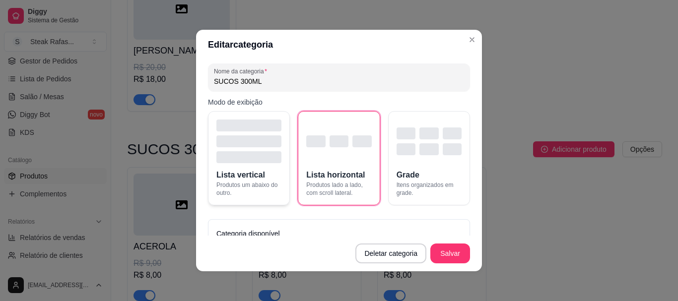
click at [233, 148] on div "button" at bounding box center [248, 142] width 65 height 44
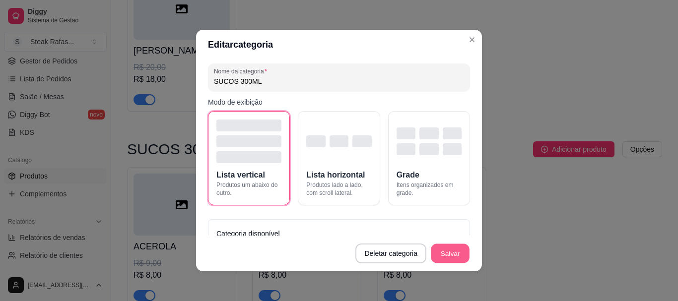
click at [436, 256] on button "Salvar" at bounding box center [450, 253] width 39 height 19
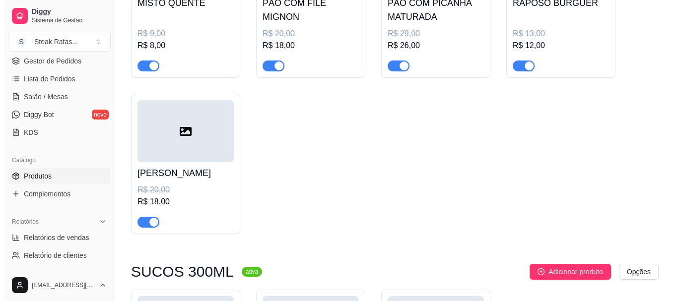
scroll to position [362, 0]
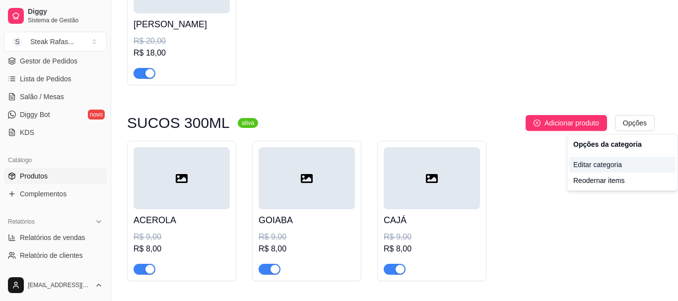
click at [603, 163] on div "Editar categoria" at bounding box center [622, 165] width 106 height 16
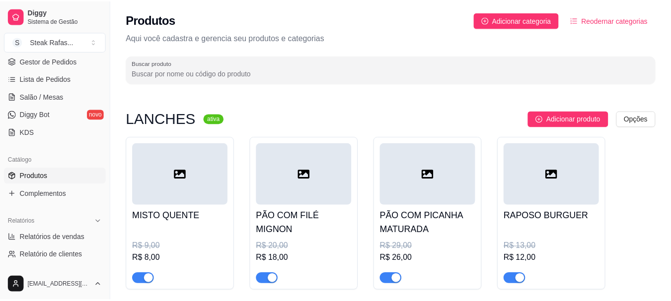
scroll to position [336, 0]
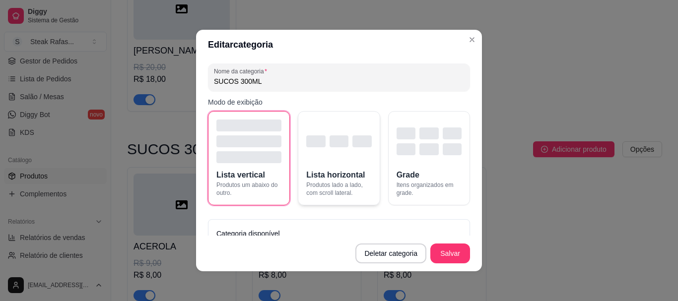
click at [336, 153] on div "button" at bounding box center [338, 142] width 65 height 44
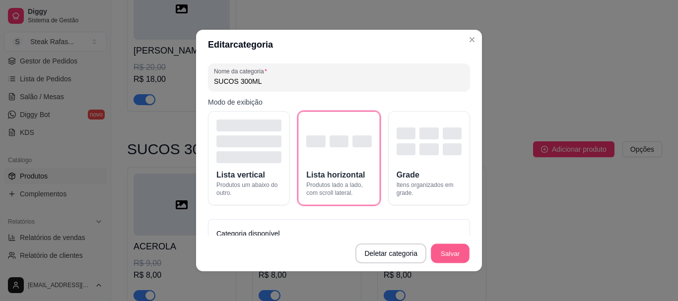
click at [435, 251] on button "Salvar" at bounding box center [450, 253] width 39 height 19
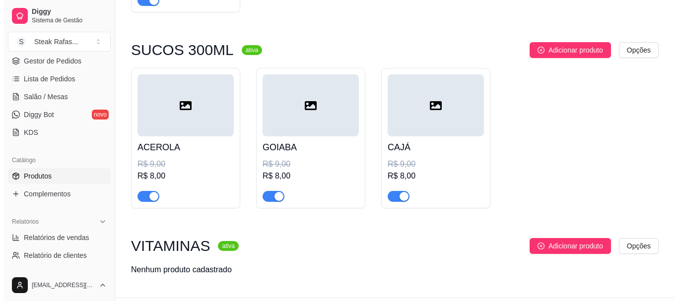
scroll to position [462, 0]
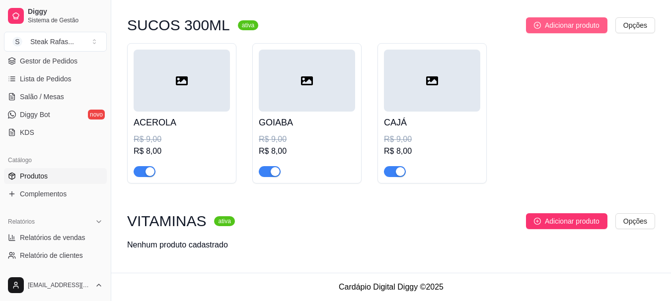
click at [583, 27] on span "Adicionar produto" at bounding box center [572, 25] width 55 height 11
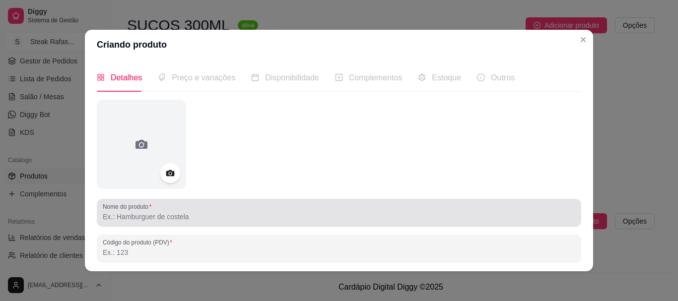
click at [203, 208] on div at bounding box center [339, 213] width 473 height 20
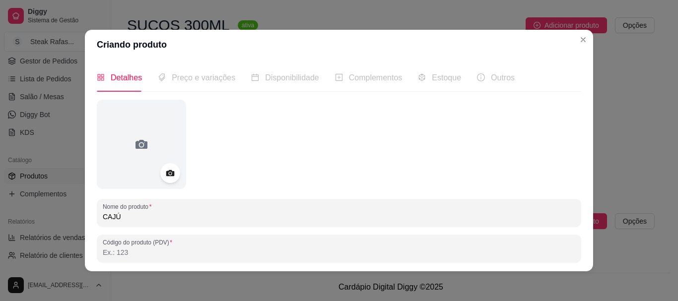
scroll to position [99, 0]
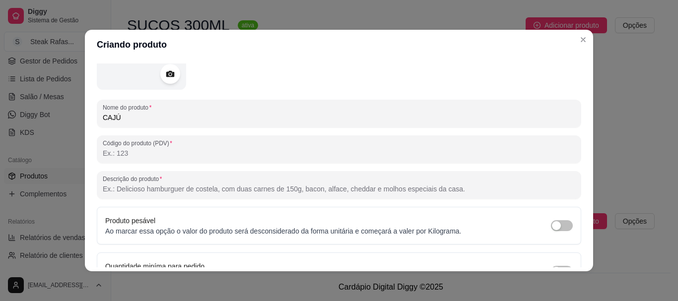
drag, startPoint x: 149, startPoint y: 118, endPoint x: 123, endPoint y: 117, distance: 26.4
click at [123, 117] on input "CAJÚ" at bounding box center [339, 118] width 473 height 10
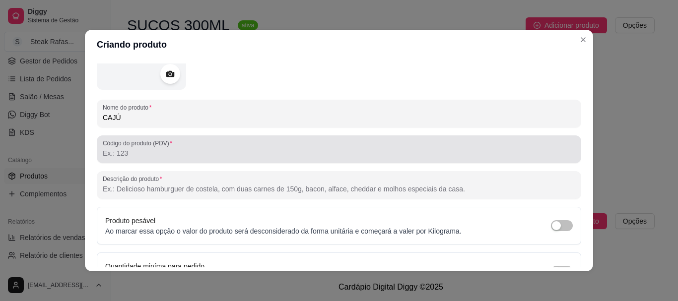
type input "CAJÚ"
click at [124, 161] on div "Código do produto (PDV)" at bounding box center [339, 150] width 485 height 28
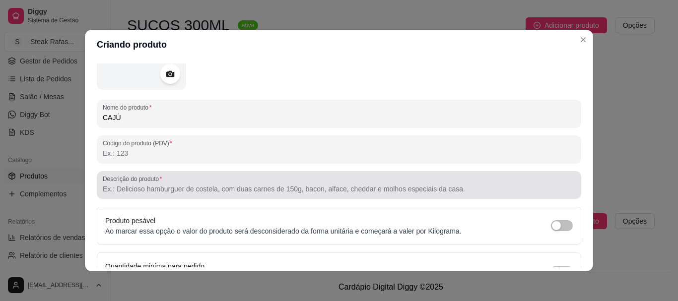
scroll to position [158, 0]
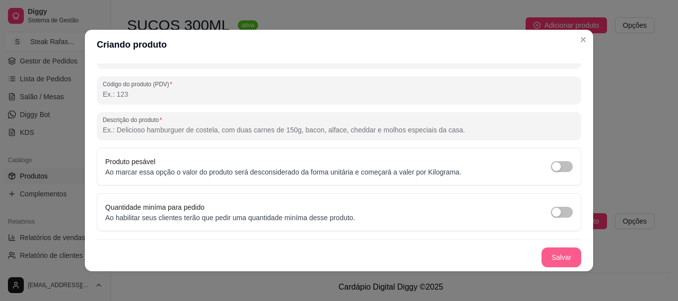
click at [555, 259] on button "Salvar" at bounding box center [562, 258] width 40 height 20
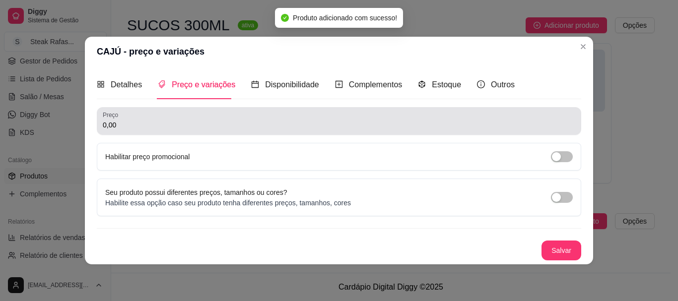
drag, startPoint x: 110, startPoint y: 128, endPoint x: 99, endPoint y: 125, distance: 11.9
click at [99, 125] on div "Preço 0,00" at bounding box center [339, 121] width 485 height 28
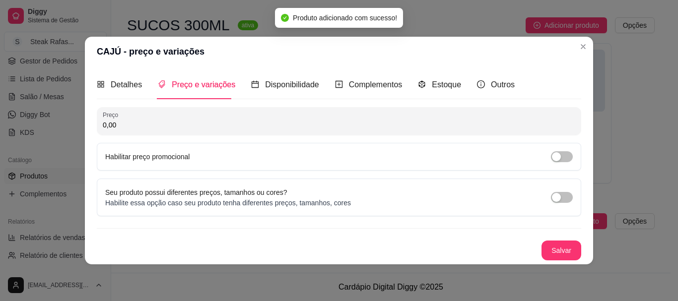
drag, startPoint x: 121, startPoint y: 123, endPoint x: 100, endPoint y: 125, distance: 21.4
click at [100, 126] on div "Preço 0,00" at bounding box center [339, 121] width 485 height 28
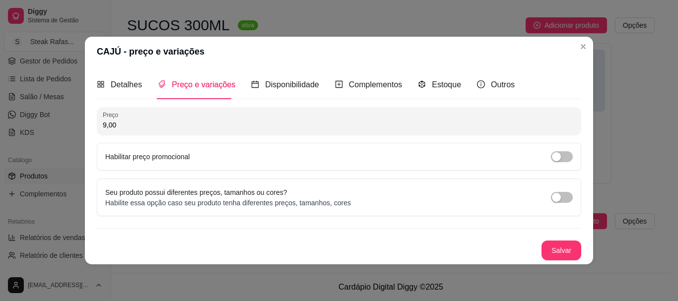
type input "9,00"
click at [563, 154] on span "button" at bounding box center [562, 156] width 22 height 11
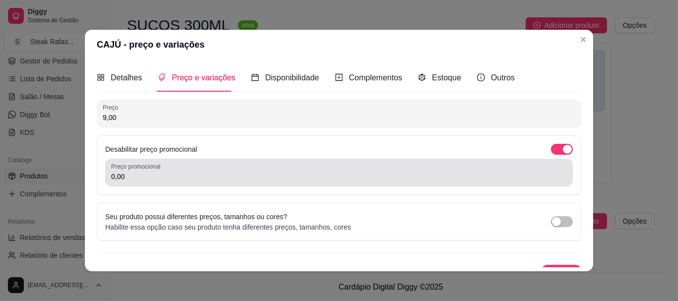
click at [306, 172] on input "0,00" at bounding box center [339, 177] width 456 height 10
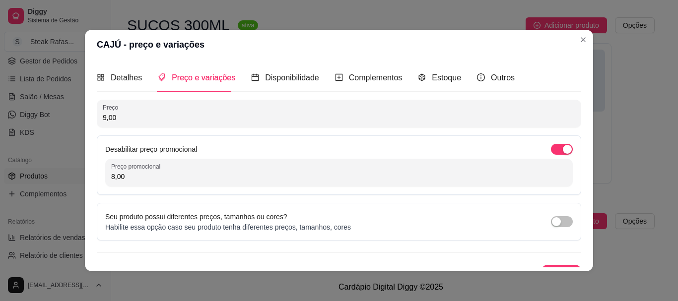
scroll to position [2, 0]
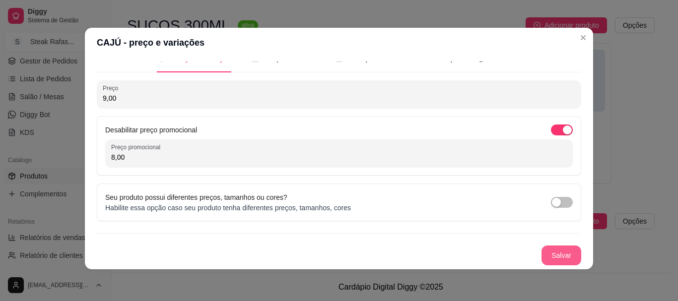
type input "8,00"
click at [563, 249] on button "Salvar" at bounding box center [562, 256] width 40 height 20
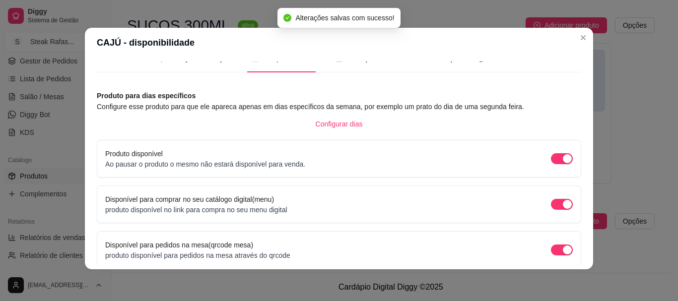
scroll to position [107, 0]
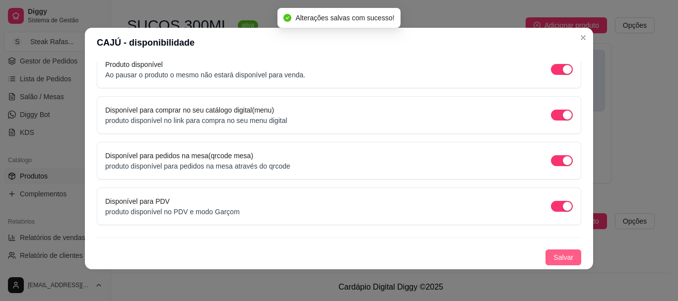
click at [546, 256] on button "Salvar" at bounding box center [564, 258] width 36 height 16
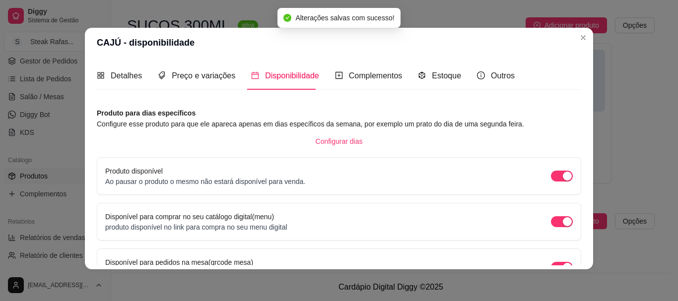
scroll to position [0, 0]
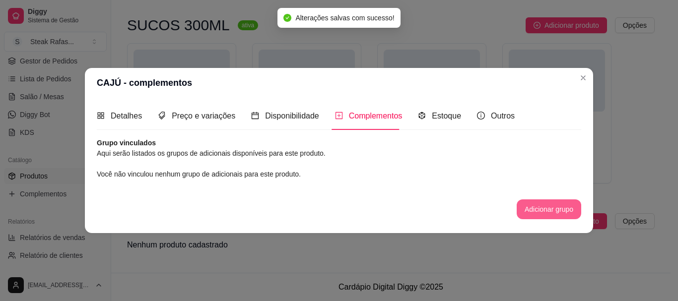
click at [532, 209] on button "Adicionar grupo" at bounding box center [549, 210] width 65 height 20
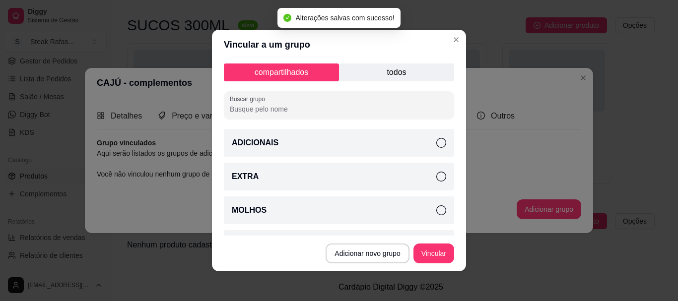
click at [289, 181] on div "EXTRA" at bounding box center [339, 177] width 230 height 28
click at [430, 253] on button "Vincular" at bounding box center [434, 253] width 40 height 19
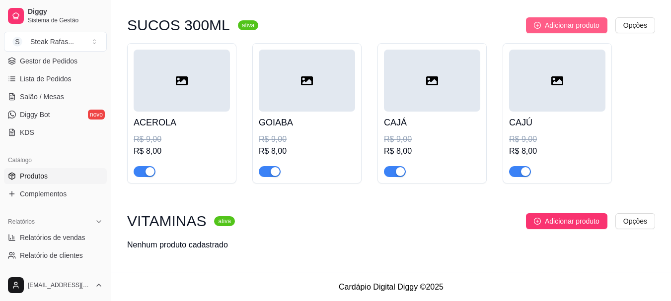
click at [543, 25] on button "Adicionar produto" at bounding box center [566, 25] width 81 height 16
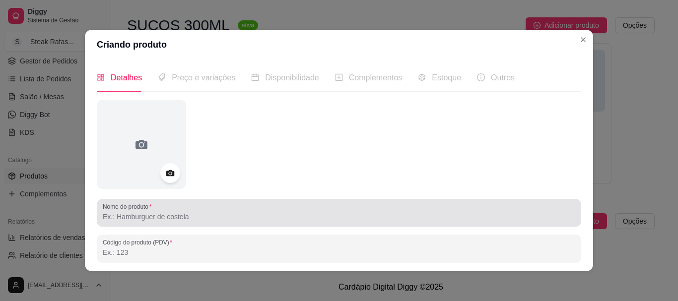
click at [125, 212] on input "Nome do produto" at bounding box center [339, 217] width 473 height 10
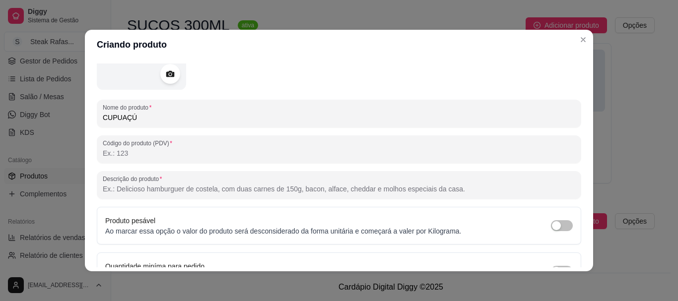
scroll to position [158, 0]
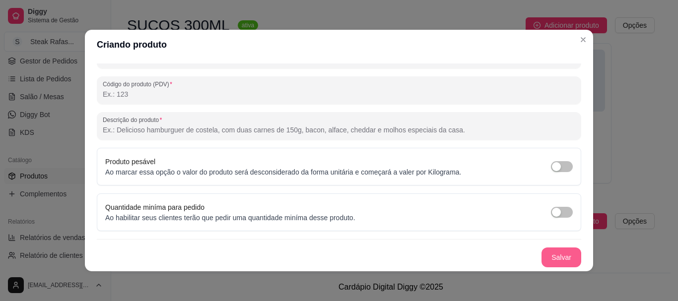
type input "CUPUAÇÚ"
click at [542, 256] on button "Salvar" at bounding box center [562, 258] width 40 height 20
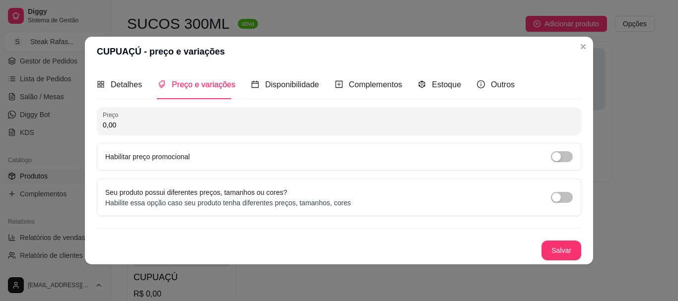
scroll to position [0, 0]
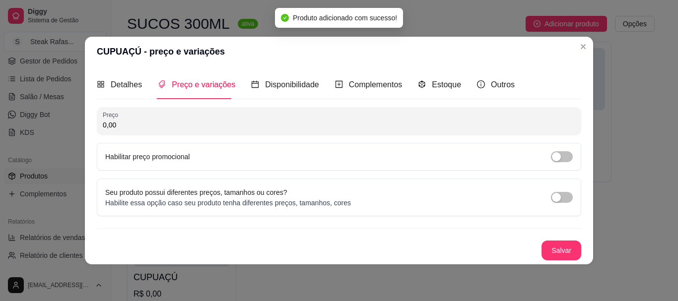
drag, startPoint x: 226, startPoint y: 124, endPoint x: 37, endPoint y: 128, distance: 189.2
click at [37, 128] on div "CUPUAÇÚ - preço e variações Detalhes Preço e variações Disponibilidade Compleme…" at bounding box center [339, 150] width 678 height 301
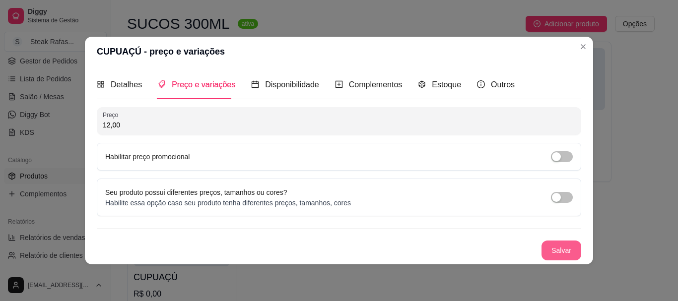
type input "12,00"
click at [563, 245] on button "Salvar" at bounding box center [561, 250] width 39 height 19
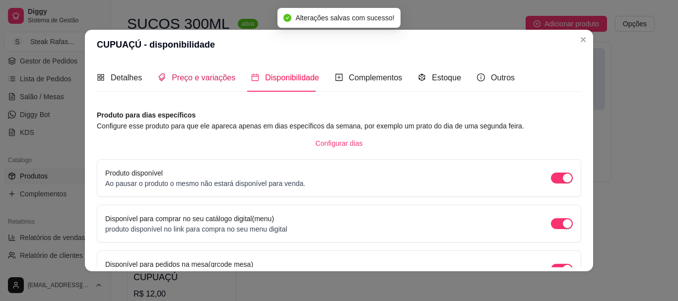
click at [198, 81] on span "Preço e variações" at bounding box center [204, 77] width 64 height 8
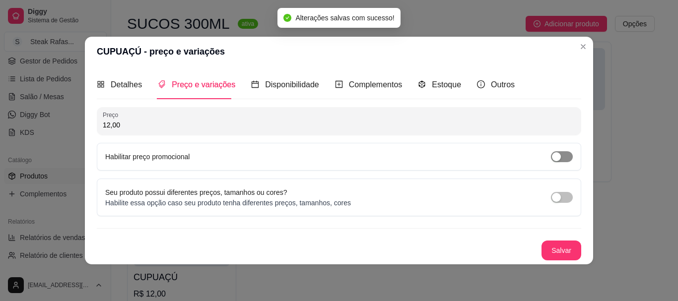
click at [558, 157] on div "button" at bounding box center [556, 156] width 9 height 9
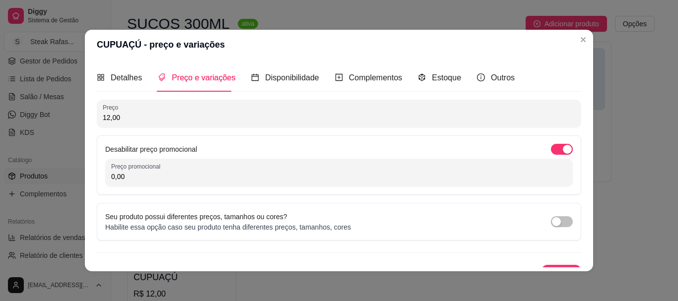
drag, startPoint x: 130, startPoint y: 178, endPoint x: 95, endPoint y: 177, distance: 34.3
click at [97, 177] on div "Desabilitar preço promocional Preço promocional 0,00" at bounding box center [339, 166] width 485 height 60
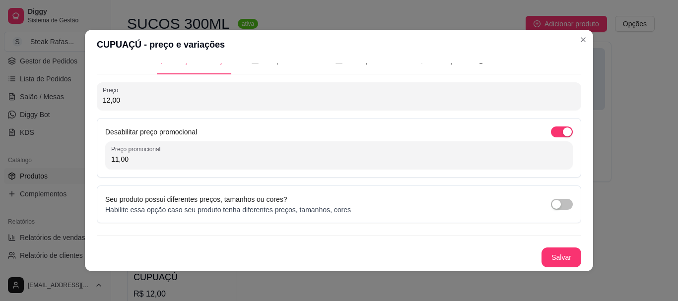
scroll to position [2, 0]
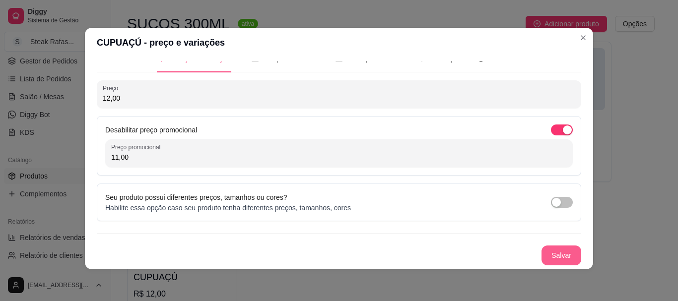
type input "11,00"
click at [559, 253] on button "Salvar" at bounding box center [561, 255] width 39 height 19
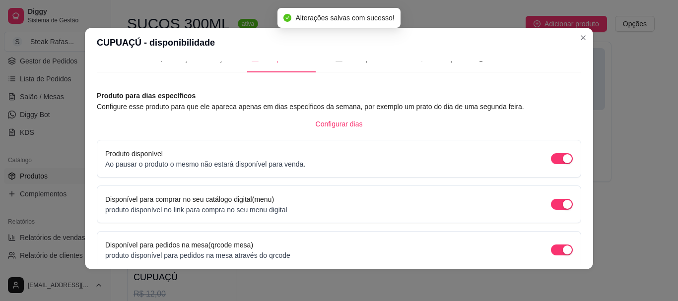
scroll to position [107, 0]
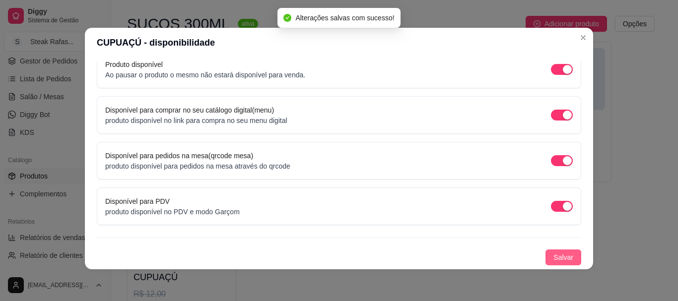
click at [546, 252] on button "Salvar" at bounding box center [564, 258] width 36 height 16
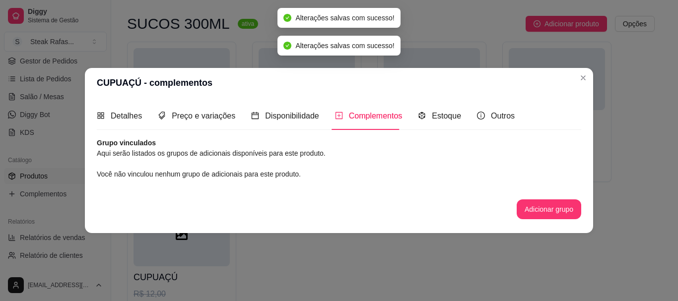
scroll to position [0, 0]
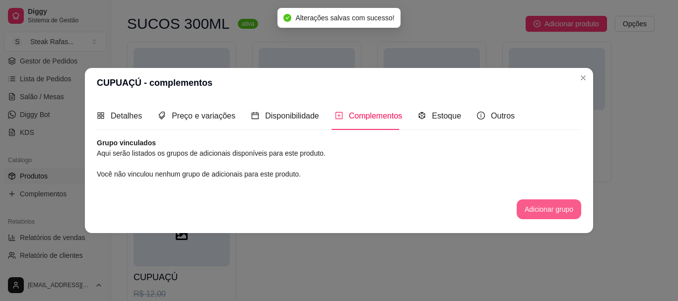
click at [538, 210] on button "Adicionar grupo" at bounding box center [549, 210] width 65 height 20
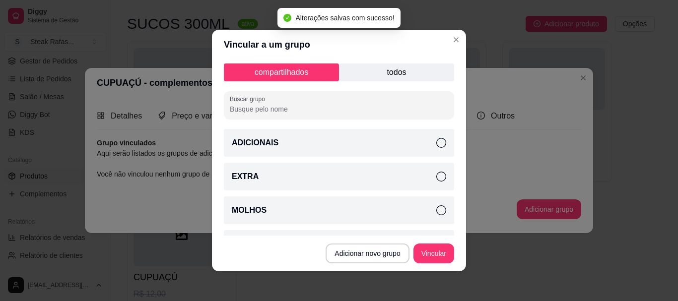
click at [280, 180] on div "EXTRA" at bounding box center [339, 177] width 230 height 28
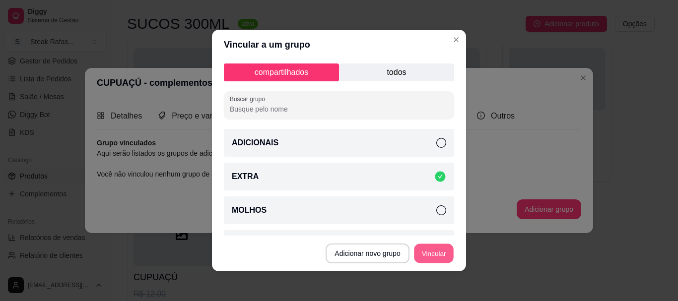
click at [415, 253] on button "Vincular" at bounding box center [434, 253] width 40 height 19
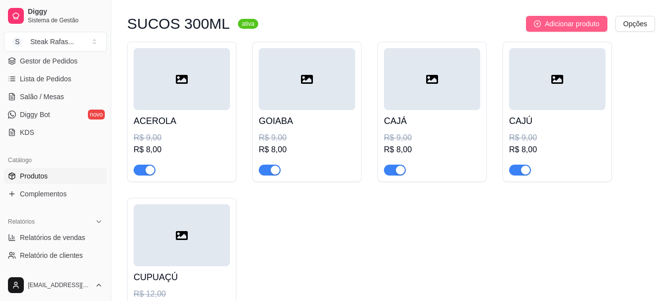
click at [557, 17] on button "Adicionar produto" at bounding box center [566, 24] width 81 height 16
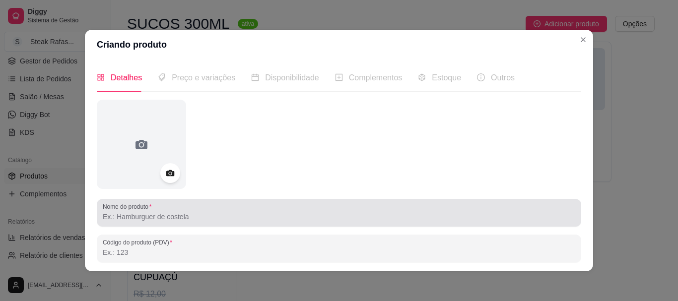
click at [205, 210] on div at bounding box center [339, 213] width 473 height 20
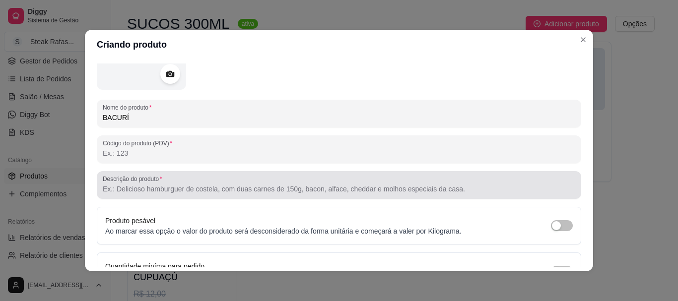
scroll to position [158, 0]
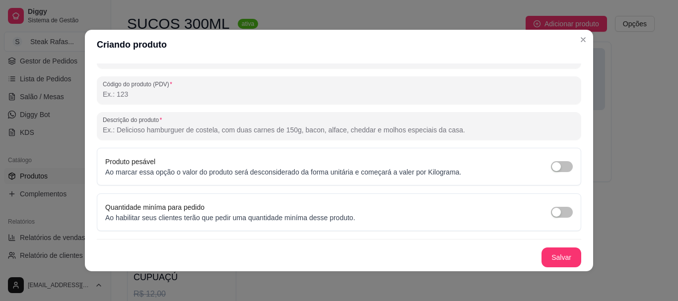
type input "BACURÍ"
click at [548, 256] on button "Salvar" at bounding box center [561, 257] width 39 height 19
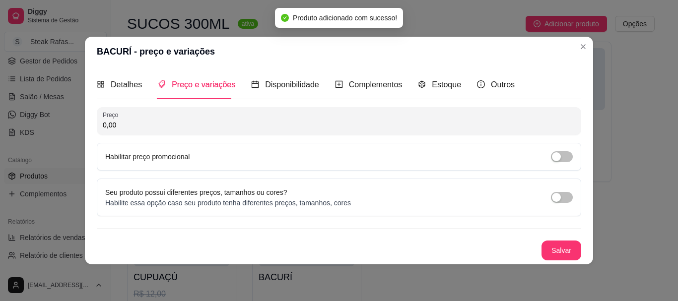
drag, startPoint x: 145, startPoint y: 126, endPoint x: 79, endPoint y: 124, distance: 65.5
click at [79, 124] on div "BACURÍ - preço e variações Detalhes Preço e variações Disponibilidade Complemen…" at bounding box center [339, 150] width 678 height 301
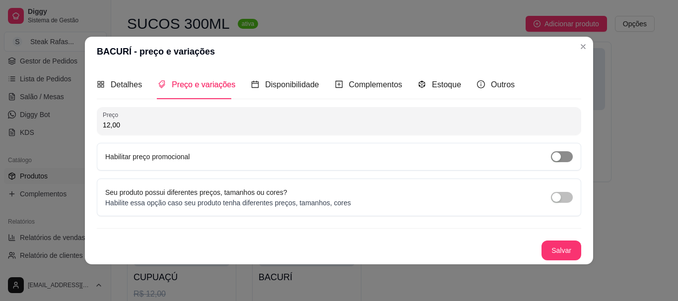
type input "12,00"
click at [555, 157] on div "button" at bounding box center [556, 156] width 9 height 9
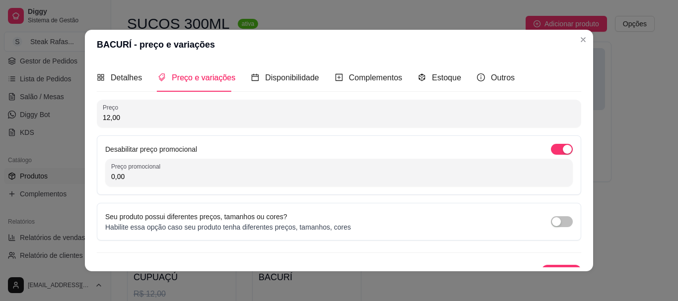
drag, startPoint x: 212, startPoint y: 176, endPoint x: 82, endPoint y: 180, distance: 130.6
click at [85, 180] on div "Detalhes Preço e variações Disponibilidade Complementos Estoque Outros Nome do …" at bounding box center [339, 166] width 508 height 212
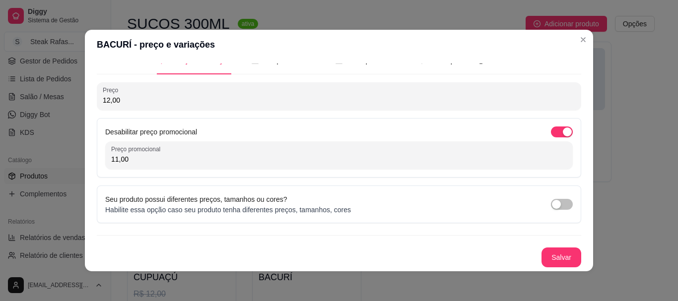
scroll to position [2, 0]
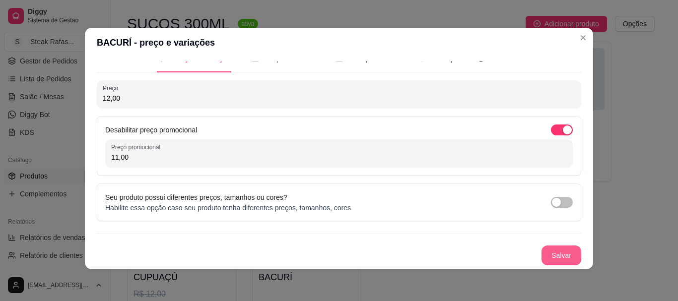
type input "11,00"
click at [542, 254] on button "Salvar" at bounding box center [562, 256] width 40 height 20
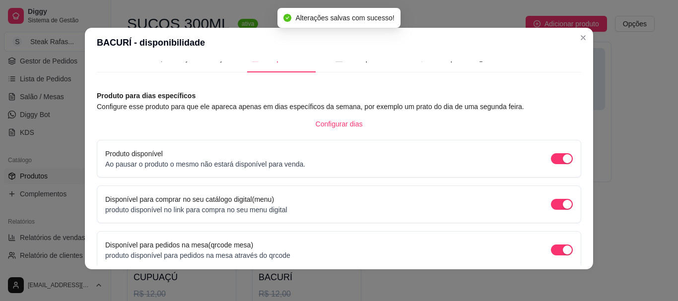
scroll to position [107, 0]
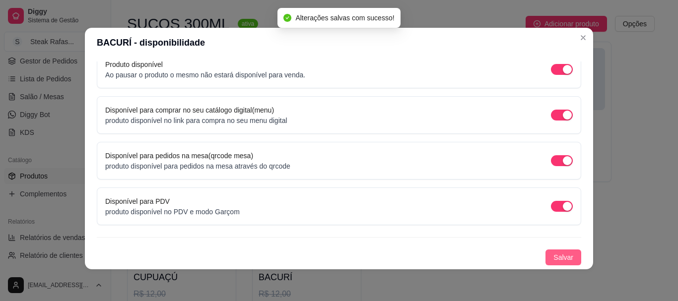
click at [559, 255] on span "Salvar" at bounding box center [564, 257] width 20 height 11
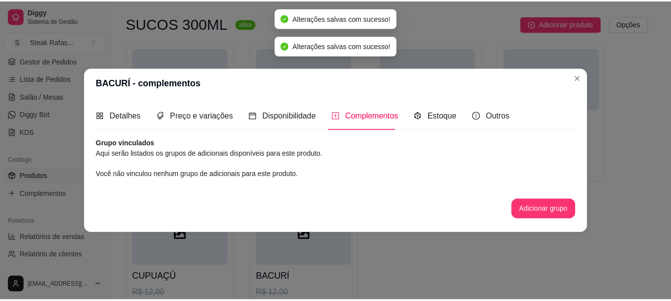
scroll to position [0, 0]
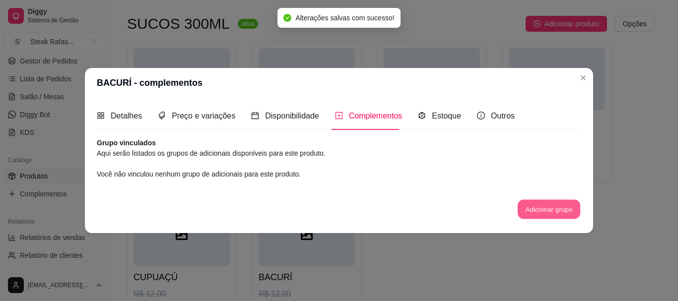
click at [523, 206] on button "Adicionar grupo" at bounding box center [549, 209] width 63 height 19
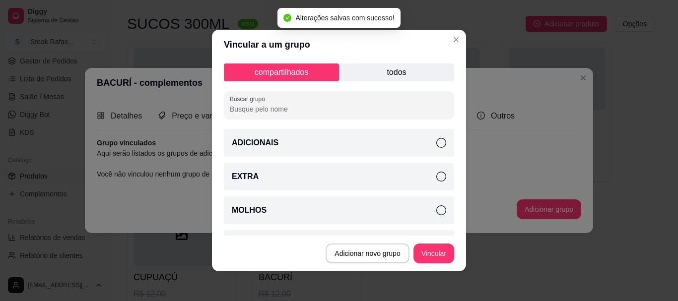
click at [296, 181] on div "EXTRA" at bounding box center [339, 177] width 230 height 28
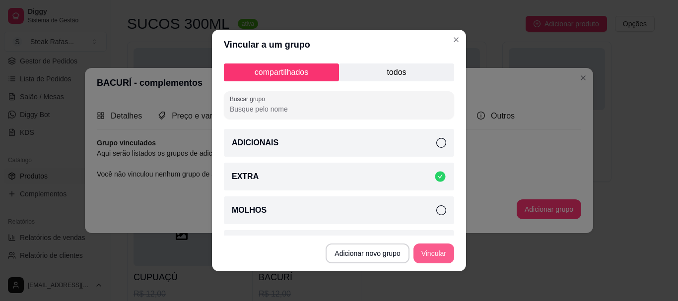
click at [433, 254] on button "Vincular" at bounding box center [434, 254] width 41 height 20
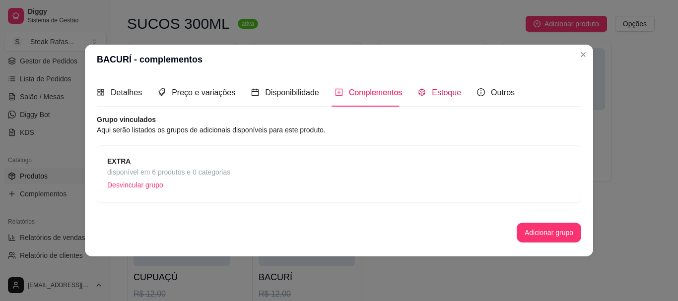
click at [446, 94] on span "Estoque" at bounding box center [446, 92] width 29 height 8
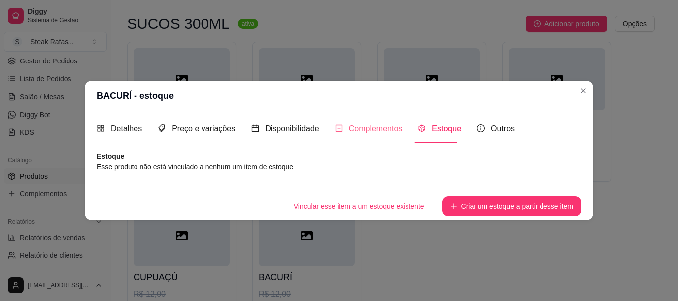
click at [378, 138] on div "Complementos" at bounding box center [369, 129] width 68 height 28
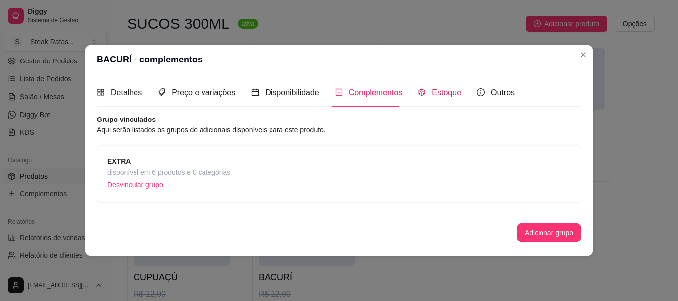
click at [443, 88] on span "Estoque" at bounding box center [446, 92] width 29 height 8
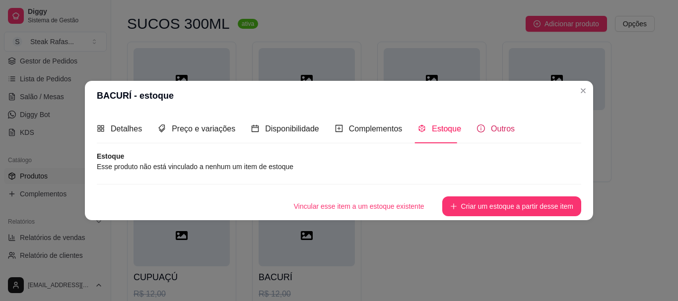
click at [485, 124] on div "Outros" at bounding box center [496, 129] width 38 height 12
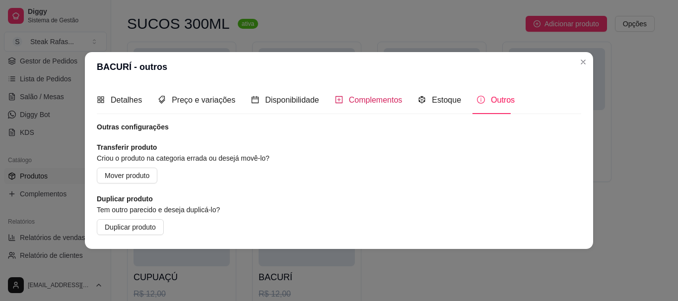
click at [358, 99] on span "Complementos" at bounding box center [376, 100] width 54 height 8
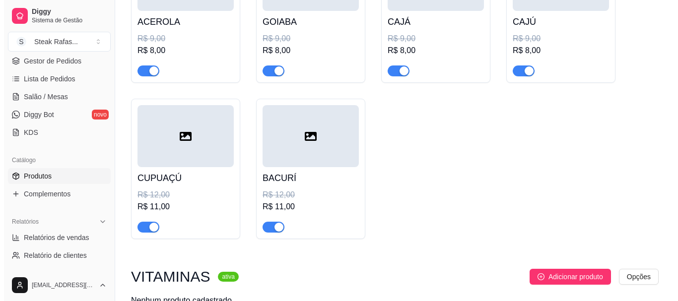
scroll to position [412, 0]
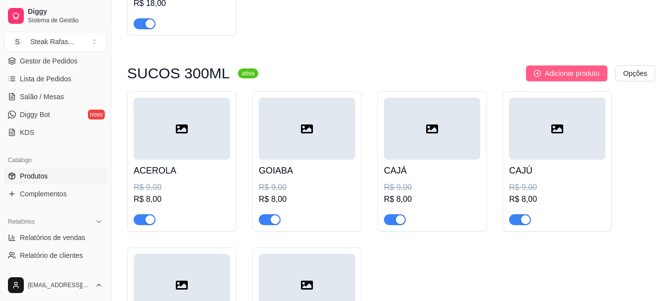
click at [538, 73] on icon "plus-circle" at bounding box center [537, 73] width 7 height 7
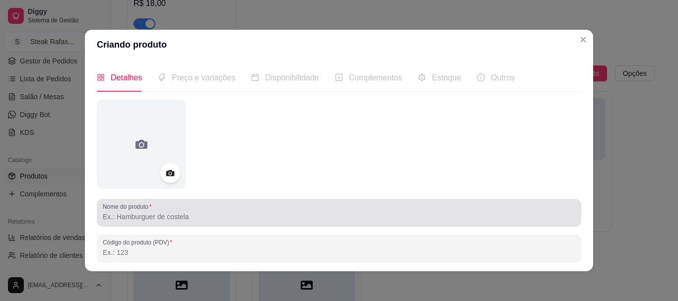
click at [173, 220] on input "Nome do produto" at bounding box center [339, 217] width 473 height 10
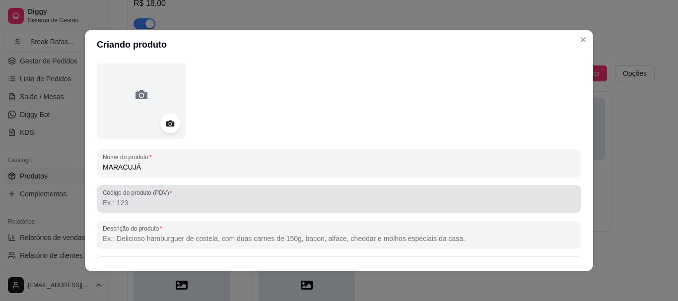
scroll to position [99, 0]
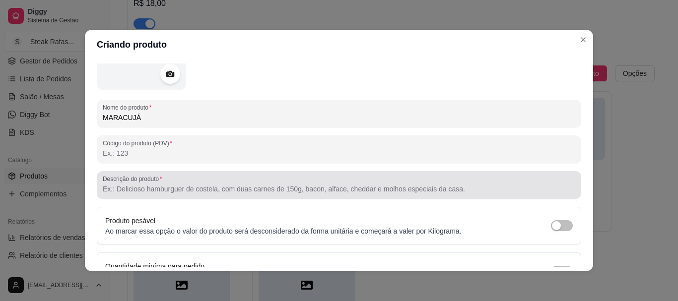
type input "MARACUJÁ"
click at [187, 186] on input "Descrição do produto" at bounding box center [339, 189] width 473 height 10
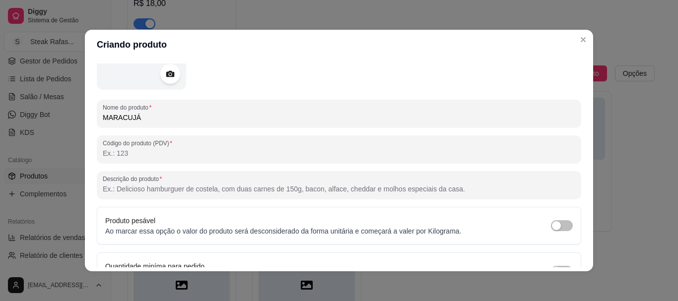
scroll to position [158, 0]
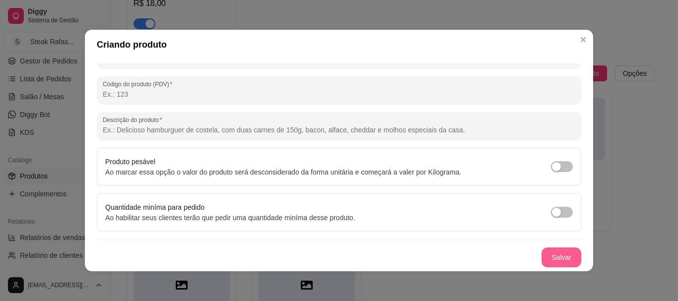
click at [558, 262] on button "Salvar" at bounding box center [562, 258] width 40 height 20
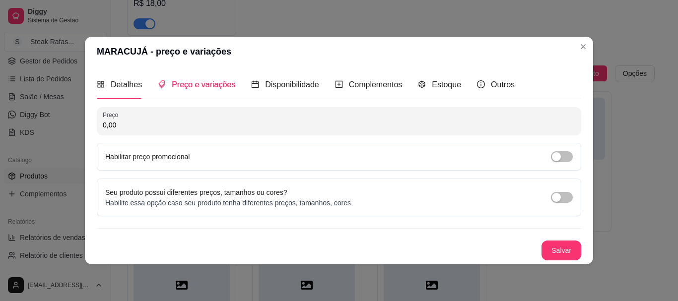
scroll to position [0, 0]
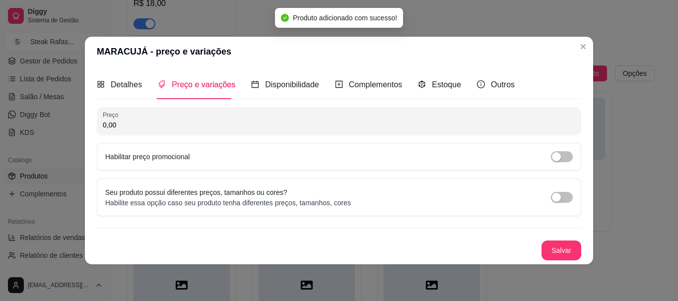
drag, startPoint x: 203, startPoint y: 126, endPoint x: 50, endPoint y: 127, distance: 152.9
click at [51, 127] on div "MARACUJÁ - preço e variações Detalhes Preço e variações Disponibilidade Complem…" at bounding box center [339, 150] width 678 height 301
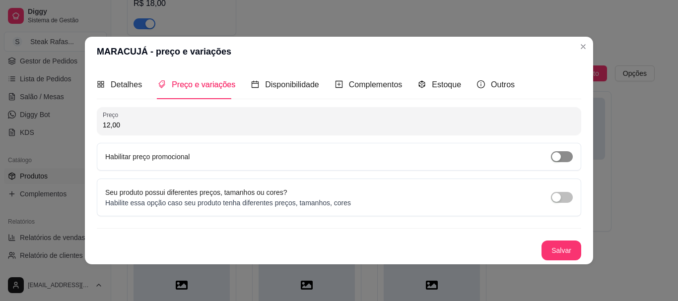
type input "12,00"
click at [557, 159] on div "button" at bounding box center [556, 156] width 9 height 9
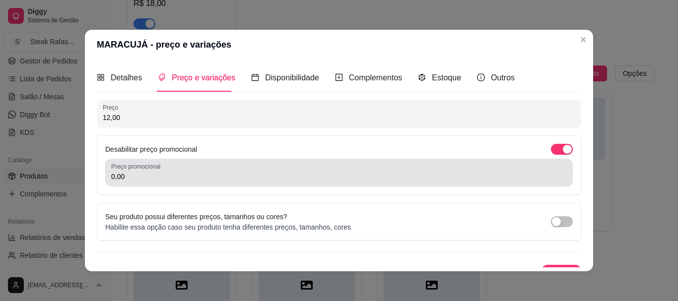
click at [118, 183] on div "Preço promocional 0,00" at bounding box center [339, 173] width 468 height 28
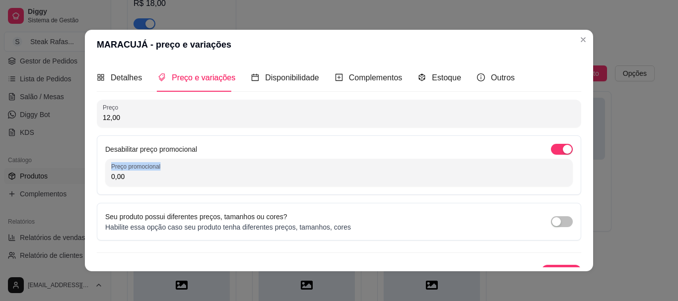
click at [118, 183] on div "Preço promocional 0,00" at bounding box center [339, 173] width 468 height 28
drag, startPoint x: 138, startPoint y: 173, endPoint x: 84, endPoint y: 171, distance: 53.2
click at [85, 172] on div "Detalhes Preço e variações Disponibilidade Complementos Estoque Outros Nome do …" at bounding box center [339, 166] width 508 height 212
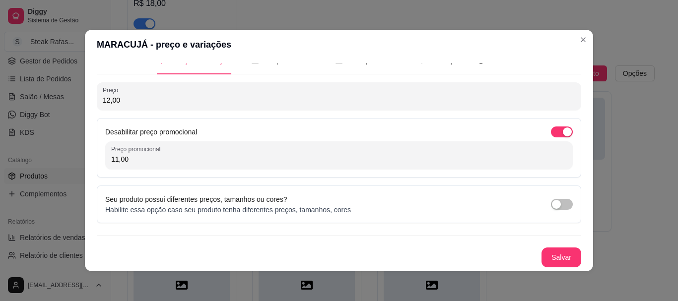
scroll to position [2, 0]
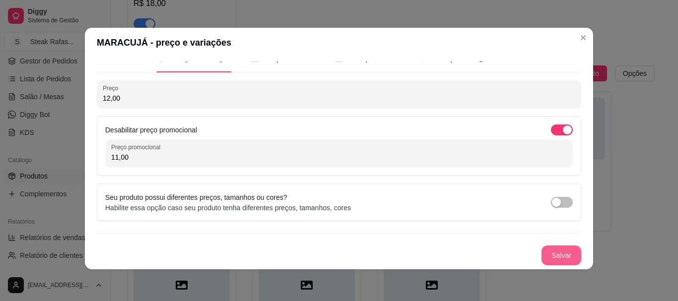
type input "11,00"
click at [566, 246] on div "Salvar" at bounding box center [339, 256] width 485 height 20
click at [553, 259] on button "Salvar" at bounding box center [561, 255] width 39 height 19
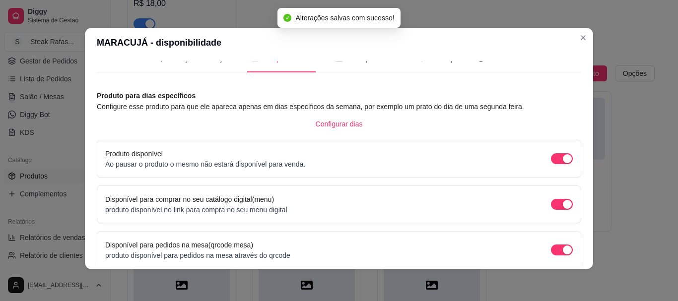
scroll to position [107, 0]
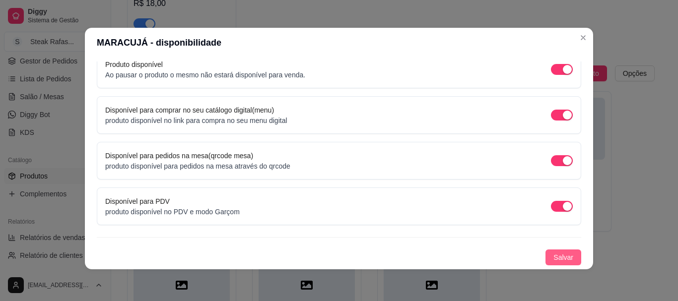
click at [554, 256] on span "Salvar" at bounding box center [564, 257] width 20 height 11
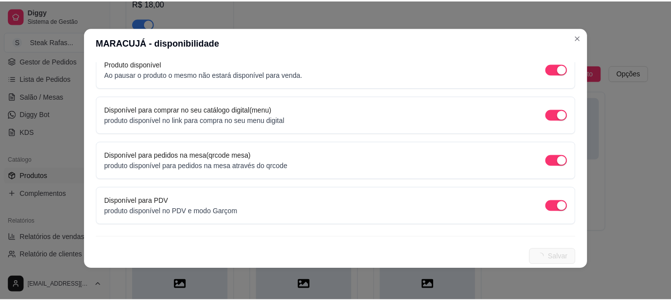
scroll to position [0, 0]
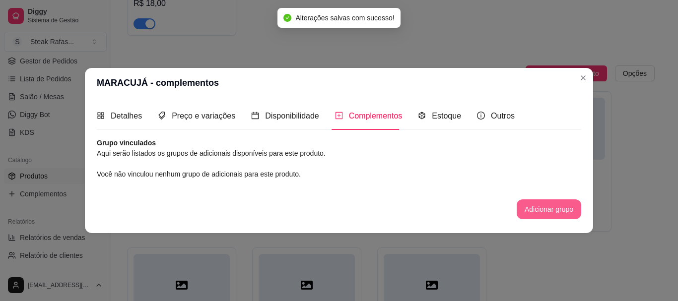
click at [534, 206] on button "Adicionar grupo" at bounding box center [549, 210] width 65 height 20
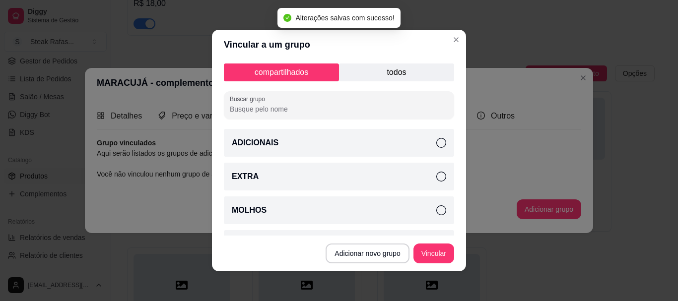
click at [344, 174] on div "EXTRA" at bounding box center [339, 177] width 230 height 28
click at [431, 256] on button "Vincular" at bounding box center [434, 253] width 40 height 19
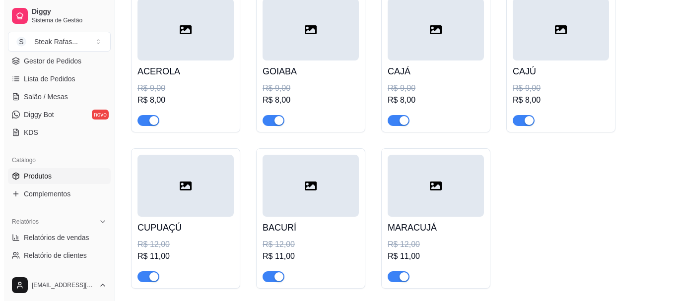
scroll to position [412, 0]
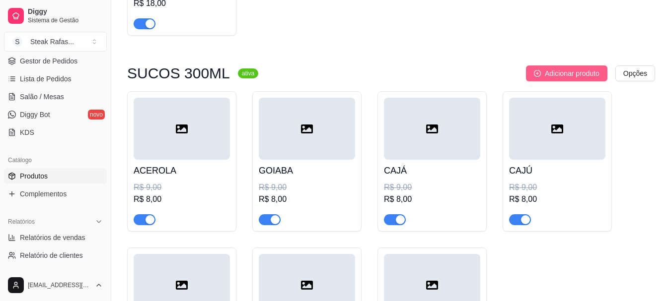
click at [575, 74] on span "Adicionar produto" at bounding box center [572, 73] width 55 height 11
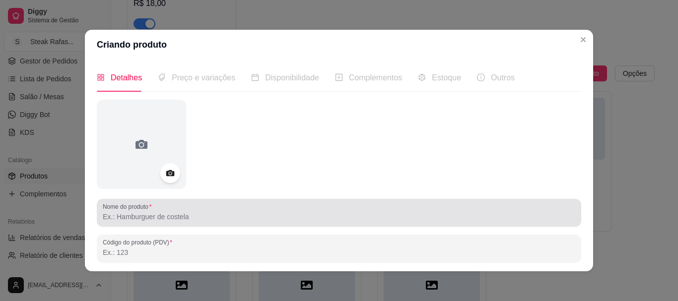
click at [183, 215] on input "Nome do produto" at bounding box center [339, 217] width 473 height 10
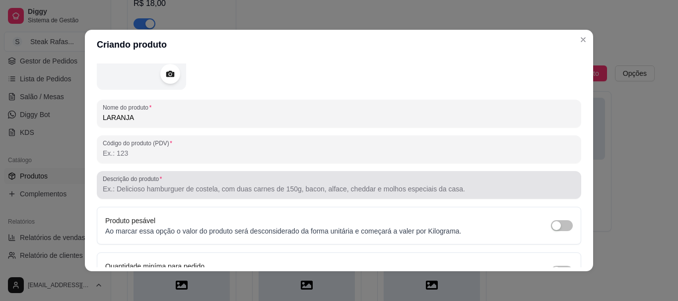
scroll to position [2, 0]
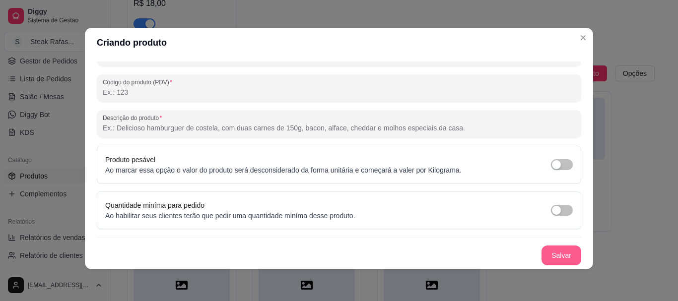
type input "LARANJA"
click at [558, 256] on button "Salvar" at bounding box center [562, 256] width 40 height 20
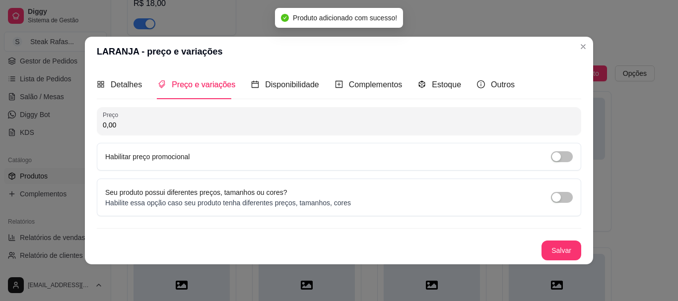
scroll to position [0, 0]
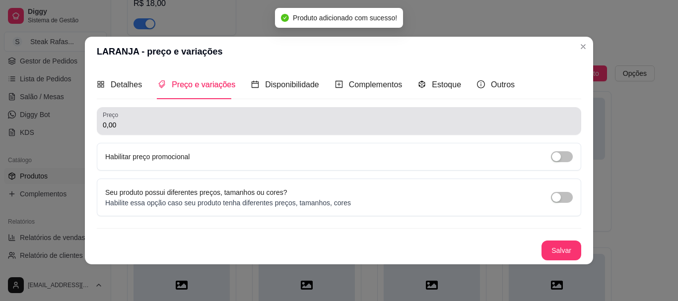
click at [131, 132] on div "Preço 0,00" at bounding box center [339, 121] width 485 height 28
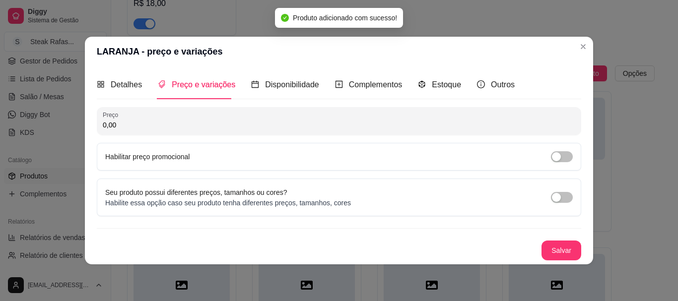
drag, startPoint x: 130, startPoint y: 126, endPoint x: 70, endPoint y: 124, distance: 60.1
click at [70, 124] on div "LARANJA - preço e variações Detalhes Preço e variações Disponibilidade Compleme…" at bounding box center [339, 150] width 678 height 301
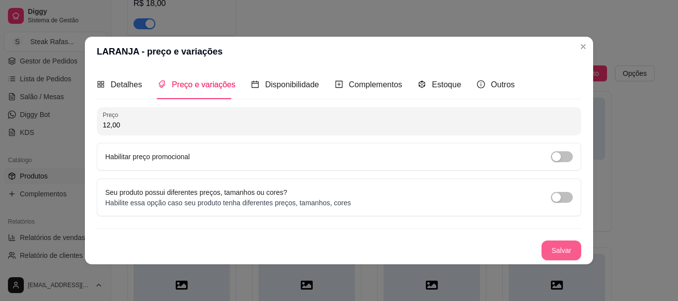
type input "12,00"
click at [569, 252] on button "Salvar" at bounding box center [561, 250] width 39 height 19
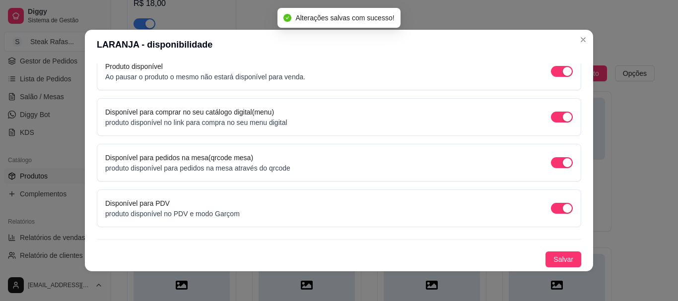
scroll to position [2, 0]
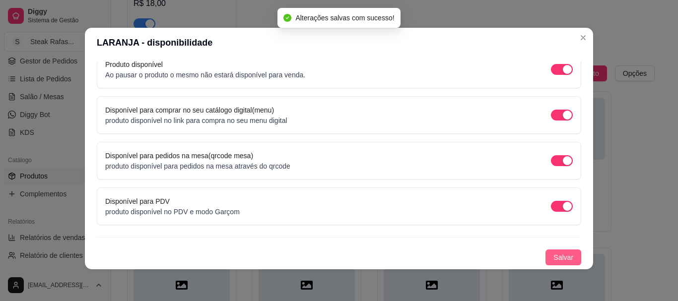
click at [564, 257] on button "Salvar" at bounding box center [564, 258] width 36 height 16
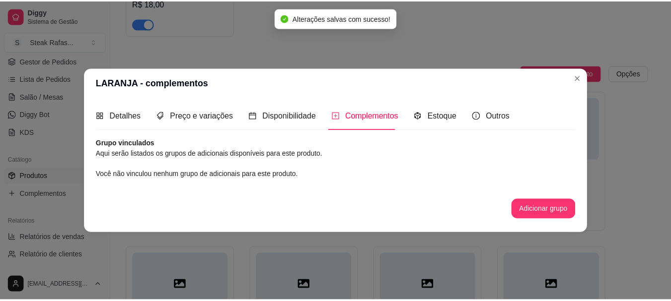
scroll to position [0, 0]
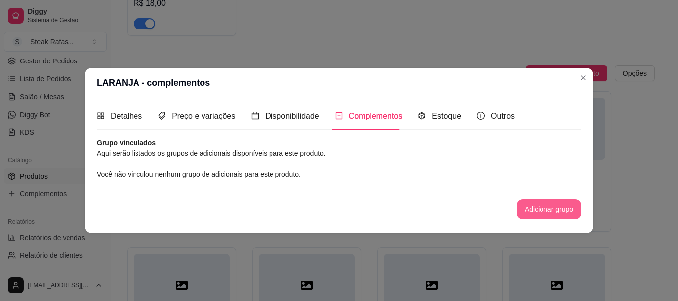
click at [528, 206] on button "Adicionar grupo" at bounding box center [549, 210] width 65 height 20
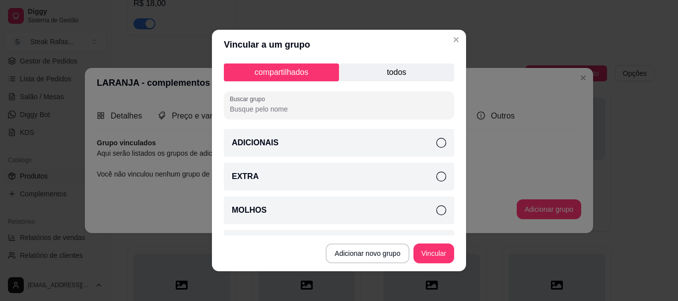
click at [322, 175] on div "EXTRA" at bounding box center [339, 177] width 230 height 28
click at [425, 249] on button "Vincular" at bounding box center [434, 254] width 41 height 20
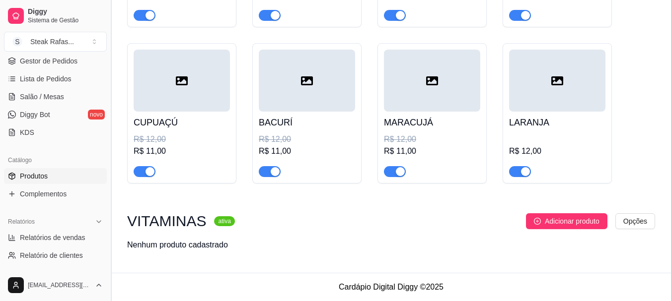
scroll to position [420, 0]
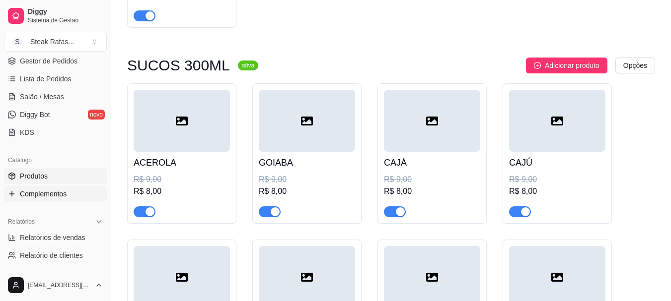
click at [50, 190] on span "Complementos" at bounding box center [43, 194] width 47 height 10
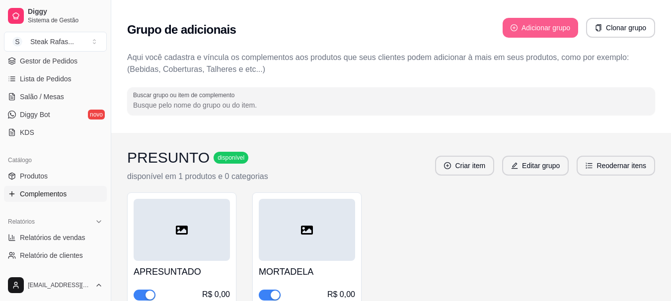
click at [524, 33] on button "Adicionar grupo" at bounding box center [539, 28] width 75 height 20
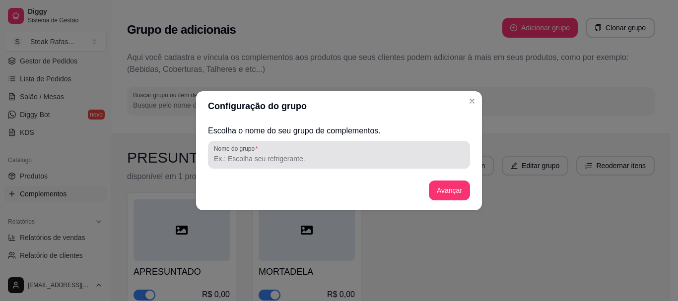
click at [239, 166] on div "Nome do grupo" at bounding box center [339, 155] width 262 height 28
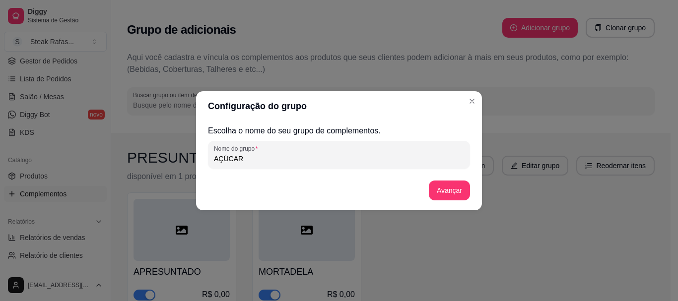
type input "AÇÚCAR"
click at [470, 193] on div "Escolha o nome do seu grupo de complementos. Nome do grupo AÇÚCAR Avançar" at bounding box center [339, 165] width 286 height 89
click at [455, 195] on button "Avançar" at bounding box center [449, 190] width 40 height 19
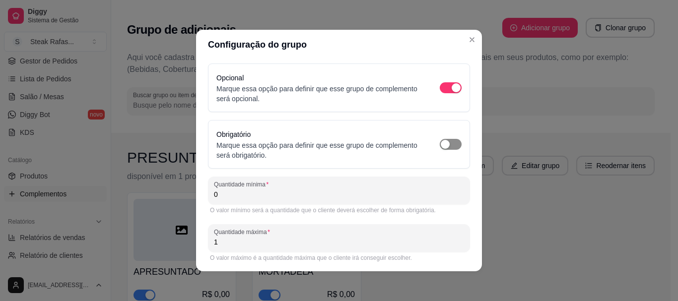
click at [441, 141] on div "button" at bounding box center [445, 144] width 9 height 9
drag, startPoint x: 273, startPoint y: 200, endPoint x: 176, endPoint y: 203, distance: 96.9
click at [176, 203] on div "Configuração do grupo Opcional Marque essa opção para definir que esse grupo de…" at bounding box center [339, 150] width 678 height 301
drag, startPoint x: 234, startPoint y: 194, endPoint x: 195, endPoint y: 193, distance: 39.2
click at [196, 193] on div "Opcional Marque essa opção para definir que esse grupo de complemento será opci…" at bounding box center [339, 166] width 286 height 212
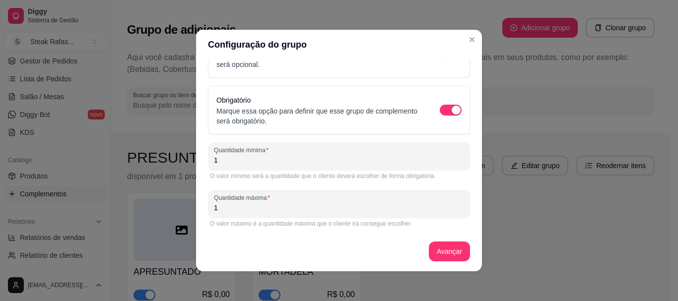
scroll to position [2, 0]
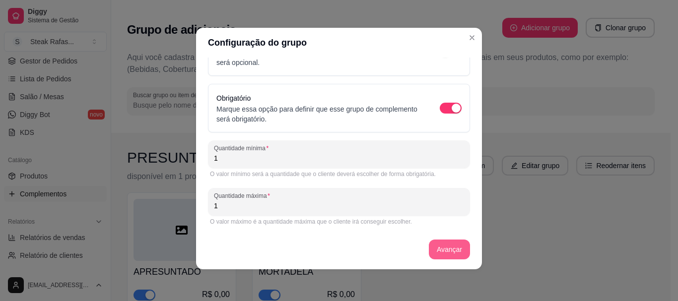
type input "1"
click at [429, 254] on button "Avançar" at bounding box center [449, 249] width 40 height 19
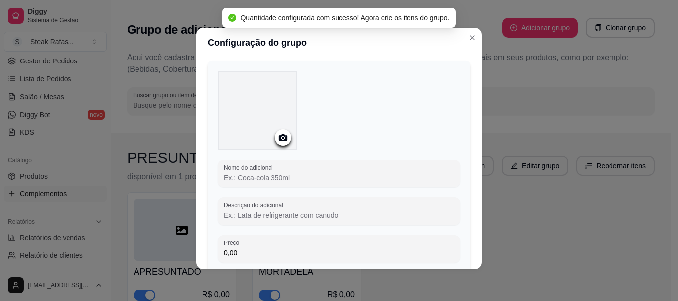
click at [346, 176] on input "Nome do adicional" at bounding box center [339, 178] width 230 height 10
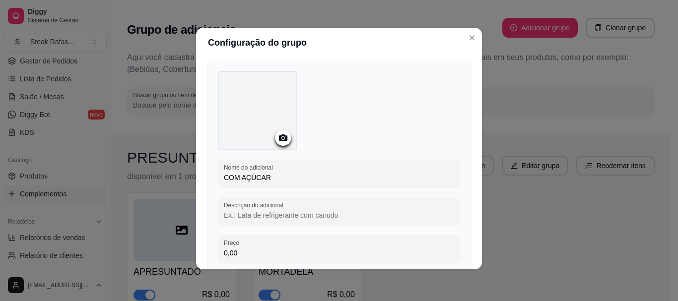
scroll to position [109, 0]
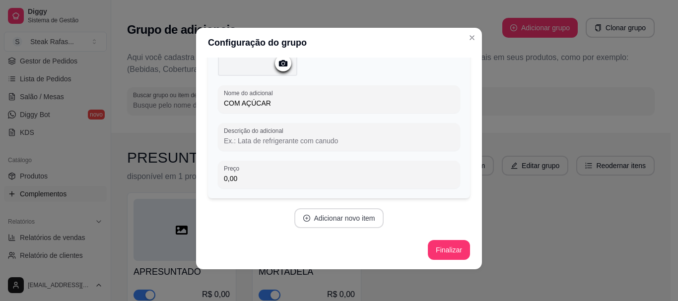
type input "COM AÇÚCAR"
click at [375, 220] on button "Adicionar novo item" at bounding box center [339, 219] width 90 height 20
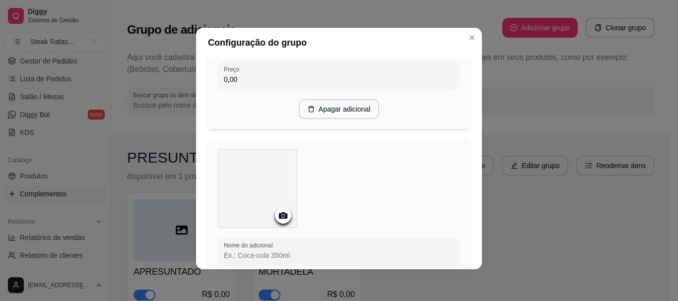
scroll to position [357, 0]
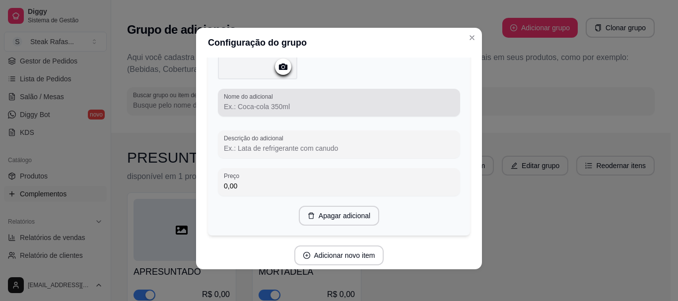
click at [271, 102] on input "Nome do adicional" at bounding box center [339, 107] width 230 height 10
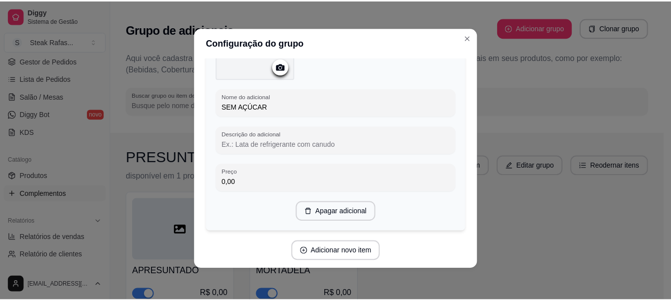
scroll to position [390, 0]
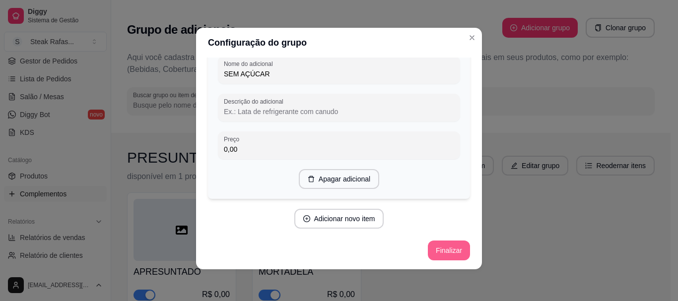
type input "SEM AÇÚCAR"
click at [439, 245] on button "Finalizar" at bounding box center [449, 251] width 42 height 20
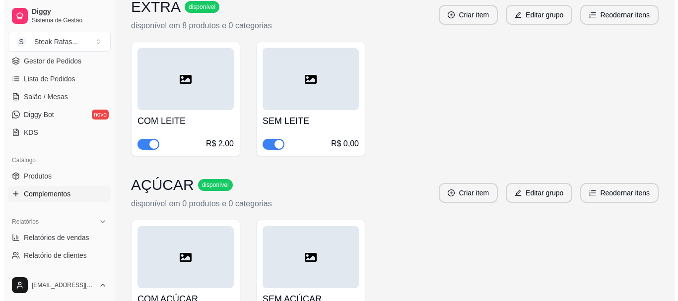
scroll to position [1583, 0]
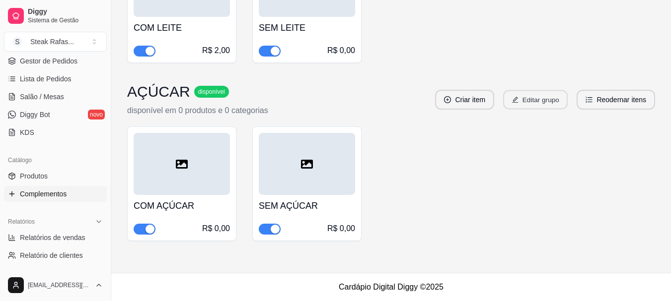
click at [543, 95] on button "Editar grupo" at bounding box center [535, 99] width 65 height 19
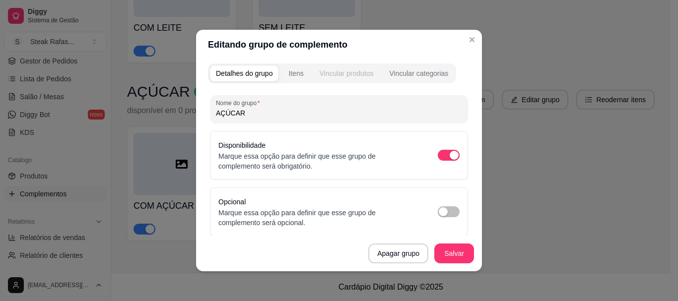
click at [329, 74] on div "Vincular produtos" at bounding box center [347, 74] width 54 height 10
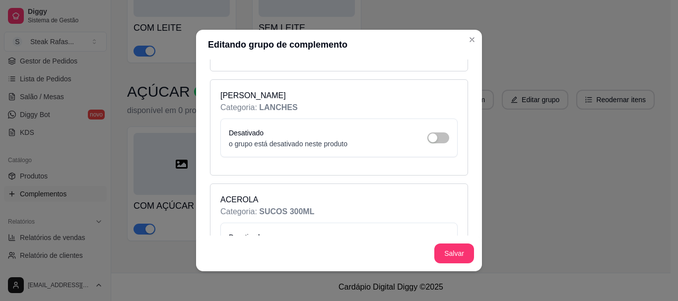
scroll to position [546, 0]
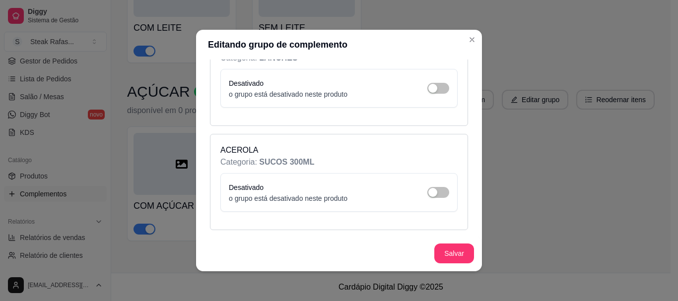
click at [431, 187] on div "Desativado o grupo está desativado neste produto" at bounding box center [339, 193] width 220 height 22
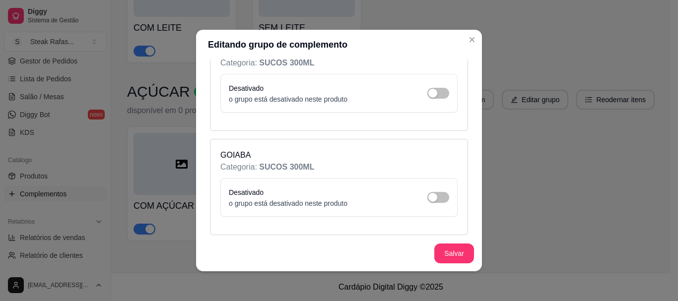
scroll to position [596, 0]
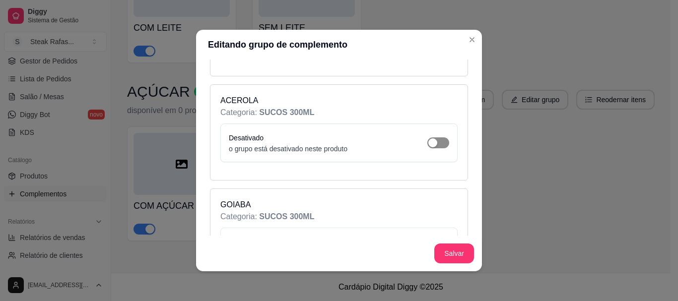
click at [428, 140] on div "button" at bounding box center [432, 143] width 9 height 9
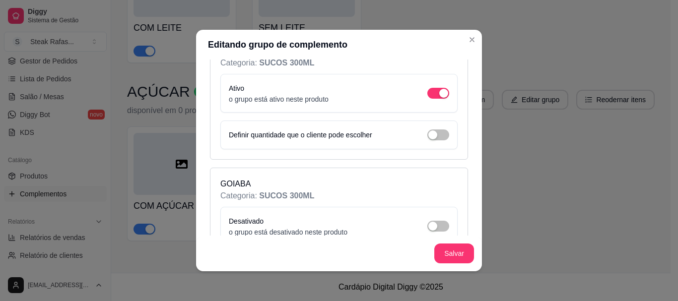
scroll to position [695, 0]
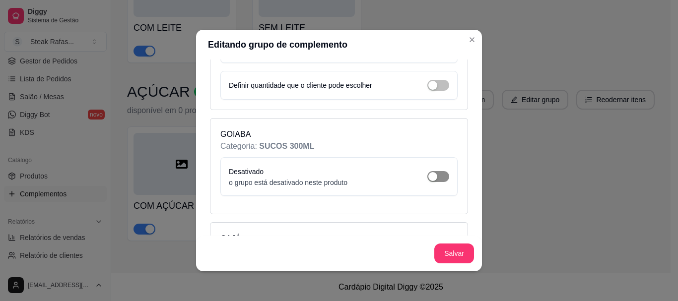
click at [428, 178] on div "button" at bounding box center [432, 176] width 9 height 9
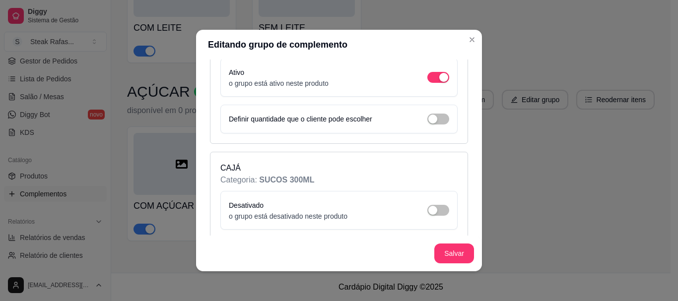
scroll to position [844, 0]
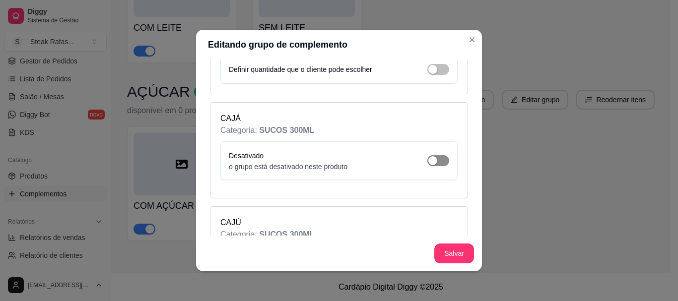
click at [428, 159] on div "button" at bounding box center [432, 160] width 9 height 9
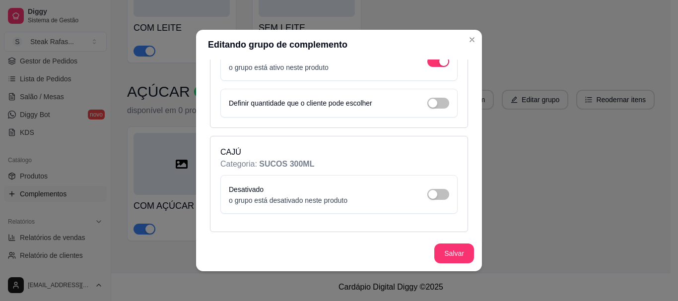
scroll to position [993, 0]
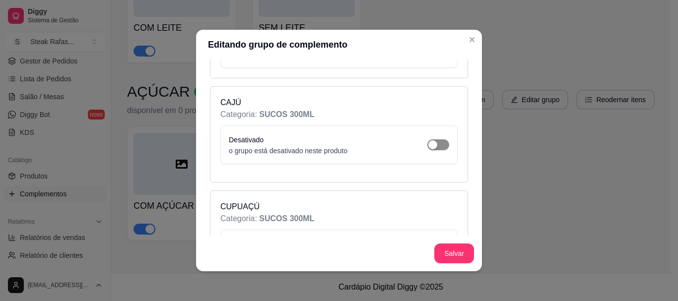
click at [428, 146] on div "button" at bounding box center [432, 144] width 9 height 9
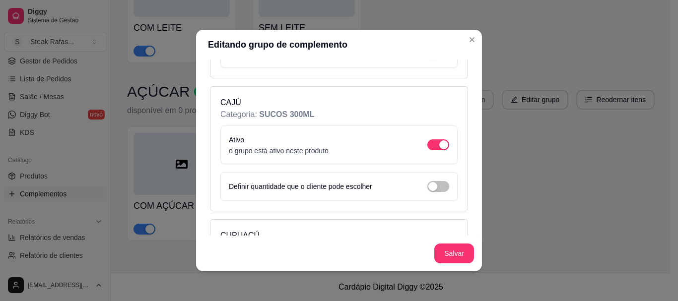
scroll to position [1092, 0]
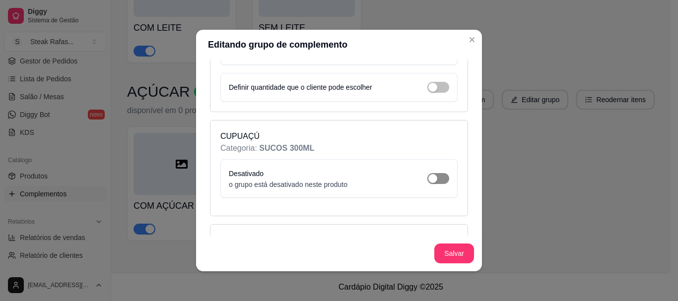
click at [428, 176] on div "button" at bounding box center [432, 178] width 9 height 9
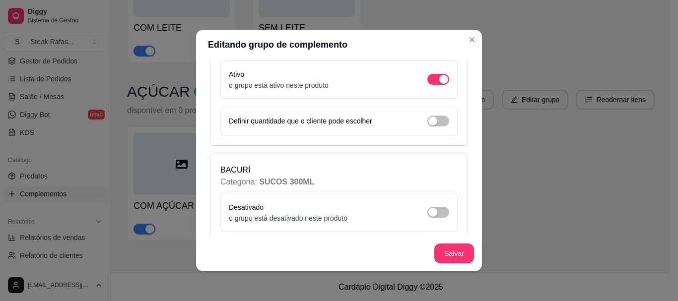
scroll to position [1241, 0]
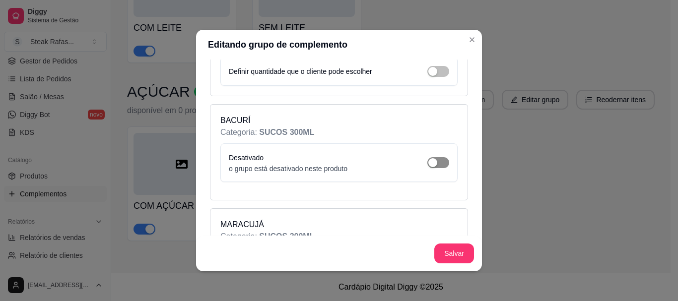
click at [427, 164] on span "button" at bounding box center [438, 162] width 22 height 11
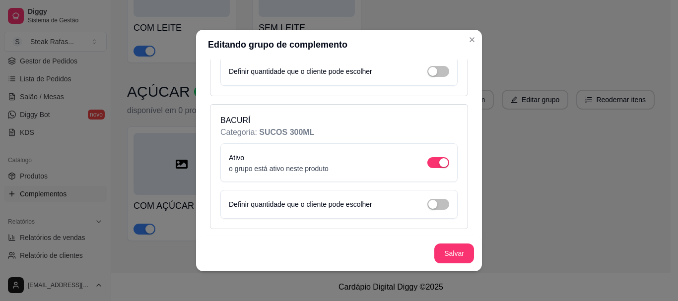
scroll to position [1340, 0]
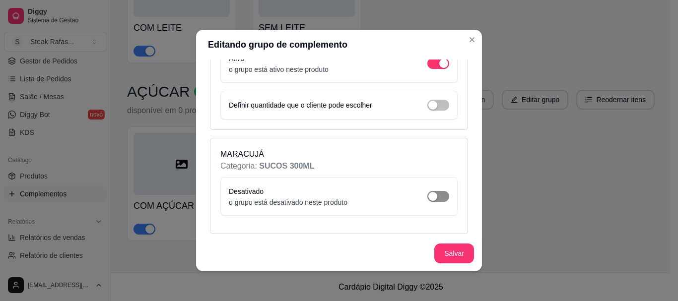
click at [428, 194] on div "button" at bounding box center [432, 196] width 9 height 9
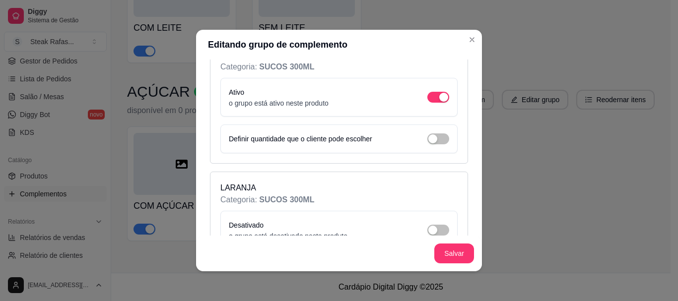
scroll to position [1478, 0]
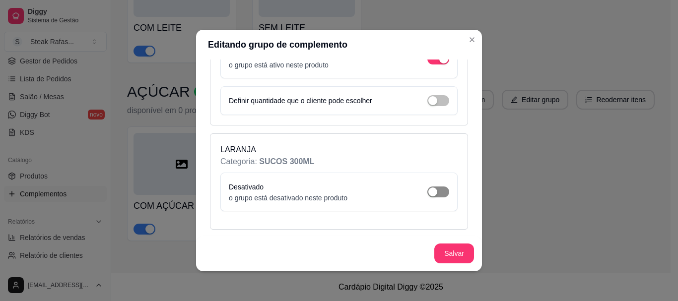
click at [428, 191] on div "button" at bounding box center [432, 192] width 9 height 9
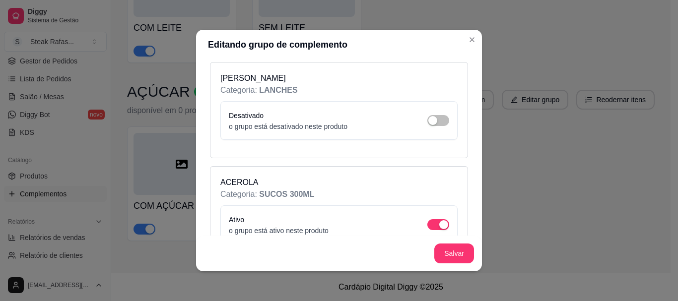
scroll to position [464, 0]
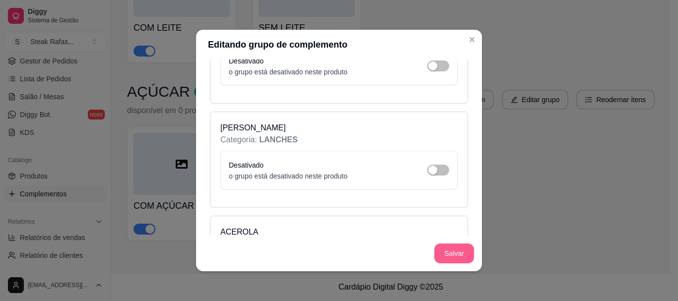
click at [461, 255] on button "Salvar" at bounding box center [454, 254] width 40 height 20
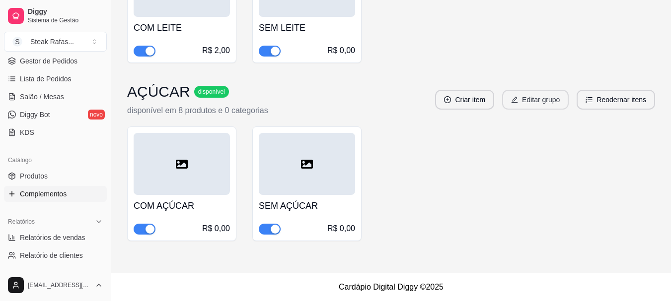
click at [538, 94] on button "Editar grupo" at bounding box center [535, 100] width 67 height 20
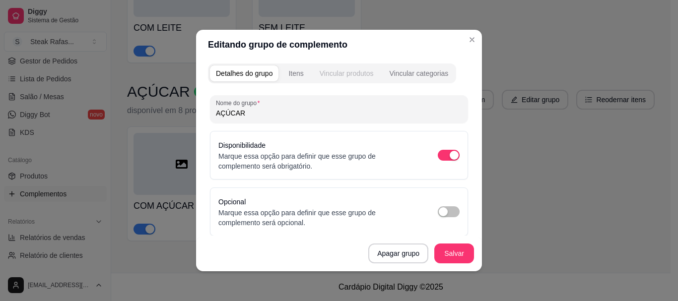
click at [349, 75] on div "Vincular produtos" at bounding box center [347, 74] width 54 height 10
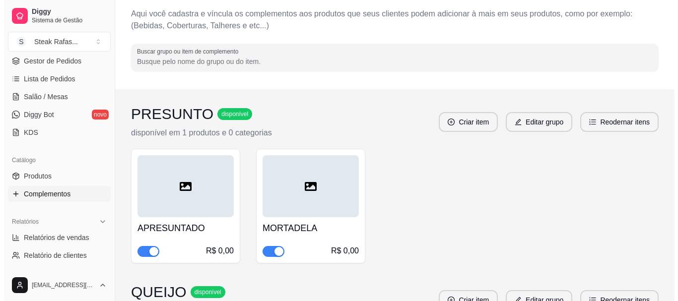
scroll to position [0, 0]
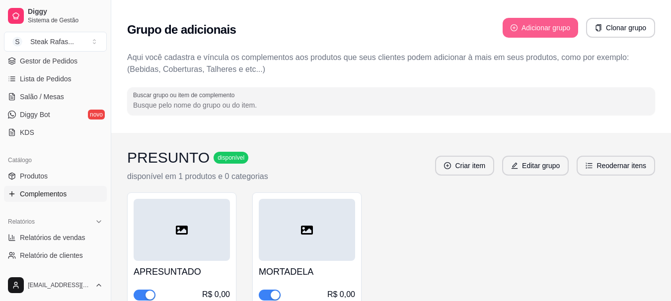
click at [529, 21] on button "Adicionar grupo" at bounding box center [539, 28] width 75 height 20
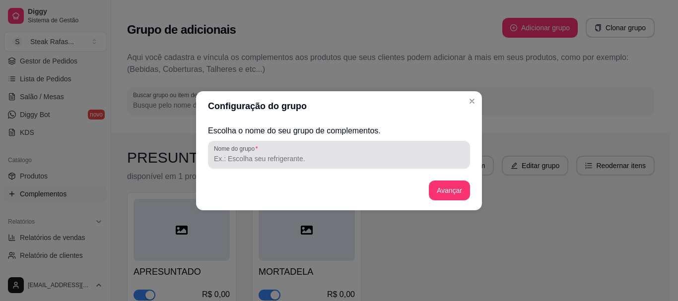
click at [266, 152] on div at bounding box center [339, 155] width 250 height 20
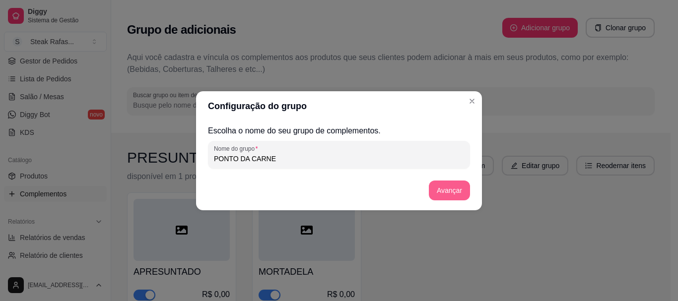
type input "PONTO DA CARNE"
click at [444, 193] on button "Avançar" at bounding box center [449, 190] width 40 height 19
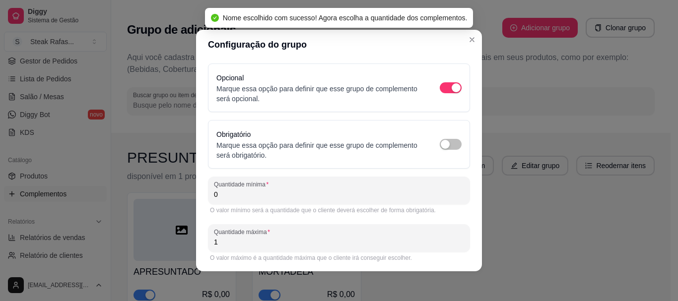
drag, startPoint x: 242, startPoint y: 193, endPoint x: 185, endPoint y: 198, distance: 57.8
click at [185, 198] on div "Configuração do grupo Opcional Marque essa opção para definir que esse grupo de…" at bounding box center [339, 150] width 678 height 301
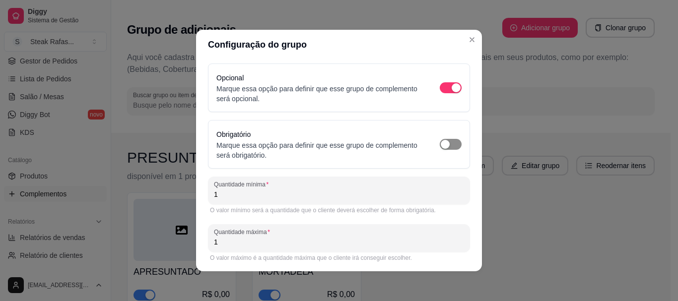
type input "1"
click at [440, 144] on span "button" at bounding box center [451, 144] width 22 height 11
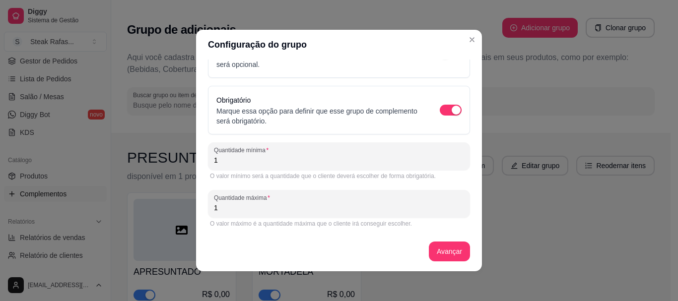
click at [442, 262] on div "Opcional Marque essa opção para definir que esse grupo de complemento será opci…" at bounding box center [339, 148] width 262 height 238
click at [442, 249] on button "Avançar" at bounding box center [449, 252] width 41 height 20
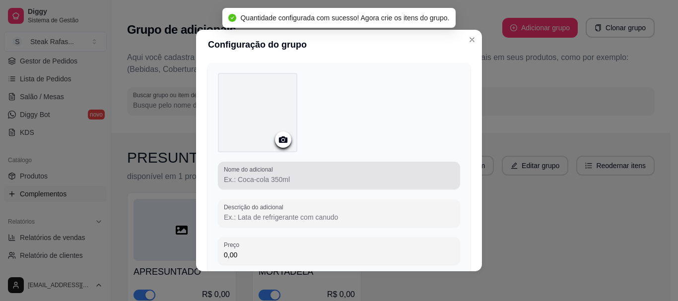
click at [268, 183] on input "Nome do adicional" at bounding box center [339, 180] width 230 height 10
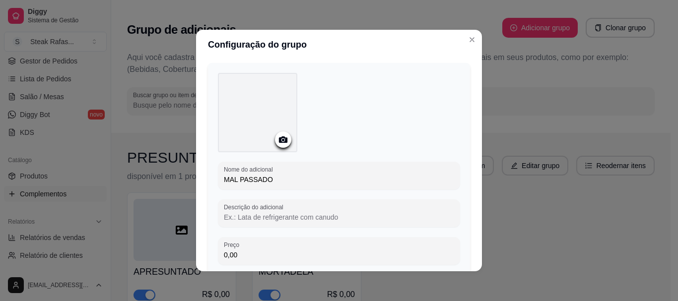
scroll to position [109, 0]
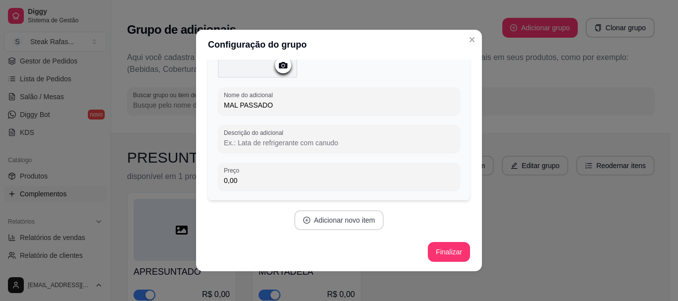
type input "MAL PASSADO"
click at [344, 223] on button "Adicionar novo item" at bounding box center [339, 220] width 90 height 20
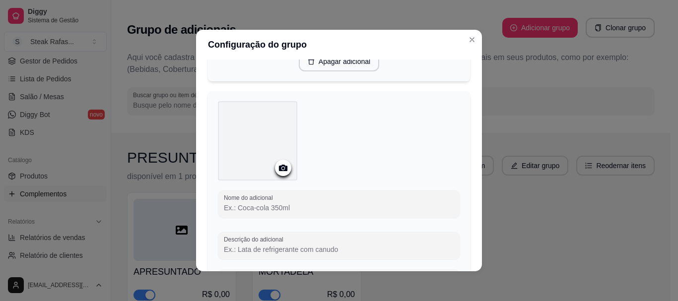
scroll to position [307, 0]
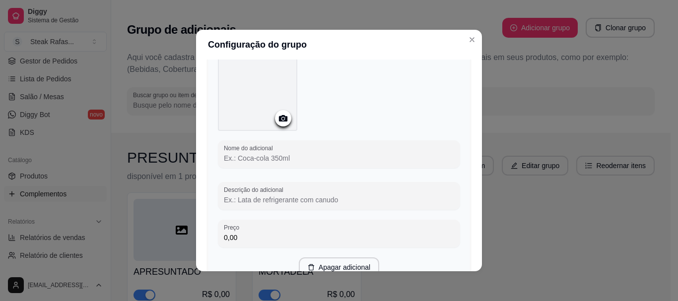
click at [251, 161] on input "Nome do adicional" at bounding box center [339, 158] width 230 height 10
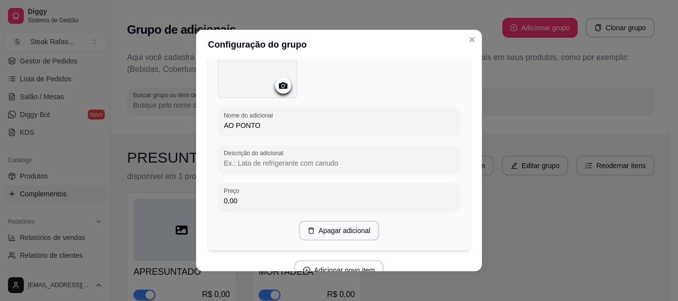
scroll to position [390, 0]
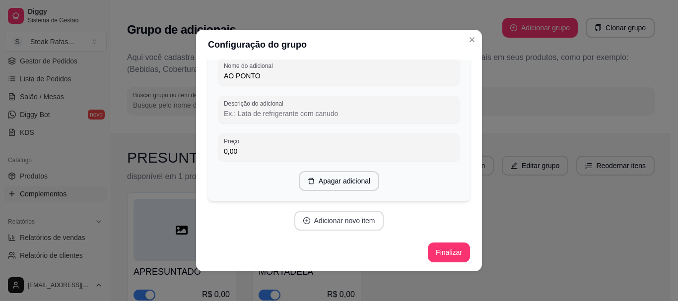
type input "AO PONTO"
click at [324, 224] on button "Adicionar novo item" at bounding box center [339, 221] width 90 height 20
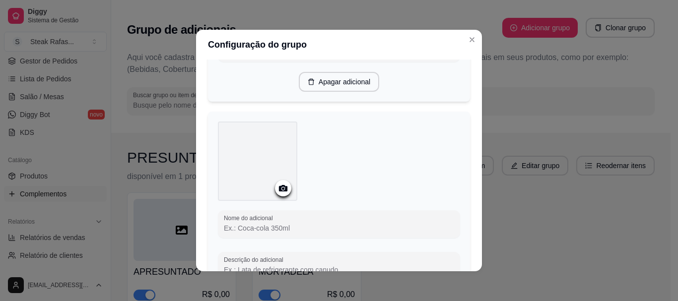
scroll to position [539, 0]
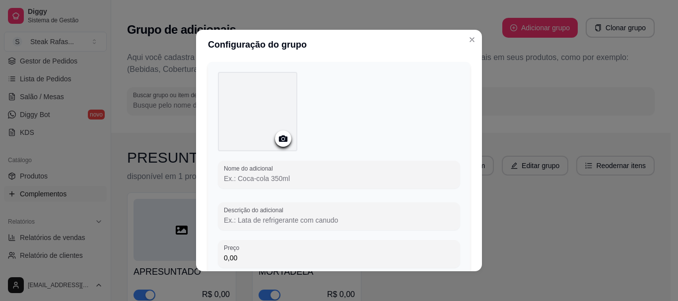
click at [269, 177] on input "Nome do adicional" at bounding box center [339, 179] width 230 height 10
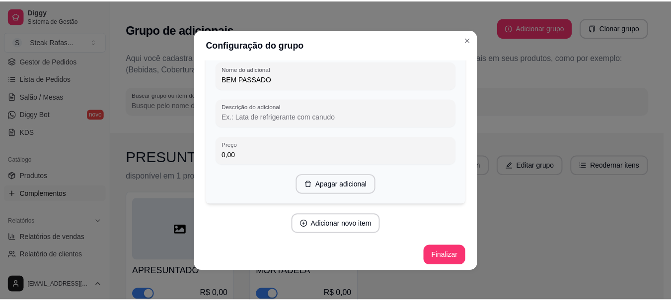
scroll to position [641, 0]
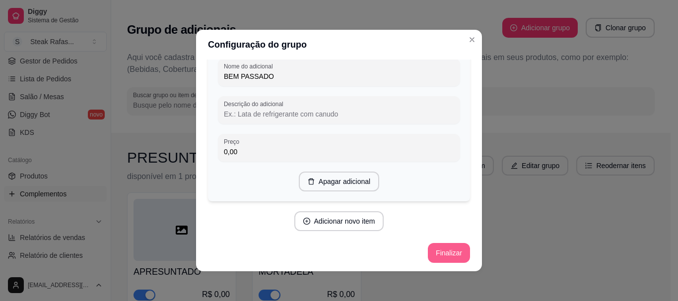
type input "BEM PASSADO"
click at [449, 244] on button "Finalizar" at bounding box center [448, 253] width 41 height 19
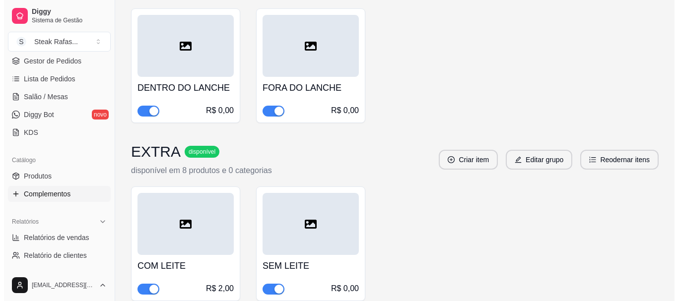
scroll to position [1761, 0]
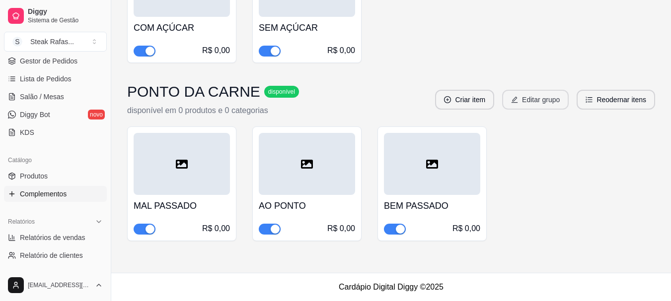
click at [529, 100] on button "Editar grupo" at bounding box center [535, 100] width 67 height 20
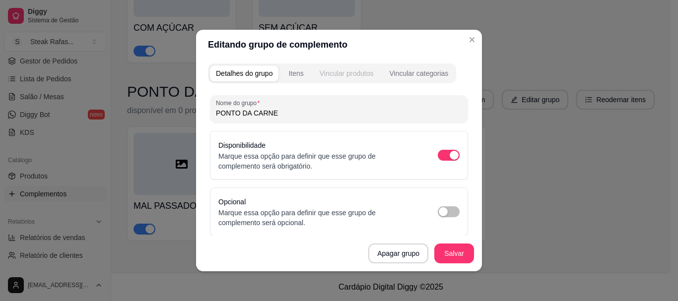
click at [328, 70] on div "Vincular produtos" at bounding box center [347, 74] width 54 height 10
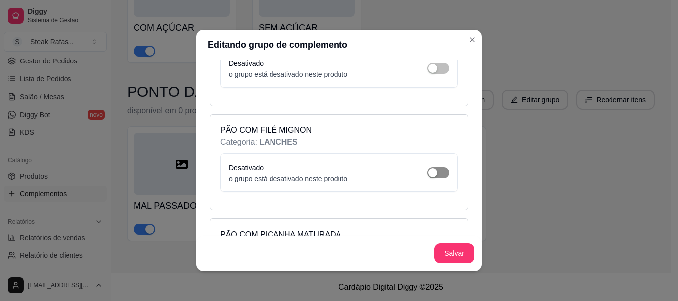
click at [429, 170] on span "button" at bounding box center [438, 172] width 22 height 11
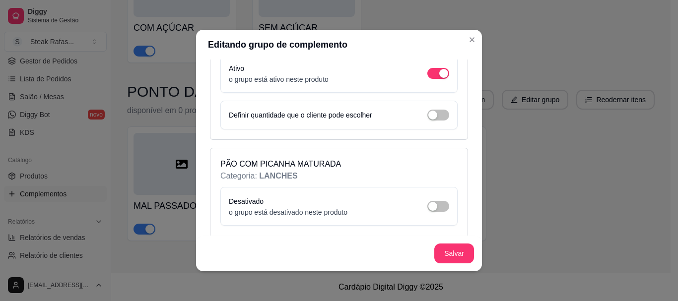
scroll to position [298, 0]
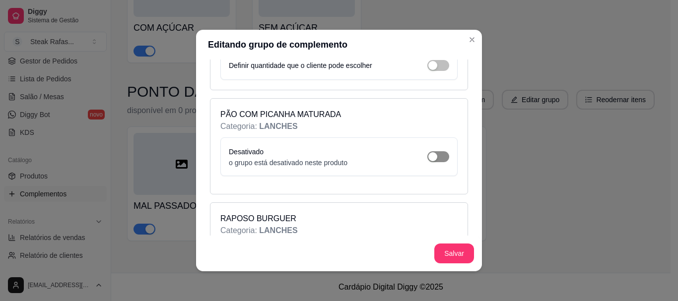
click at [428, 156] on div "button" at bounding box center [432, 156] width 9 height 9
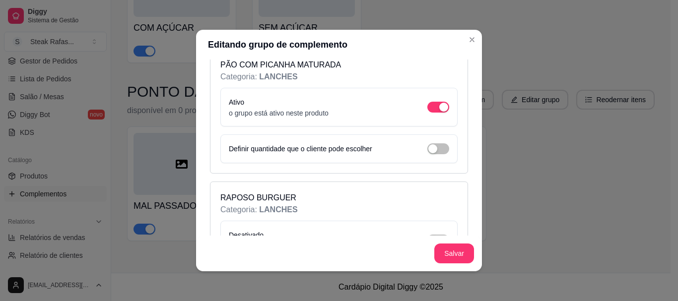
scroll to position [397, 0]
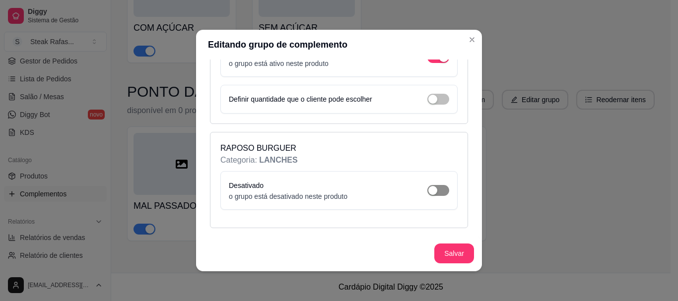
click at [428, 193] on div "button" at bounding box center [432, 190] width 9 height 9
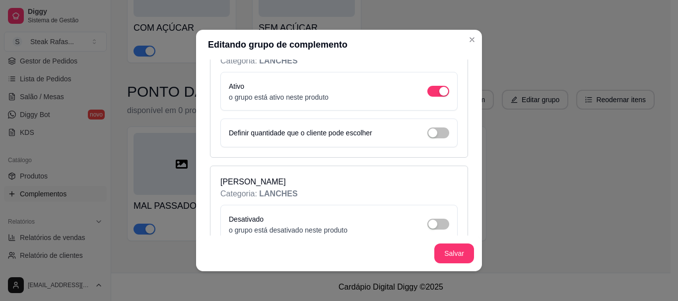
scroll to position [546, 0]
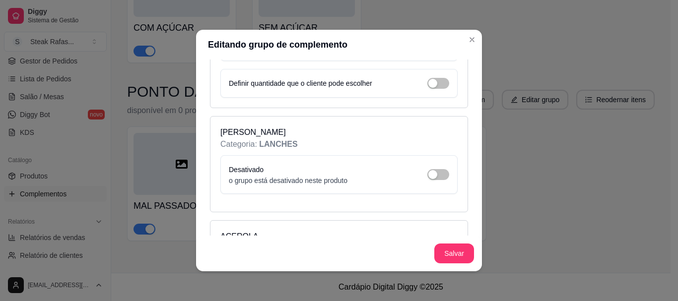
click at [416, 176] on div "Desativado o grupo está desativado neste produto" at bounding box center [339, 175] width 220 height 22
click at [433, 176] on span "button" at bounding box center [438, 174] width 22 height 11
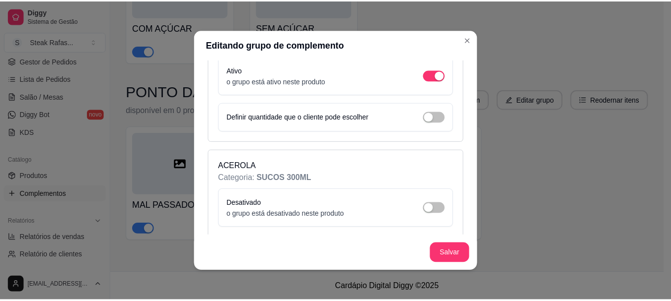
scroll to position [695, 0]
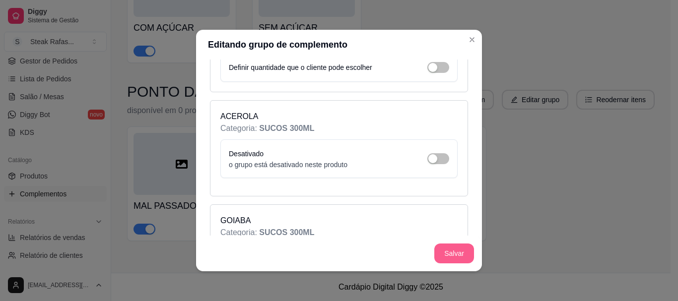
click at [450, 253] on button "Salvar" at bounding box center [454, 254] width 40 height 20
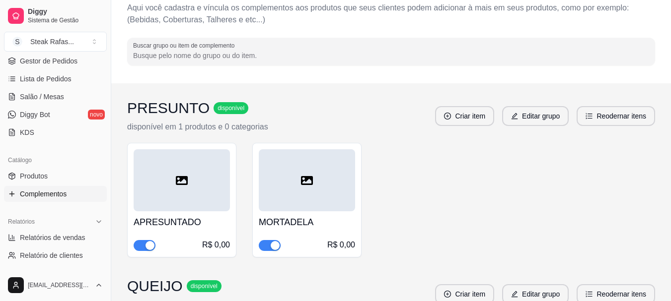
scroll to position [0, 0]
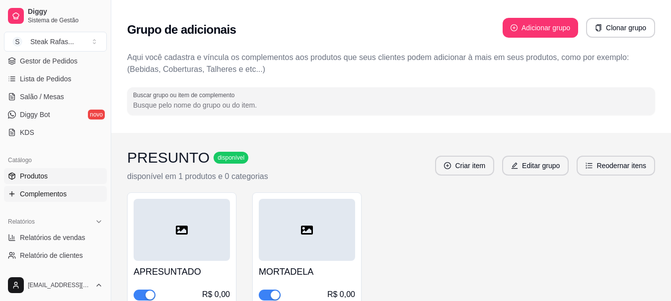
click at [51, 171] on link "Produtos" at bounding box center [55, 176] width 103 height 16
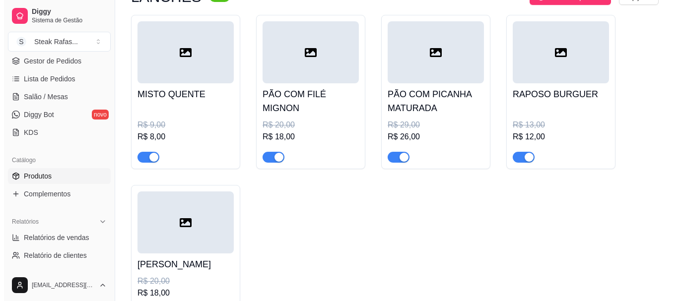
scroll to position [72, 0]
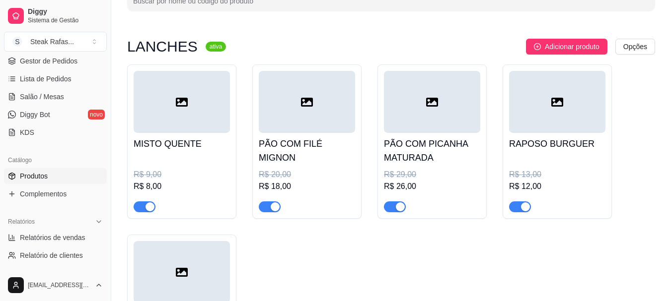
click at [180, 127] on div at bounding box center [182, 102] width 96 height 62
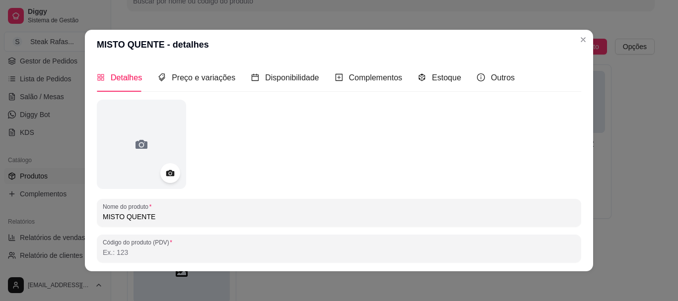
scroll to position [99, 0]
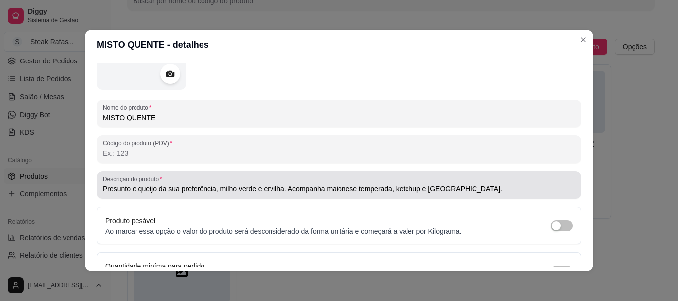
click at [98, 189] on div "Descrição do produto Presunto e queijo da sua preferência, milho verde e ervilh…" at bounding box center [339, 185] width 485 height 28
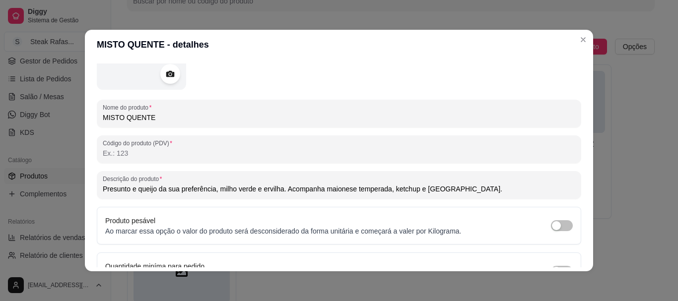
click at [103, 190] on input "Presunto e queijo da sua preferência, milho verde e ervilha. Acompanha maionese…" at bounding box center [339, 189] width 473 height 10
click at [136, 189] on input "2 fatias de Presunto e queijo da sua preferência, milho verde e ervilha. Acompa…" at bounding box center [339, 189] width 473 height 10
click at [167, 190] on input "2 fatias de presunto e queijo da sua preferência, milho verde e ervilha. Acompa…" at bounding box center [339, 189] width 473 height 10
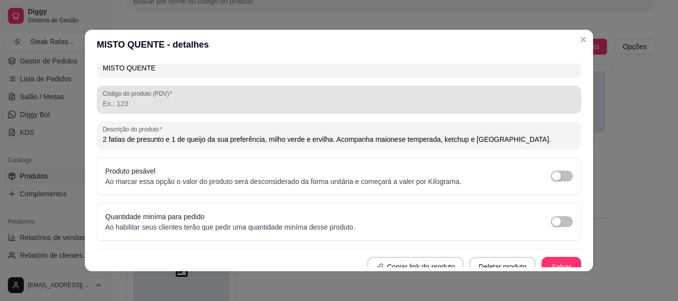
scroll to position [158, 0]
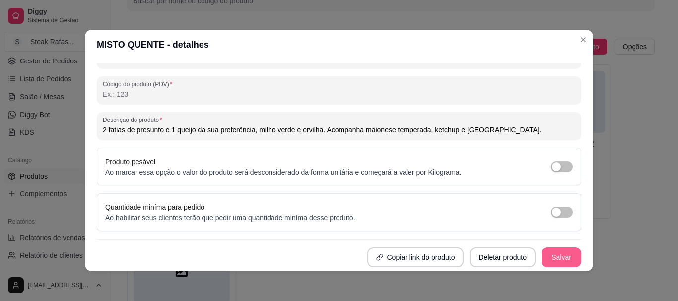
type input "2 fatias de presunto e 1 queijo da sua preferência, milho verde e ervilha. Acom…"
click at [542, 255] on button "Salvar" at bounding box center [561, 257] width 39 height 19
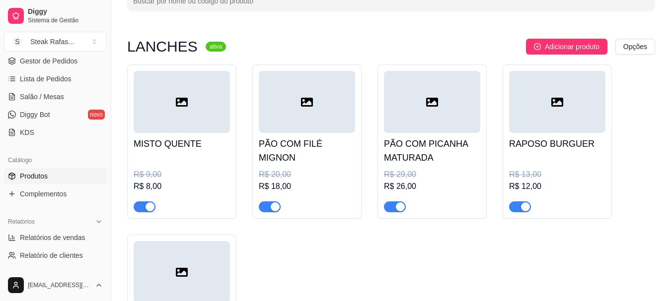
click at [197, 148] on h4 "MISTO QUENTE" at bounding box center [182, 144] width 96 height 14
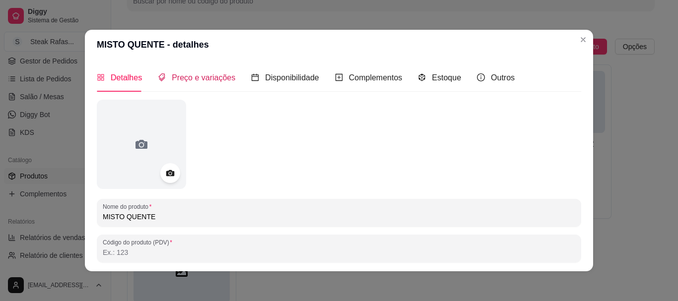
click at [210, 73] on span "Preço e variações" at bounding box center [204, 77] width 64 height 8
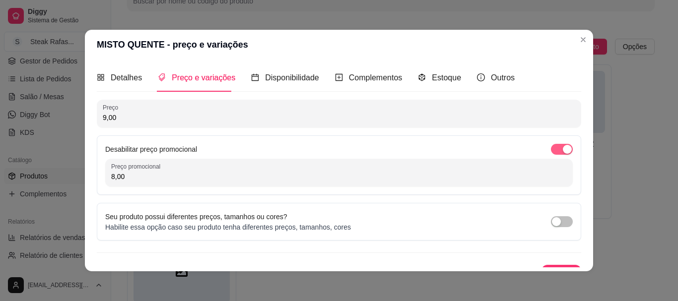
click at [563, 149] on div "button" at bounding box center [567, 149] width 9 height 9
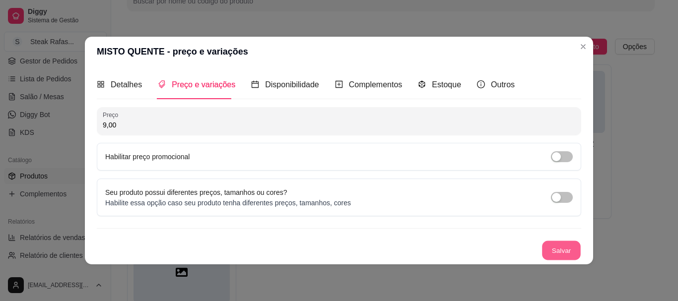
click at [551, 249] on button "Salvar" at bounding box center [561, 250] width 39 height 19
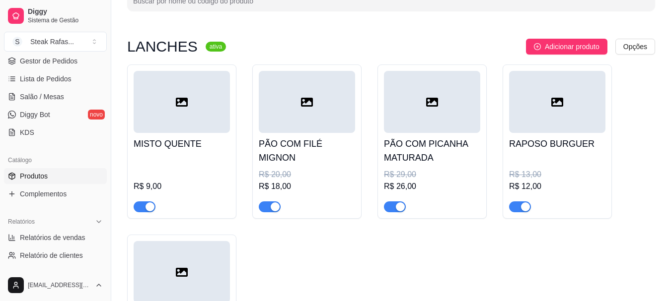
click at [165, 123] on div at bounding box center [182, 102] width 96 height 62
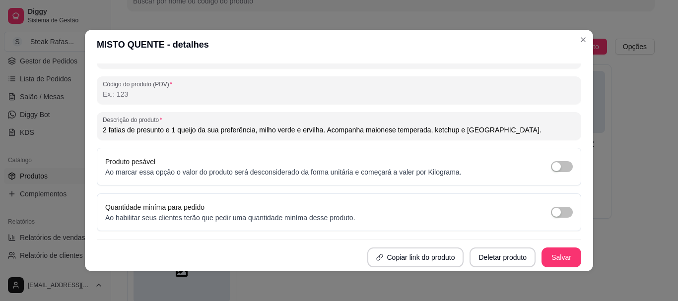
scroll to position [0, 0]
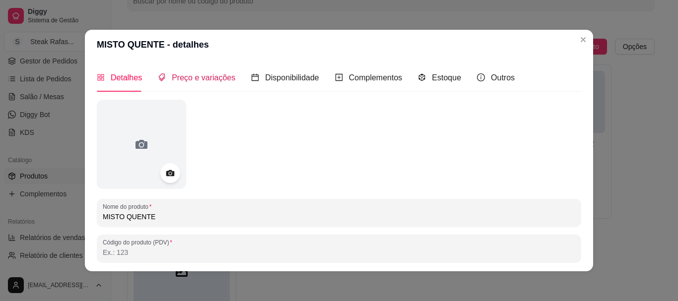
click at [210, 79] on span "Preço e variações" at bounding box center [204, 77] width 64 height 8
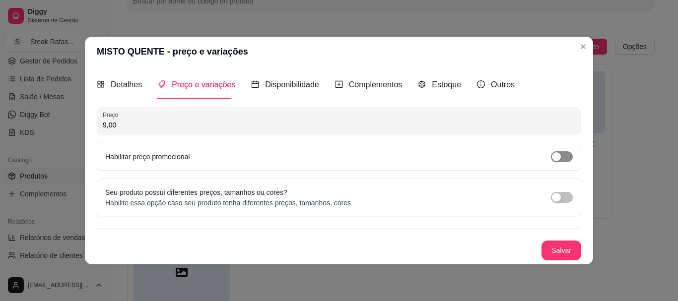
click at [555, 153] on div "button" at bounding box center [556, 156] width 9 height 9
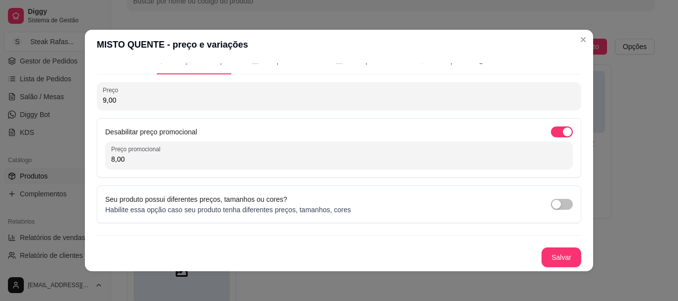
scroll to position [2, 0]
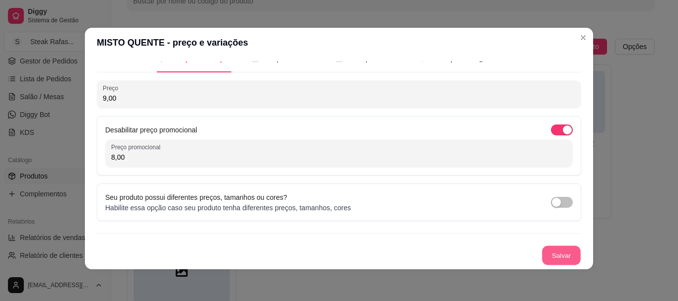
click at [547, 255] on button "Salvar" at bounding box center [561, 255] width 39 height 19
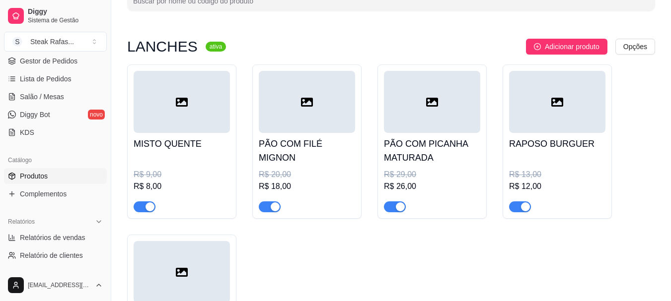
click at [327, 111] on div at bounding box center [307, 102] width 96 height 62
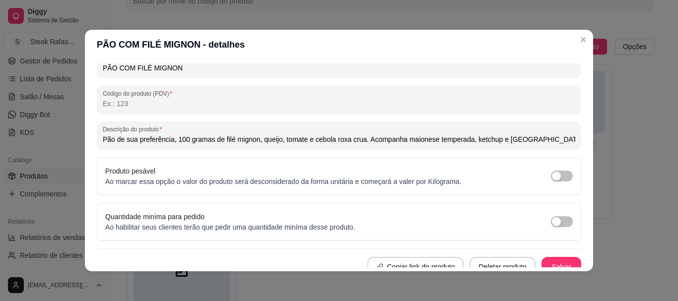
scroll to position [0, 0]
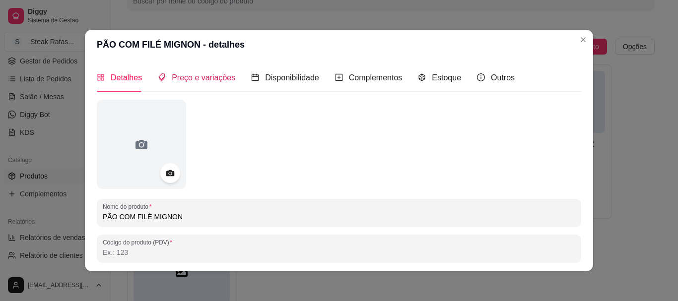
click at [210, 80] on span "Preço e variações" at bounding box center [204, 77] width 64 height 8
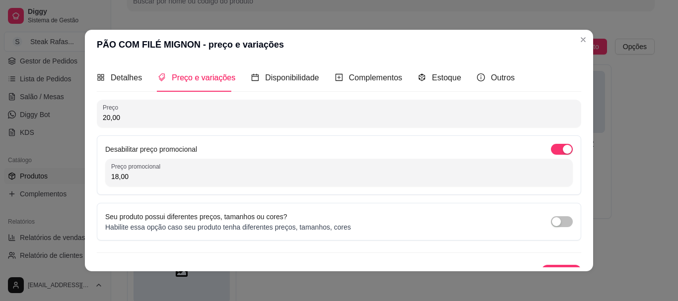
scroll to position [17, 0]
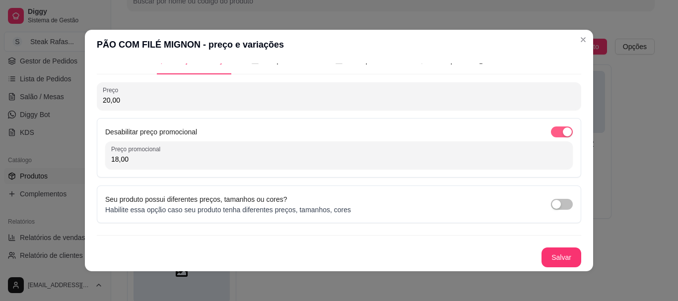
click at [551, 135] on span "button" at bounding box center [562, 132] width 22 height 11
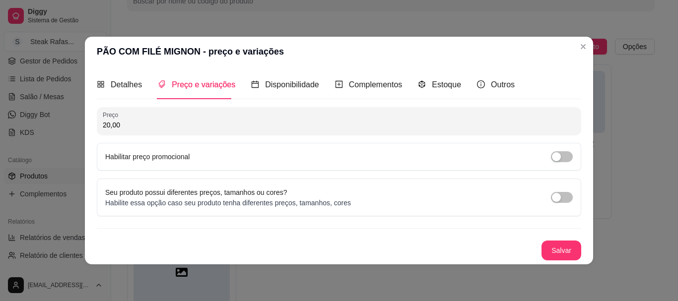
scroll to position [0, 0]
click at [560, 244] on button "Salvar" at bounding box center [562, 251] width 40 height 20
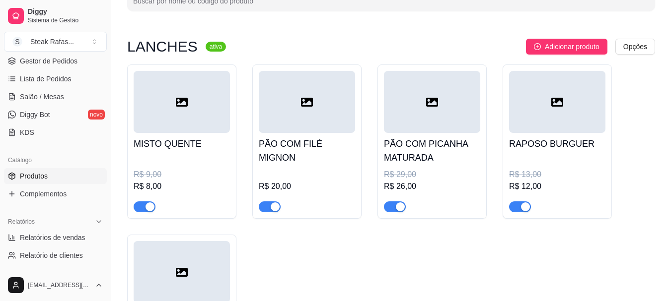
click at [451, 101] on div at bounding box center [432, 102] width 96 height 62
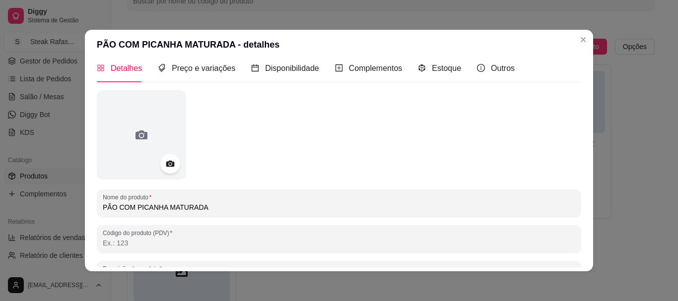
scroll to position [158, 0]
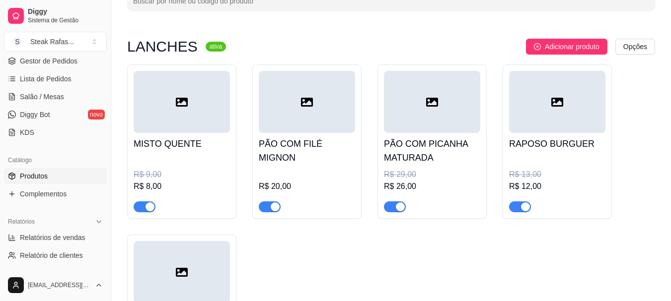
click at [546, 104] on div at bounding box center [557, 102] width 96 height 62
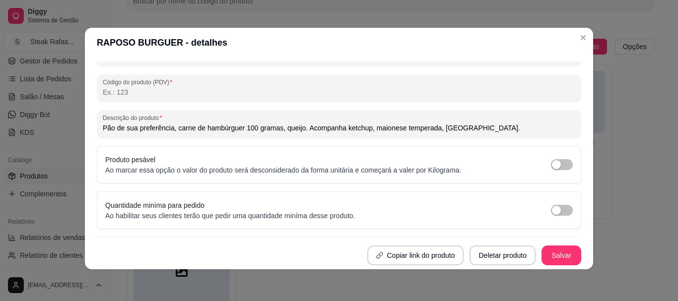
scroll to position [0, 0]
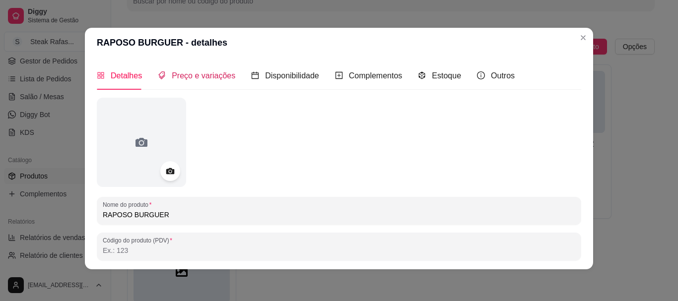
click at [211, 78] on span "Preço e variações" at bounding box center [204, 75] width 64 height 8
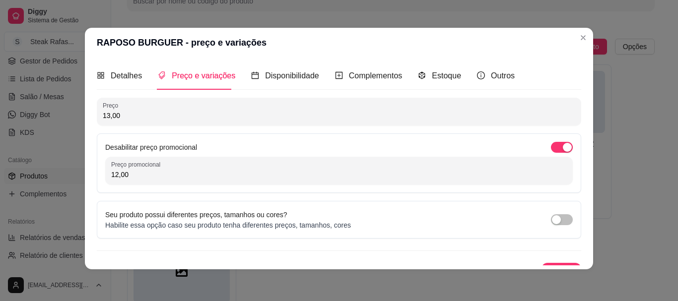
scroll to position [17, 0]
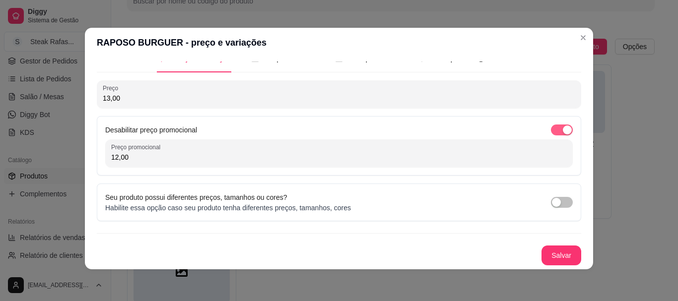
click at [563, 128] on div "button" at bounding box center [567, 130] width 9 height 9
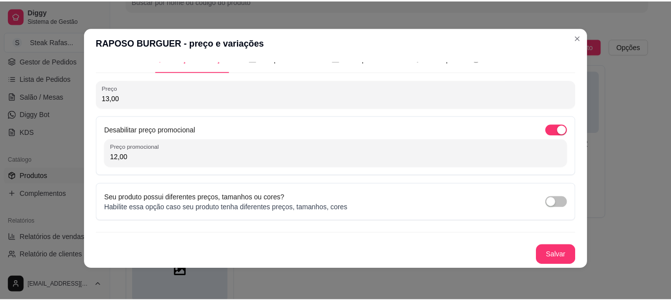
scroll to position [0, 0]
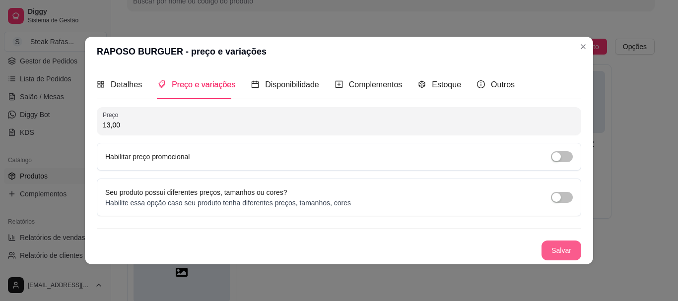
click at [554, 248] on button "Salvar" at bounding box center [562, 251] width 40 height 20
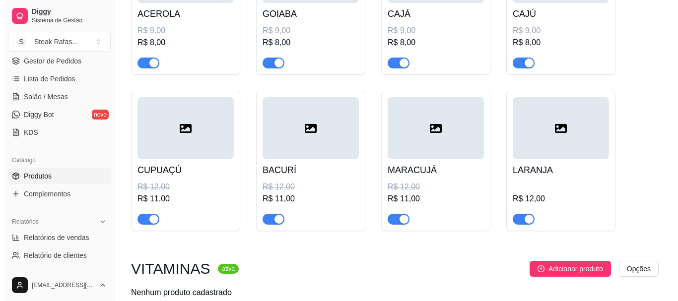
scroll to position [519, 0]
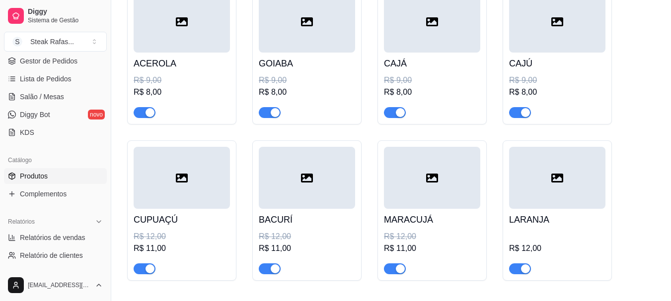
click at [168, 178] on div at bounding box center [182, 178] width 96 height 62
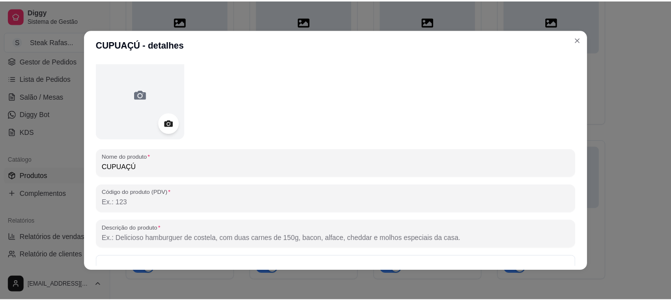
scroll to position [0, 0]
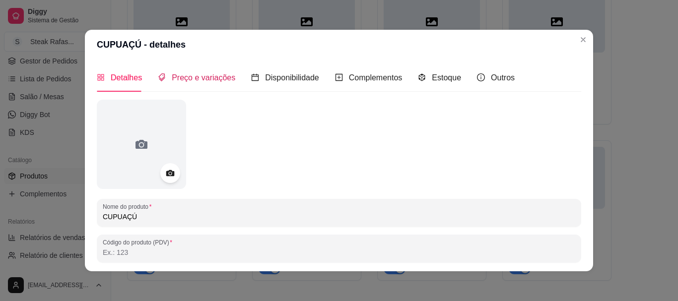
click at [178, 80] on span "Preço e variações" at bounding box center [204, 77] width 64 height 8
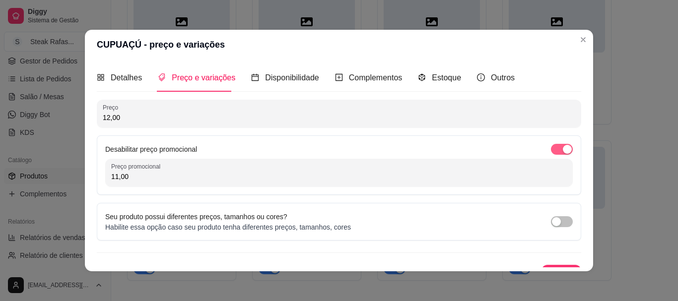
click at [563, 148] on div "button" at bounding box center [567, 149] width 9 height 9
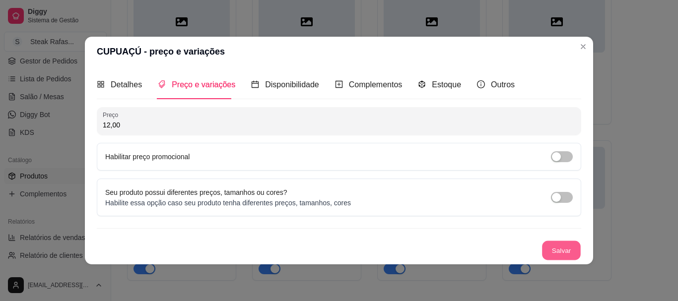
click at [556, 242] on button "Salvar" at bounding box center [561, 250] width 39 height 19
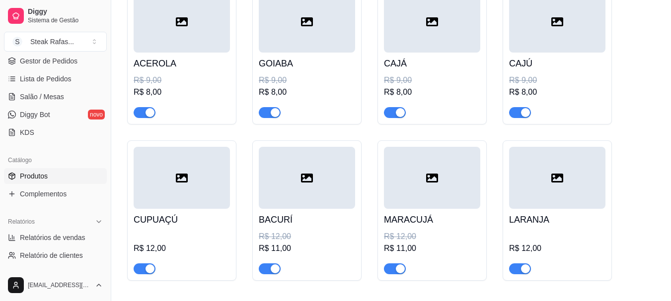
click at [168, 56] on div "ACEROLA R$ 9,00 R$ 8,00" at bounding box center [182, 86] width 96 height 66
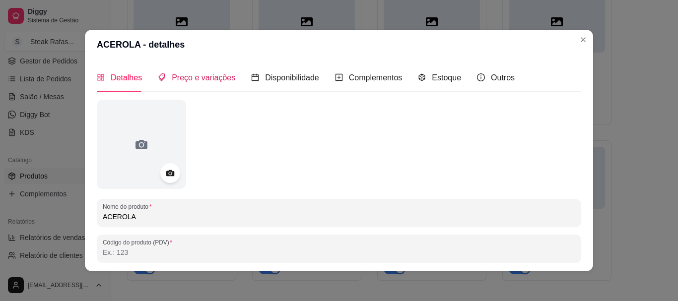
click at [194, 77] on span "Preço e variações" at bounding box center [204, 77] width 64 height 8
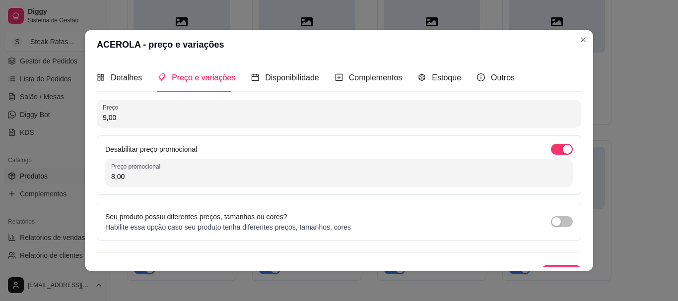
drag, startPoint x: 547, startPoint y: 151, endPoint x: 539, endPoint y: 134, distance: 19.8
click at [551, 151] on span "button" at bounding box center [562, 149] width 22 height 11
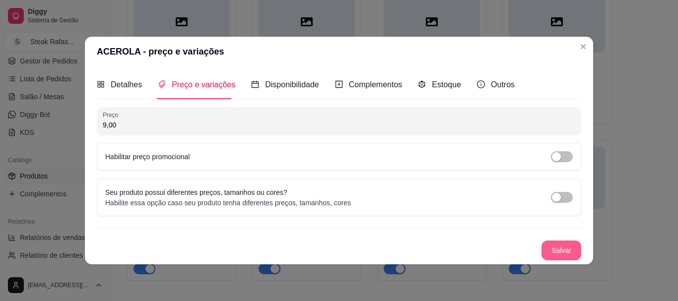
click at [557, 250] on button "Salvar" at bounding box center [562, 251] width 40 height 20
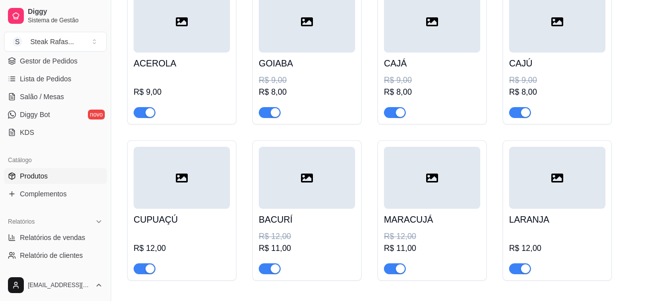
click at [324, 48] on div at bounding box center [307, 22] width 96 height 62
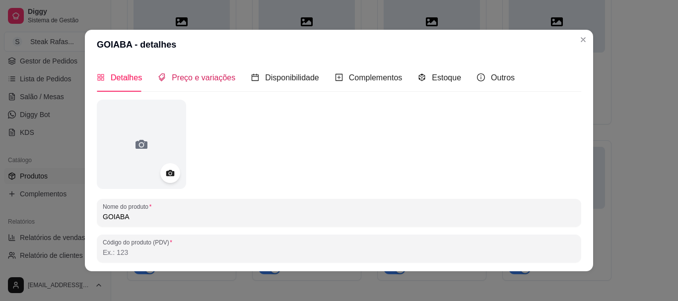
click at [209, 79] on span "Preço e variações" at bounding box center [204, 77] width 64 height 8
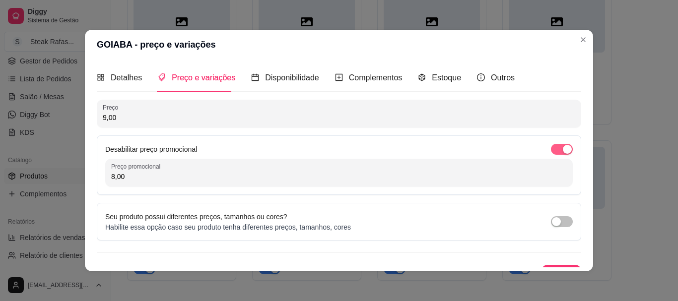
click at [551, 148] on span "button" at bounding box center [562, 149] width 22 height 11
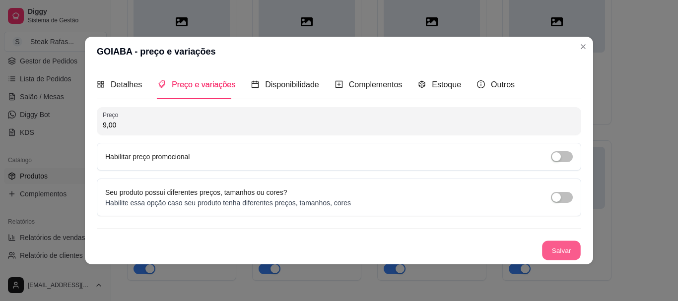
click at [554, 245] on button "Salvar" at bounding box center [561, 250] width 39 height 19
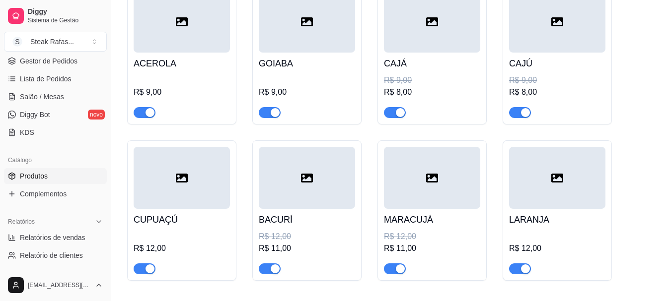
click at [410, 43] on div at bounding box center [432, 22] width 96 height 62
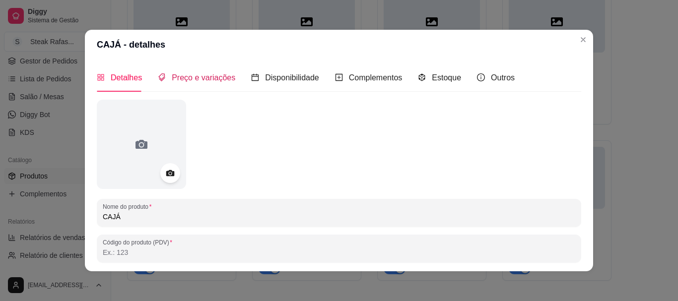
drag, startPoint x: 227, startPoint y: 82, endPoint x: 257, endPoint y: 98, distance: 33.3
click at [227, 82] on span "Preço e variações" at bounding box center [204, 77] width 64 height 8
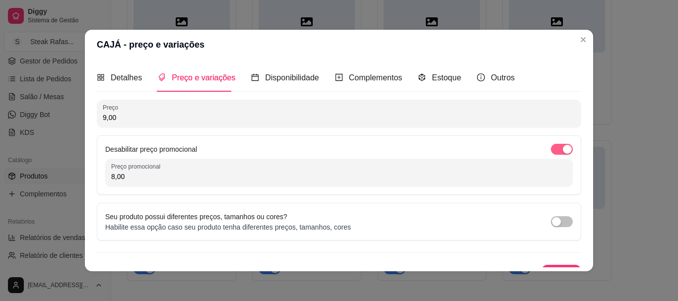
click at [551, 145] on span "button" at bounding box center [562, 149] width 22 height 11
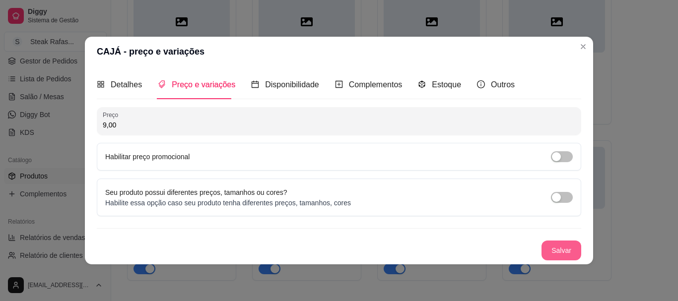
click at [565, 252] on button "Salvar" at bounding box center [562, 251] width 40 height 20
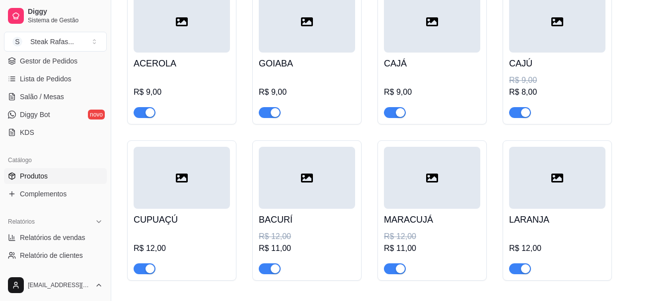
click at [527, 45] on div at bounding box center [557, 22] width 96 height 62
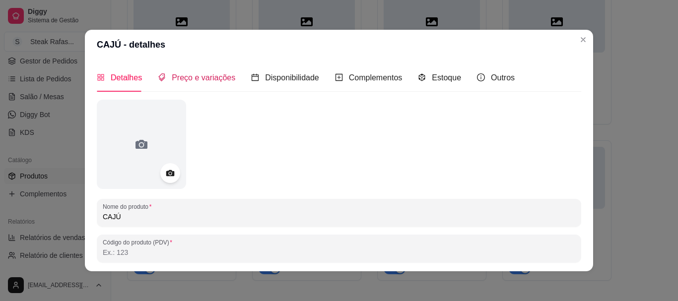
click at [208, 78] on span "Preço e variações" at bounding box center [204, 77] width 64 height 8
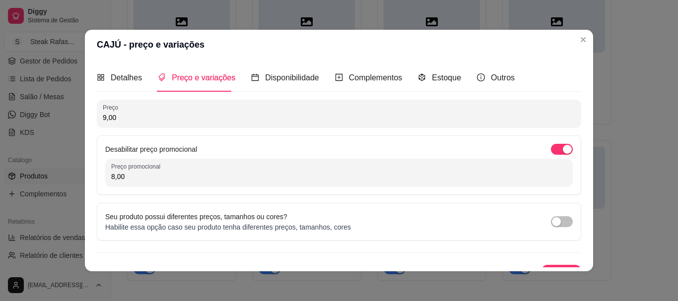
click at [551, 149] on span "button" at bounding box center [562, 149] width 22 height 11
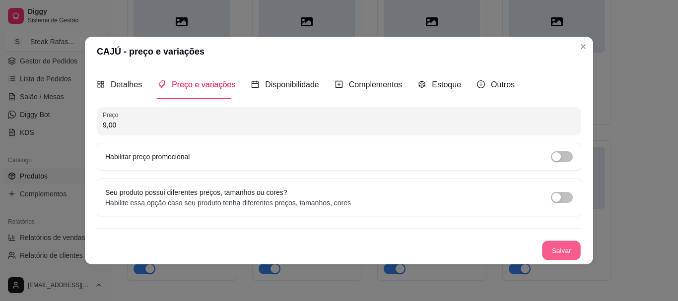
click at [562, 255] on button "Salvar" at bounding box center [561, 250] width 39 height 19
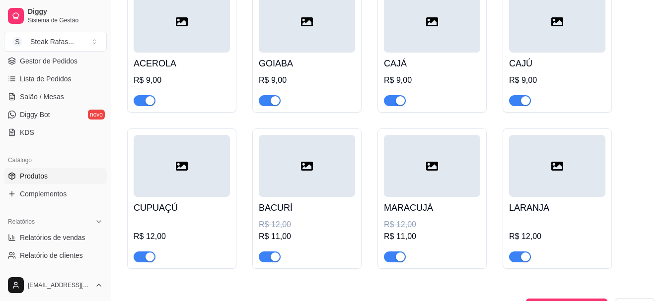
click at [446, 157] on div at bounding box center [432, 166] width 96 height 62
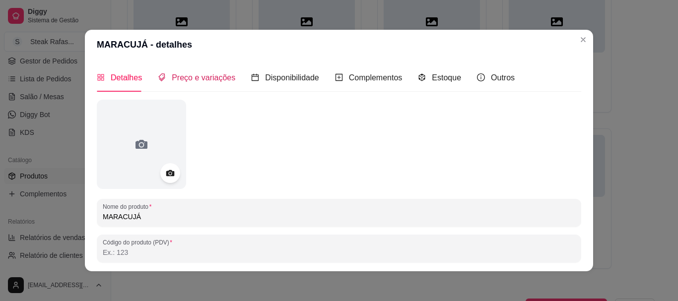
click at [207, 79] on span "Preço e variações" at bounding box center [204, 77] width 64 height 8
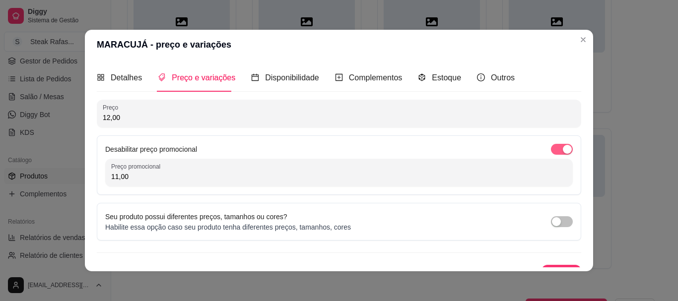
click at [551, 151] on span "button" at bounding box center [562, 149] width 22 height 11
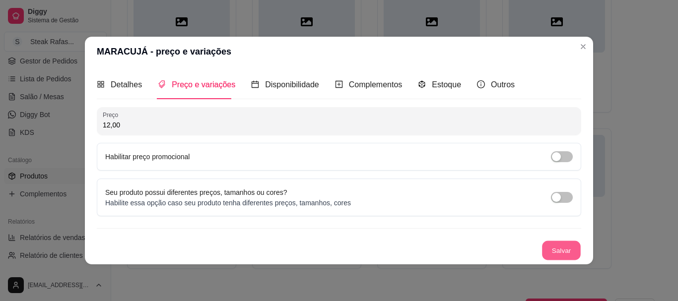
click at [562, 250] on button "Salvar" at bounding box center [561, 250] width 39 height 19
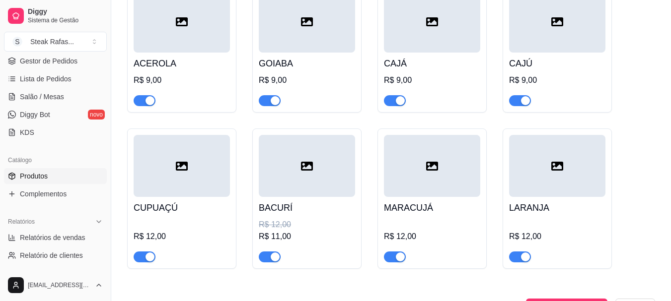
click at [314, 156] on div at bounding box center [307, 166] width 96 height 62
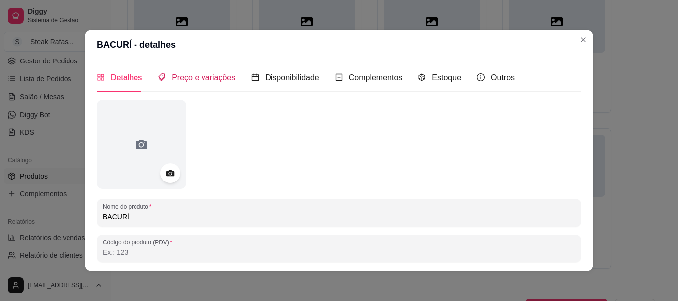
click at [194, 83] on div "Preço e variações" at bounding box center [196, 77] width 77 height 12
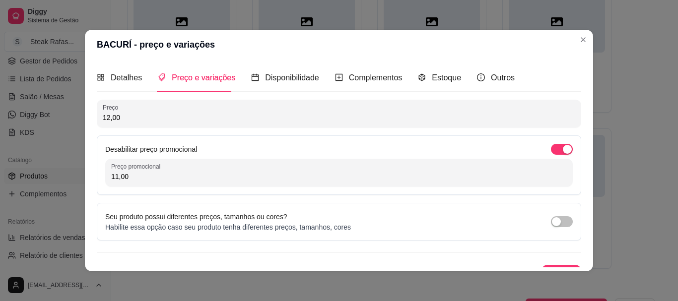
click at [543, 143] on div "Desabilitar preço promocional Preço promocional 11,00" at bounding box center [339, 166] width 485 height 60
click at [563, 146] on div "button" at bounding box center [567, 149] width 9 height 9
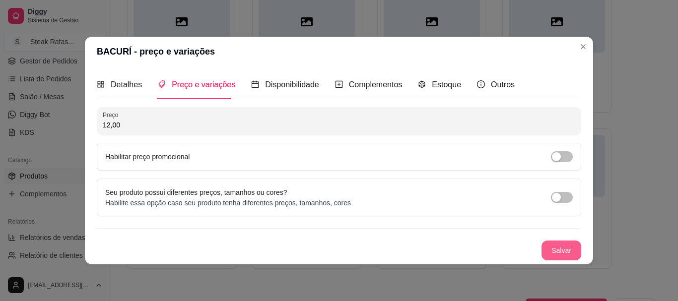
click at [555, 250] on button "Salvar" at bounding box center [562, 251] width 40 height 20
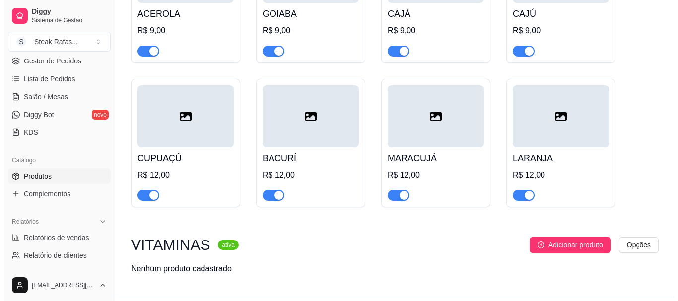
scroll to position [595, 0]
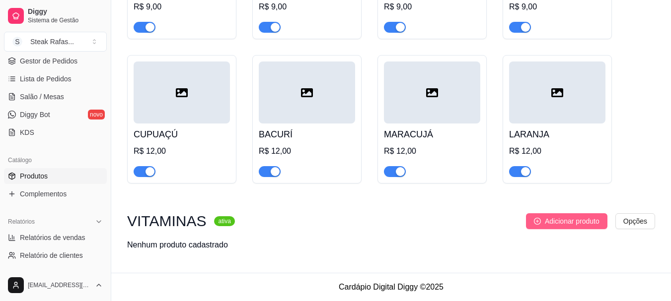
click at [566, 226] on span "Adicionar produto" at bounding box center [572, 221] width 55 height 11
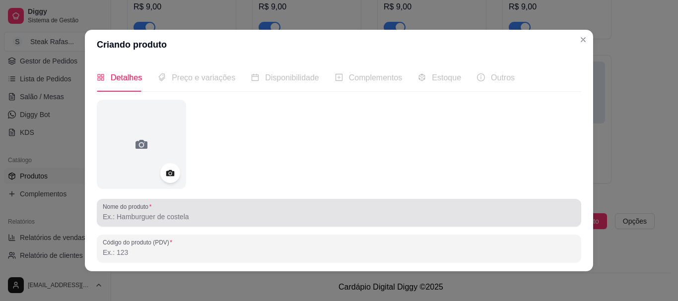
click at [188, 221] on input "Nome do produto" at bounding box center [339, 217] width 473 height 10
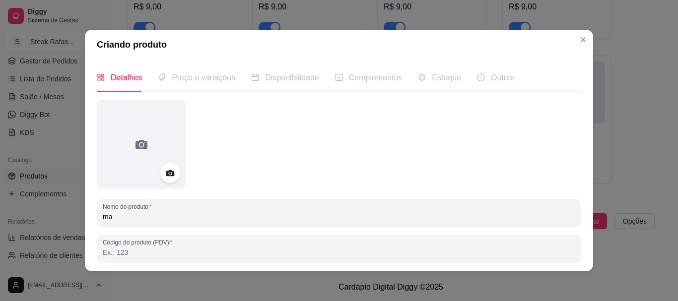
type input "m"
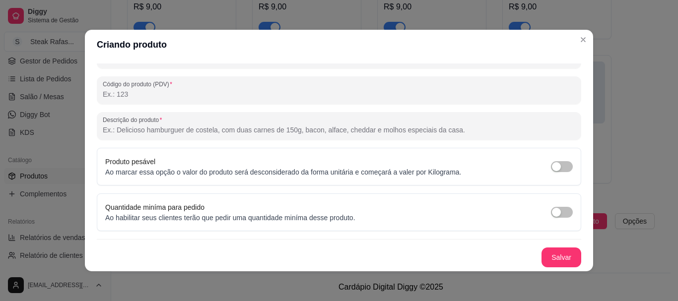
scroll to position [2, 0]
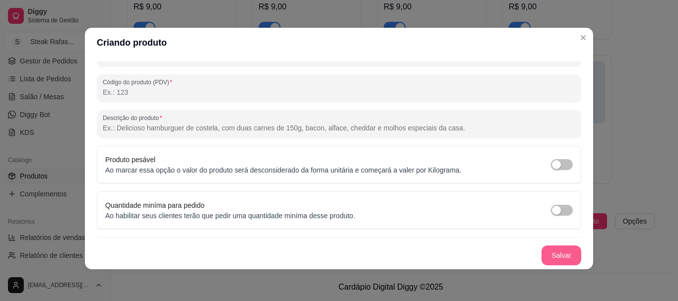
type input "MAMÃO"
click at [562, 251] on button "Salvar" at bounding box center [562, 256] width 40 height 20
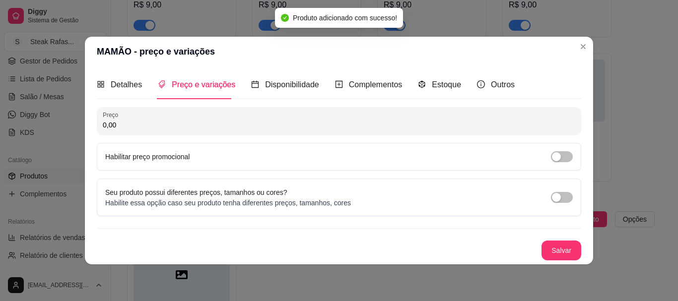
scroll to position [0, 0]
drag, startPoint x: 152, startPoint y: 124, endPoint x: 88, endPoint y: 121, distance: 64.6
click at [88, 121] on div "Detalhes Preço e variações Disponibilidade Complementos Estoque Outros Nome do …" at bounding box center [339, 166] width 508 height 198
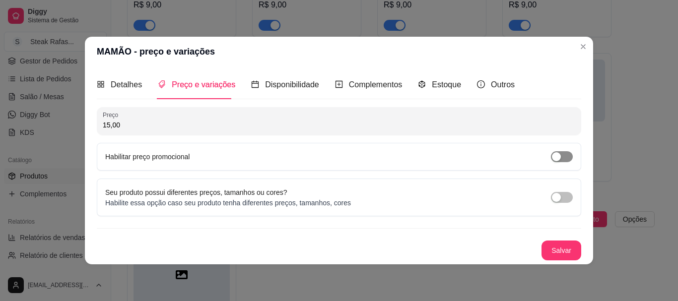
type input "15,00"
click at [557, 151] on span "button" at bounding box center [562, 156] width 22 height 11
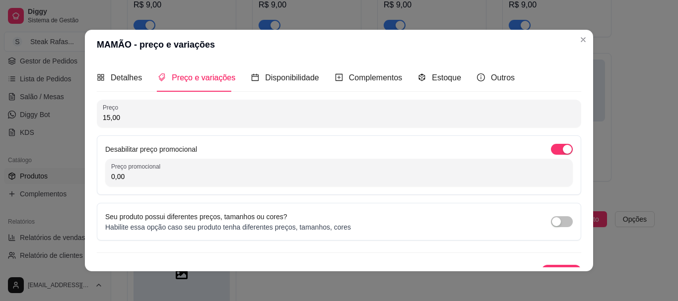
drag, startPoint x: 133, startPoint y: 178, endPoint x: 50, endPoint y: 178, distance: 82.4
click at [57, 178] on div "MAMÃO - preço e variações Detalhes Preço e variações Disponibilidade Complement…" at bounding box center [339, 150] width 678 height 301
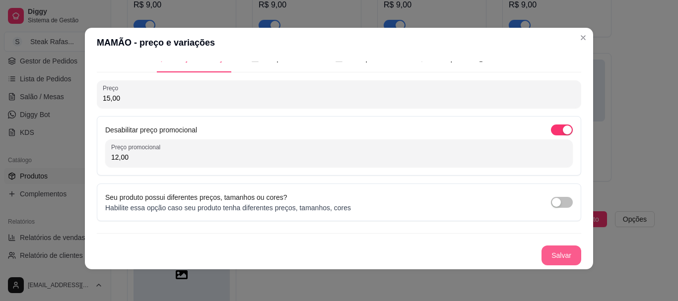
type input "12,00"
click at [553, 255] on button "Salvar" at bounding box center [562, 256] width 40 height 20
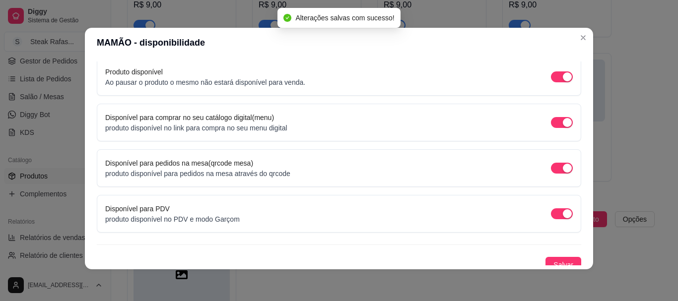
scroll to position [107, 0]
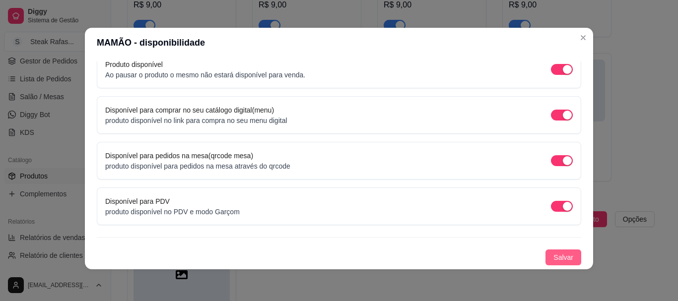
click at [554, 253] on span "Salvar" at bounding box center [564, 257] width 20 height 11
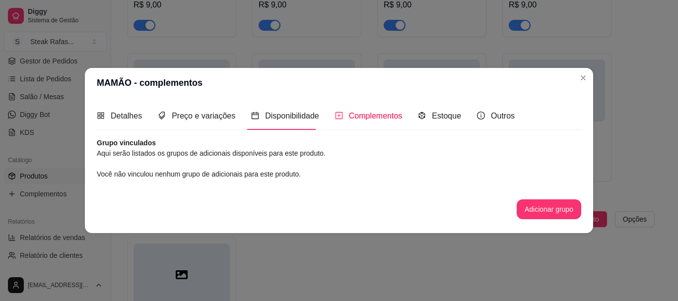
scroll to position [0, 0]
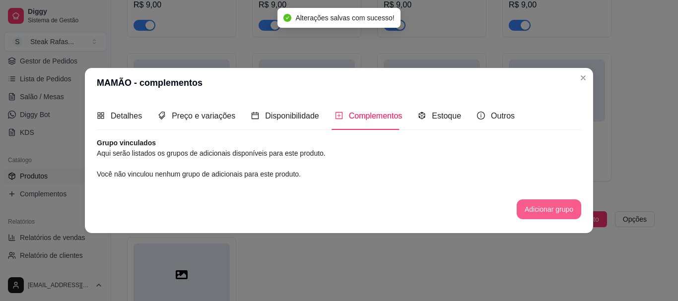
click at [553, 205] on button "Adicionar grupo" at bounding box center [549, 210] width 65 height 20
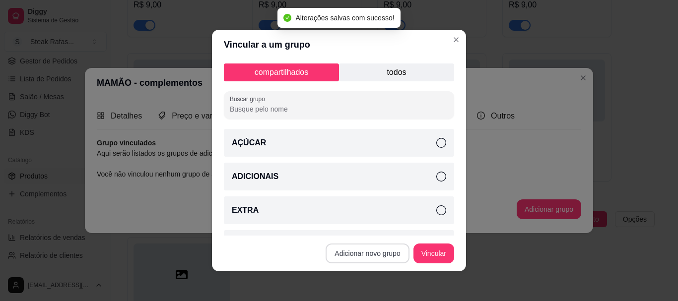
click at [371, 255] on button "Adicionar novo grupo" at bounding box center [367, 254] width 83 height 20
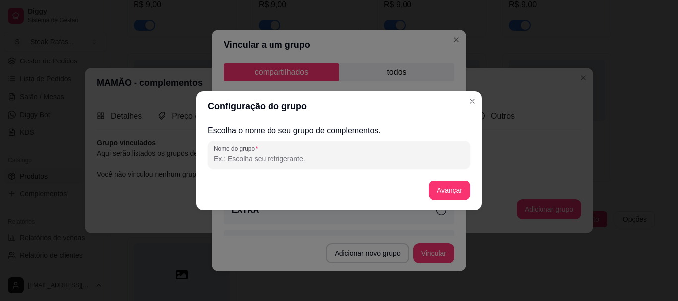
click at [266, 161] on input "Nome do grupo" at bounding box center [339, 159] width 250 height 10
type input "EXTRA V"
click at [450, 190] on button "Avançar" at bounding box center [449, 190] width 40 height 19
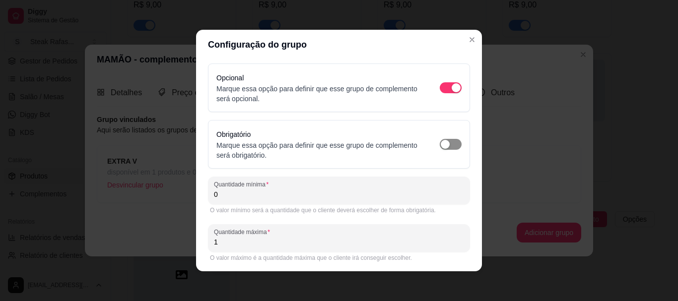
click at [443, 142] on span "button" at bounding box center [451, 144] width 22 height 11
drag, startPoint x: 229, startPoint y: 200, endPoint x: 187, endPoint y: 199, distance: 42.2
click at [186, 200] on div "Configuração do grupo Opcional Marque essa opção para definir que esse grupo de…" at bounding box center [339, 150] width 678 height 301
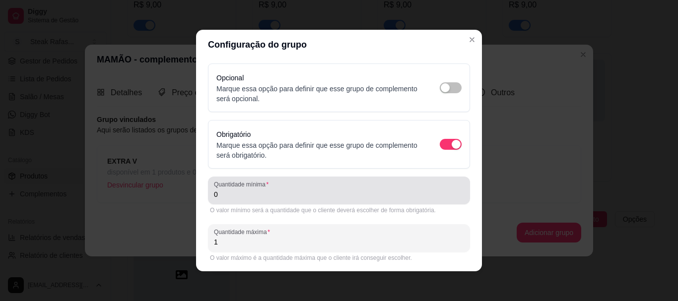
drag, startPoint x: 221, startPoint y: 200, endPoint x: 197, endPoint y: 192, distance: 25.6
click at [197, 192] on div "Opcional Marque essa opção para definir que esse grupo de complemento será opci…" at bounding box center [339, 166] width 286 height 212
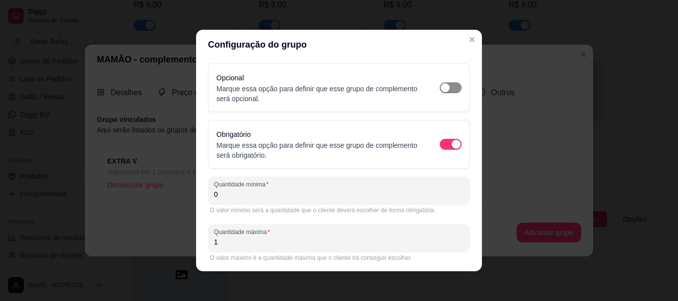
click at [440, 89] on span "button" at bounding box center [451, 87] width 22 height 11
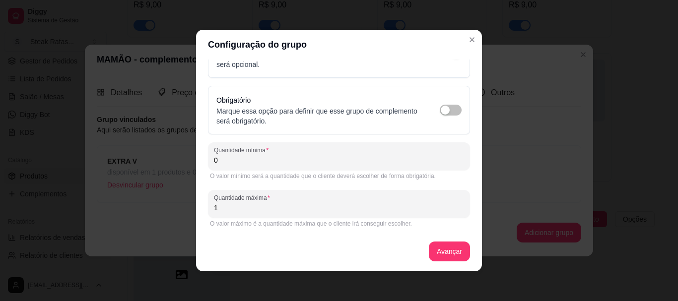
scroll to position [2, 0]
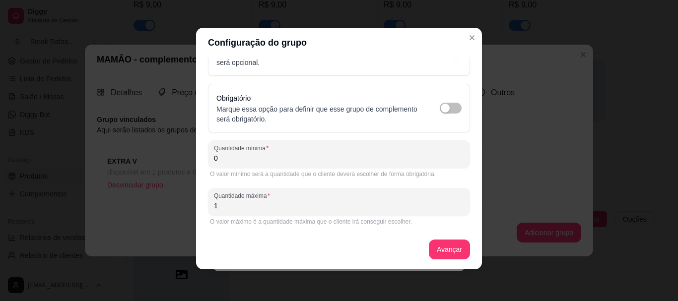
drag, startPoint x: 238, startPoint y: 209, endPoint x: 209, endPoint y: 206, distance: 29.0
click at [209, 206] on div "Quantidade máxima 1" at bounding box center [339, 202] width 262 height 28
type input "5"
click at [434, 248] on button "Avançar" at bounding box center [449, 250] width 41 height 20
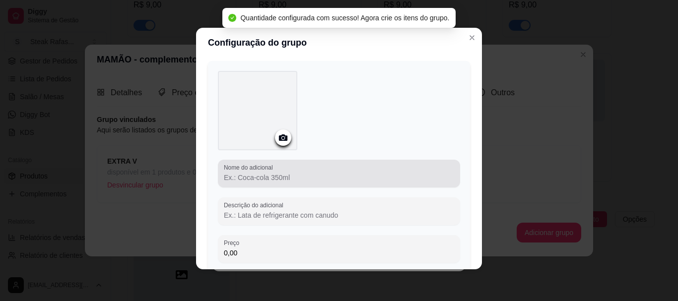
click at [279, 175] on input "Nome do adicional" at bounding box center [339, 178] width 230 height 10
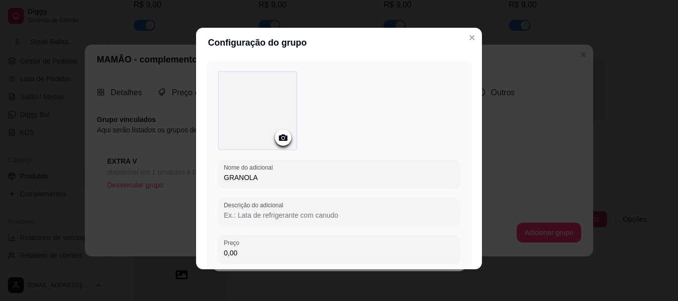
scroll to position [109, 0]
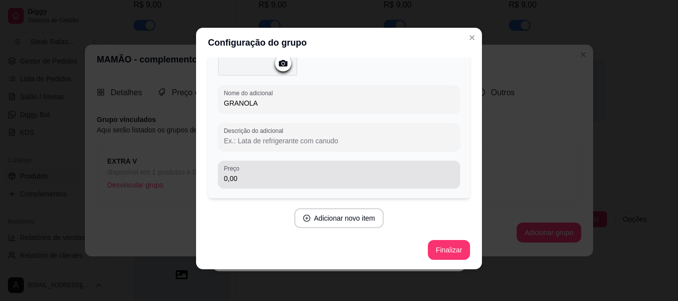
type input "GRANOLA"
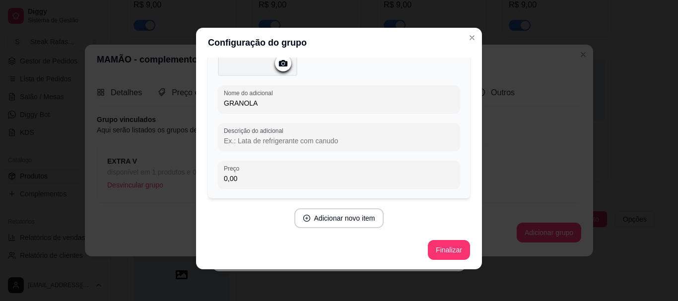
drag, startPoint x: 253, startPoint y: 178, endPoint x: 203, endPoint y: 180, distance: 50.2
click at [203, 180] on div "Adicione os itens que irão compor este grupo, depois você poderá configurá-los …" at bounding box center [339, 164] width 286 height 212
type input "3,00"
click at [312, 219] on button "Adicionar novo item" at bounding box center [338, 218] width 87 height 19
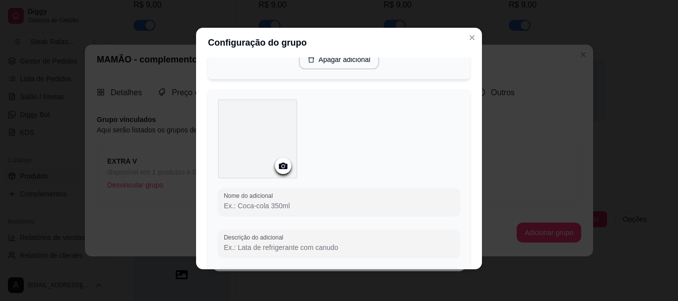
scroll to position [307, 0]
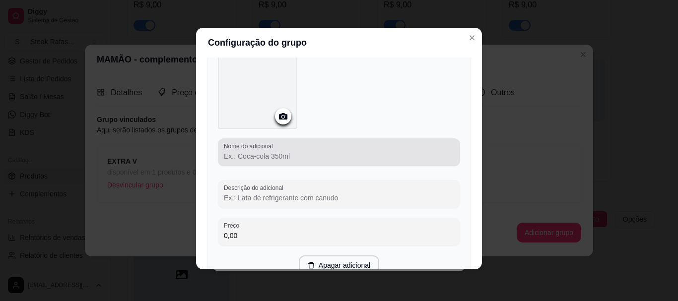
click at [251, 160] on div at bounding box center [339, 152] width 230 height 20
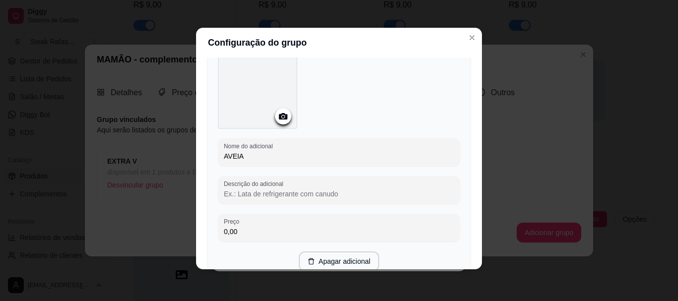
scroll to position [357, 0]
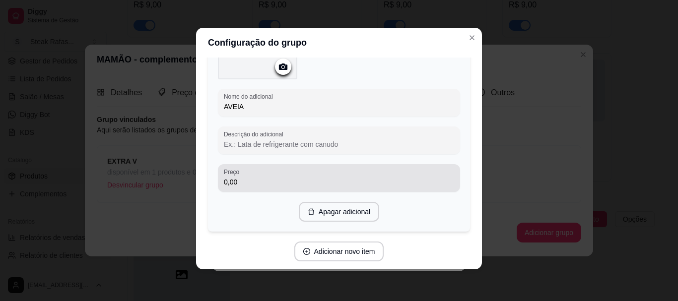
type input "AVEIA"
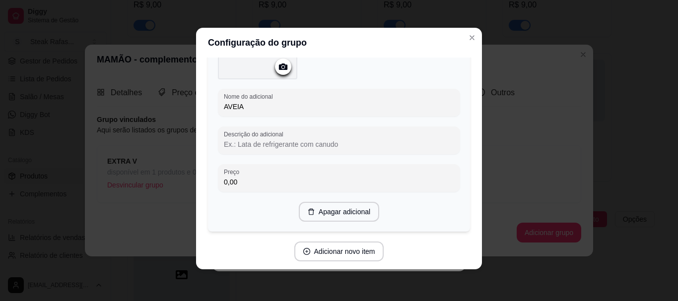
drag, startPoint x: 269, startPoint y: 182, endPoint x: 182, endPoint y: 181, distance: 86.9
click at [182, 181] on div "Configuração do grupo Adicione os itens que irão compor este grupo, depois você…" at bounding box center [339, 150] width 678 height 301
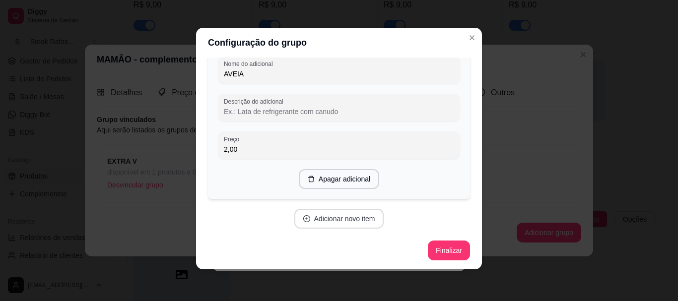
type input "2,00"
click at [329, 215] on button "Adicionar novo item" at bounding box center [338, 219] width 87 height 19
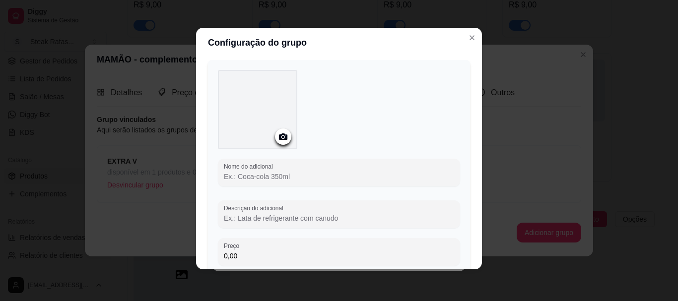
scroll to position [588, 0]
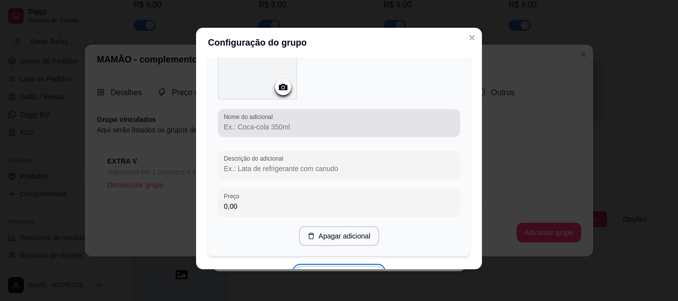
click at [286, 125] on input "Nome do adicional" at bounding box center [339, 127] width 230 height 10
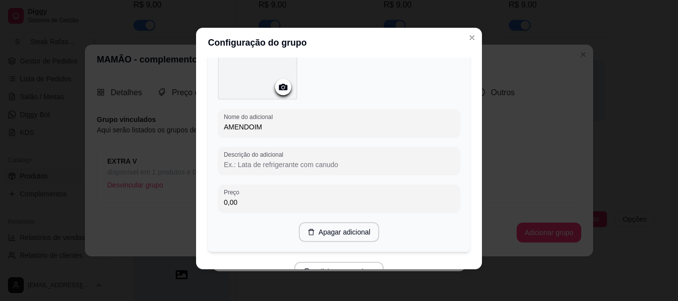
type input "AMENDOIM"
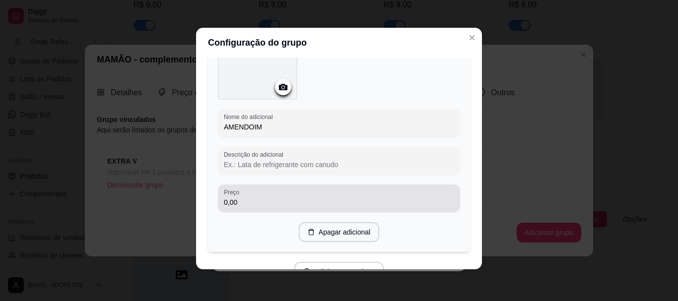
drag, startPoint x: 275, startPoint y: 195, endPoint x: 162, endPoint y: 199, distance: 113.3
click at [162, 199] on div "Configuração do grupo Adicione os itens que irão compor este grupo, depois você…" at bounding box center [339, 150] width 678 height 301
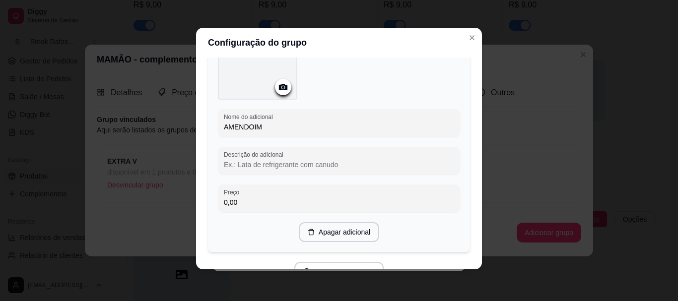
drag, startPoint x: 236, startPoint y: 199, endPoint x: 217, endPoint y: 205, distance: 19.8
click at [218, 205] on div "Preço 0,00" at bounding box center [339, 199] width 242 height 28
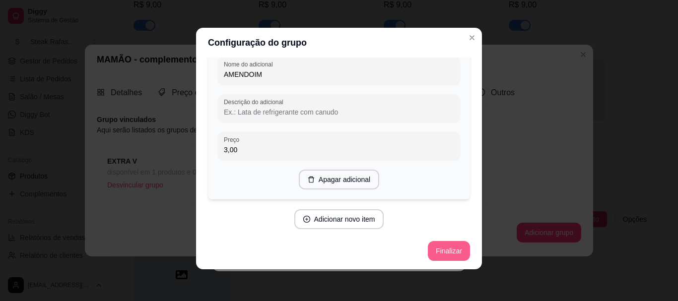
type input "3,00"
click at [448, 249] on button "Finalizar" at bounding box center [449, 251] width 42 height 20
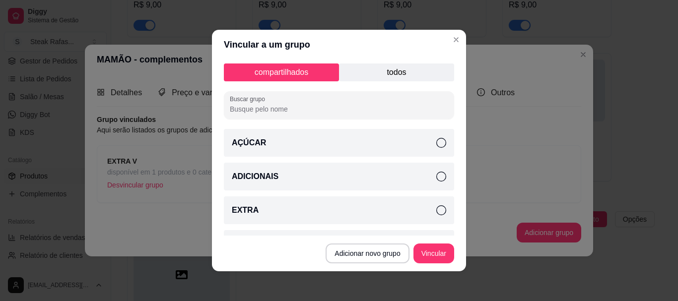
click at [436, 141] on icon at bounding box center [441, 143] width 10 height 10
click at [432, 253] on button "Vincular" at bounding box center [434, 253] width 40 height 19
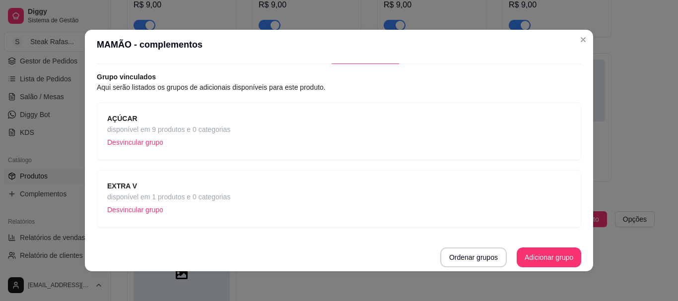
scroll to position [2, 0]
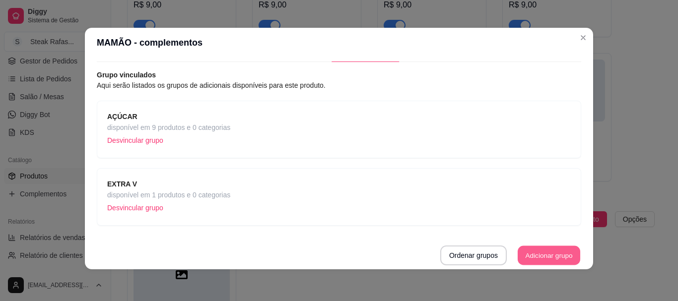
click at [528, 255] on button "Adicionar grupo" at bounding box center [549, 255] width 63 height 19
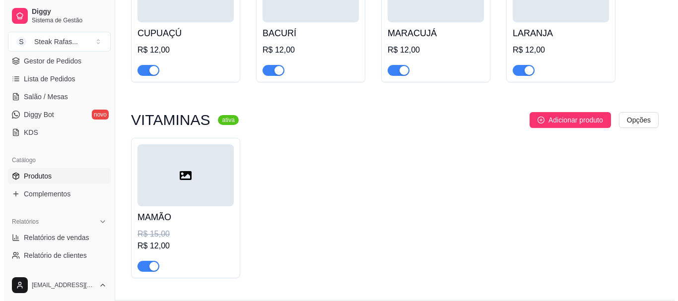
scroll to position [724, 0]
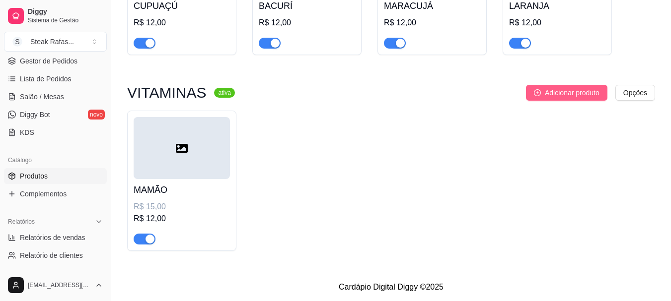
click at [567, 88] on span "Adicionar produto" at bounding box center [572, 92] width 55 height 11
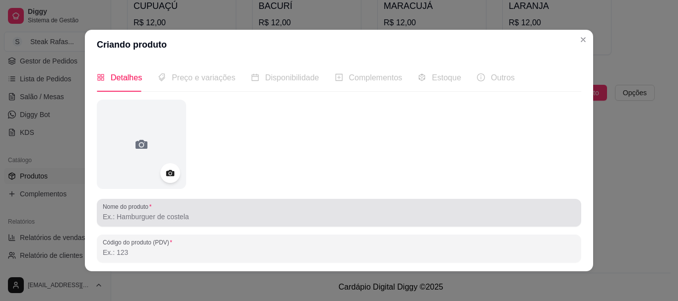
click at [141, 223] on div "Nome do produto" at bounding box center [339, 213] width 485 height 28
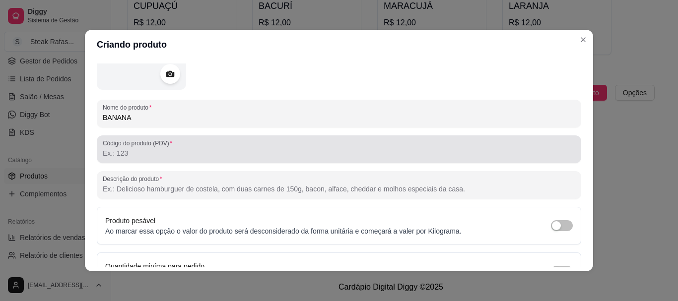
scroll to position [158, 0]
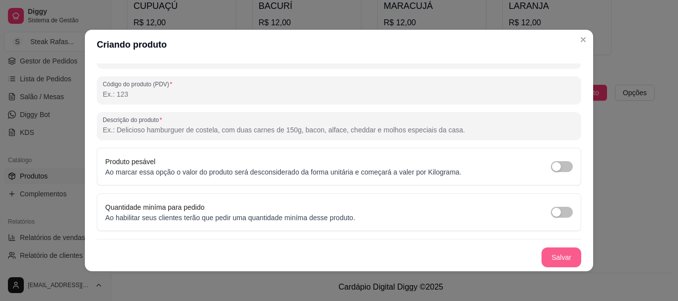
type input "BANANA"
click at [556, 255] on button "Salvar" at bounding box center [562, 258] width 40 height 20
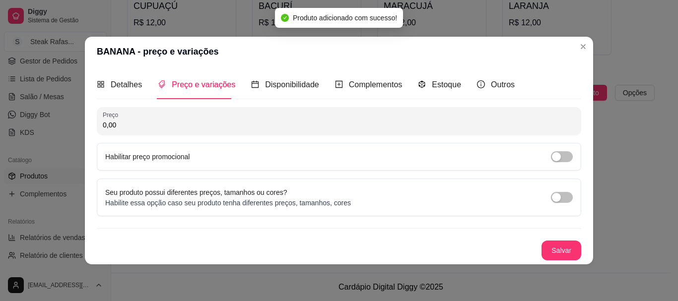
scroll to position [0, 0]
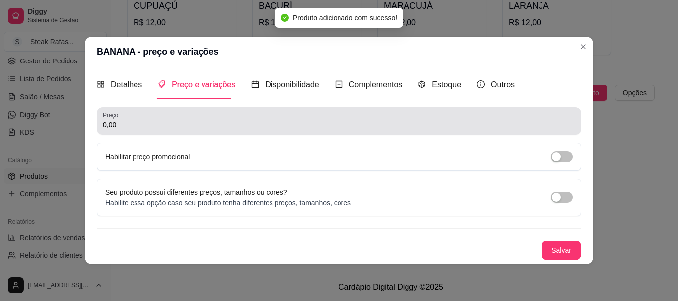
drag, startPoint x: 145, startPoint y: 131, endPoint x: 89, endPoint y: 128, distance: 56.2
click at [89, 128] on div "Detalhes Preço e variações Disponibilidade Complementos Estoque Outros Nome do …" at bounding box center [339, 166] width 508 height 198
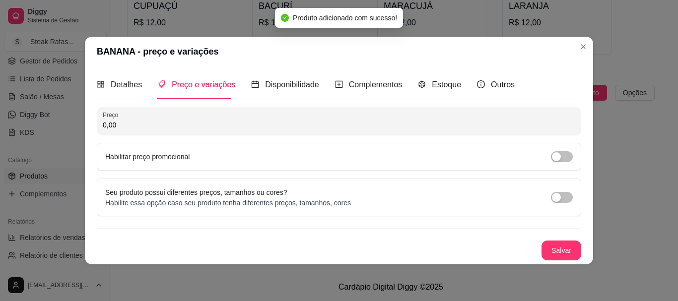
drag, startPoint x: 117, startPoint y: 124, endPoint x: 98, endPoint y: 124, distance: 18.9
click at [98, 124] on div "Preço 0,00" at bounding box center [339, 121] width 485 height 28
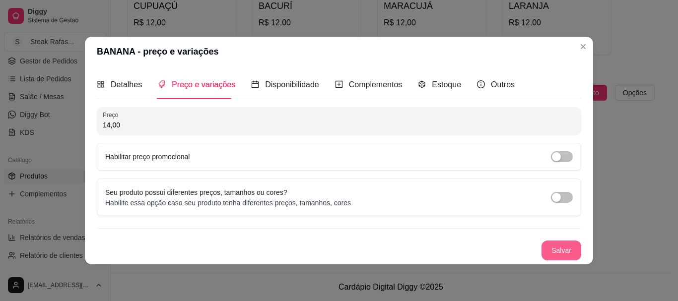
type input "14,00"
click at [555, 248] on button "Salvar" at bounding box center [562, 251] width 40 height 20
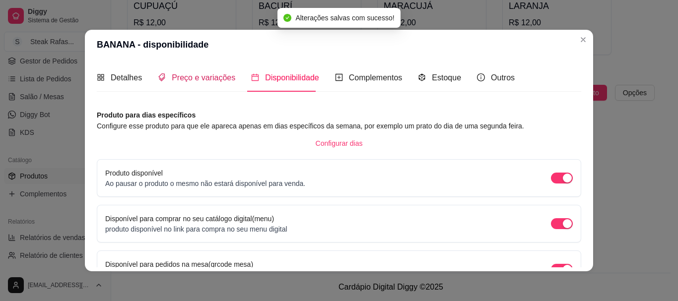
click at [176, 79] on span "Preço e variações" at bounding box center [204, 77] width 64 height 8
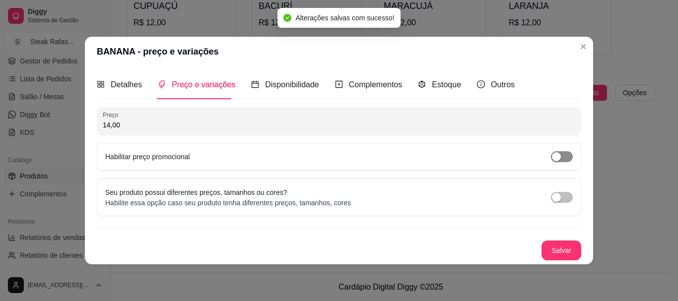
click at [562, 157] on span "button" at bounding box center [562, 156] width 22 height 11
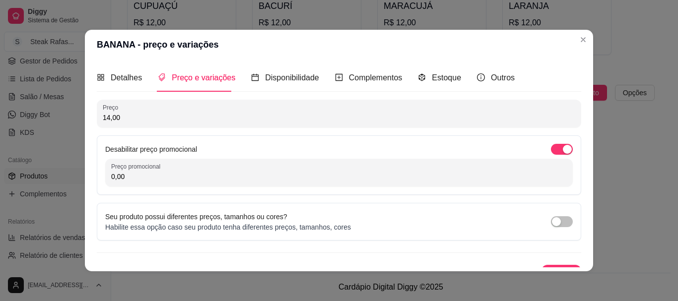
drag, startPoint x: 147, startPoint y: 181, endPoint x: 87, endPoint y: 180, distance: 60.1
click at [87, 181] on div "Detalhes Preço e variações Disponibilidade Complementos Estoque Outros Nome do …" at bounding box center [339, 166] width 508 height 212
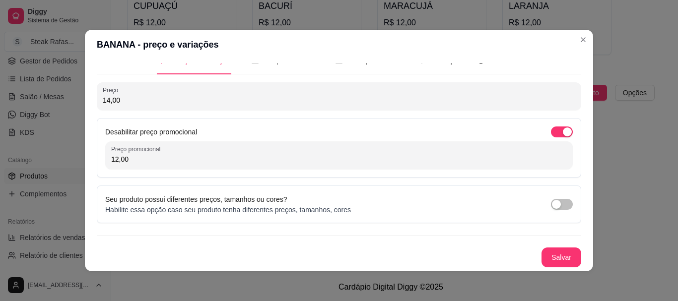
scroll to position [2, 0]
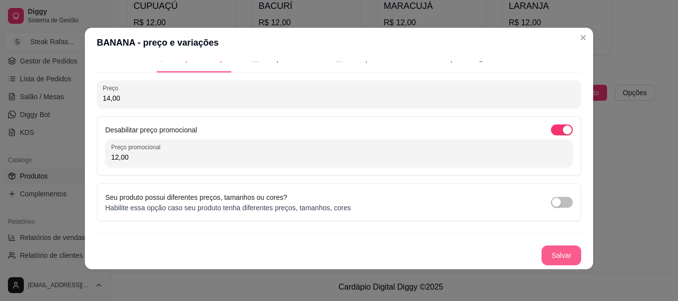
type input "12,00"
click at [559, 254] on button "Salvar" at bounding box center [562, 256] width 40 height 20
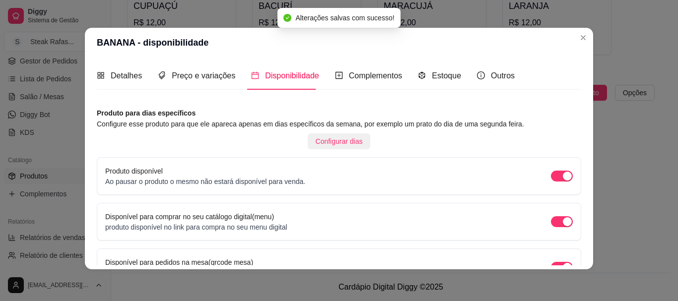
scroll to position [0, 0]
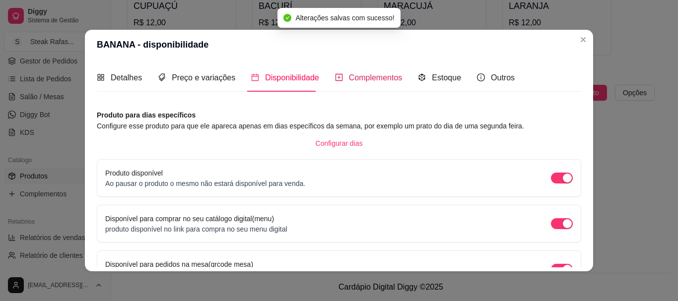
click at [370, 78] on span "Complementos" at bounding box center [376, 77] width 54 height 8
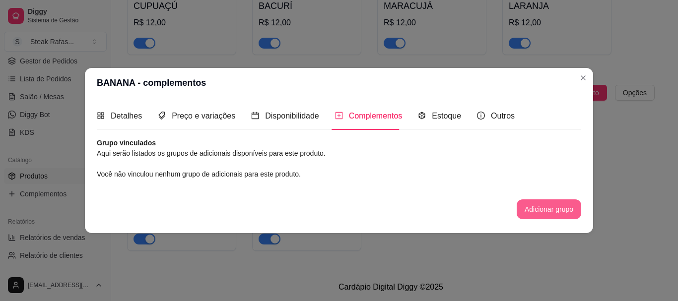
click at [544, 208] on button "Adicionar grupo" at bounding box center [549, 210] width 65 height 20
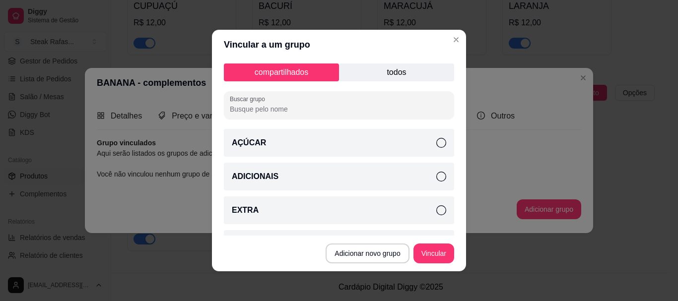
click at [373, 76] on p "todos" at bounding box center [396, 73] width 115 height 18
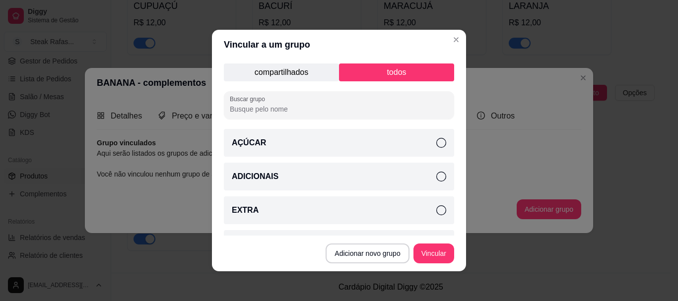
scroll to position [149, 0]
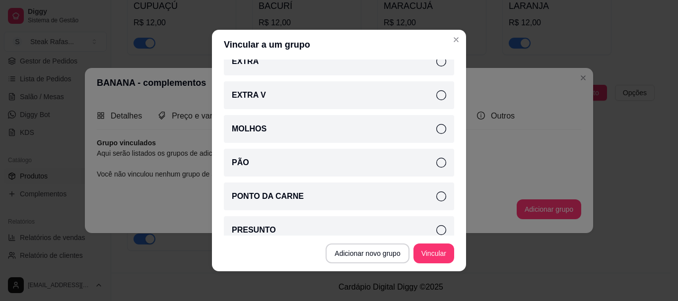
click at [305, 94] on div "EXTRA V" at bounding box center [339, 95] width 230 height 28
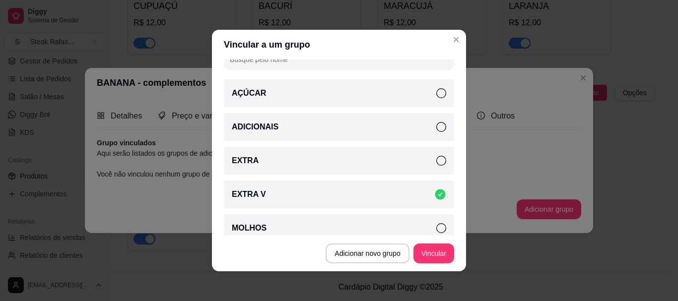
click at [307, 91] on div "AÇÚCAR" at bounding box center [339, 93] width 230 height 28
click at [428, 251] on button "Vincular" at bounding box center [434, 254] width 41 height 20
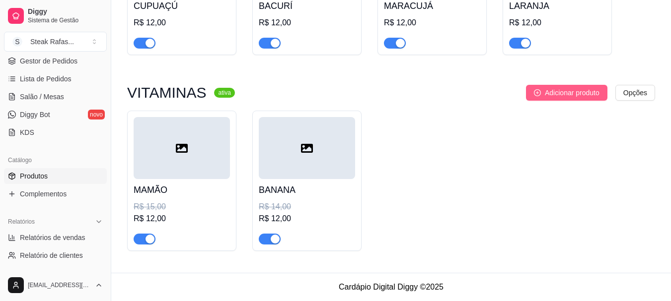
click at [548, 93] on span "Adicionar produto" at bounding box center [572, 92] width 55 height 11
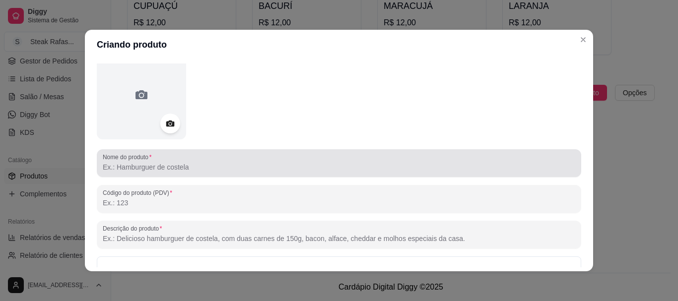
click at [148, 169] on input "Nome do produto" at bounding box center [339, 167] width 473 height 10
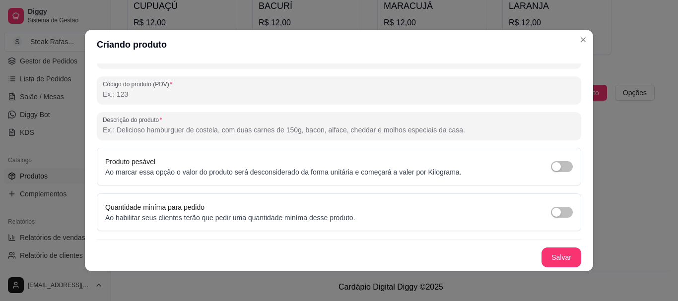
scroll to position [2, 0]
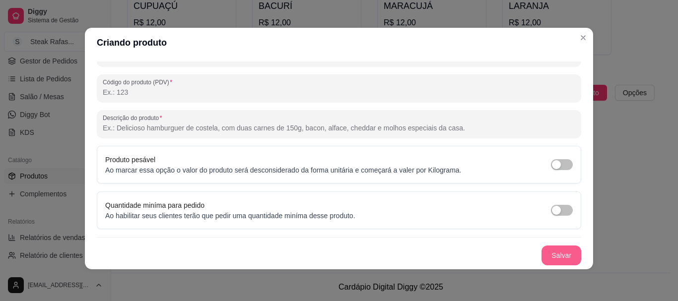
type input "ABACATE"
click at [546, 250] on button "Salvar" at bounding box center [562, 256] width 40 height 20
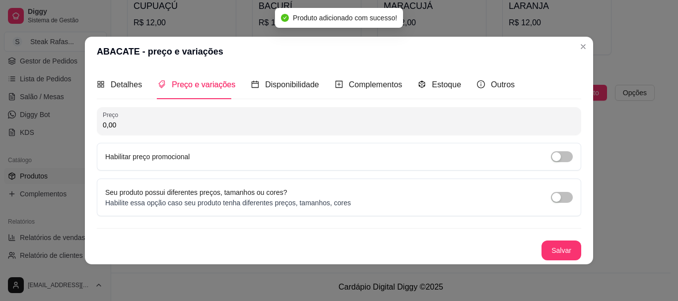
drag, startPoint x: 138, startPoint y: 121, endPoint x: 88, endPoint y: 123, distance: 49.7
click at [88, 123] on div "Detalhes Preço e variações Disponibilidade Complementos Estoque Outros Nome do …" at bounding box center [339, 166] width 508 height 198
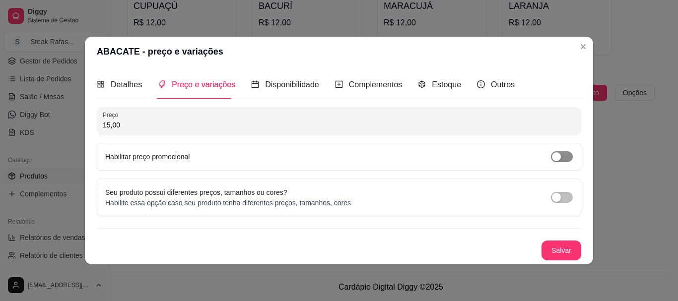
type input "15,00"
click at [559, 152] on div "button" at bounding box center [556, 156] width 9 height 9
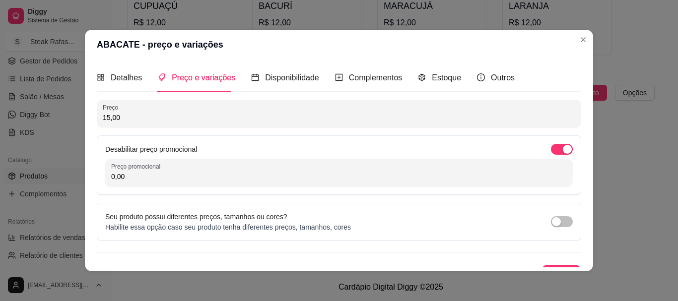
drag, startPoint x: 123, startPoint y: 175, endPoint x: 81, endPoint y: 180, distance: 42.1
click at [85, 180] on div "Detalhes Preço e variações Disponibilidade Complementos Estoque Outros Nome do …" at bounding box center [339, 166] width 508 height 212
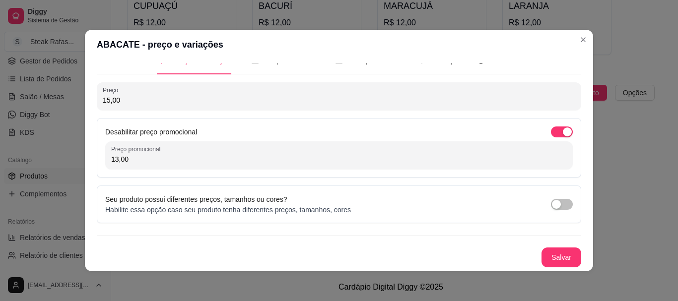
drag, startPoint x: 126, startPoint y: 162, endPoint x: 80, endPoint y: 161, distance: 45.2
click at [80, 161] on div "ABACATE - preço e variações Detalhes Preço e variações Disponibilidade Compleme…" at bounding box center [339, 150] width 678 height 301
type input "12,00"
click at [542, 256] on button "Salvar" at bounding box center [562, 258] width 40 height 20
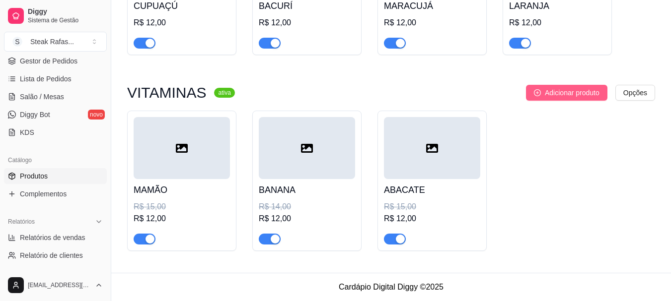
click at [562, 94] on span "Adicionar produto" at bounding box center [572, 92] width 55 height 11
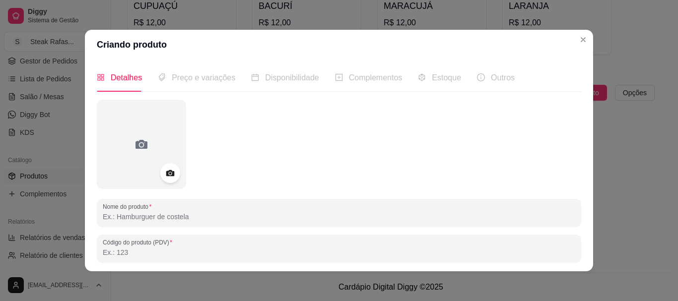
click at [132, 217] on input "Nome do produto" at bounding box center [339, 217] width 473 height 10
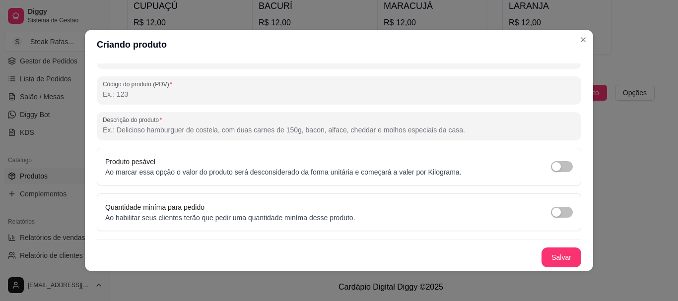
scroll to position [2, 0]
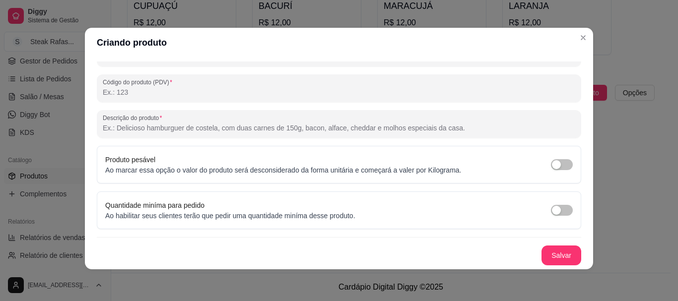
type input "AÇAÍ"
click at [551, 258] on button "Salvar" at bounding box center [561, 255] width 39 height 19
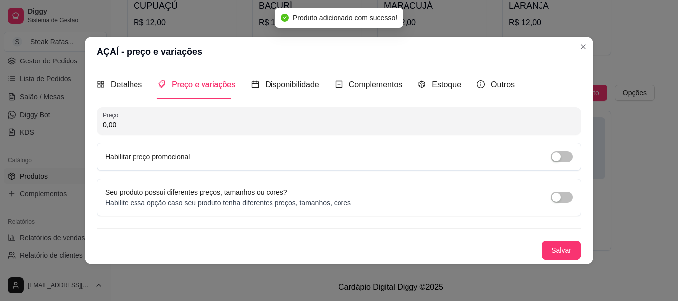
drag, startPoint x: 135, startPoint y: 119, endPoint x: 85, endPoint y: 126, distance: 49.6
click at [85, 126] on div "Detalhes Preço e variações Disponibilidade Complementos Estoque Outros Nome do …" at bounding box center [339, 166] width 508 height 198
drag, startPoint x: 127, startPoint y: 128, endPoint x: 92, endPoint y: 124, distance: 35.0
click at [92, 124] on div "Detalhes Preço e variações Disponibilidade Complementos Estoque Outros Nome do …" at bounding box center [339, 166] width 508 height 198
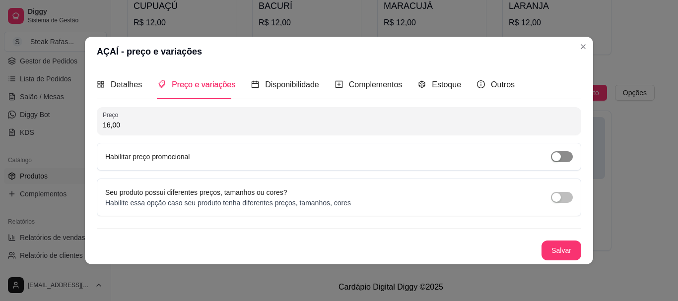
type input "16,00"
click at [558, 159] on div "button" at bounding box center [556, 156] width 9 height 9
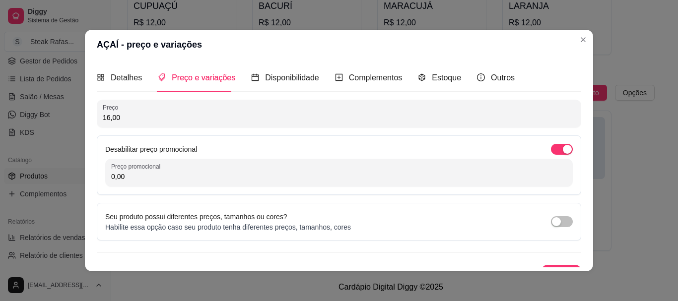
drag, startPoint x: 140, startPoint y: 177, endPoint x: 100, endPoint y: 176, distance: 40.2
click at [101, 176] on div "Desabilitar preço promocional Preço promocional 0,00" at bounding box center [339, 166] width 485 height 60
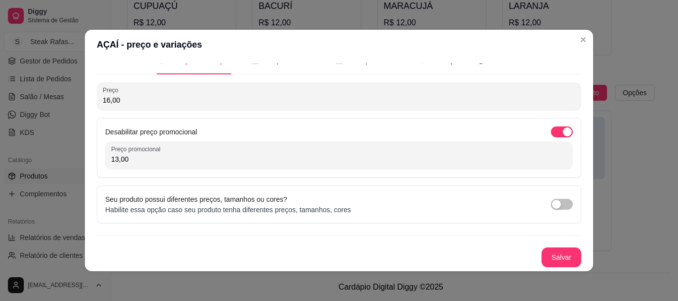
scroll to position [2, 0]
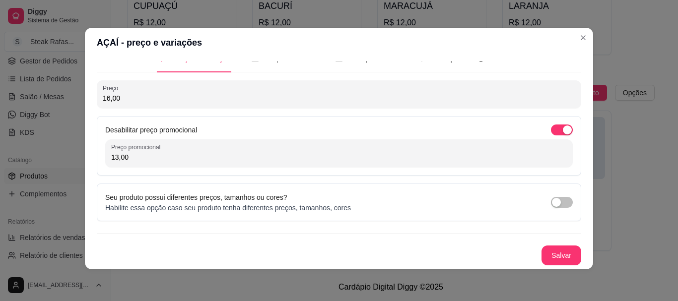
type input "13,00"
click at [548, 254] on button "Salvar" at bounding box center [561, 255] width 39 height 19
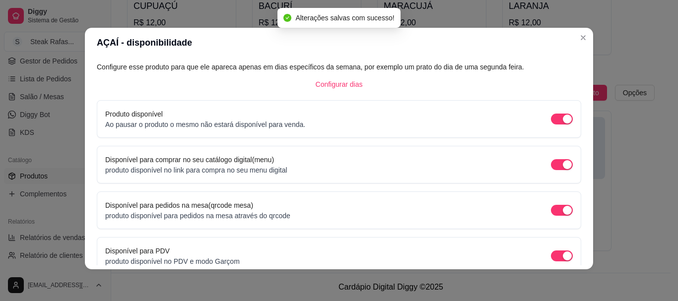
scroll to position [107, 0]
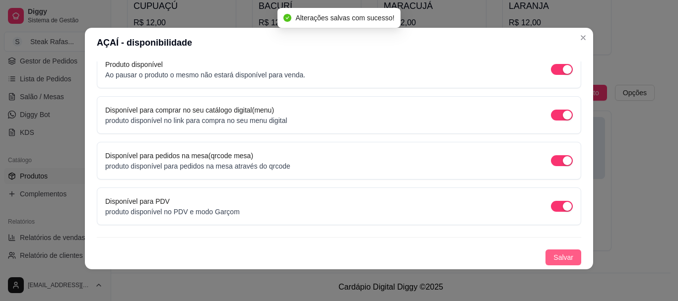
click at [554, 255] on span "Salvar" at bounding box center [564, 257] width 20 height 11
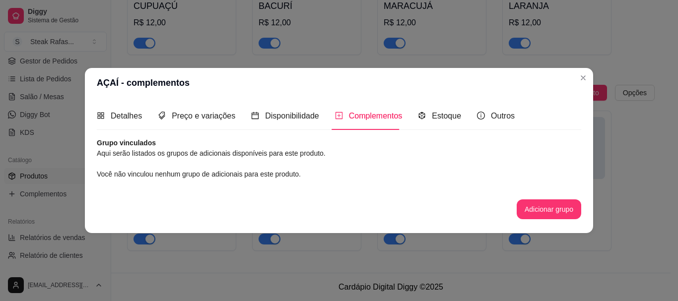
scroll to position [0, 0]
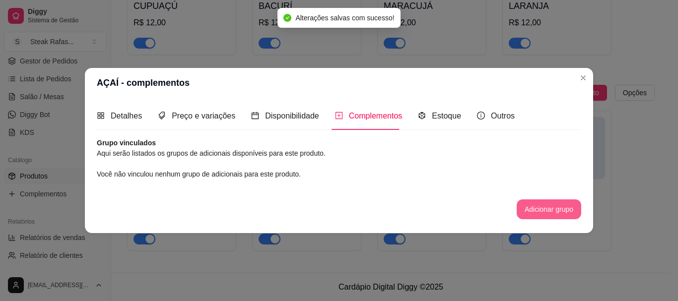
click at [536, 212] on button "Adicionar grupo" at bounding box center [549, 210] width 65 height 20
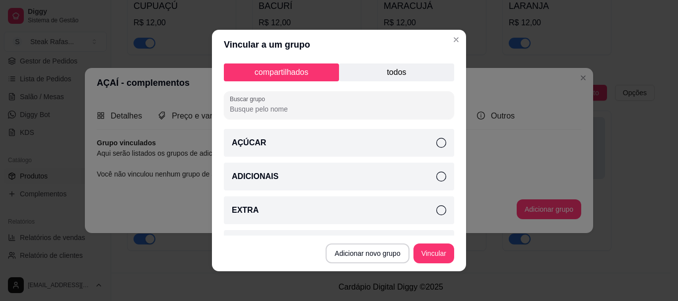
click at [371, 135] on div "AÇÚCAR" at bounding box center [339, 143] width 230 height 28
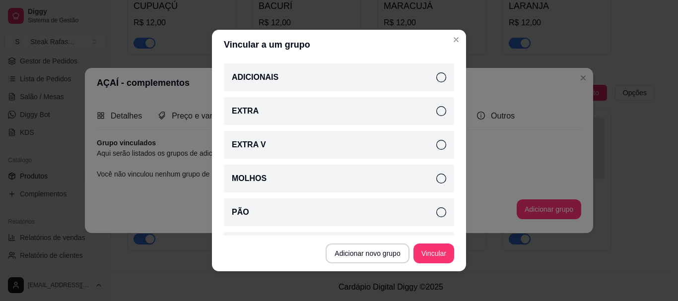
click at [348, 146] on div "EXTRA V" at bounding box center [339, 145] width 230 height 28
click at [429, 246] on button "Vincular" at bounding box center [434, 254] width 41 height 20
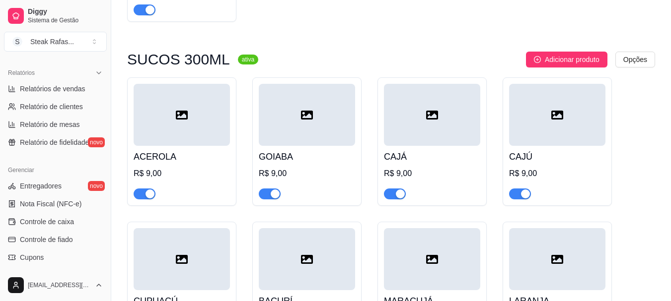
scroll to position [397, 0]
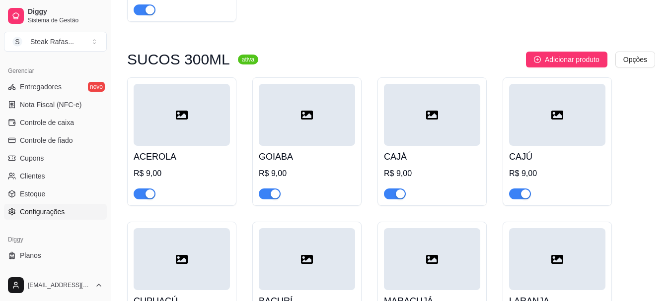
click at [53, 218] on link "Configurações" at bounding box center [55, 212] width 103 height 16
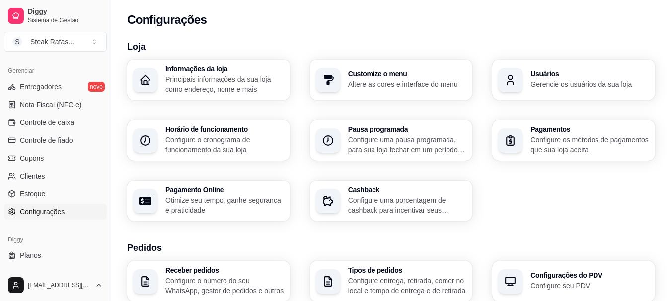
click at [239, 74] on p "Principais informações da sua loja como endereço, nome e mais" at bounding box center [224, 84] width 119 height 20
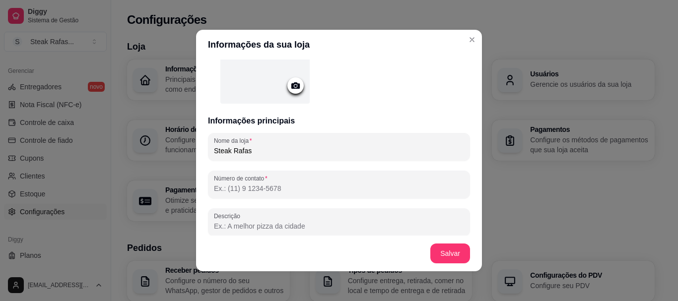
scroll to position [149, 0]
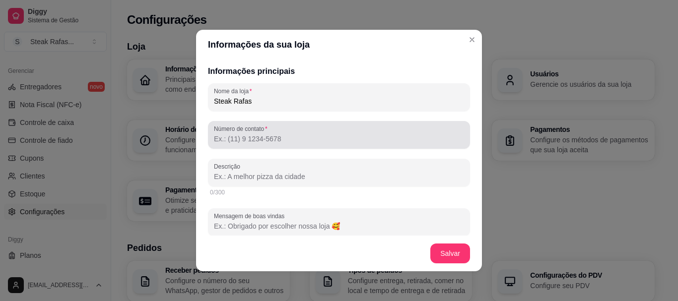
click at [218, 141] on input "Número de contato" at bounding box center [339, 139] width 250 height 10
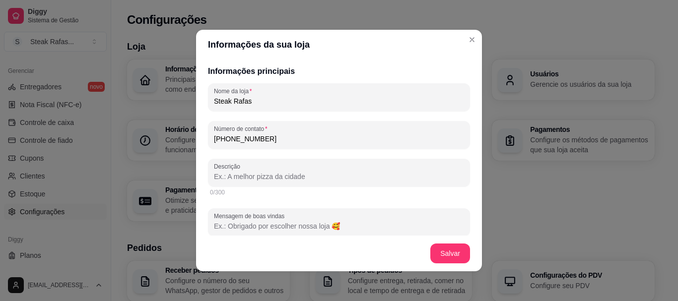
scroll to position [248, 0]
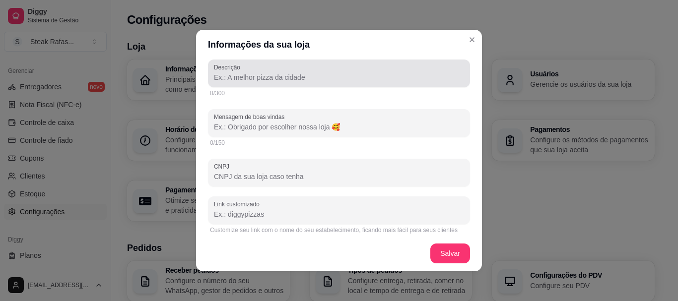
type input "[PHONE_NUMBER]"
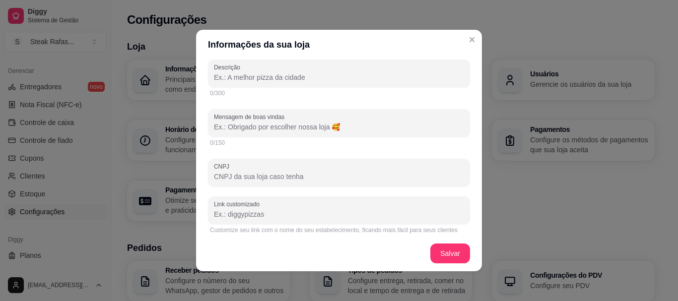
click at [298, 75] on input "Descrição" at bounding box center [339, 77] width 250 height 10
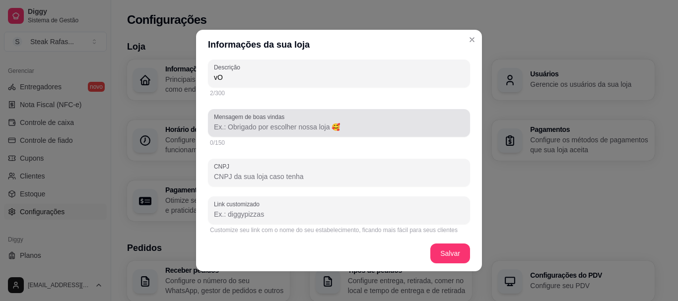
type input "v"
type input "VOLTAMOS"
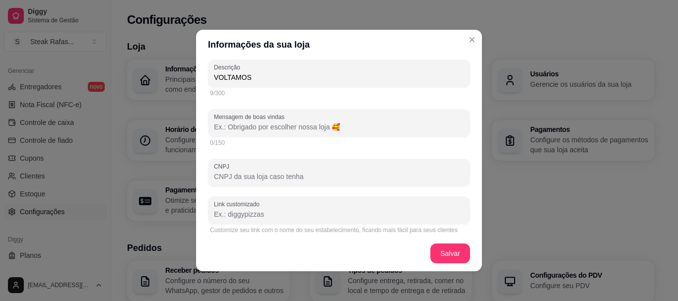
drag, startPoint x: 260, startPoint y: 78, endPoint x: 206, endPoint y: 76, distance: 54.6
click at [208, 76] on div "Descrição VOLTAMOS" at bounding box center [339, 74] width 262 height 28
click at [253, 77] on input "Descrição" at bounding box center [339, 77] width 250 height 10
type input "t"
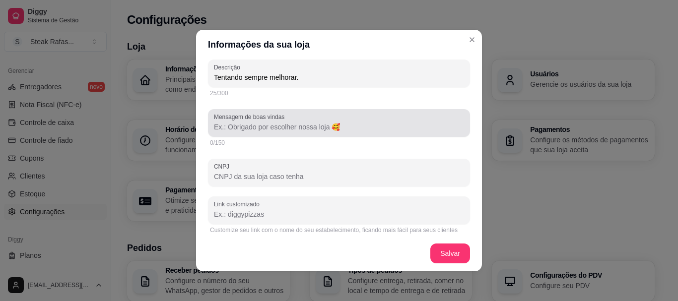
type input "Tentando sempre melhorar."
click at [232, 131] on input "Mensagem de boas vindas" at bounding box center [339, 127] width 250 height 10
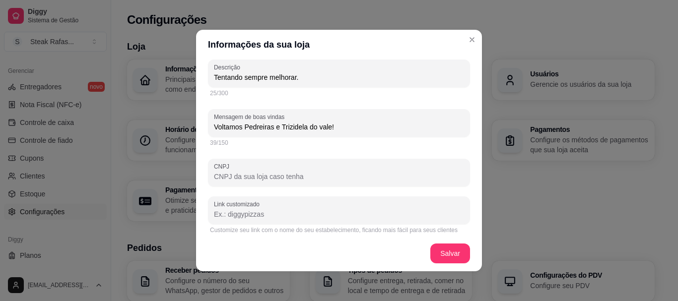
scroll to position [298, 0]
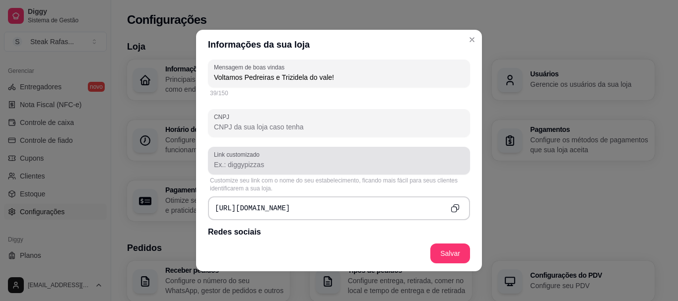
type input "Voltamos Pedreiras e Trizidela do vale!"
click at [254, 163] on input "Link customizado" at bounding box center [339, 165] width 250 height 10
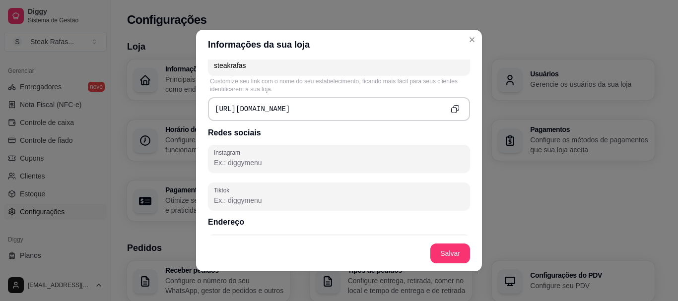
scroll to position [447, 0]
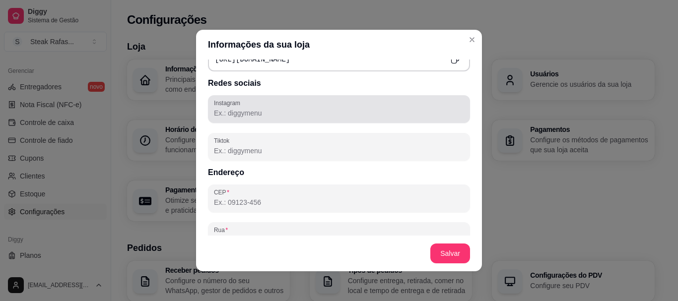
type input "steakrafas"
click at [255, 115] on input "Instagram" at bounding box center [339, 113] width 250 height 10
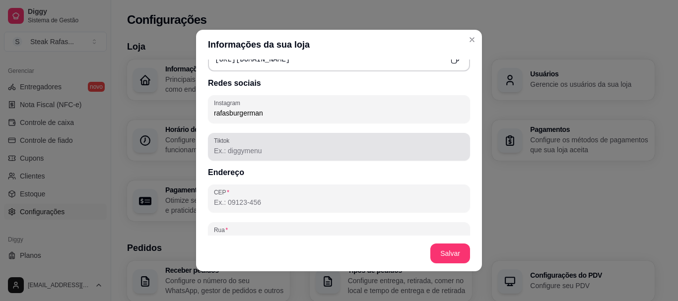
type input "rafasburgerman"
click at [276, 156] on div at bounding box center [339, 147] width 250 height 20
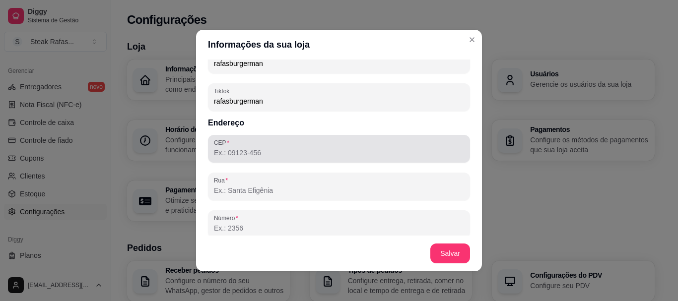
scroll to position [546, 0]
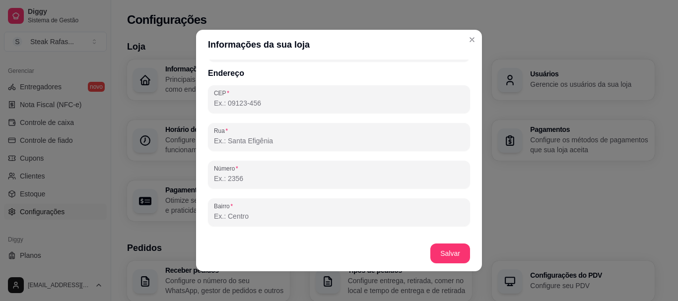
type input "rafasburgerman"
click at [271, 103] on input "CEP" at bounding box center [339, 103] width 250 height 10
type input "65725-000"
type input "Pedreiras"
type input "MA"
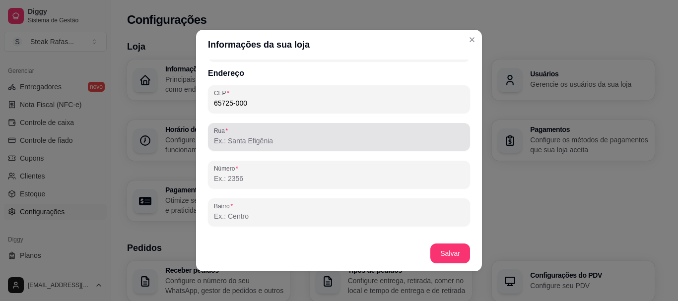
click at [279, 139] on input "Rua" at bounding box center [339, 141] width 250 height 10
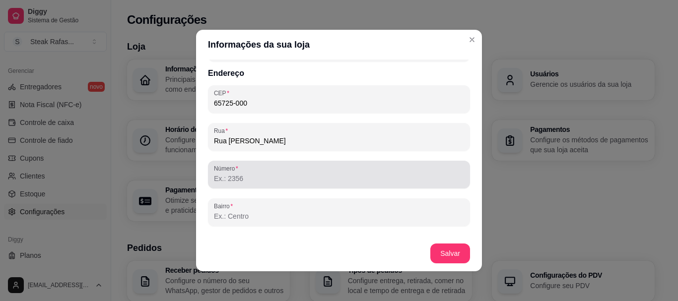
type input "Rua [PERSON_NAME]"
click at [239, 182] on input "Número" at bounding box center [339, 179] width 250 height 10
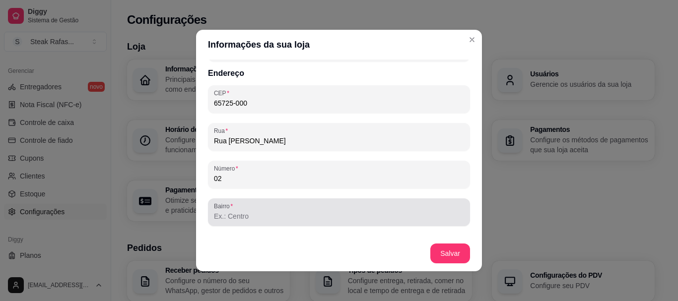
type input "02"
click at [229, 217] on input "Bairro" at bounding box center [339, 216] width 250 height 10
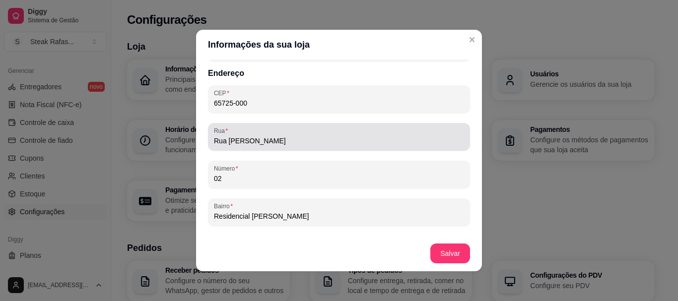
type input "Residencial [PERSON_NAME]"
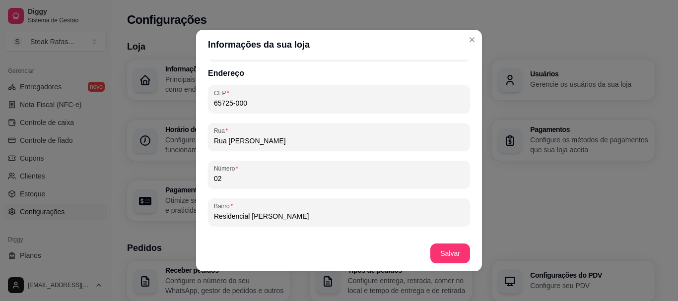
drag, startPoint x: 308, startPoint y: 141, endPoint x: 172, endPoint y: 140, distance: 136.5
click at [172, 140] on div "Informações da sua loja Informações principais Nome da loja Steak Rafas Número …" at bounding box center [339, 150] width 678 height 301
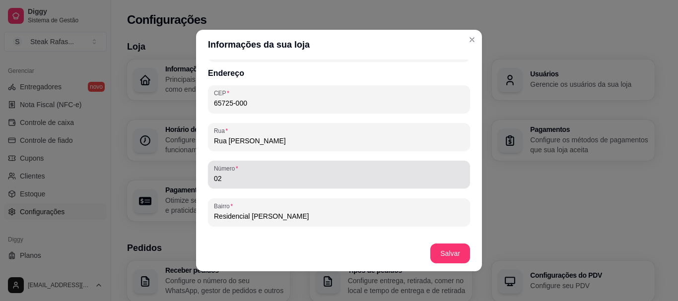
type input "Rua [PERSON_NAME]"
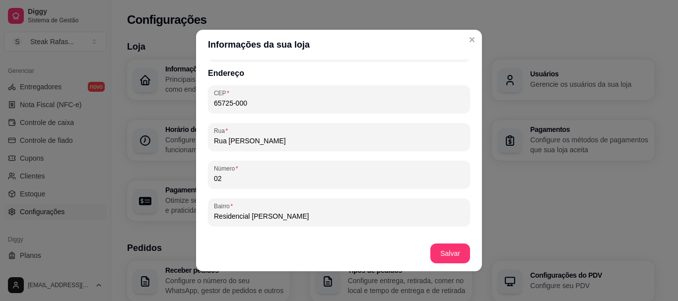
drag, startPoint x: 227, startPoint y: 182, endPoint x: 198, endPoint y: 182, distance: 29.3
click at [198, 182] on div "Informações principais Nome da loja Steak Rafas Número de contato [PHONE_NUMBER…" at bounding box center [339, 148] width 286 height 176
drag, startPoint x: 281, startPoint y: 216, endPoint x: 187, endPoint y: 212, distance: 94.4
click at [187, 212] on div "Informações da sua loja Informações principais Nome da loja Steak Rafas Número …" at bounding box center [339, 150] width 678 height 301
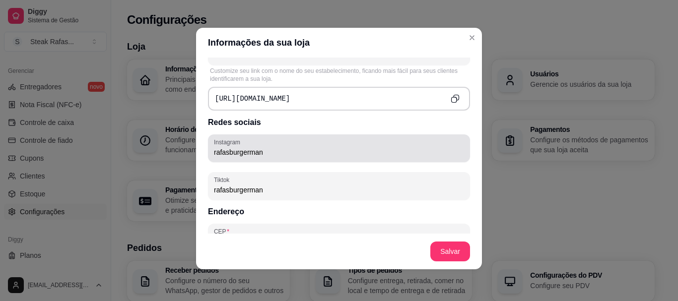
scroll to position [555, 0]
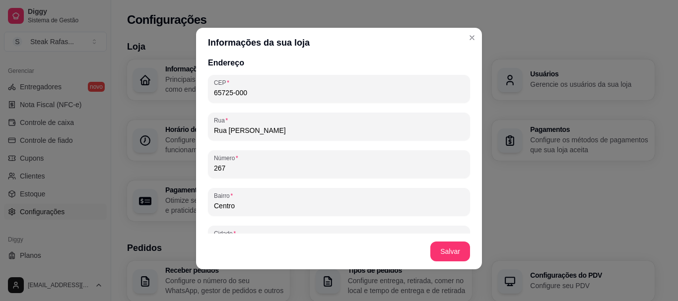
drag, startPoint x: 289, startPoint y: 133, endPoint x: 153, endPoint y: 127, distance: 136.1
click at [153, 127] on div "Informações da sua loja Informações principais Nome da loja Steak Rafas Número …" at bounding box center [339, 150] width 678 height 301
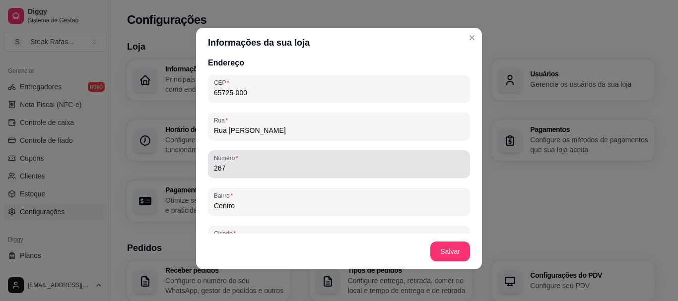
drag, startPoint x: 248, startPoint y: 173, endPoint x: 215, endPoint y: 171, distance: 32.8
click at [215, 171] on div "267" at bounding box center [339, 164] width 250 height 20
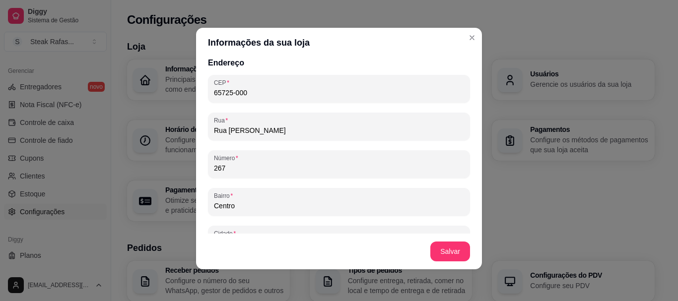
drag, startPoint x: 230, startPoint y: 164, endPoint x: 197, endPoint y: 173, distance: 34.4
click at [196, 173] on div "Informações principais Nome da loja Steak Rafas Número de contato [PHONE_NUMBER…" at bounding box center [339, 146] width 286 height 176
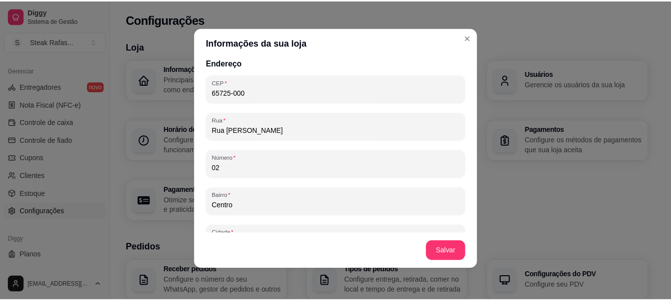
scroll to position [654, 0]
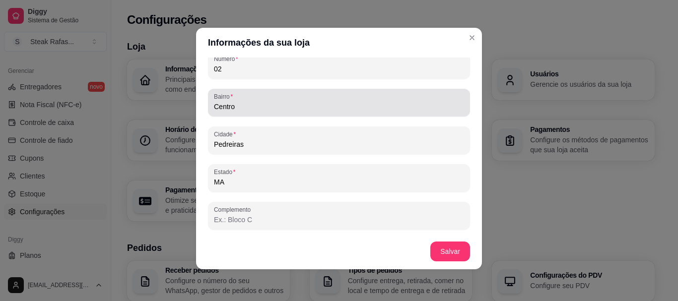
drag, startPoint x: 254, startPoint y: 96, endPoint x: 251, endPoint y: 105, distance: 9.8
click at [251, 106] on div "Centro" at bounding box center [339, 103] width 250 height 20
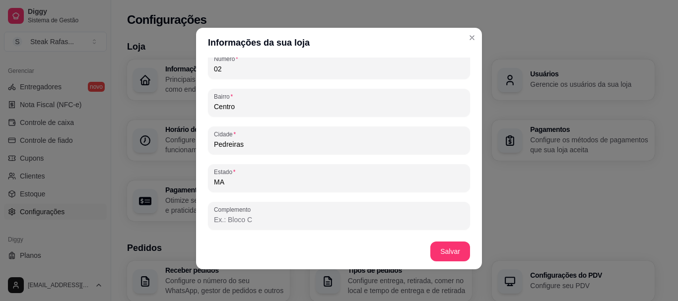
drag, startPoint x: 251, startPoint y: 106, endPoint x: 210, endPoint y: 110, distance: 41.4
click at [214, 110] on input "Centro" at bounding box center [339, 107] width 250 height 10
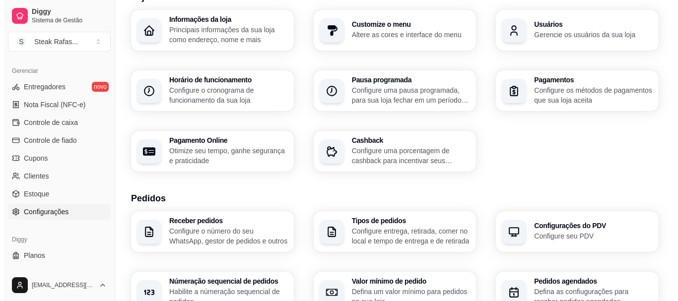
scroll to position [0, 0]
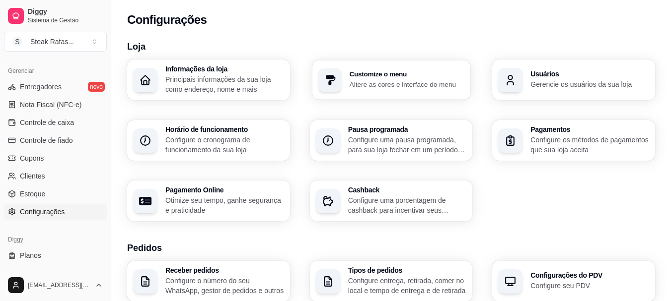
click at [413, 76] on h3 "Customize o menu" at bounding box center [406, 74] width 115 height 7
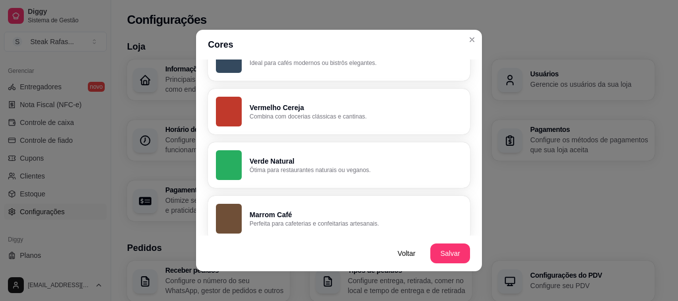
scroll to position [173, 0]
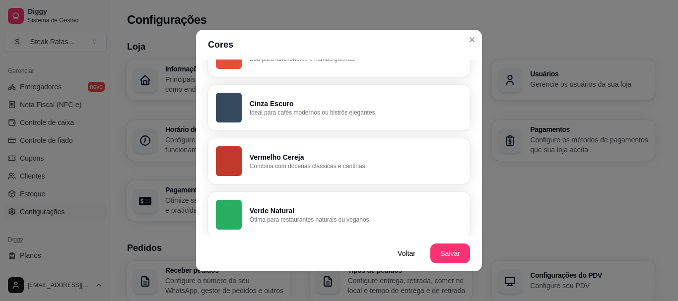
click at [328, 111] on p "Ideal para cafés modernos ou bistrôs elegantes." at bounding box center [356, 113] width 212 height 8
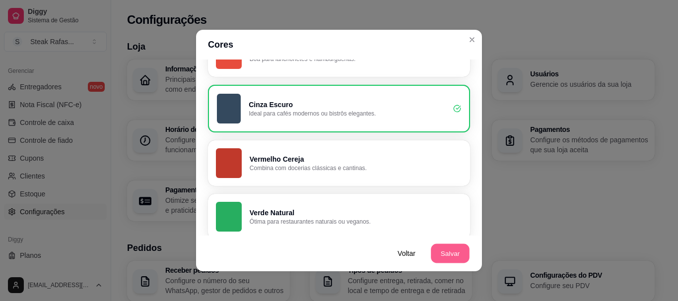
click at [446, 254] on button "Salvar" at bounding box center [450, 253] width 39 height 19
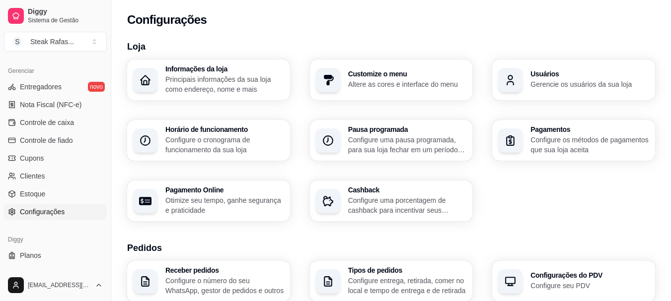
click at [413, 83] on p "Altere as cores e interface do menu" at bounding box center [407, 84] width 119 height 10
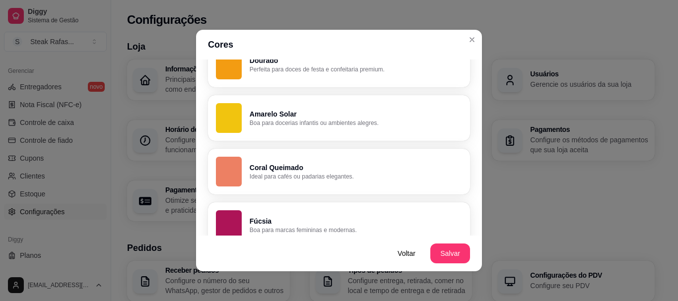
scroll to position [769, 0]
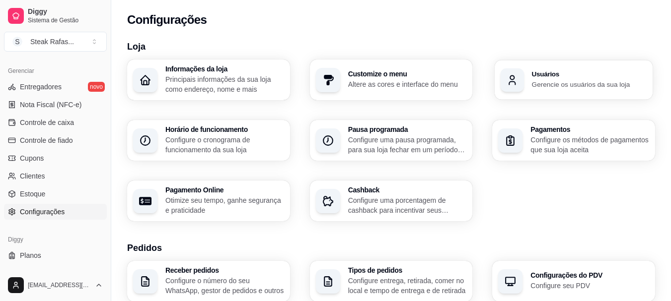
click at [583, 71] on div "Usuários Gerencie os usuários da sua loja" at bounding box center [573, 80] width 158 height 40
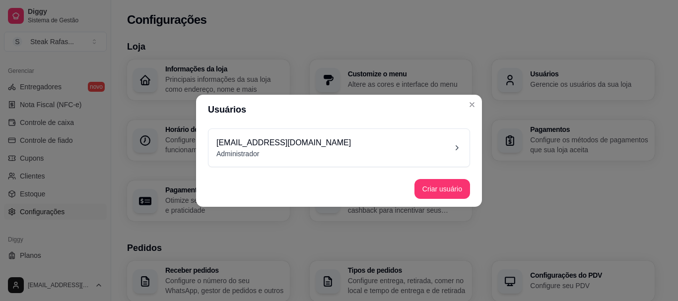
click at [254, 143] on p "[EMAIL_ADDRESS][DOMAIN_NAME]" at bounding box center [283, 143] width 135 height 12
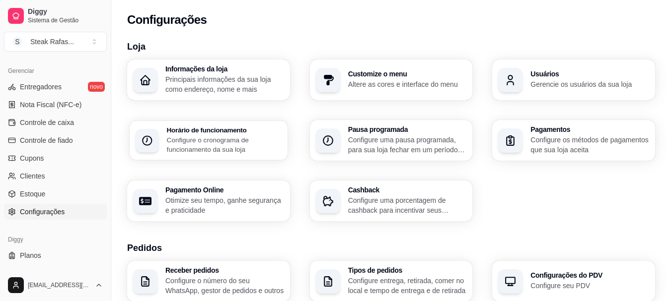
click at [190, 129] on h3 "Horário de funcionamento" at bounding box center [224, 130] width 115 height 7
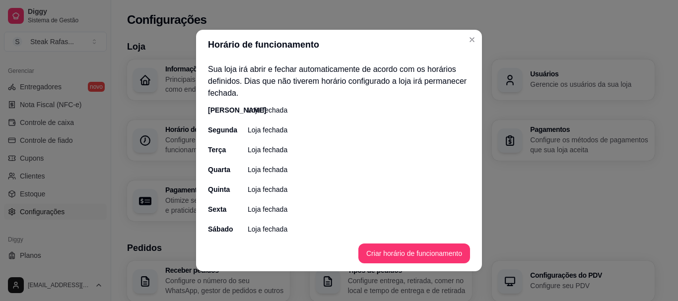
click at [248, 109] on p "Loja fechada" at bounding box center [268, 110] width 40 height 10
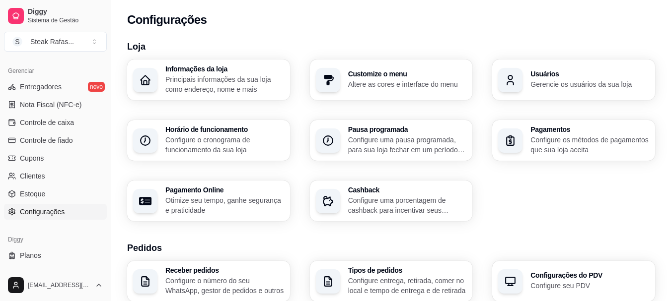
click at [190, 144] on p "Configure o cronograma de funcionamento da sua loja" at bounding box center [224, 145] width 119 height 20
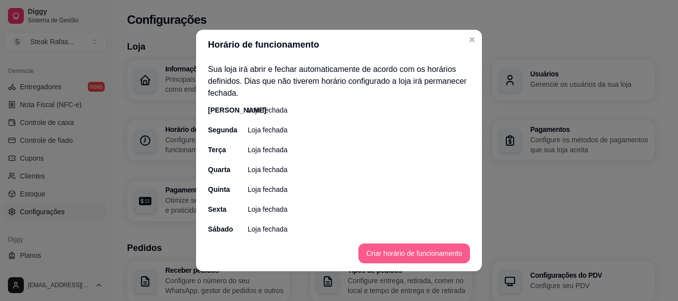
click at [398, 253] on button "Criar horário de funcionamento" at bounding box center [414, 254] width 112 height 20
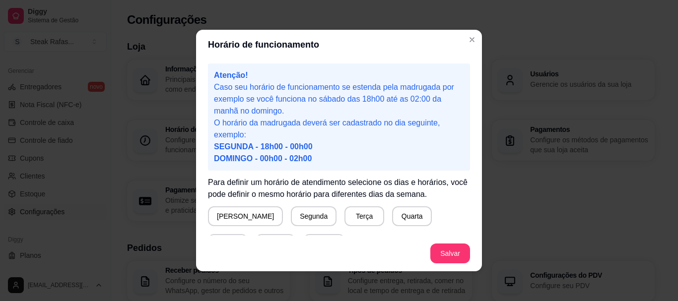
scroll to position [99, 0]
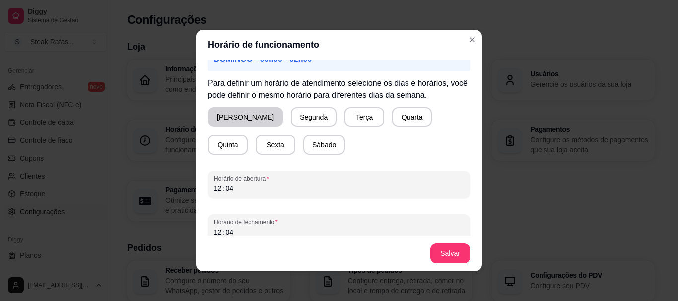
click at [231, 115] on button "[PERSON_NAME]" at bounding box center [245, 117] width 75 height 20
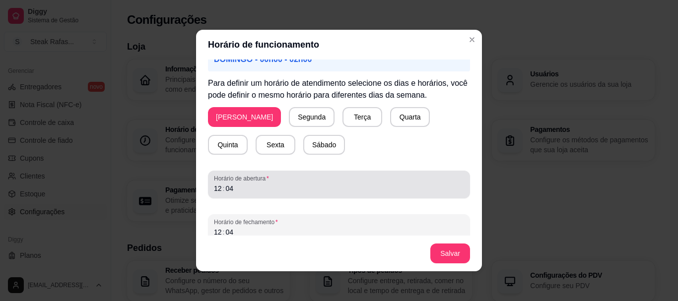
scroll to position [110, 0]
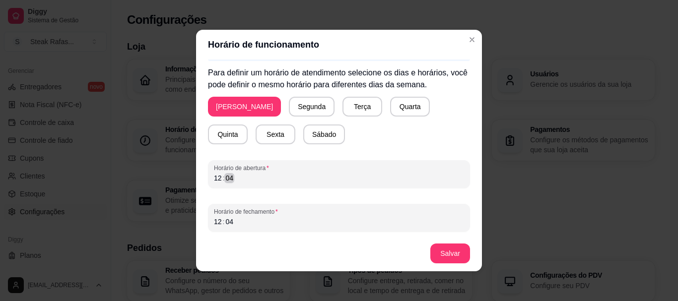
click at [179, 183] on div "Horário de funcionamento Atenção! Caso seu horário de funcionamento se estenda …" at bounding box center [339, 150] width 678 height 301
click at [213, 178] on div "12" at bounding box center [218, 178] width 10 height 10
click at [214, 222] on div "12" at bounding box center [218, 222] width 10 height 10
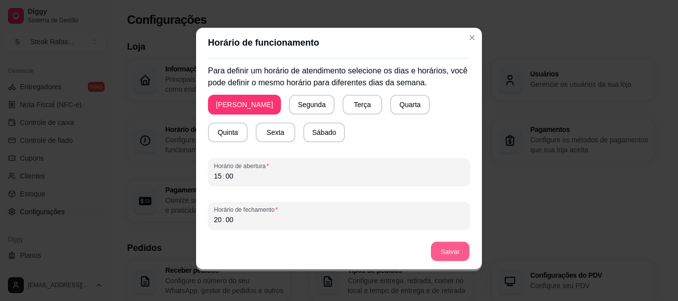
click at [450, 248] on button "Salvar" at bounding box center [450, 251] width 39 height 19
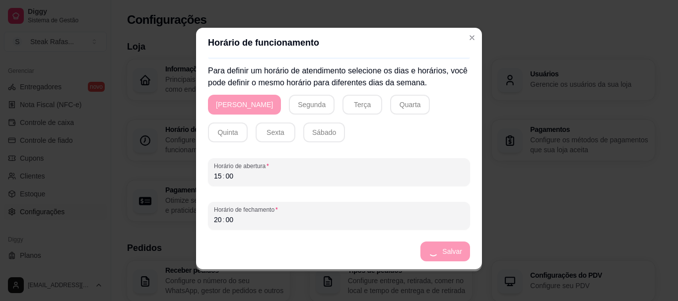
click at [289, 108] on div "Segunda" at bounding box center [312, 105] width 46 height 20
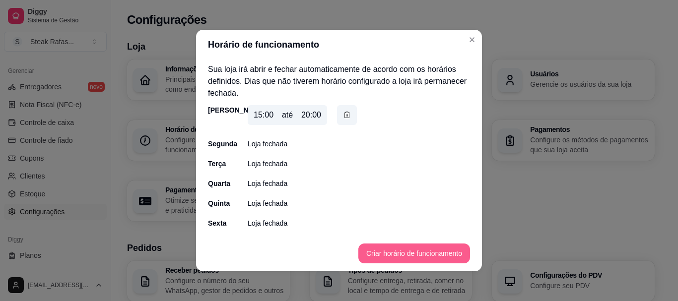
click at [391, 256] on button "Criar horário de funcionamento" at bounding box center [414, 254] width 112 height 20
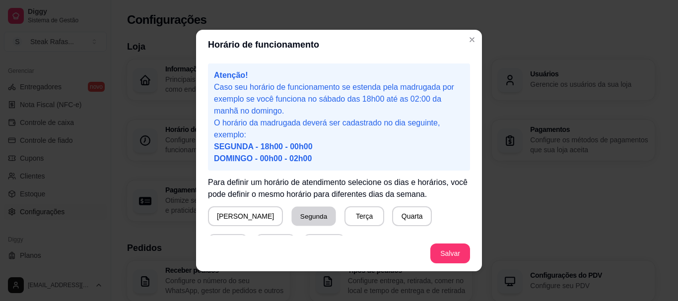
click at [292, 214] on button "Segunda" at bounding box center [314, 216] width 44 height 19
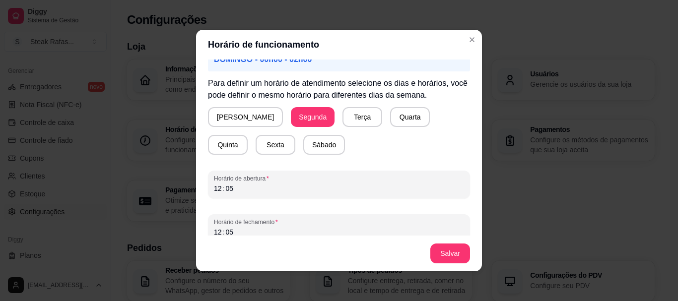
scroll to position [110, 0]
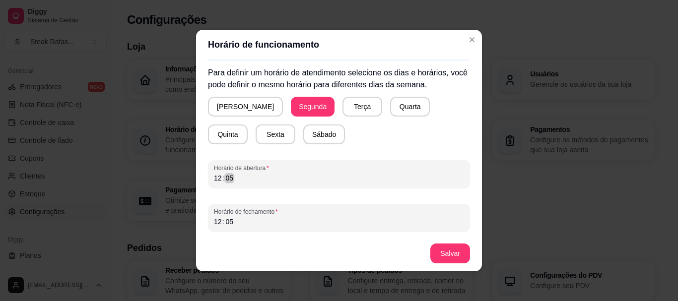
click at [216, 176] on div "12 : 05" at bounding box center [339, 178] width 250 height 12
click at [224, 176] on div "05" at bounding box center [229, 178] width 10 height 10
click at [217, 177] on div "12" at bounding box center [218, 178] width 10 height 10
click at [213, 222] on div "12" at bounding box center [218, 222] width 10 height 10
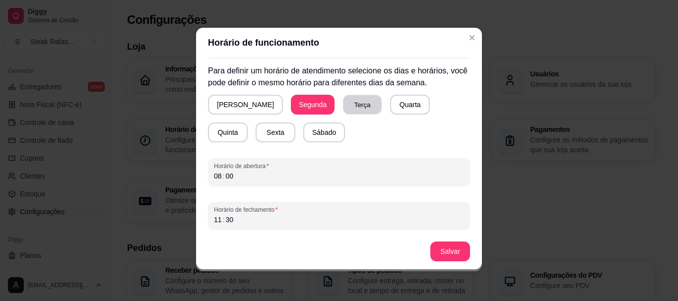
click at [343, 97] on button "Terça" at bounding box center [362, 104] width 39 height 19
click at [390, 104] on button "Quarta" at bounding box center [410, 105] width 40 height 20
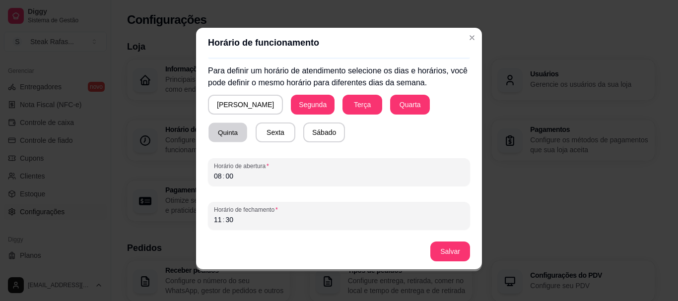
click at [247, 123] on button "Quinta" at bounding box center [228, 132] width 39 height 19
click at [256, 130] on button "Sexta" at bounding box center [276, 133] width 40 height 20
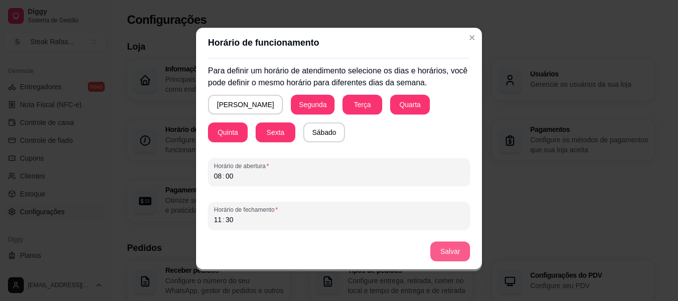
click at [444, 255] on button "Salvar" at bounding box center [450, 252] width 40 height 20
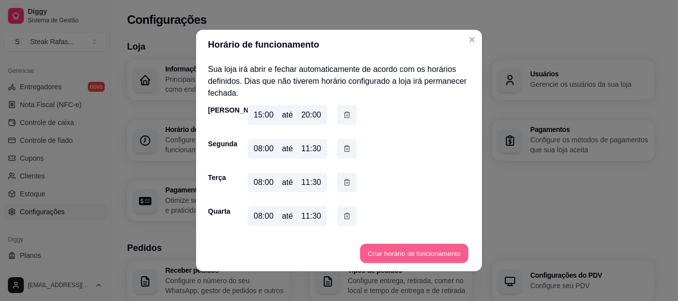
click at [409, 250] on button "Criar horário de funcionamento" at bounding box center [414, 253] width 108 height 19
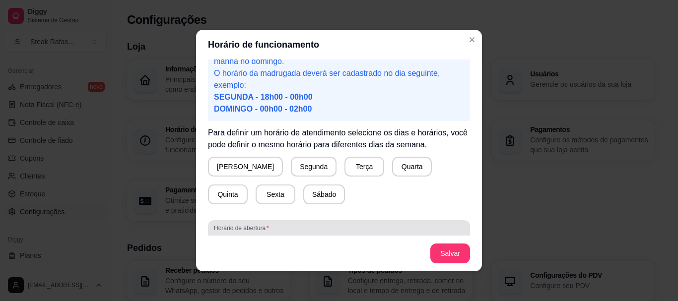
scroll to position [99, 0]
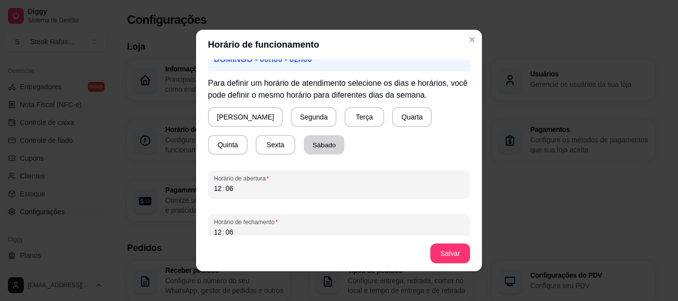
click at [304, 142] on button "Sábado" at bounding box center [324, 145] width 41 height 19
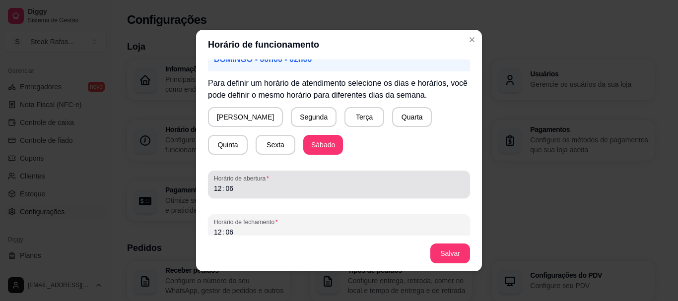
scroll to position [110, 0]
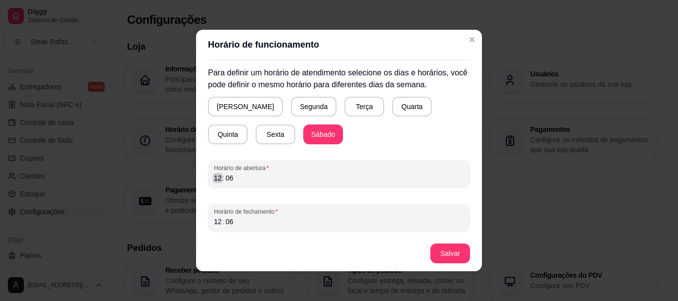
click at [213, 175] on div "12" at bounding box center [218, 178] width 10 height 10
click at [208, 179] on div "Horário de abertura 12 : 06" at bounding box center [339, 174] width 262 height 28
click at [215, 178] on div "12" at bounding box center [218, 178] width 10 height 10
click at [215, 219] on div "12" at bounding box center [218, 222] width 10 height 10
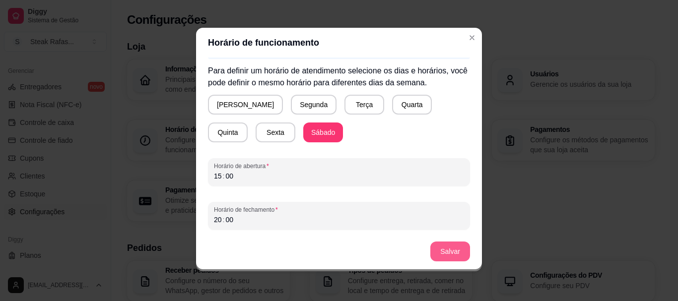
click at [440, 248] on button "Salvar" at bounding box center [450, 252] width 40 height 20
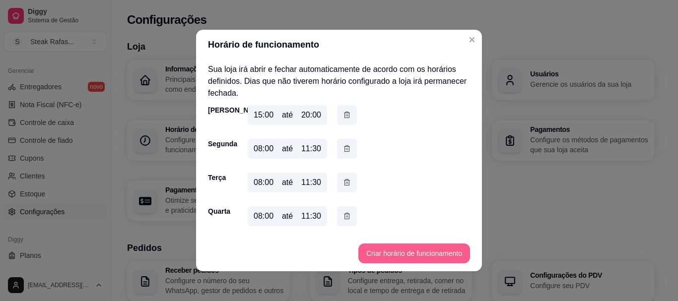
click at [422, 255] on button "Criar horário de funcionamento" at bounding box center [414, 254] width 112 height 20
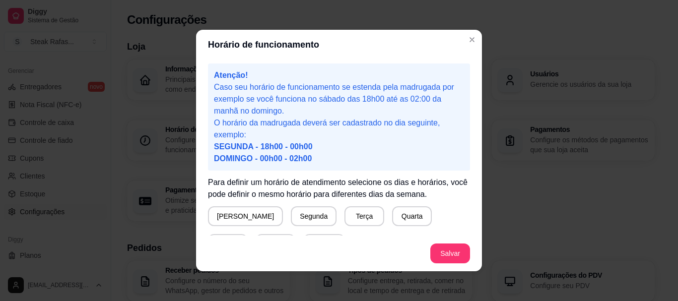
scroll to position [110, 0]
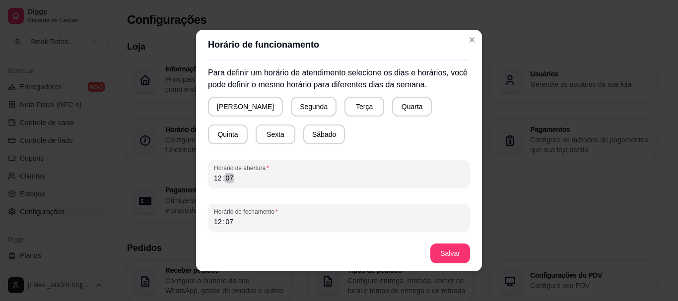
click at [214, 179] on div "12 : 07" at bounding box center [339, 178] width 250 height 12
click at [213, 179] on div "12" at bounding box center [218, 178] width 10 height 10
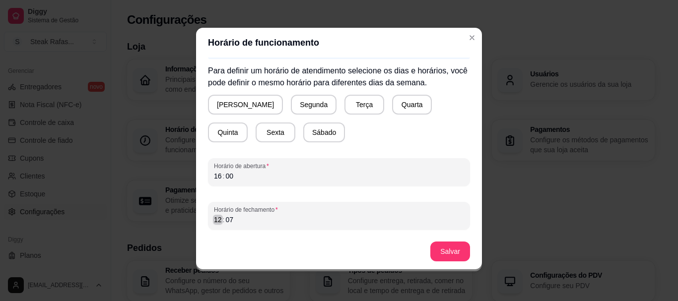
click at [214, 220] on div "12" at bounding box center [218, 220] width 10 height 10
click at [215, 176] on div "16" at bounding box center [218, 176] width 10 height 10
click at [299, 104] on button "Segunda" at bounding box center [314, 105] width 46 height 20
click at [343, 105] on button "Terça" at bounding box center [362, 104] width 39 height 19
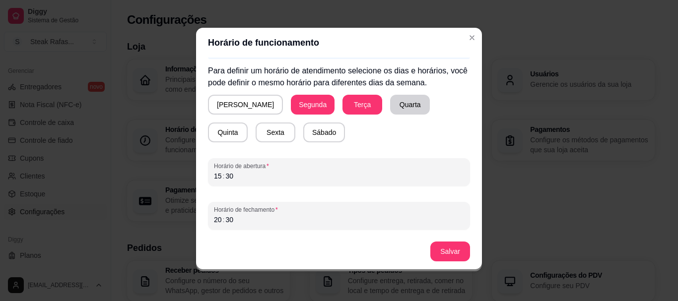
click at [390, 106] on button "Quarta" at bounding box center [410, 105] width 40 height 20
click at [248, 123] on button "Quinta" at bounding box center [228, 133] width 40 height 20
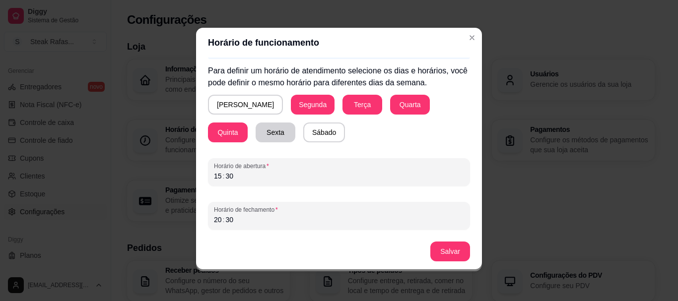
click at [256, 129] on button "Sexta" at bounding box center [276, 133] width 40 height 20
click at [440, 253] on button "Salvar" at bounding box center [450, 251] width 39 height 19
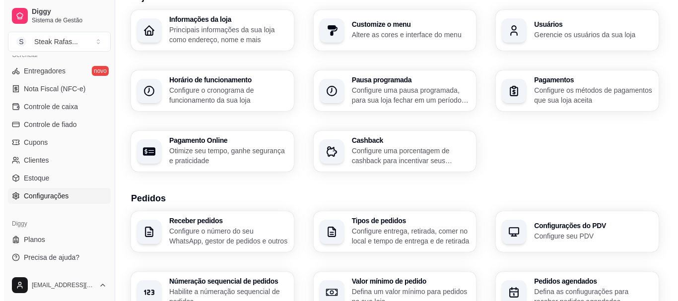
scroll to position [0, 0]
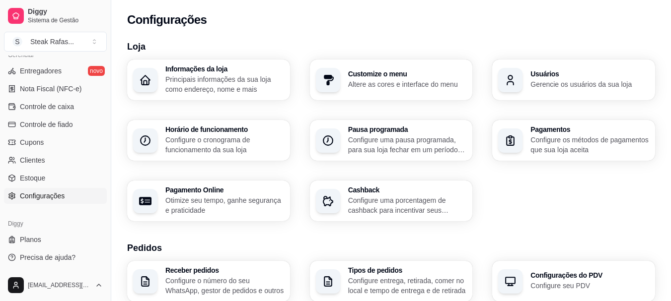
click at [413, 152] on p "Configure uma pausa programada, para sua loja fechar em um período específico" at bounding box center [407, 145] width 119 height 20
click at [579, 145] on p "Configure os métodos de pagamentos que sua loja aceita" at bounding box center [589, 145] width 119 height 20
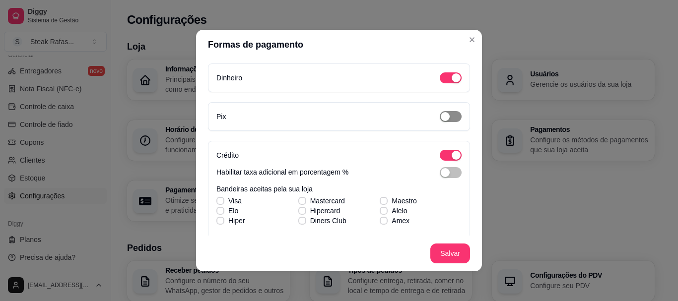
click at [441, 120] on div "button" at bounding box center [445, 116] width 9 height 9
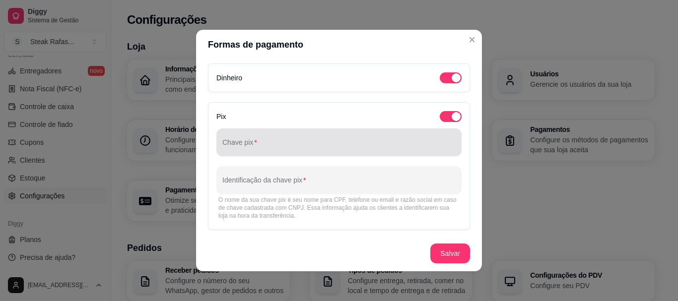
click at [283, 139] on div at bounding box center [338, 143] width 233 height 20
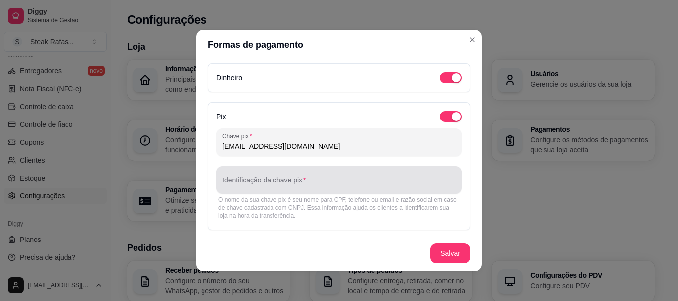
click at [277, 177] on div at bounding box center [338, 180] width 233 height 20
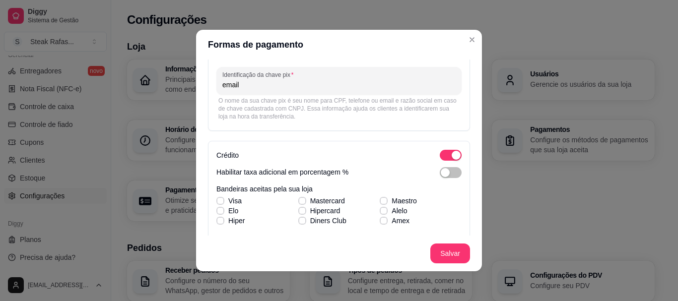
scroll to position [149, 0]
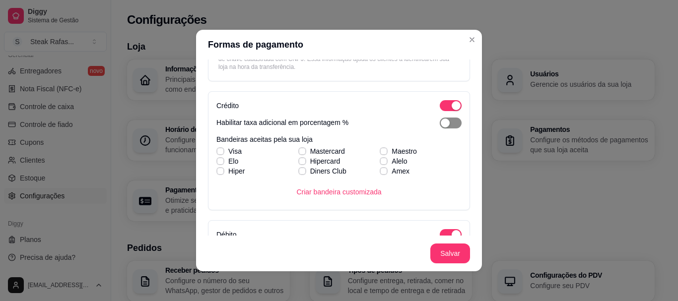
click at [441, 123] on div "button" at bounding box center [445, 123] width 9 height 9
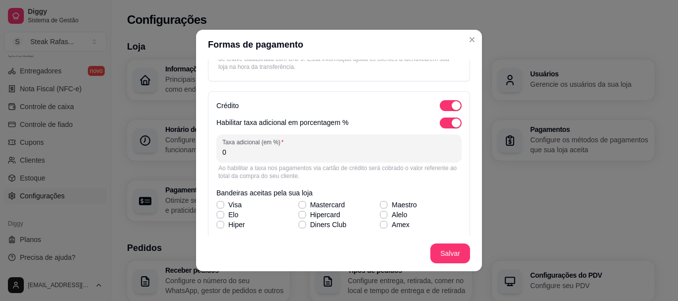
drag, startPoint x: 230, startPoint y: 155, endPoint x: 206, endPoint y: 148, distance: 25.6
click at [208, 148] on div "Crédito Habilitar taxa adicional em porcentagem % Taxa adicional (em %) 0 Ao ha…" at bounding box center [339, 177] width 262 height 173
drag, startPoint x: 243, startPoint y: 156, endPoint x: 203, endPoint y: 150, distance: 41.2
click at [203, 150] on div "Dinheiro Pix Chave pix [EMAIL_ADDRESS][DOMAIN_NAME] Identificação da chave pix …" at bounding box center [339, 148] width 286 height 176
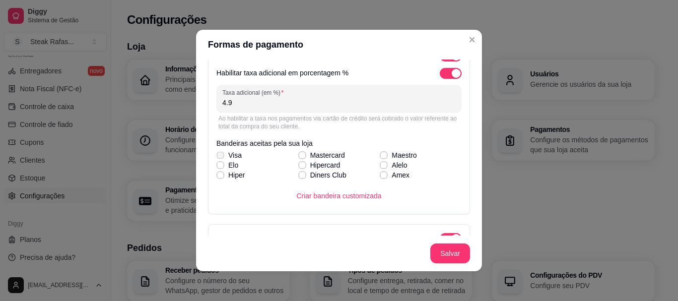
click at [218, 152] on span at bounding box center [219, 154] width 7 height 7
click at [218, 157] on input "Visa" at bounding box center [219, 160] width 6 height 6
click at [219, 166] on div "Visa Mastercard Maestro [PERSON_NAME] Alelo Hiper Diners Club Amex" at bounding box center [338, 165] width 245 height 30
click at [300, 156] on label "Mastercard" at bounding box center [321, 155] width 55 height 18
click at [300, 157] on input "Mastercard" at bounding box center [301, 160] width 6 height 6
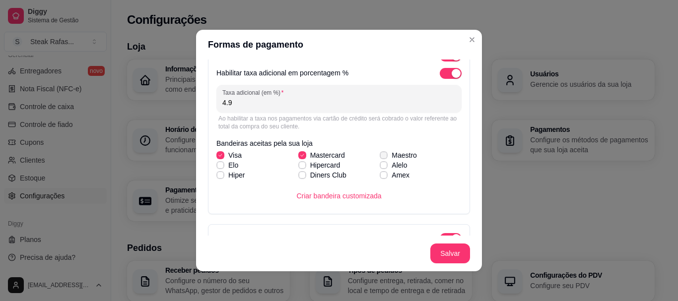
click at [381, 156] on icon at bounding box center [384, 155] width 6 height 4
click at [379, 157] on input "Maestro" at bounding box center [382, 160] width 6 height 6
click at [376, 166] on div "Visa Mastercard Maestro [PERSON_NAME] Alelo Hiper Diners Club Amex" at bounding box center [338, 165] width 245 height 30
click at [220, 163] on span at bounding box center [220, 165] width 8 height 8
click at [220, 167] on input "Elo" at bounding box center [219, 170] width 6 height 6
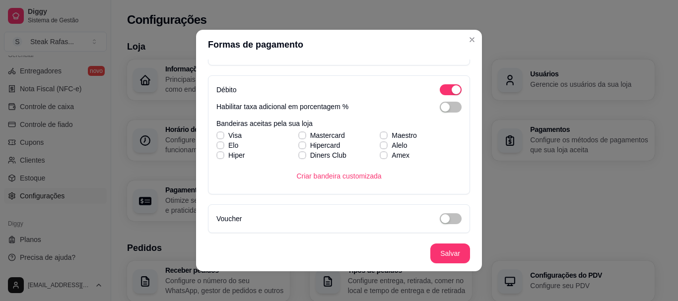
scroll to position [298, 0]
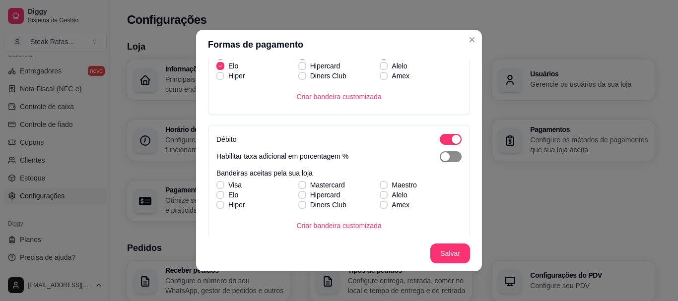
click at [441, 158] on div "button" at bounding box center [445, 156] width 9 height 9
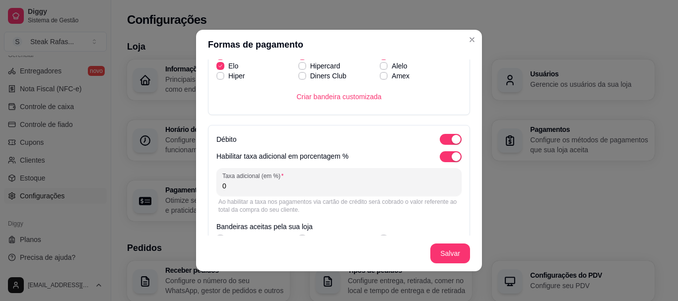
drag, startPoint x: 230, startPoint y: 187, endPoint x: 212, endPoint y: 187, distance: 17.9
click at [216, 187] on div "Taxa adicional (em %) 0" at bounding box center [338, 182] width 245 height 28
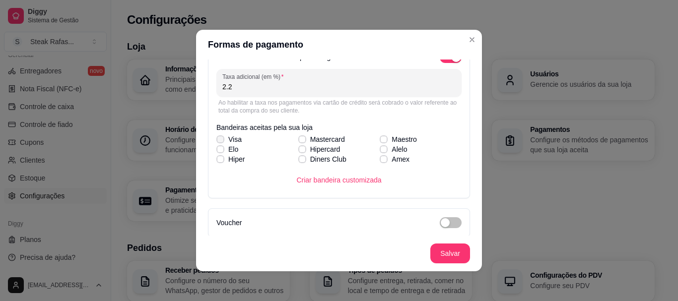
click at [217, 139] on icon at bounding box center [220, 140] width 6 height 4
click at [217, 141] on input "Visa" at bounding box center [219, 144] width 6 height 6
click at [298, 144] on label "Hipercard" at bounding box center [319, 149] width 50 height 18
click at [298, 151] on input "Hipercard" at bounding box center [301, 154] width 6 height 6
click at [298, 140] on div "Visa Mastercard Maestro [PERSON_NAME] Alelo Hiper Diners Club Amex" at bounding box center [338, 150] width 245 height 30
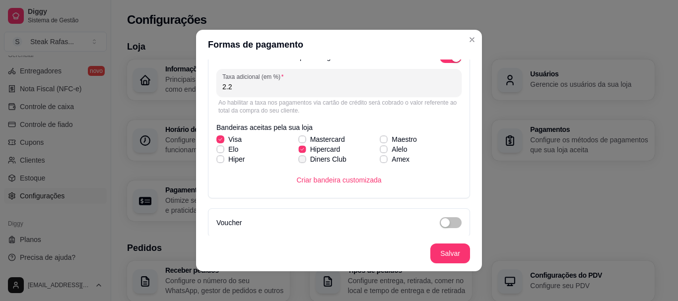
click at [299, 150] on div "Visa Mastercard Maestro [PERSON_NAME] Alelo Hiper Diners Club Amex" at bounding box center [338, 150] width 245 height 30
click at [299, 139] on icon at bounding box center [302, 140] width 6 height 4
click at [298, 141] on input "Mastercard" at bounding box center [301, 144] width 6 height 6
click at [300, 148] on polyline at bounding box center [301, 149] width 3 height 2
click at [298, 151] on input "Hipercard" at bounding box center [301, 154] width 6 height 6
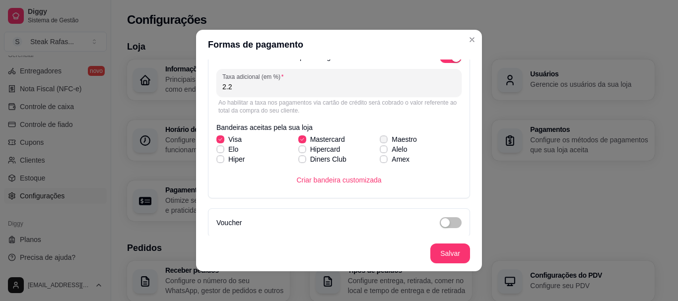
click at [381, 140] on icon at bounding box center [384, 140] width 6 height 4
click at [379, 141] on input "Maestro" at bounding box center [382, 144] width 6 height 6
click at [220, 151] on label "Hiper" at bounding box center [230, 159] width 36 height 18
click at [220, 161] on input "Hiper" at bounding box center [219, 164] width 6 height 6
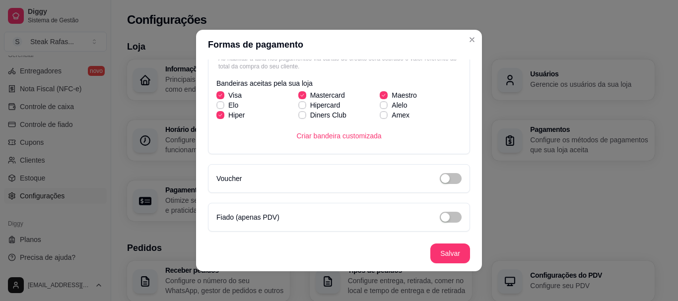
scroll to position [2, 0]
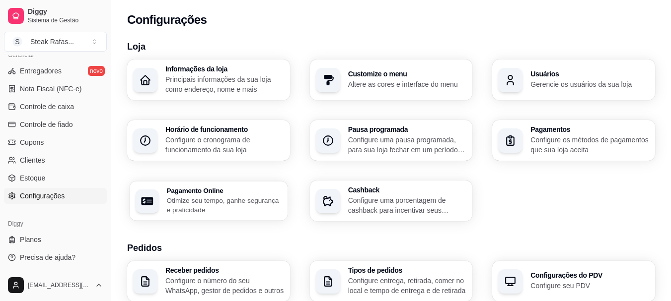
click at [212, 202] on p "Otimize seu tempo, ganhe segurança e praticidade" at bounding box center [224, 205] width 115 height 19
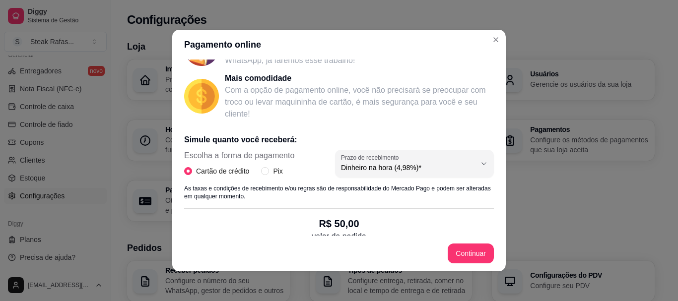
scroll to position [174, 0]
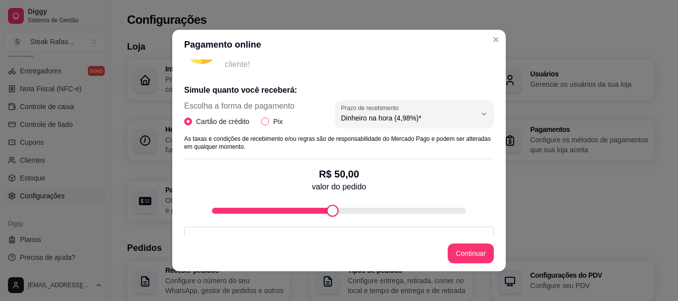
click at [263, 122] on input "Pix" at bounding box center [265, 122] width 8 height 8
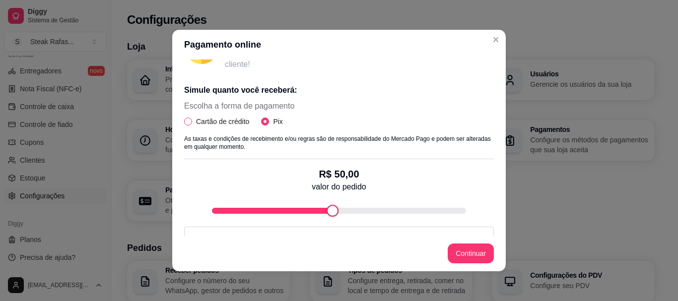
click at [184, 122] on input "Cartão de crédito" at bounding box center [188, 122] width 8 height 8
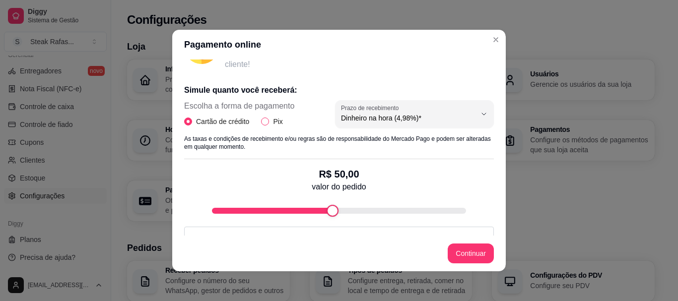
click at [261, 123] on input "Pix" at bounding box center [265, 122] width 8 height 8
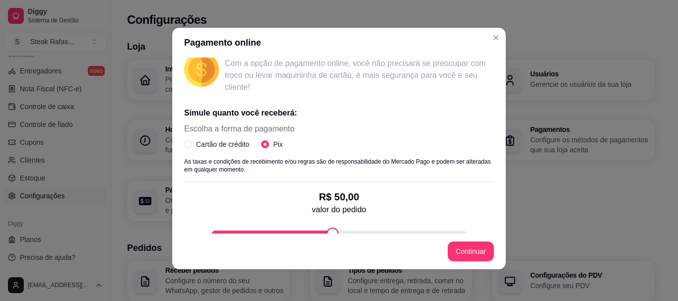
scroll to position [199, 0]
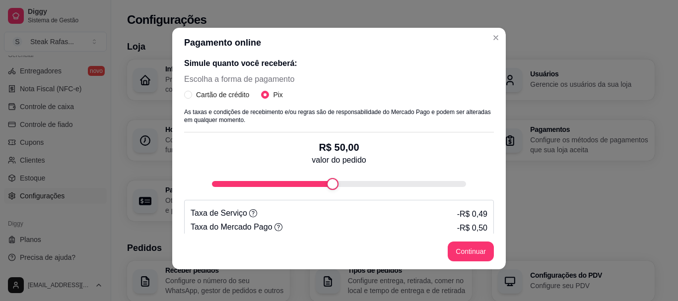
click at [179, 95] on div "Receba na hora em sua conta do Mercado Pago! Agora você poderá receber pagament…" at bounding box center [339, 146] width 334 height 176
click at [192, 94] on span "Cartão de crédito" at bounding box center [222, 94] width 61 height 11
click at [191, 94] on input "Cartão de crédito" at bounding box center [188, 95] width 8 height 8
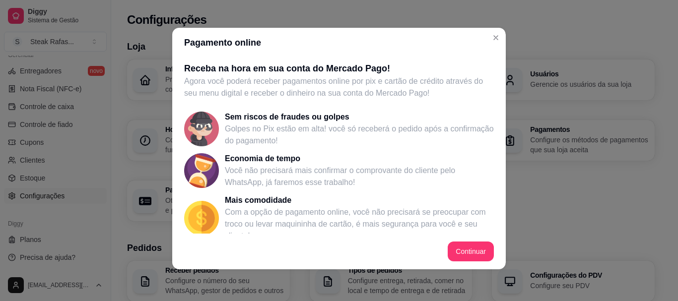
scroll to position [0, 0]
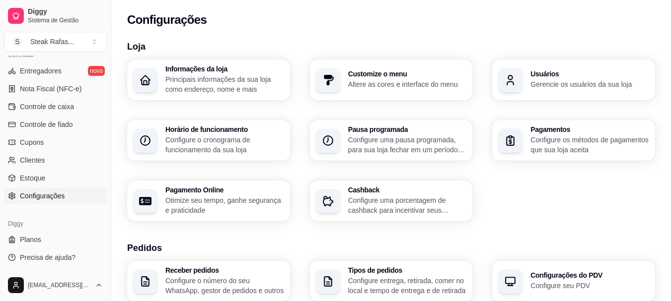
click at [570, 145] on p "Configure os métodos de pagamentos que sua loja aceita" at bounding box center [589, 145] width 119 height 20
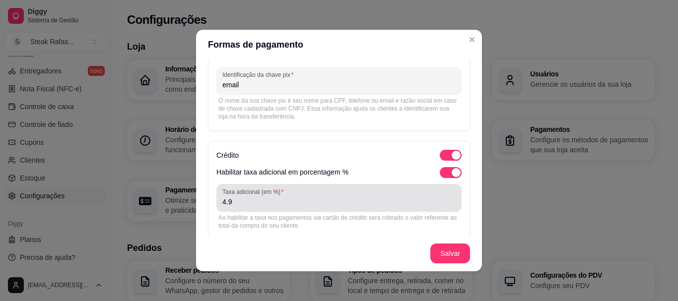
scroll to position [199, 0]
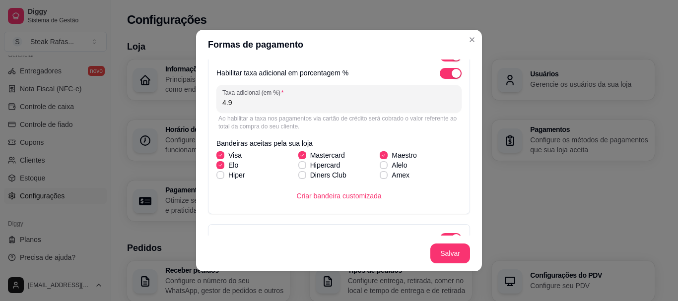
drag, startPoint x: 239, startPoint y: 104, endPoint x: 202, endPoint y: 107, distance: 36.9
click at [202, 107] on div "Dinheiro Pix Chave pix [EMAIL_ADDRESS][DOMAIN_NAME] Identificação da chave pix …" at bounding box center [339, 148] width 286 height 176
click at [234, 107] on input "4.9" at bounding box center [338, 103] width 233 height 10
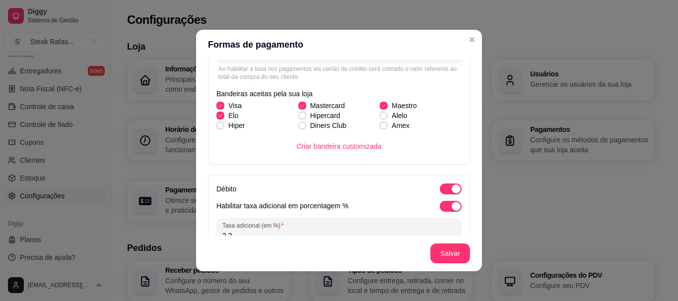
scroll to position [348, 0]
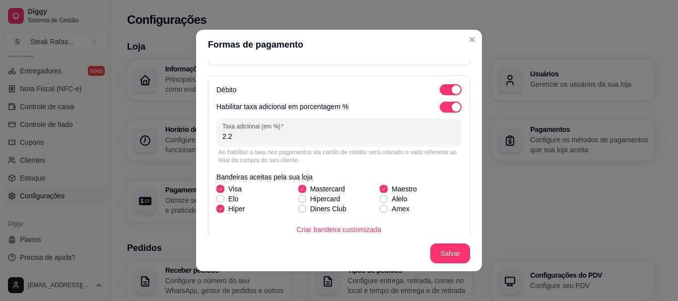
drag, startPoint x: 248, startPoint y: 138, endPoint x: 205, endPoint y: 138, distance: 43.2
click at [208, 138] on div "Débito Habilitar taxa adicional em porcentagem % Taxa adicional (em %) 2.2 Ao h…" at bounding box center [339, 161] width 262 height 173
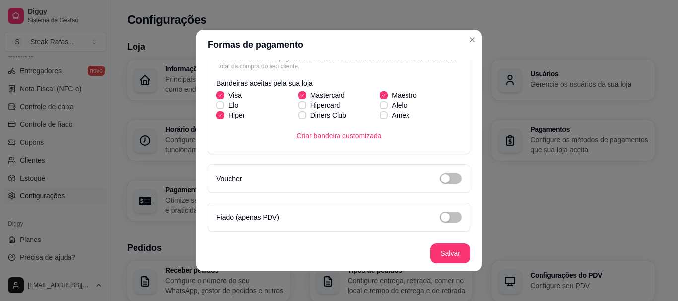
click at [216, 111] on span at bounding box center [220, 115] width 8 height 8
click at [216, 117] on input "Hiper" at bounding box center [219, 120] width 6 height 6
click at [219, 103] on icon at bounding box center [219, 105] width 5 height 4
click at [219, 107] on input "Elo" at bounding box center [219, 110] width 6 height 6
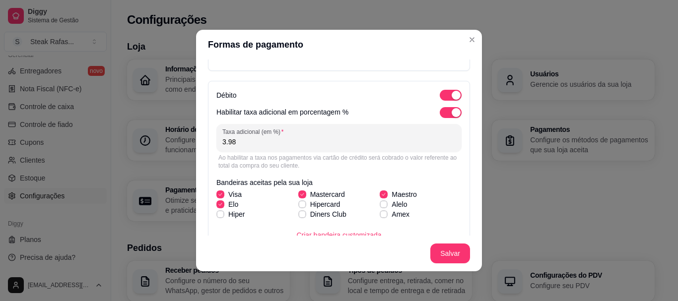
scroll to position [392, 0]
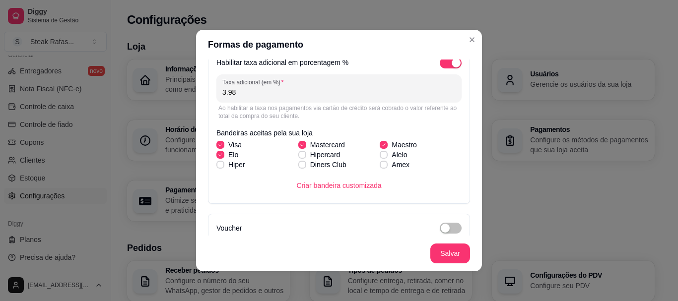
drag, startPoint x: 251, startPoint y: 87, endPoint x: 196, endPoint y: 88, distance: 54.6
click at [196, 88] on div "Dinheiro Pix Chave pix [EMAIL_ADDRESS][DOMAIN_NAME] Identificação da chave pix …" at bounding box center [339, 148] width 286 height 176
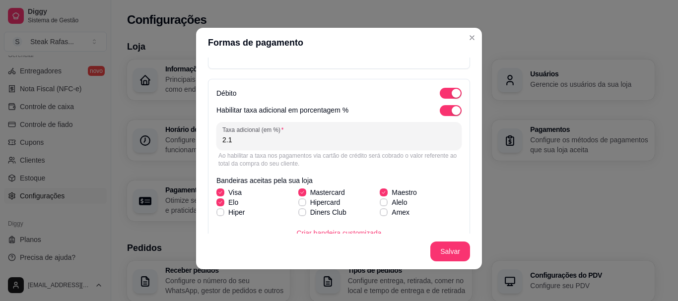
scroll to position [292, 0]
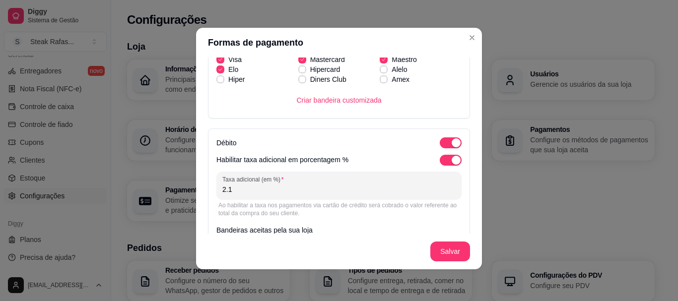
click at [237, 186] on input "2.1" at bounding box center [338, 190] width 233 height 10
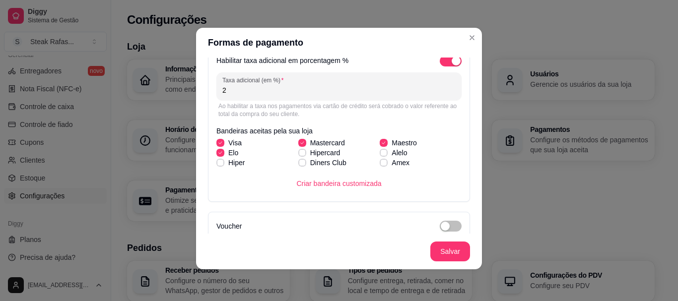
scroll to position [441, 0]
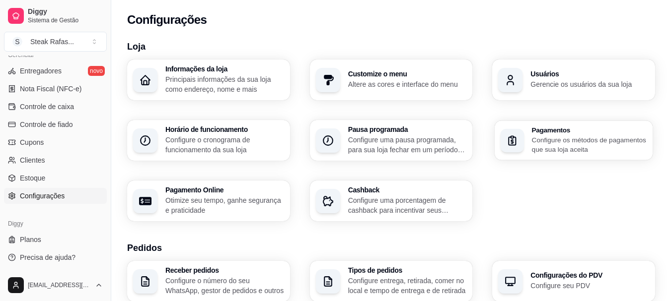
click at [602, 142] on p "Configure os métodos de pagamentos que sua loja aceita" at bounding box center [589, 144] width 115 height 19
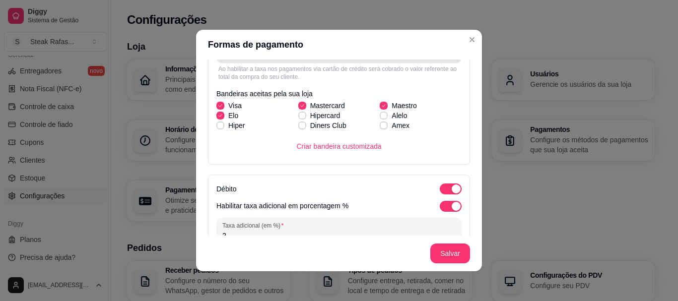
scroll to position [149, 0]
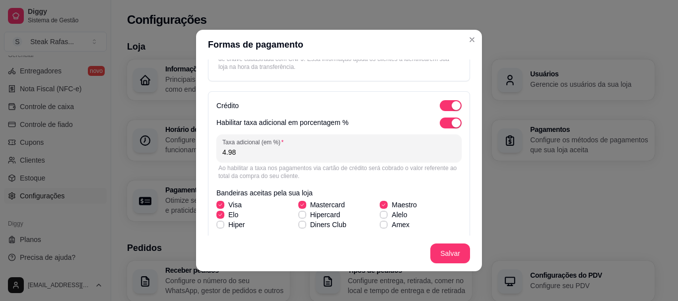
drag, startPoint x: 237, startPoint y: 157, endPoint x: 205, endPoint y: 159, distance: 32.4
click at [208, 159] on div "Crédito Habilitar taxa adicional em porcentagem % Taxa adicional (em %) 4.98 Ao…" at bounding box center [339, 177] width 262 height 173
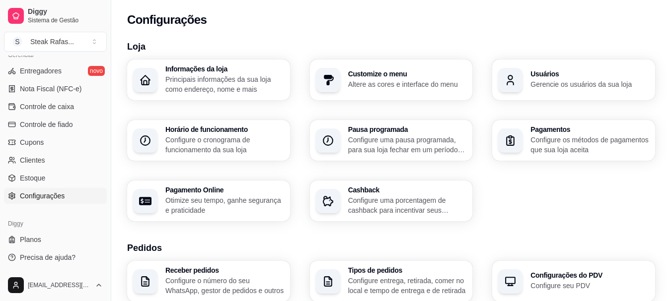
click at [235, 194] on div "Pagamento Online Otimize seu tempo, ganhe segurança e praticidade" at bounding box center [224, 201] width 119 height 29
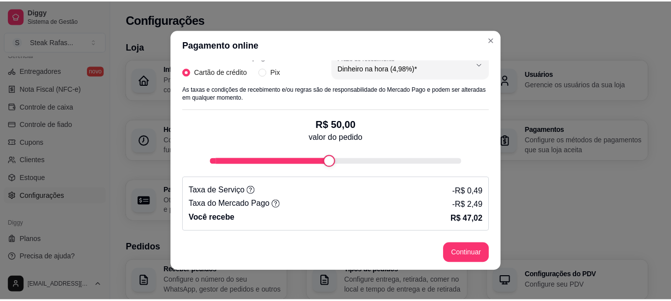
scroll to position [2, 0]
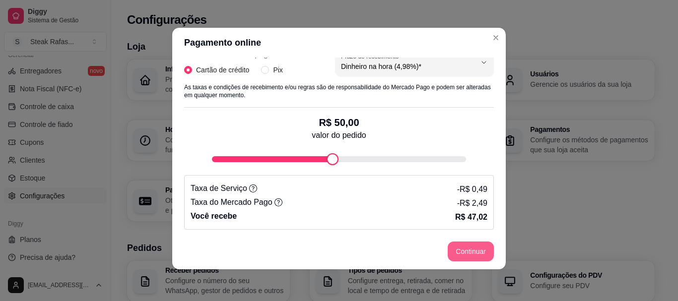
click at [474, 253] on button "Continuar" at bounding box center [471, 252] width 46 height 20
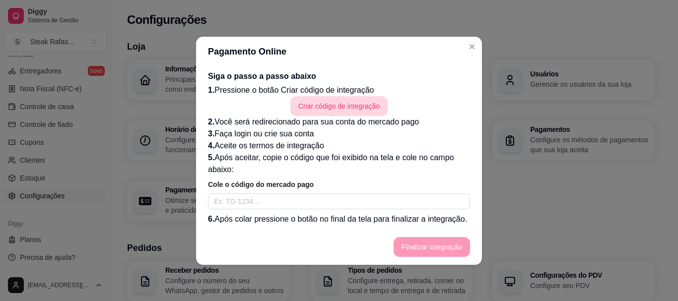
click at [326, 108] on button "Criar código de integração" at bounding box center [338, 106] width 97 height 20
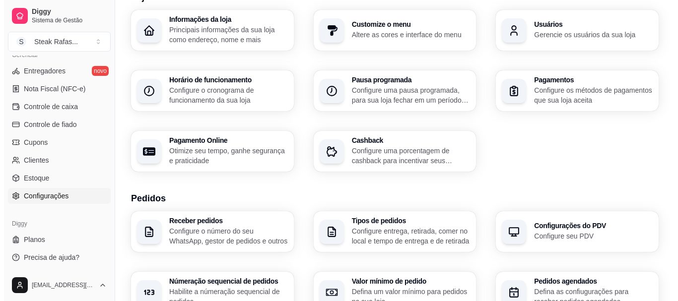
scroll to position [99, 0]
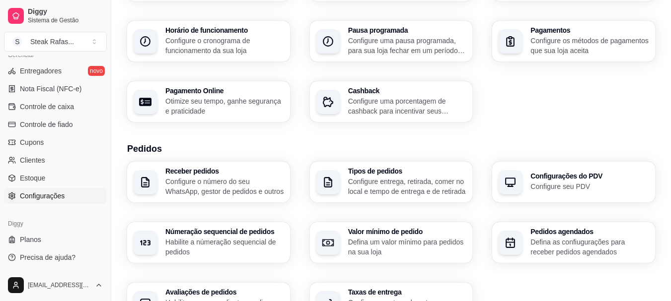
click at [396, 104] on p "Configure uma porcentagem de cashback para incentivar seus clientes a comprarem…" at bounding box center [407, 106] width 119 height 20
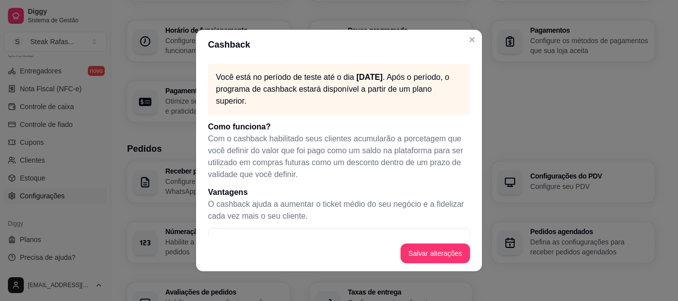
scroll to position [29, 0]
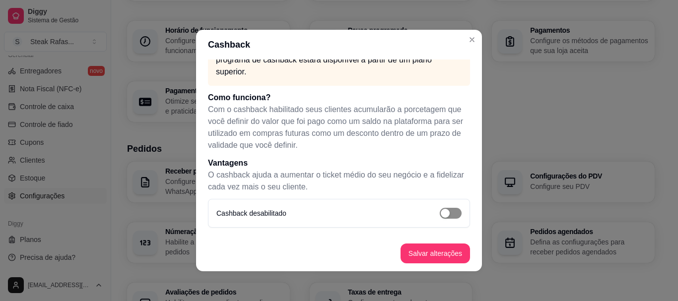
click at [441, 210] on div "button" at bounding box center [445, 213] width 9 height 9
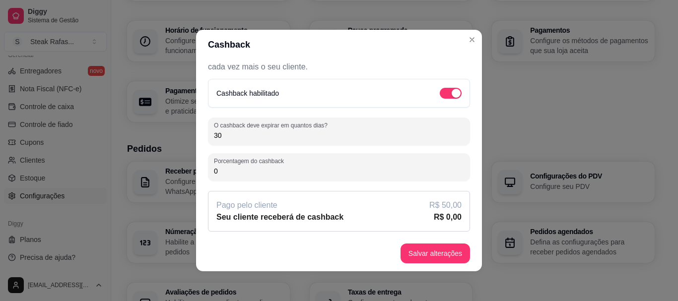
drag, startPoint x: 234, startPoint y: 175, endPoint x: 208, endPoint y: 172, distance: 26.0
click at [208, 172] on div "Porcentagem do cashback 0" at bounding box center [339, 167] width 262 height 28
drag, startPoint x: 232, startPoint y: 140, endPoint x: 183, endPoint y: 136, distance: 48.8
click at [186, 136] on div "Cashback Você está no período de teste até o dia [DATE] . Após o período, o pro…" at bounding box center [339, 150] width 678 height 301
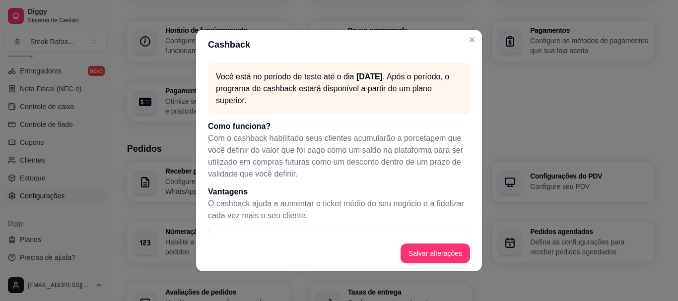
scroll to position [0, 0]
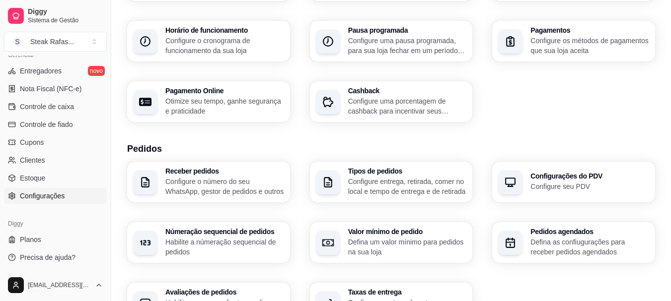
click at [219, 183] on p "Configure o número do seu WhatsApp, gestor de pedidos e outros" at bounding box center [224, 187] width 119 height 20
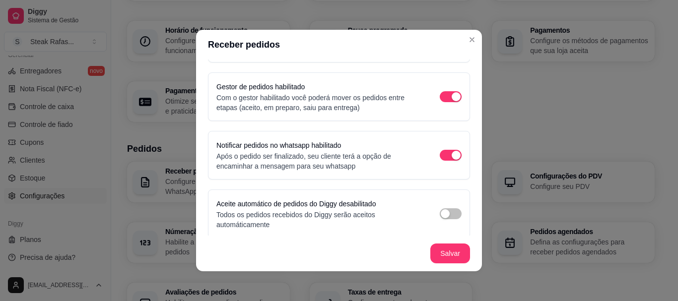
scroll to position [94, 0]
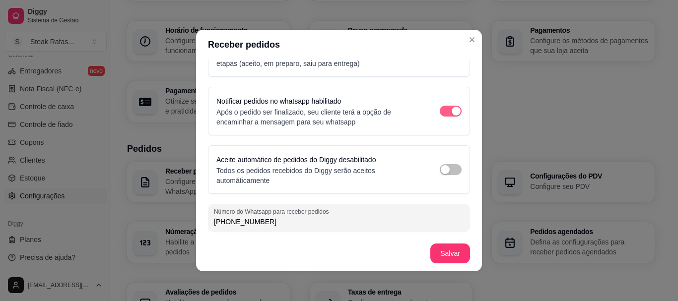
click at [440, 109] on span "button" at bounding box center [451, 111] width 22 height 11
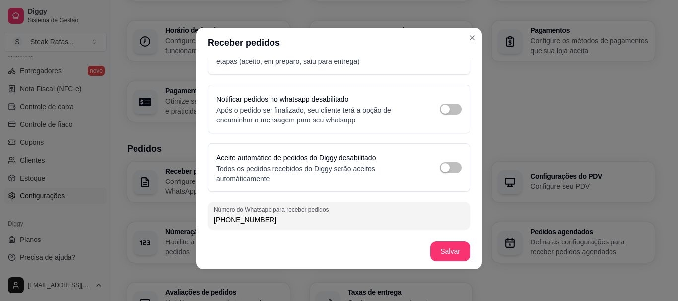
drag, startPoint x: 437, startPoint y: 166, endPoint x: 416, endPoint y: 181, distance: 26.7
click at [441, 166] on div "button" at bounding box center [445, 167] width 9 height 9
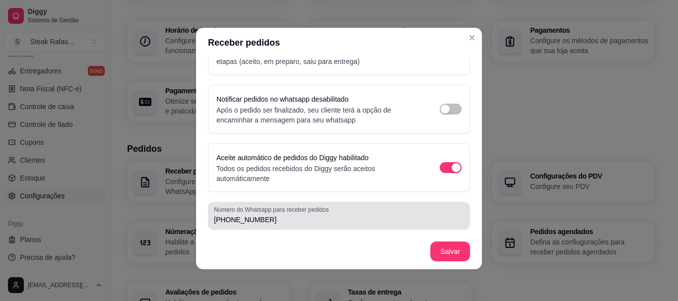
click at [272, 221] on input "[PHONE_NUMBER]" at bounding box center [339, 220] width 250 height 10
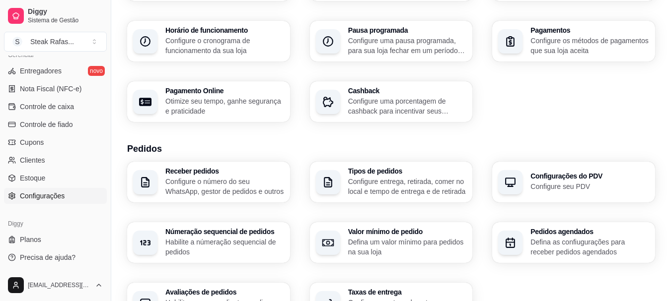
click at [194, 182] on p "Configure o número do seu WhatsApp, gestor de pedidos e outros" at bounding box center [224, 187] width 119 height 20
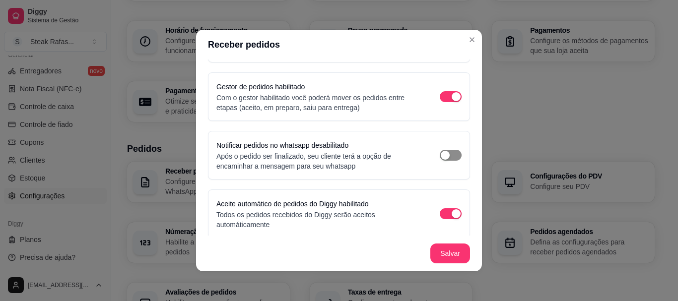
scroll to position [94, 0]
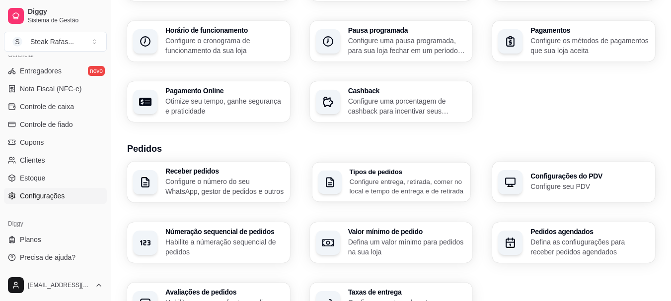
click at [420, 182] on p "Configure entrega, retirada, comer no local e tempo de entrega e de retirada" at bounding box center [406, 186] width 115 height 19
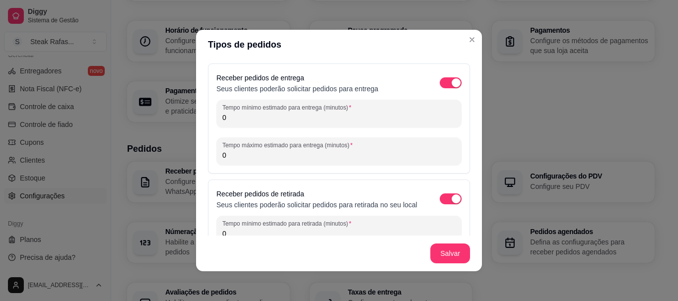
drag, startPoint x: 230, startPoint y: 117, endPoint x: 201, endPoint y: 116, distance: 28.8
click at [201, 116] on div "Receber pedidos de entrega Seus clientes poderão solicitar pedidos para entrega…" at bounding box center [339, 148] width 286 height 176
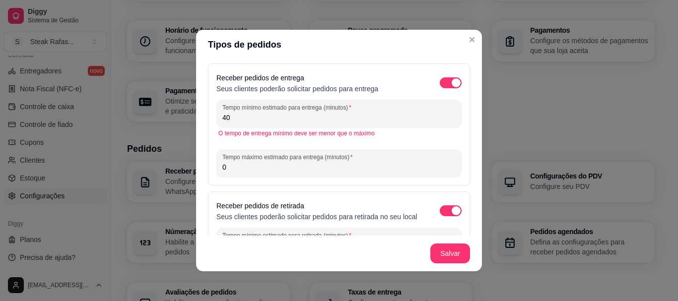
drag, startPoint x: 242, startPoint y: 167, endPoint x: 189, endPoint y: 168, distance: 53.1
click at [201, 168] on div "Receber pedidos de entrega Seus clientes poderão solicitar pedidos para entrega…" at bounding box center [339, 148] width 286 height 176
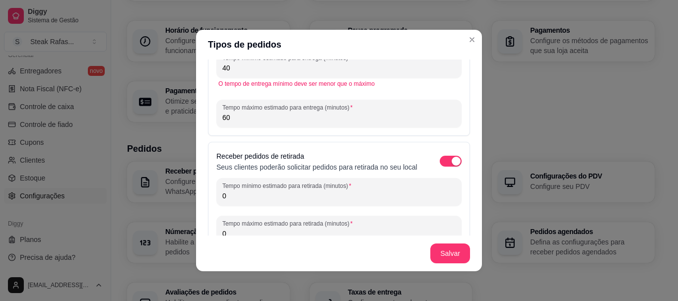
scroll to position [0, 0]
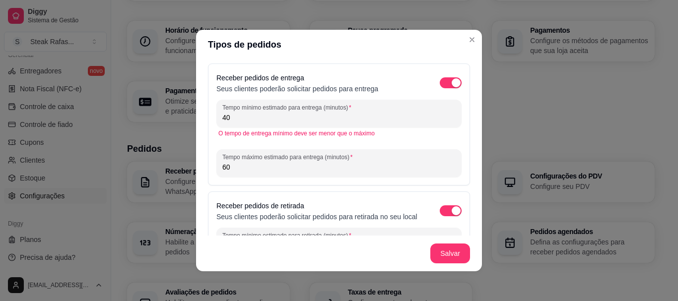
drag, startPoint x: 245, startPoint y: 116, endPoint x: 204, endPoint y: 122, distance: 42.2
click at [204, 122] on div "Receber pedidos de entrega Seus clientes poderão solicitar pedidos para entrega…" at bounding box center [339, 148] width 286 height 176
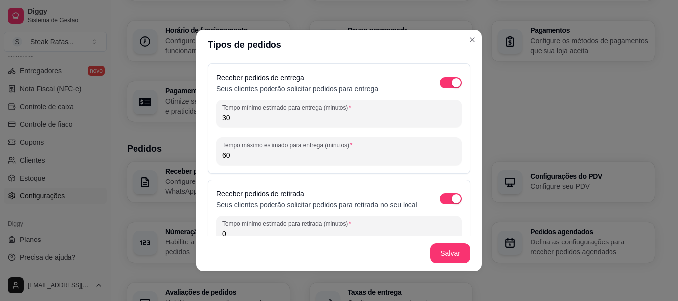
drag, startPoint x: 249, startPoint y: 153, endPoint x: 202, endPoint y: 154, distance: 46.7
click at [202, 154] on div "Receber pedidos de entrega Seus clientes poderão solicitar pedidos para entrega…" at bounding box center [339, 148] width 286 height 176
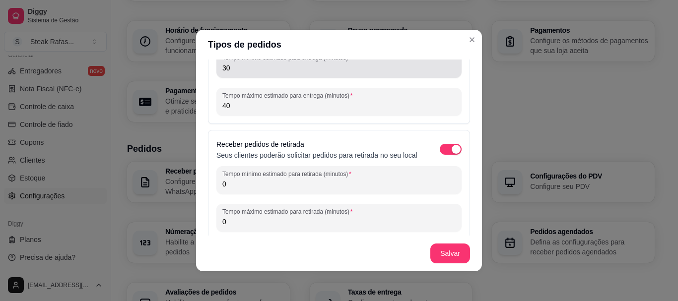
scroll to position [99, 0]
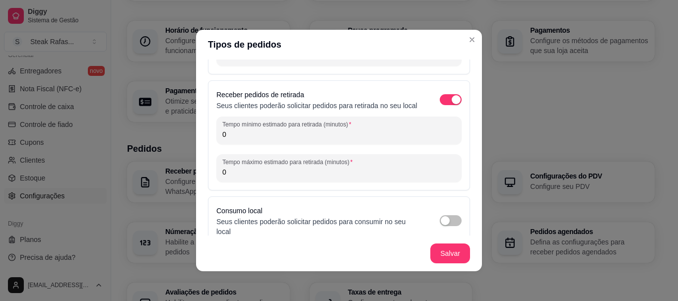
drag, startPoint x: 237, startPoint y: 142, endPoint x: 184, endPoint y: 143, distance: 53.1
click at [184, 143] on div "Tipos de pedidos Receber pedidos de entrega Seus clientes poderão solicitar ped…" at bounding box center [339, 150] width 678 height 301
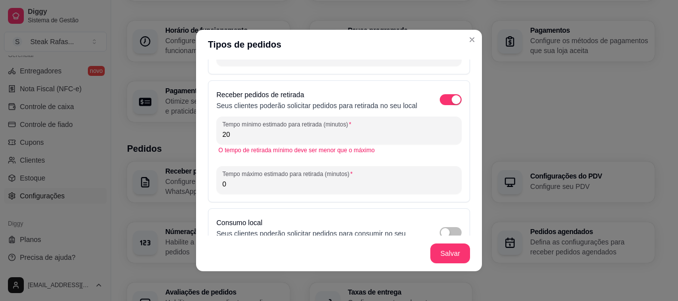
drag, startPoint x: 253, startPoint y: 197, endPoint x: 208, endPoint y: 193, distance: 44.9
click at [208, 193] on div "Receber pedidos de retirada Seus clientes poderão solicitar pedidos para retira…" at bounding box center [339, 141] width 262 height 122
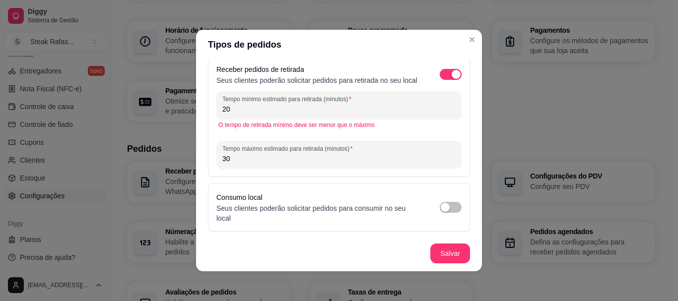
scroll to position [2, 0]
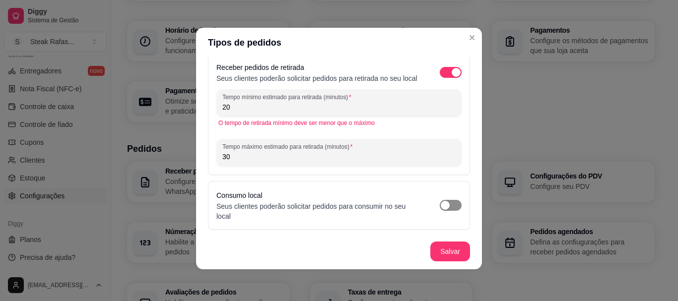
click at [441, 205] on div "button" at bounding box center [445, 205] width 9 height 9
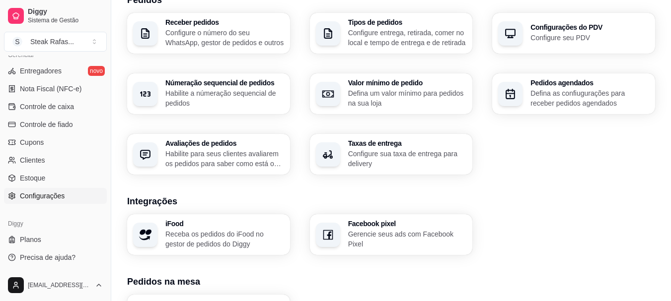
scroll to position [199, 0]
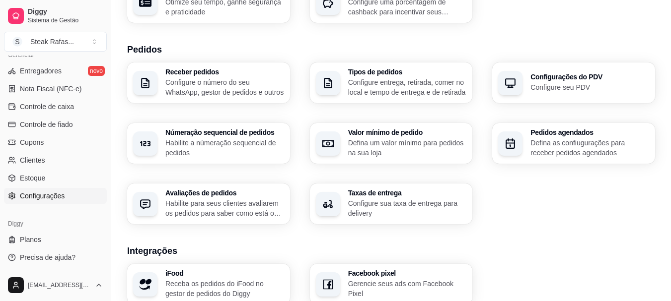
click at [194, 141] on p "Habilite a númeração sequencial de pedidos" at bounding box center [224, 148] width 119 height 20
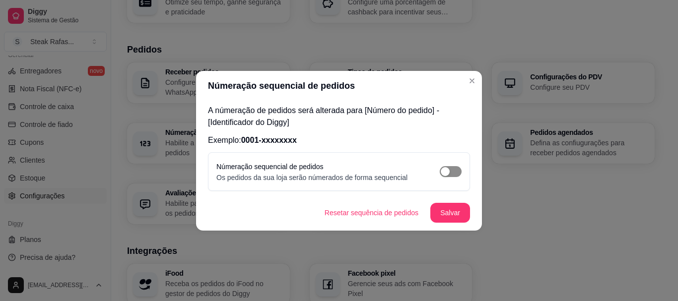
click at [449, 168] on div "button" at bounding box center [445, 171] width 9 height 9
click at [460, 212] on button "Salvar" at bounding box center [450, 212] width 39 height 19
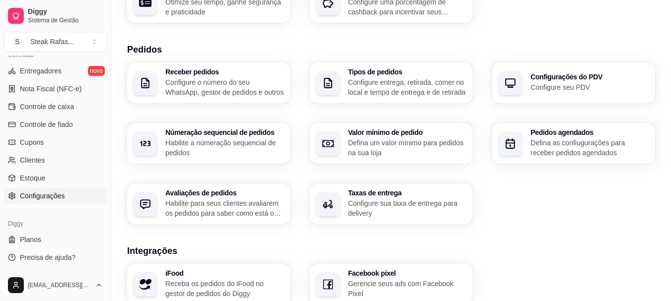
click at [425, 140] on p "Defina um valor mínimo para pedidos na sua loja" at bounding box center [407, 148] width 119 height 20
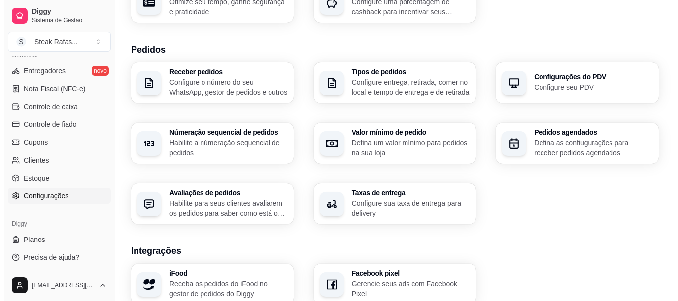
scroll to position [248, 0]
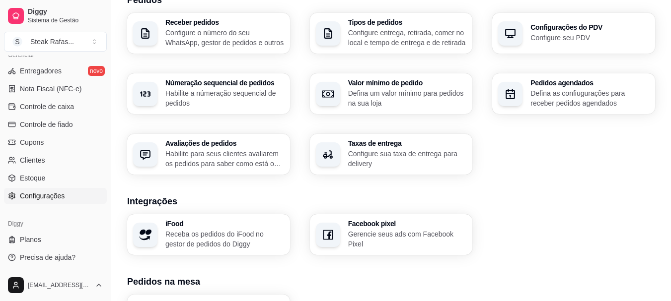
click at [565, 92] on p "Defina as confiugurações para receber pedidos agendados" at bounding box center [589, 98] width 119 height 20
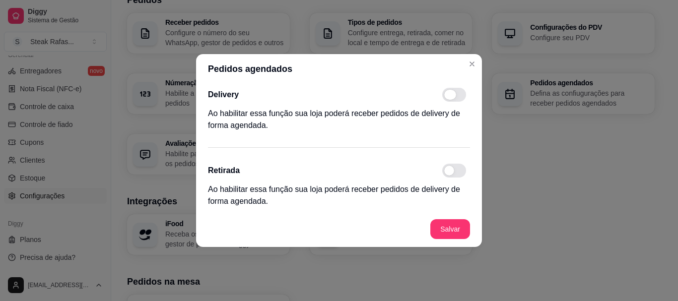
click at [452, 93] on span at bounding box center [450, 95] width 12 height 10
click at [448, 97] on input "checkbox" at bounding box center [445, 100] width 6 height 6
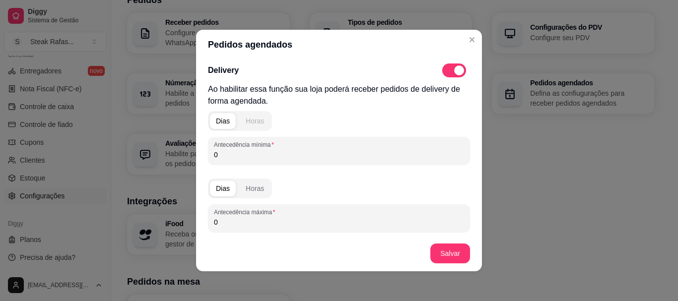
click at [252, 119] on div "Horas" at bounding box center [255, 121] width 18 height 10
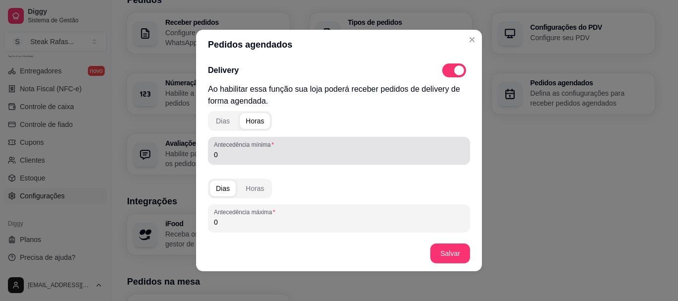
drag, startPoint x: 210, startPoint y: 158, endPoint x: 192, endPoint y: 157, distance: 17.9
click at [192, 157] on div "Pedidos agendados Delivery Ao habilitar essa função sua loja poderá receber ped…" at bounding box center [339, 150] width 678 height 301
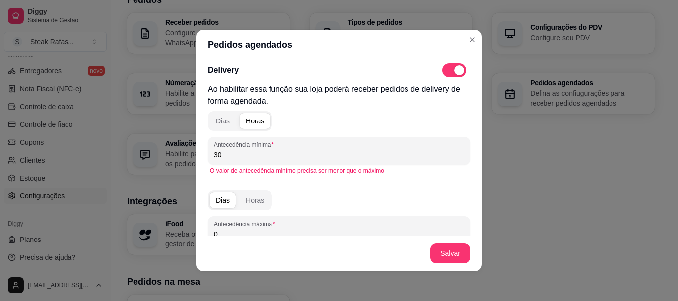
scroll to position [50, 0]
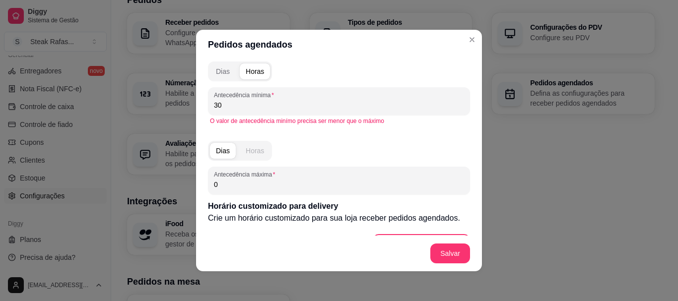
click at [256, 148] on div "Horas" at bounding box center [255, 151] width 18 height 10
drag, startPoint x: 231, startPoint y: 188, endPoint x: 192, endPoint y: 186, distance: 39.7
click at [197, 186] on div "Delivery Ao habilitar essa função sua loja poderá receber pedidos de delivery d…" at bounding box center [339, 148] width 286 height 176
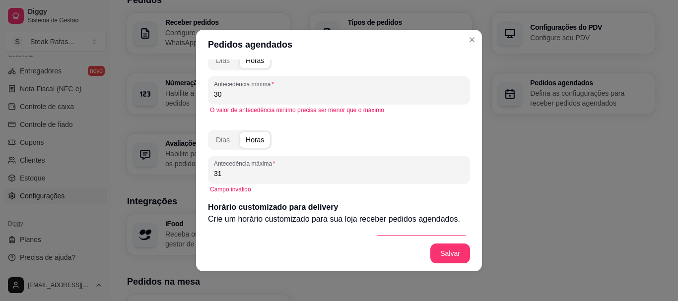
scroll to position [11, 0]
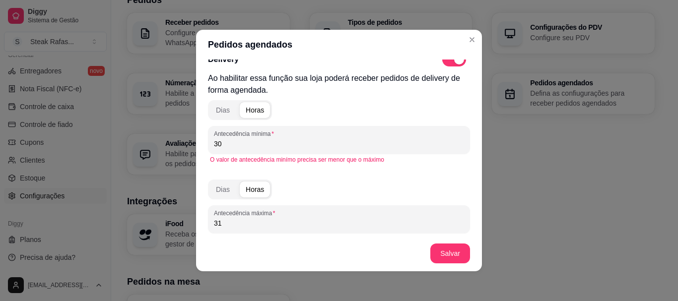
click at [454, 63] on span at bounding box center [459, 60] width 10 height 10
click at [446, 63] on input "checkbox" at bounding box center [445, 65] width 6 height 6
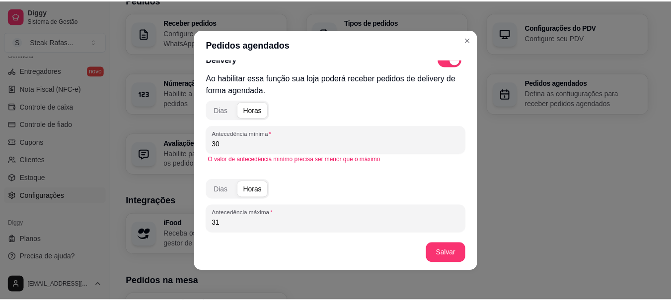
scroll to position [0, 0]
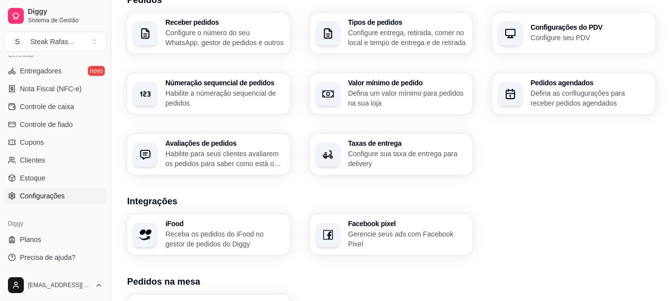
click at [216, 151] on p "Habilite para seus clientes avaliarem os pedidos para saber como está o feedbac…" at bounding box center [224, 159] width 119 height 20
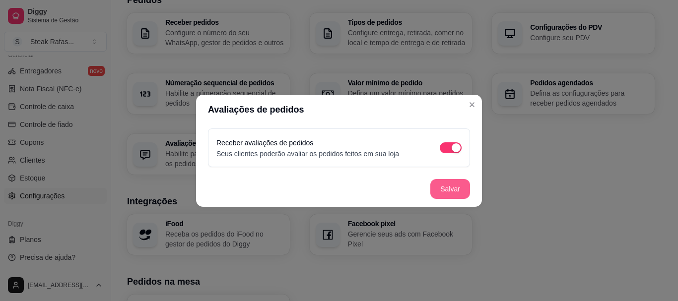
click at [454, 189] on button "Salvar" at bounding box center [450, 189] width 40 height 20
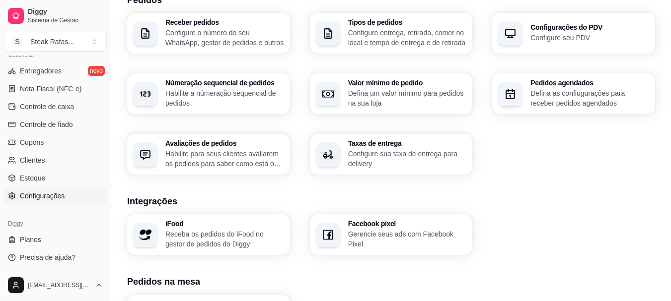
click at [390, 154] on p "Configure sua taxa de entrega para delivery" at bounding box center [407, 159] width 119 height 20
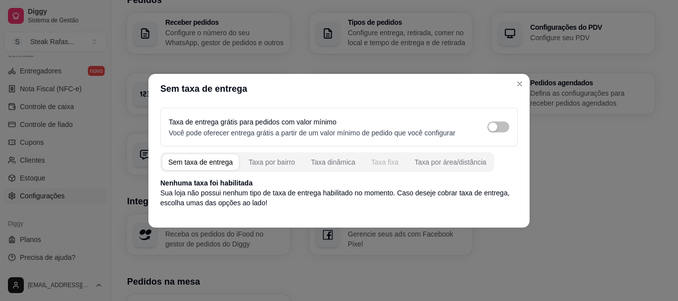
click at [379, 162] on div "Taxa fixa" at bounding box center [384, 162] width 27 height 10
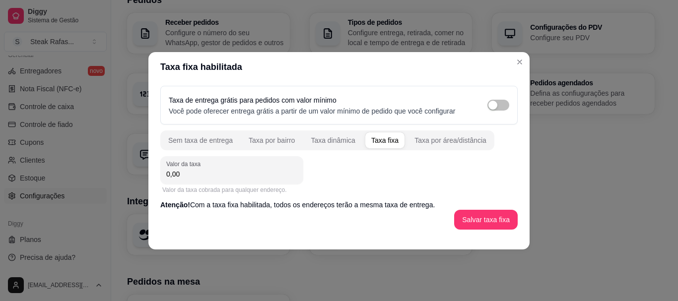
drag, startPoint x: 212, startPoint y: 176, endPoint x: 158, endPoint y: 176, distance: 54.6
click at [162, 176] on div "Valor da taxa 0,00" at bounding box center [231, 170] width 143 height 28
click at [468, 217] on button "Salvar taxa fixa" at bounding box center [486, 220] width 64 height 20
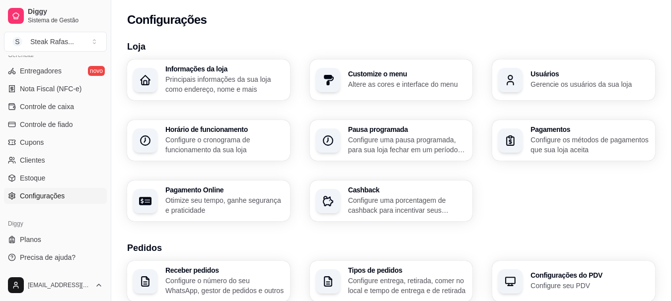
click at [192, 80] on p "Principais informações da sua loja como endereço, nome e mais" at bounding box center [224, 84] width 119 height 20
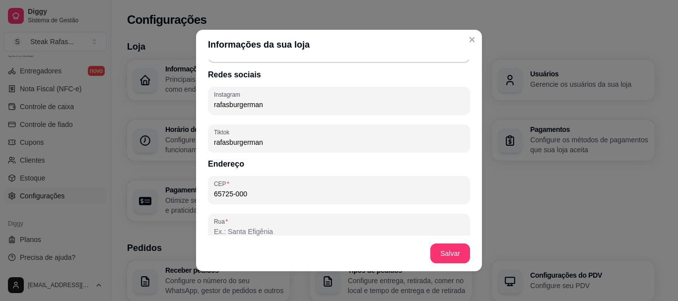
scroll to position [505, 0]
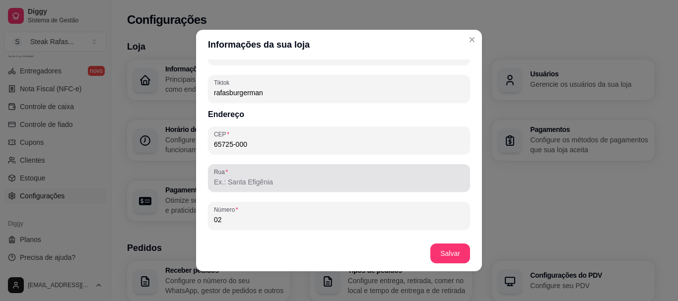
click at [278, 186] on input "Rua" at bounding box center [339, 182] width 250 height 10
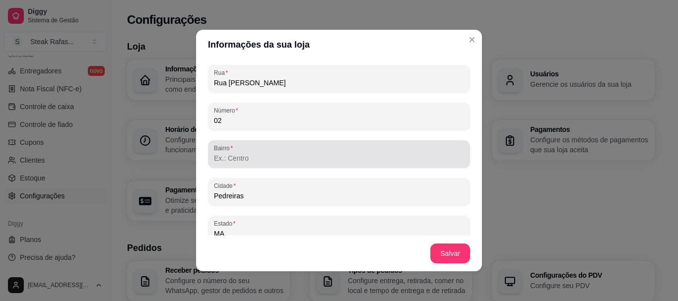
scroll to position [654, 0]
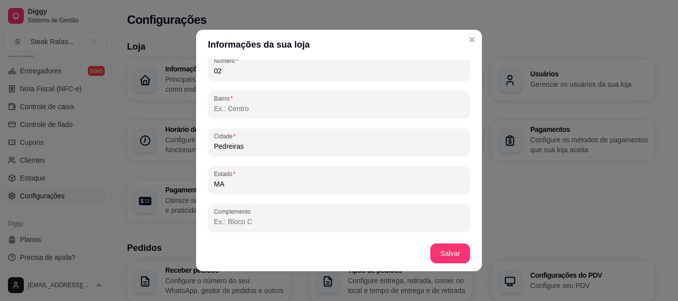
click at [249, 110] on input "Bairro" at bounding box center [339, 109] width 250 height 10
drag, startPoint x: 261, startPoint y: 113, endPoint x: 196, endPoint y: 108, distance: 65.7
click at [196, 108] on div "Informações principais Nome da loja Steak Rafas Número de contato [PHONE_NUMBER…" at bounding box center [339, 148] width 286 height 176
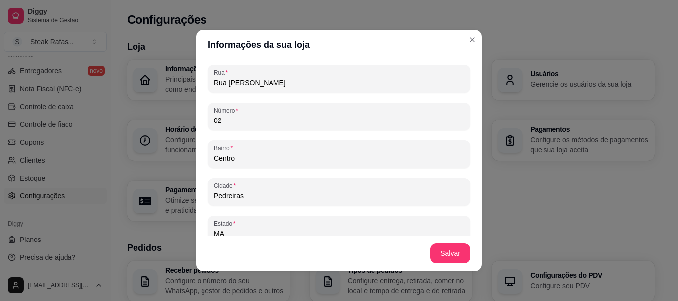
drag, startPoint x: 243, startPoint y: 118, endPoint x: 198, endPoint y: 122, distance: 45.4
click at [198, 122] on div "Informações principais Nome da loja Steak Rafas Número de contato [PHONE_NUMBER…" at bounding box center [339, 148] width 286 height 176
drag, startPoint x: 306, startPoint y: 83, endPoint x: 186, endPoint y: 83, distance: 119.6
click at [186, 83] on div "Informações da sua loja Informações principais Nome da loja Steak Rafas Número …" at bounding box center [339, 150] width 678 height 301
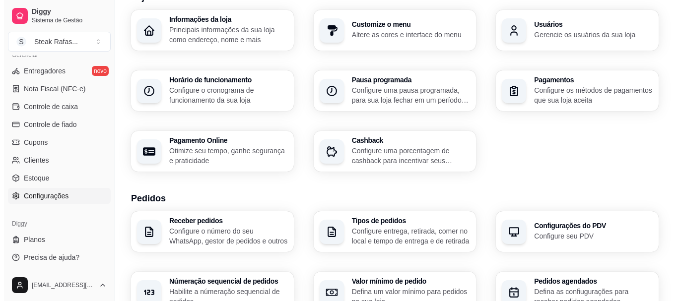
scroll to position [99, 0]
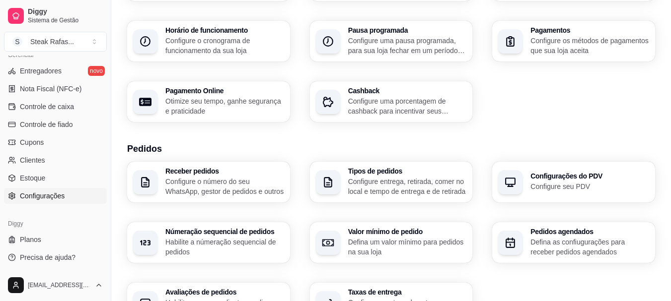
click at [251, 178] on p "Configure o número do seu WhatsApp, gestor de pedidos e outros" at bounding box center [224, 187] width 119 height 20
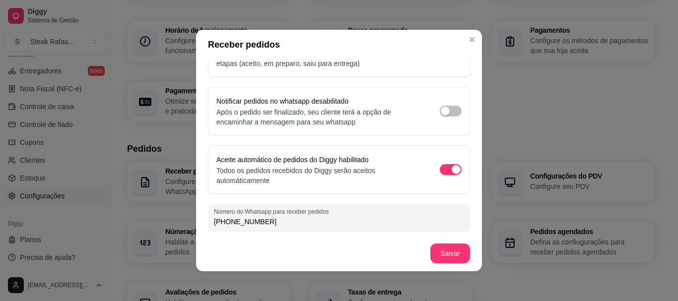
scroll to position [0, 0]
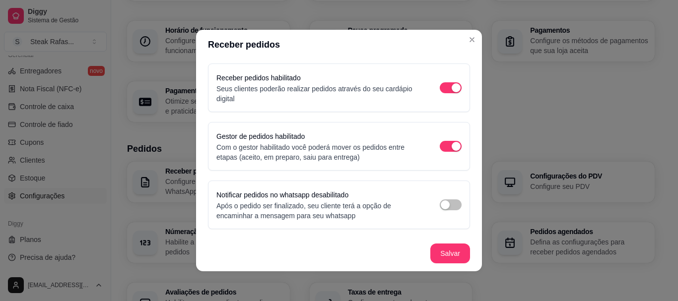
click at [475, 34] on header "Receber pedidos" at bounding box center [339, 45] width 286 height 30
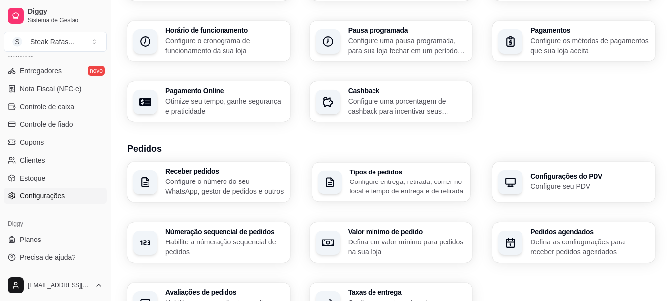
click at [390, 192] on p "Configure entrega, retirada, comer no local e tempo de entrega e de retirada" at bounding box center [406, 186] width 115 height 19
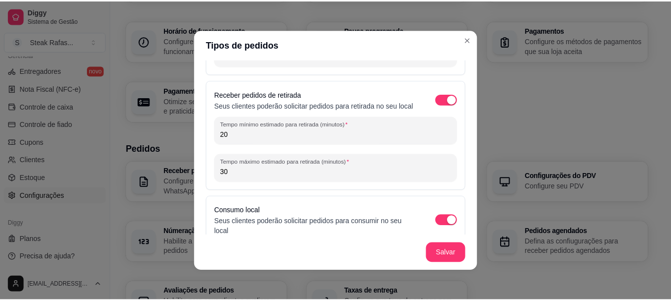
scroll to position [2, 0]
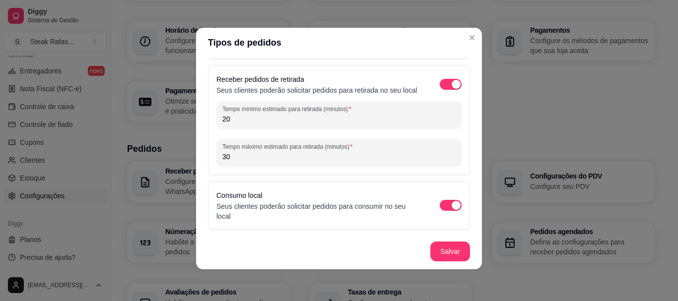
click at [451, 205] on div "Consumo local Seus clientes poderão solicitar pedidos para consumir no seu local" at bounding box center [339, 205] width 262 height 49
click at [452, 205] on div "button" at bounding box center [456, 205] width 9 height 9
click at [441, 205] on div "button" at bounding box center [445, 205] width 9 height 9
click at [452, 208] on div "button" at bounding box center [456, 205] width 9 height 9
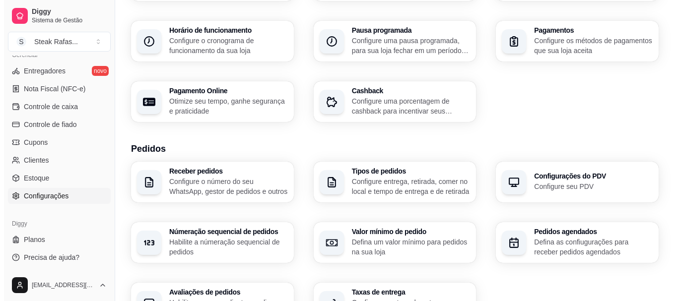
scroll to position [149, 0]
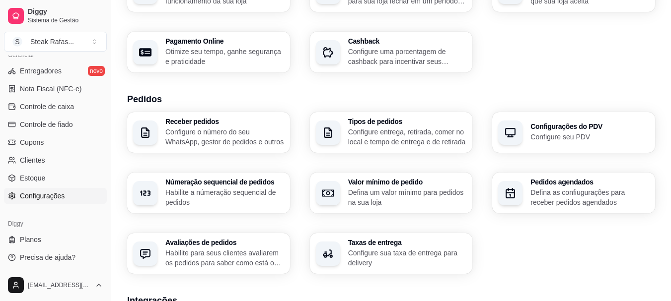
click at [405, 251] on p "Configure sua taxa de entrega para delivery" at bounding box center [407, 258] width 119 height 20
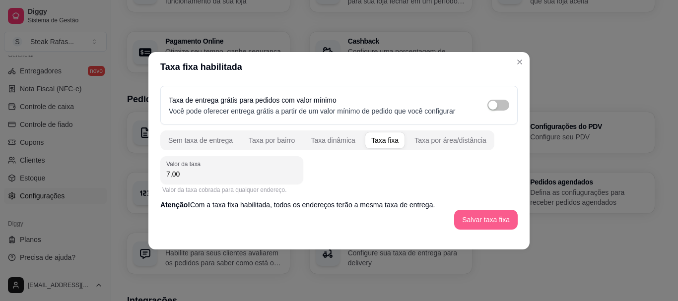
click at [498, 214] on button "Salvar taxa fixa" at bounding box center [486, 220] width 64 height 20
click at [492, 105] on div "button" at bounding box center [493, 105] width 9 height 9
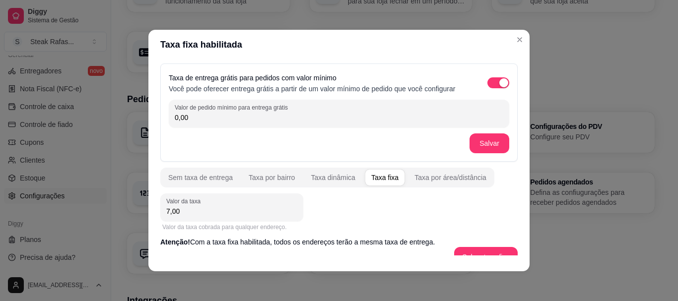
drag, startPoint x: 171, startPoint y: 117, endPoint x: 114, endPoint y: 115, distance: 57.6
click at [114, 115] on div "Taxa fixa habilitada Taxa de entrega grátis para pedidos com valor mínimo Você …" at bounding box center [339, 150] width 678 height 301
click at [470, 138] on button "Salvar" at bounding box center [489, 143] width 39 height 19
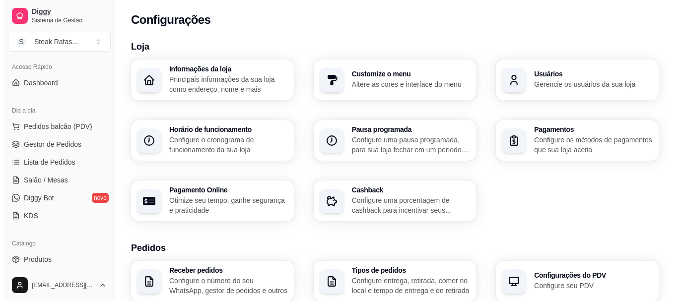
scroll to position [0, 0]
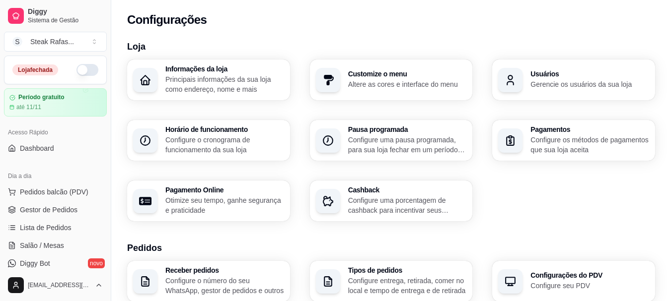
click at [76, 67] on button "button" at bounding box center [87, 70] width 22 height 12
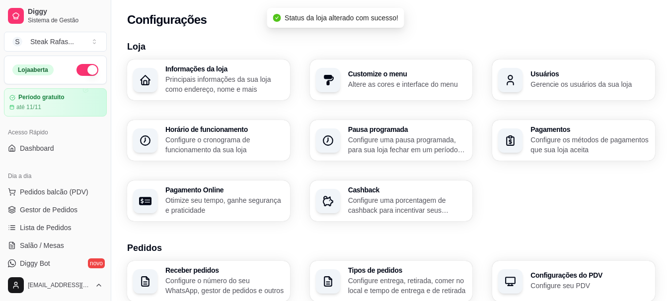
click at [85, 68] on button "button" at bounding box center [87, 70] width 22 height 12
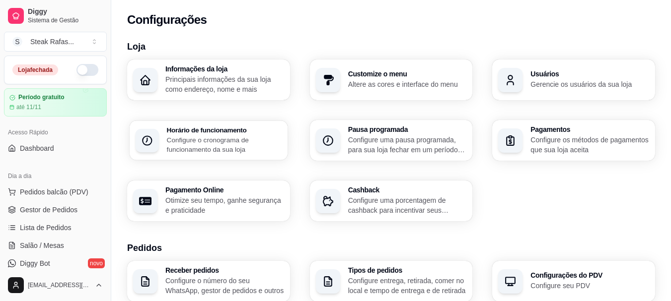
click at [209, 138] on p "Configure o cronograma de funcionamento da sua loja" at bounding box center [224, 144] width 115 height 19
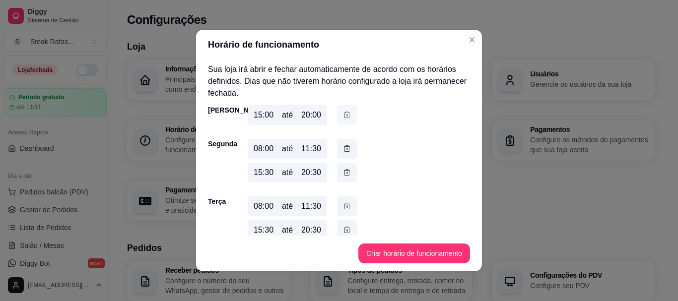
click at [343, 118] on icon "button" at bounding box center [347, 115] width 8 height 11
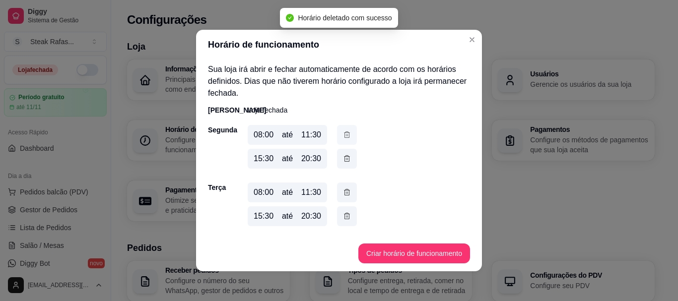
click at [343, 133] on icon "button" at bounding box center [347, 135] width 8 height 11
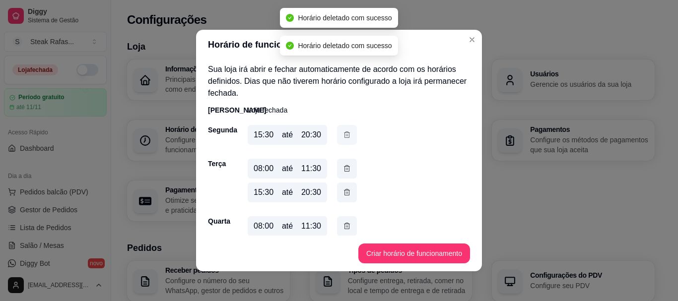
click at [346, 132] on icon "button" at bounding box center [347, 135] width 8 height 11
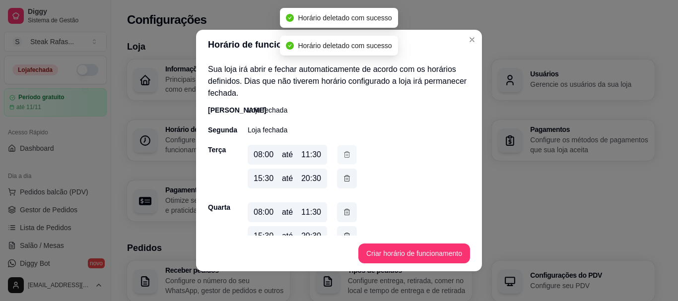
click at [347, 151] on icon "button" at bounding box center [347, 154] width 8 height 10
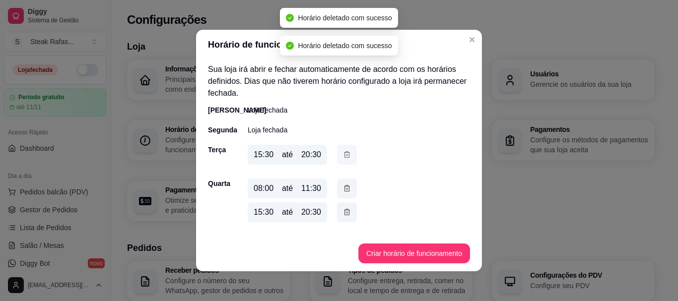
click at [339, 155] on button "button" at bounding box center [347, 155] width 20 height 20
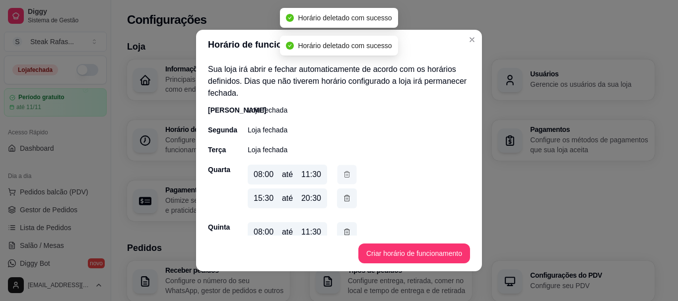
click at [339, 170] on button "button" at bounding box center [347, 174] width 19 height 19
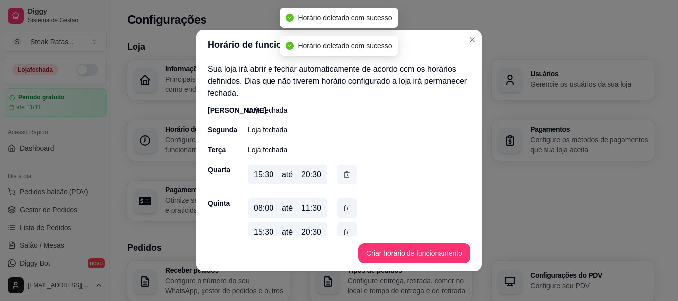
click at [345, 173] on icon "button" at bounding box center [347, 174] width 8 height 11
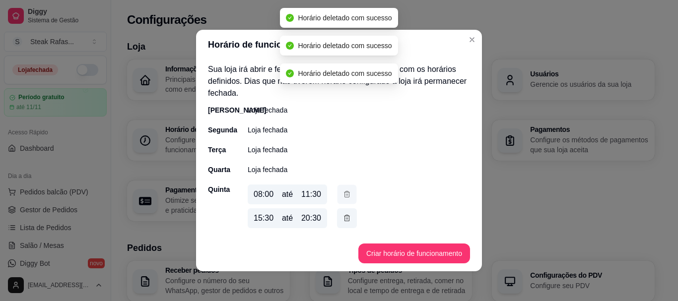
click at [345, 195] on icon "button" at bounding box center [347, 194] width 8 height 10
click at [345, 196] on icon "button" at bounding box center [347, 194] width 8 height 11
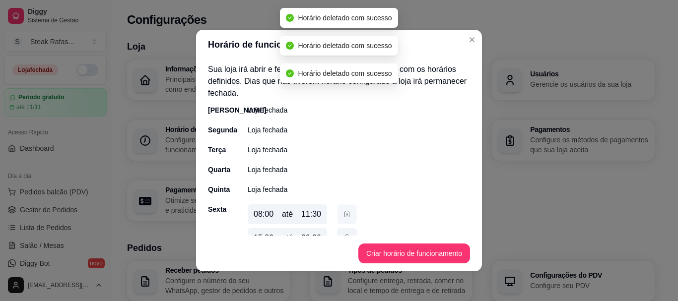
click at [345, 210] on icon "button" at bounding box center [347, 214] width 8 height 10
click at [343, 211] on icon "button" at bounding box center [347, 214] width 8 height 11
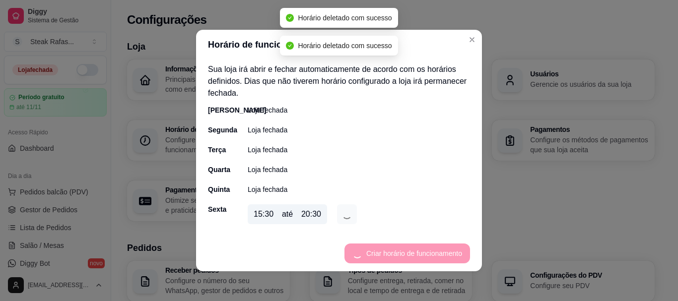
scroll to position [16, 0]
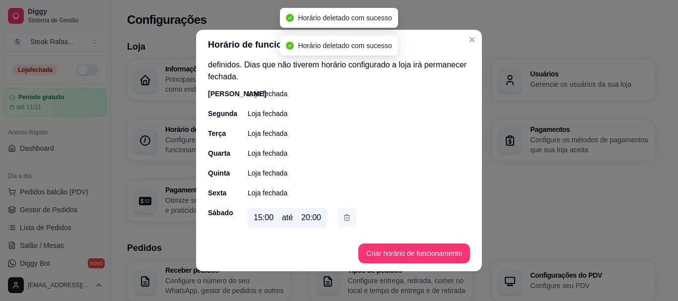
click at [344, 218] on icon "button" at bounding box center [347, 217] width 8 height 10
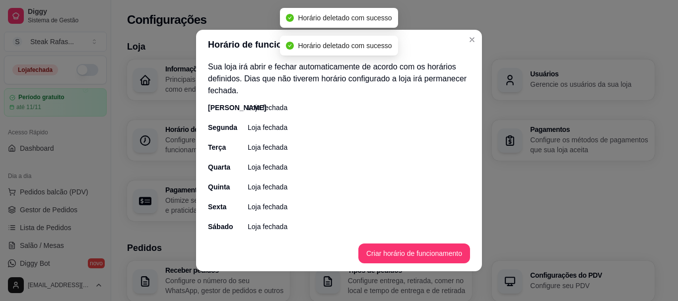
scroll to position [2, 0]
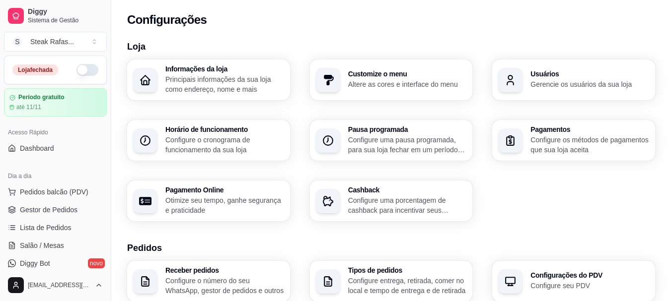
click at [76, 72] on button "button" at bounding box center [87, 70] width 22 height 12
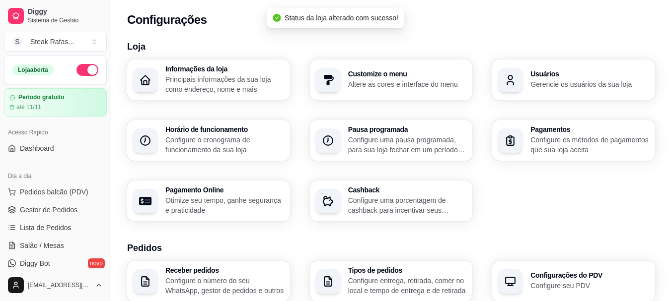
click at [235, 126] on h3 "Horário de funcionamento" at bounding box center [224, 129] width 119 height 7
click at [86, 71] on button "button" at bounding box center [87, 70] width 22 height 12
click at [143, 142] on icon "button" at bounding box center [145, 141] width 12 height 12
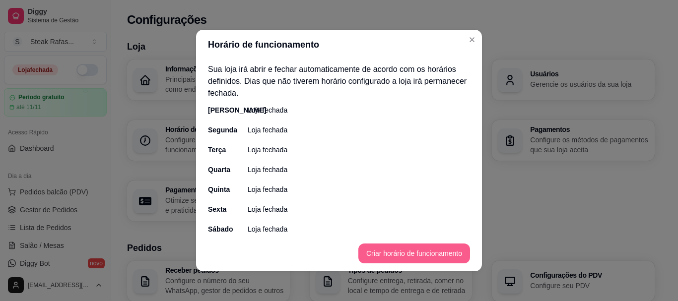
click at [412, 248] on button "Criar horário de funcionamento" at bounding box center [414, 254] width 112 height 20
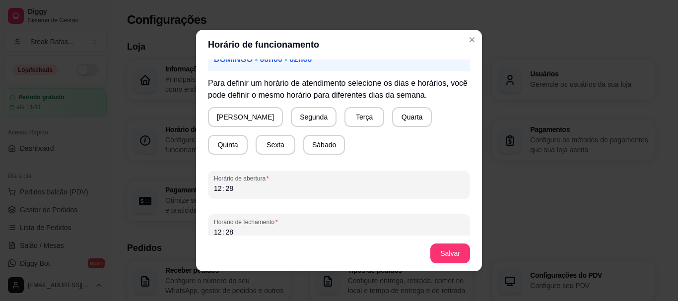
scroll to position [110, 0]
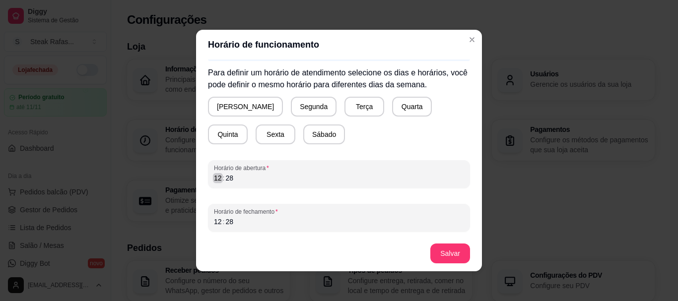
click at [214, 178] on div "12" at bounding box center [218, 178] width 10 height 10
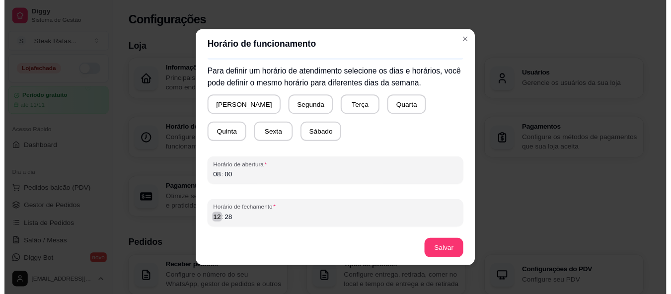
scroll to position [2, 0]
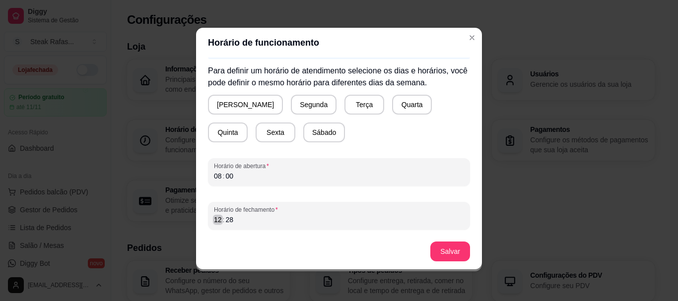
click at [213, 222] on div "12" at bounding box center [218, 220] width 10 height 10
click at [441, 254] on button "Salvar" at bounding box center [450, 252] width 40 height 20
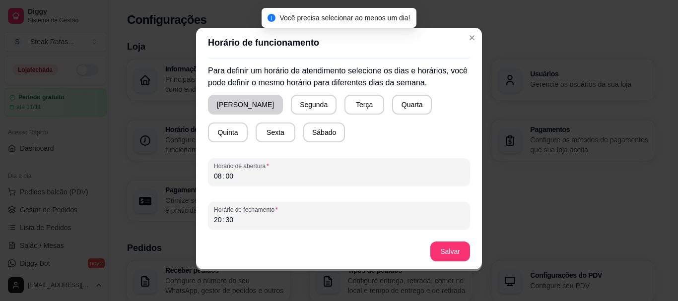
click at [249, 102] on button "[PERSON_NAME]" at bounding box center [245, 105] width 75 height 20
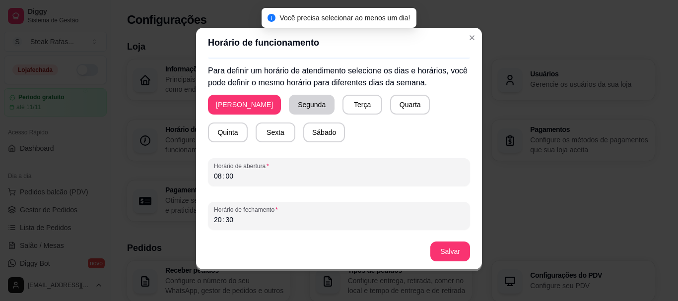
click at [289, 103] on button "Segunda" at bounding box center [312, 105] width 46 height 20
click at [341, 105] on button "Terça" at bounding box center [361, 105] width 40 height 20
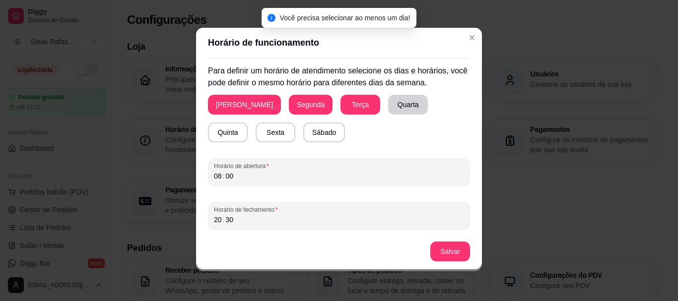
click at [388, 102] on button "Quarta" at bounding box center [408, 105] width 40 height 20
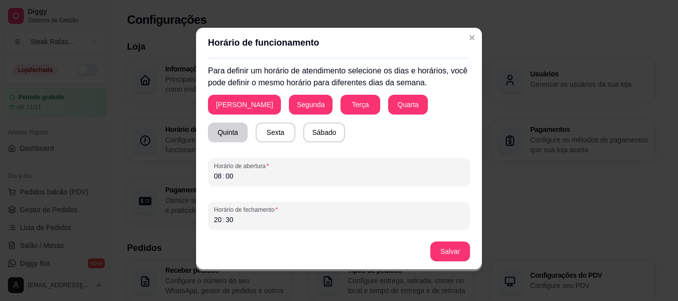
click at [248, 123] on button "Quinta" at bounding box center [228, 133] width 40 height 20
click at [256, 130] on button "Sexta" at bounding box center [276, 133] width 40 height 20
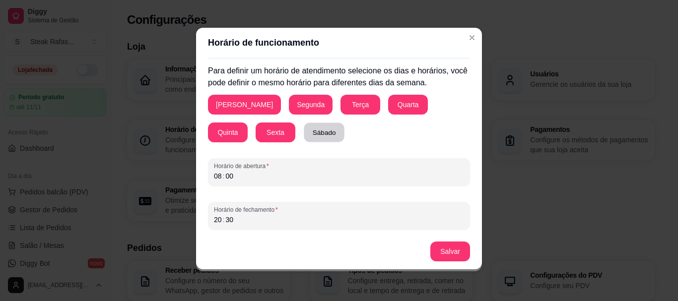
click at [304, 133] on button "Sábado" at bounding box center [324, 132] width 41 height 19
click at [440, 253] on button "Salvar" at bounding box center [450, 251] width 39 height 19
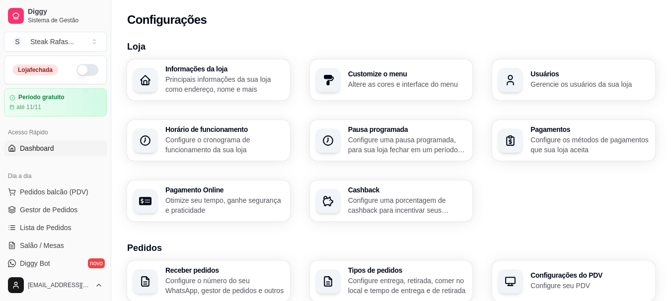
click at [52, 148] on span "Dashboard" at bounding box center [37, 148] width 34 height 10
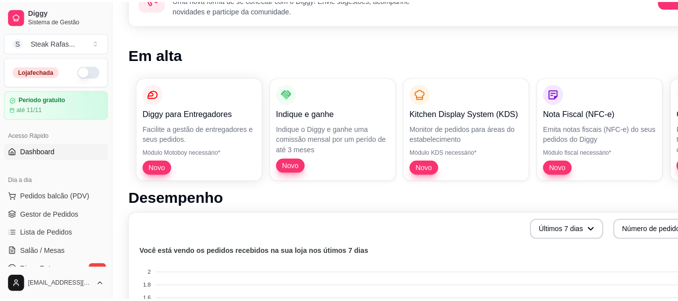
scroll to position [199, 0]
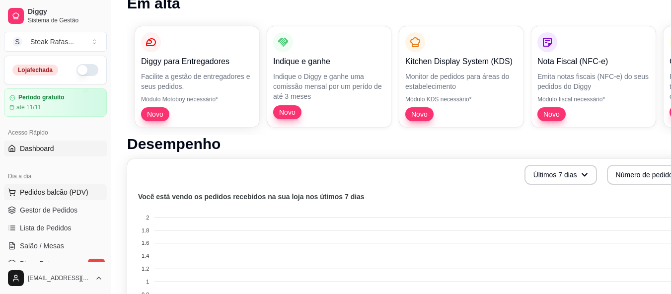
click at [76, 190] on span "Pedidos balcão (PDV)" at bounding box center [54, 192] width 69 height 10
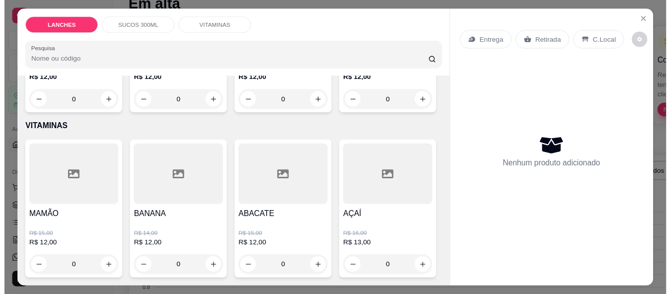
scroll to position [844, 0]
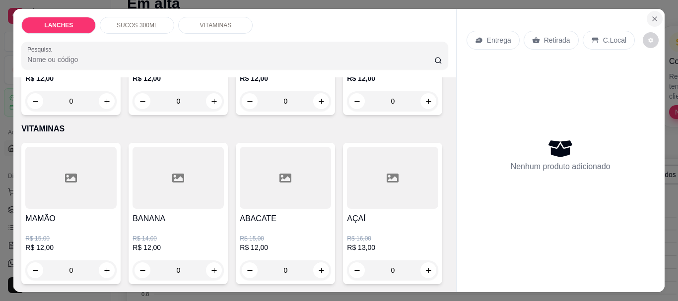
click at [657, 11] on button "Close" at bounding box center [655, 19] width 16 height 16
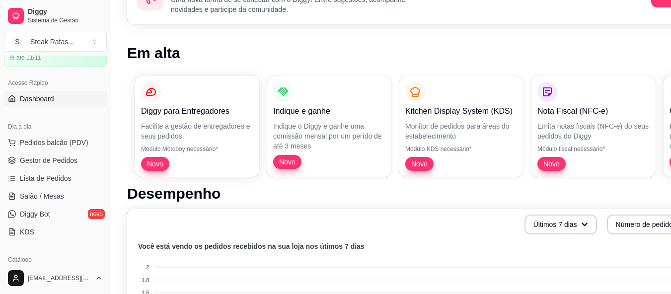
scroll to position [149, 0]
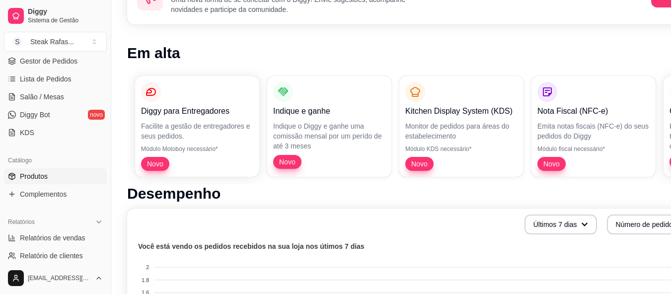
click at [50, 174] on link "Produtos" at bounding box center [55, 176] width 103 height 16
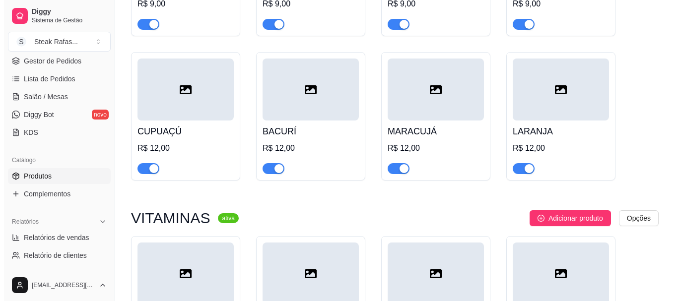
scroll to position [645, 0]
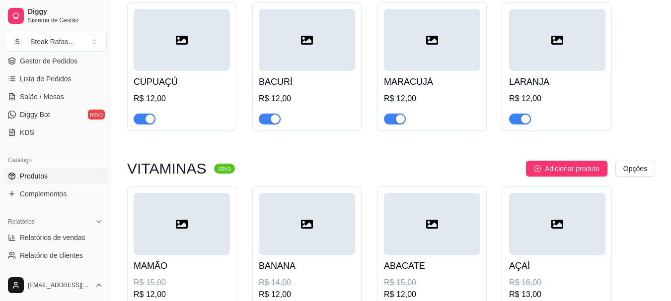
drag, startPoint x: 614, startPoint y: 162, endPoint x: 619, endPoint y: 165, distance: 5.1
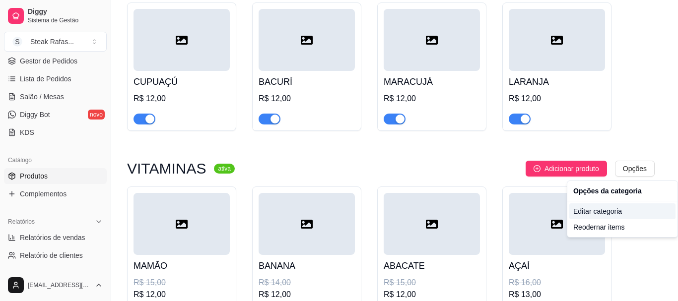
click at [601, 213] on div "Editar categoria" at bounding box center [622, 212] width 106 height 16
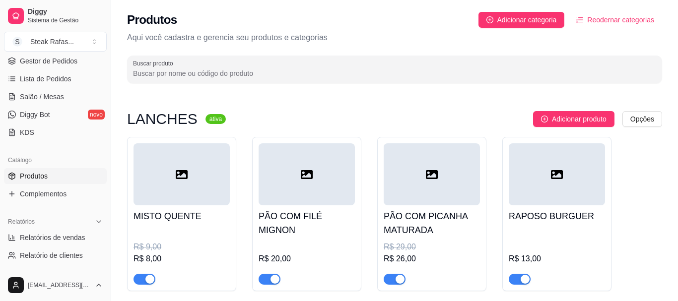
scroll to position [666, 0]
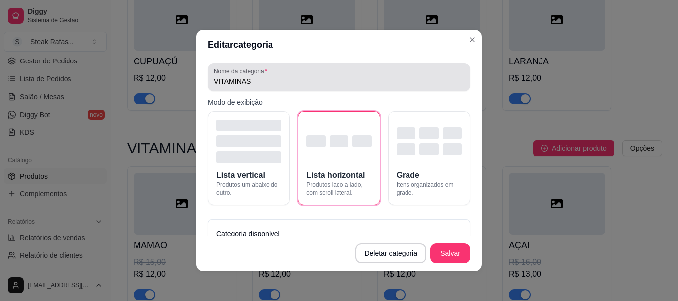
click at [265, 83] on input "VITAMINAS" at bounding box center [339, 81] width 250 height 10
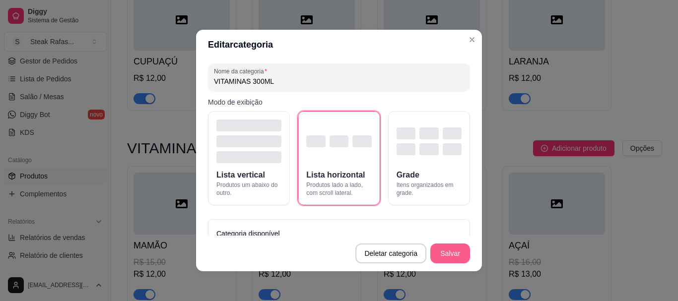
click at [455, 246] on button "Salvar" at bounding box center [450, 254] width 40 height 20
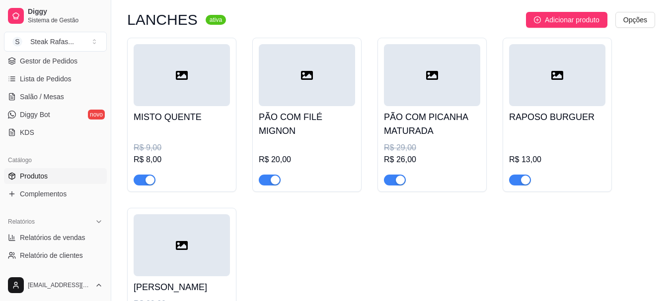
scroll to position [0, 0]
